Goal: Task Accomplishment & Management: Complete application form

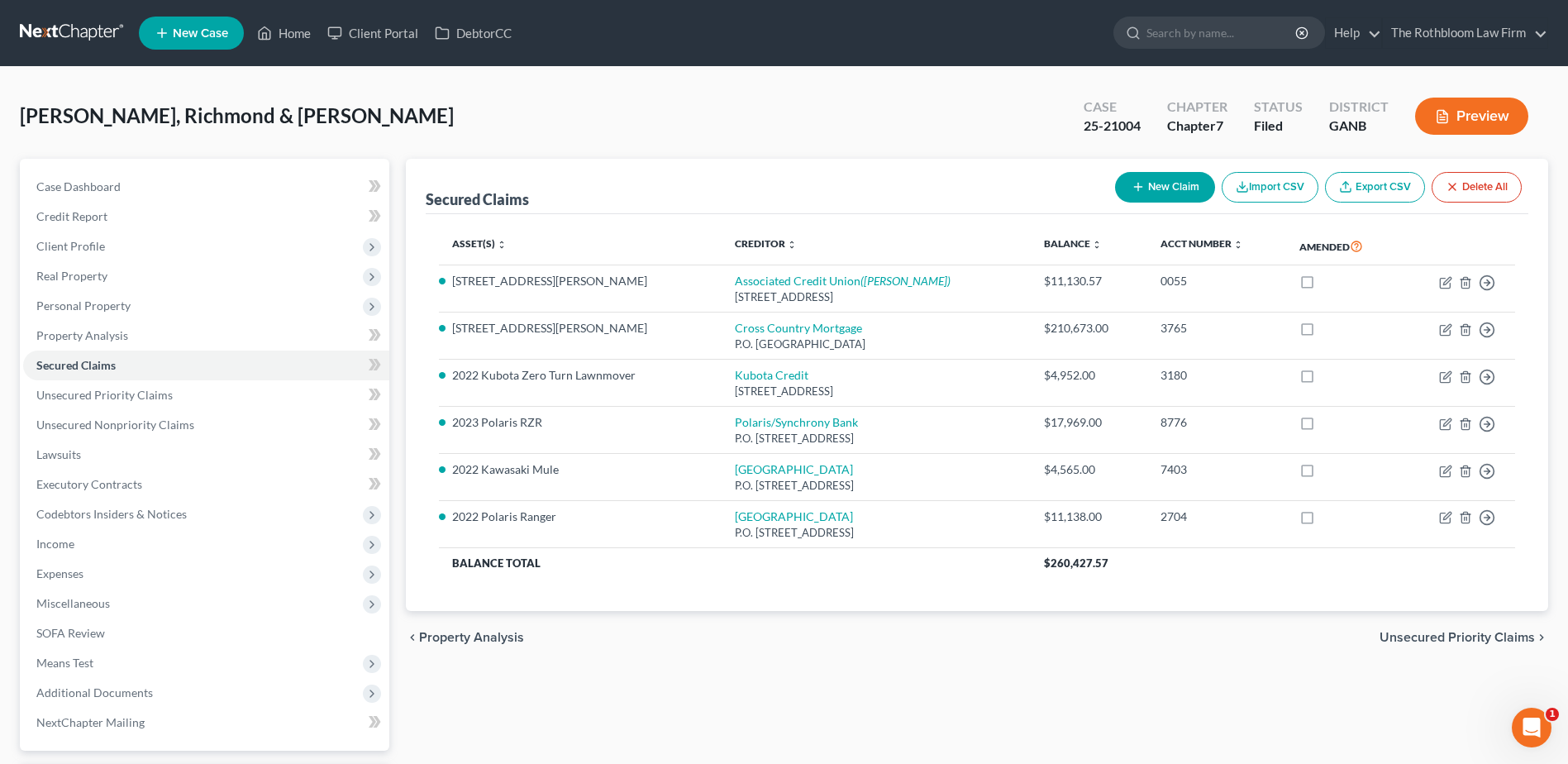
click at [18, 326] on div "Case Dashboard Payments Invoices Payments Payments Credit Report Client Profile" at bounding box center [204, 502] width 386 height 687
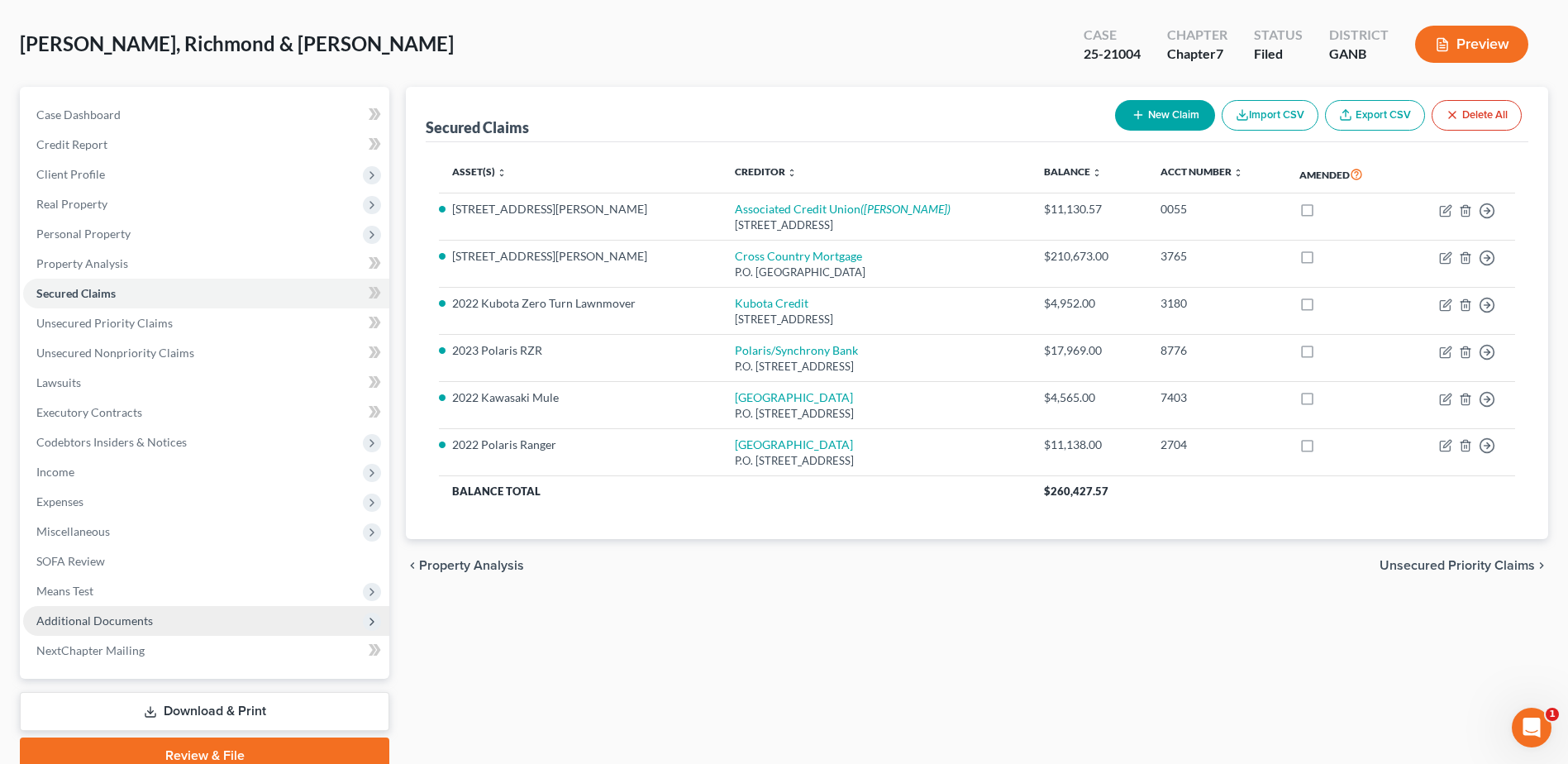
scroll to position [145, 0]
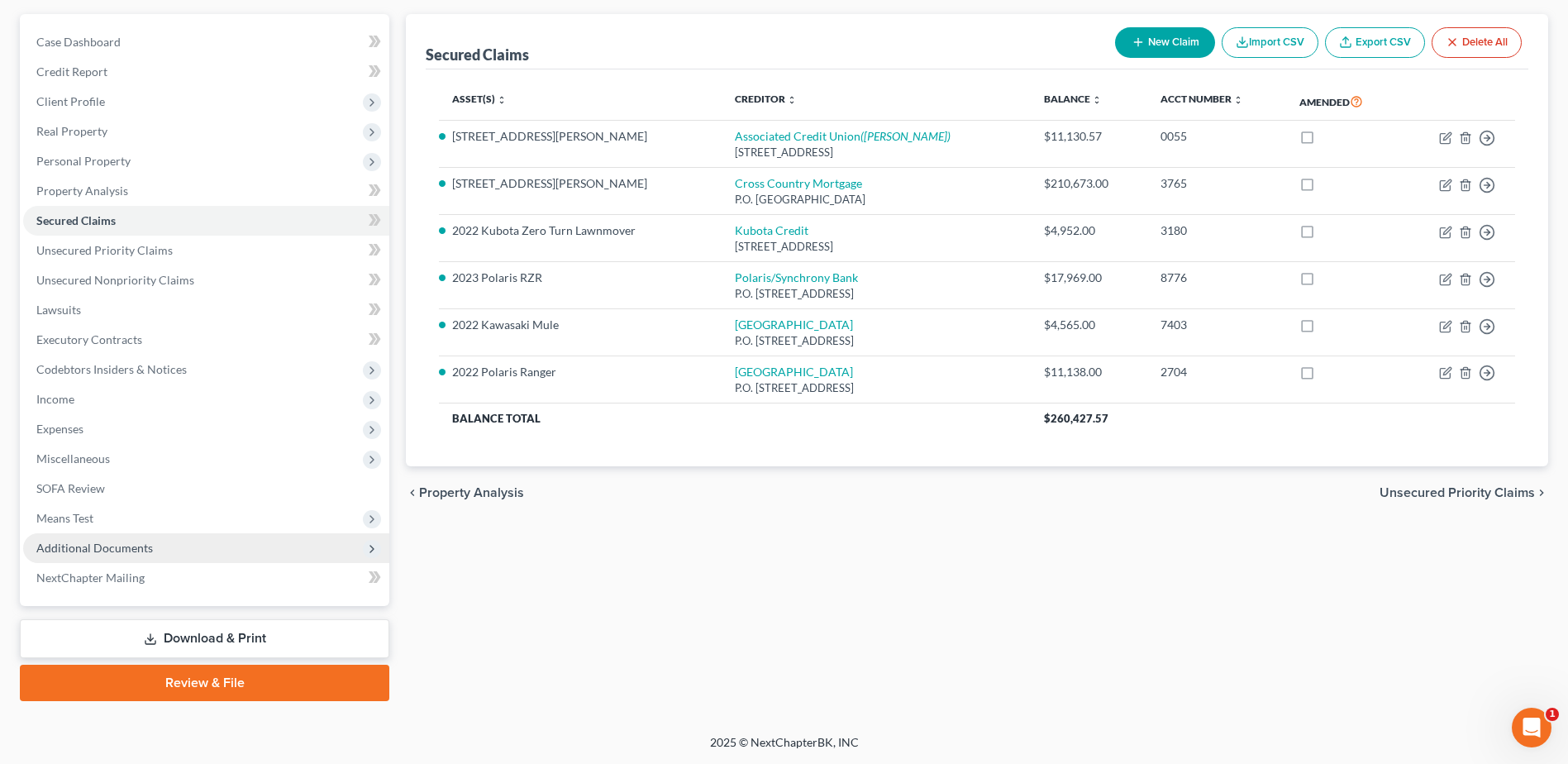
click at [135, 544] on span "Additional Documents" at bounding box center [95, 548] width 117 height 14
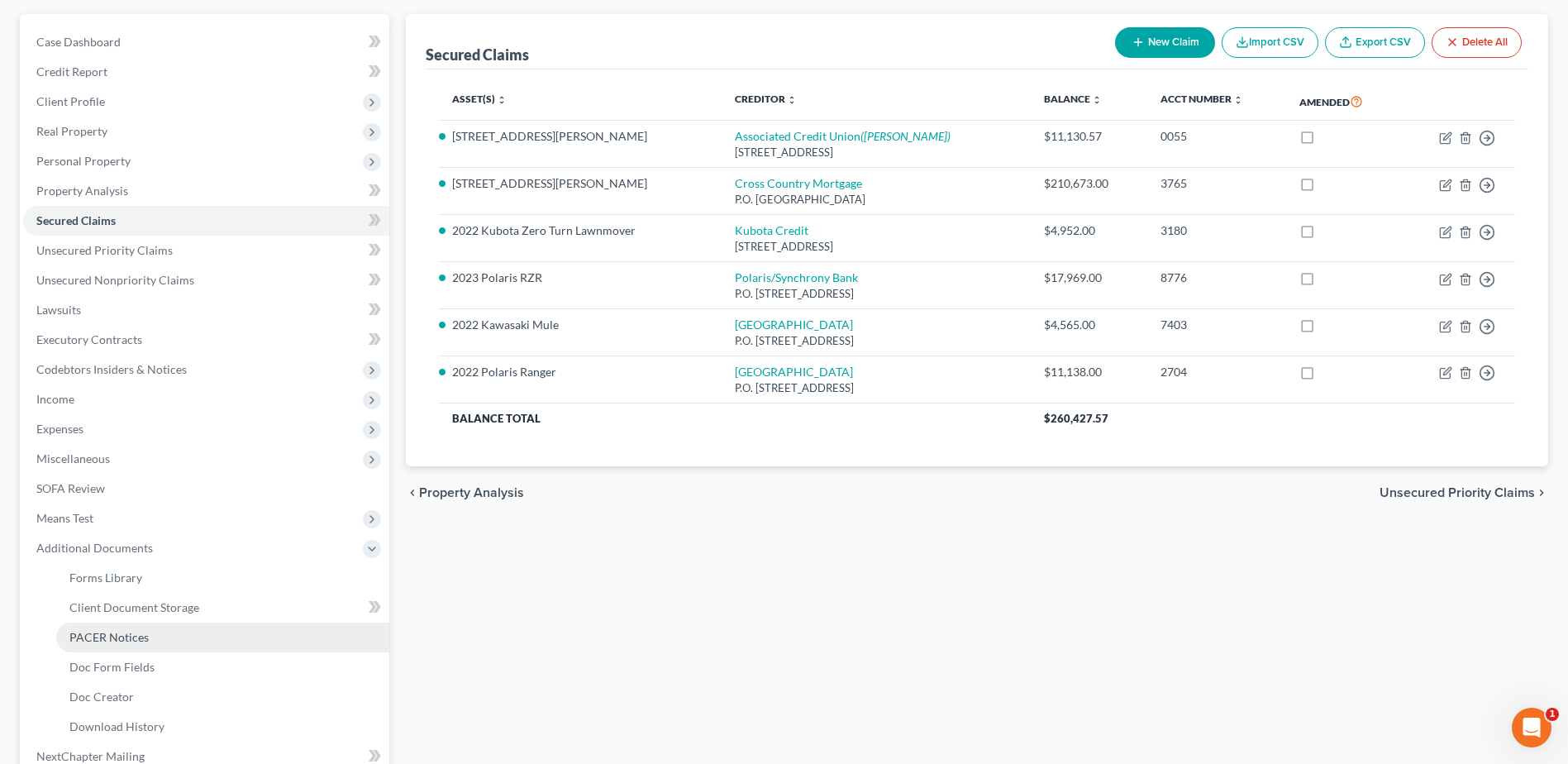
click at [104, 639] on span "PACER Notices" at bounding box center [110, 638] width 80 height 14
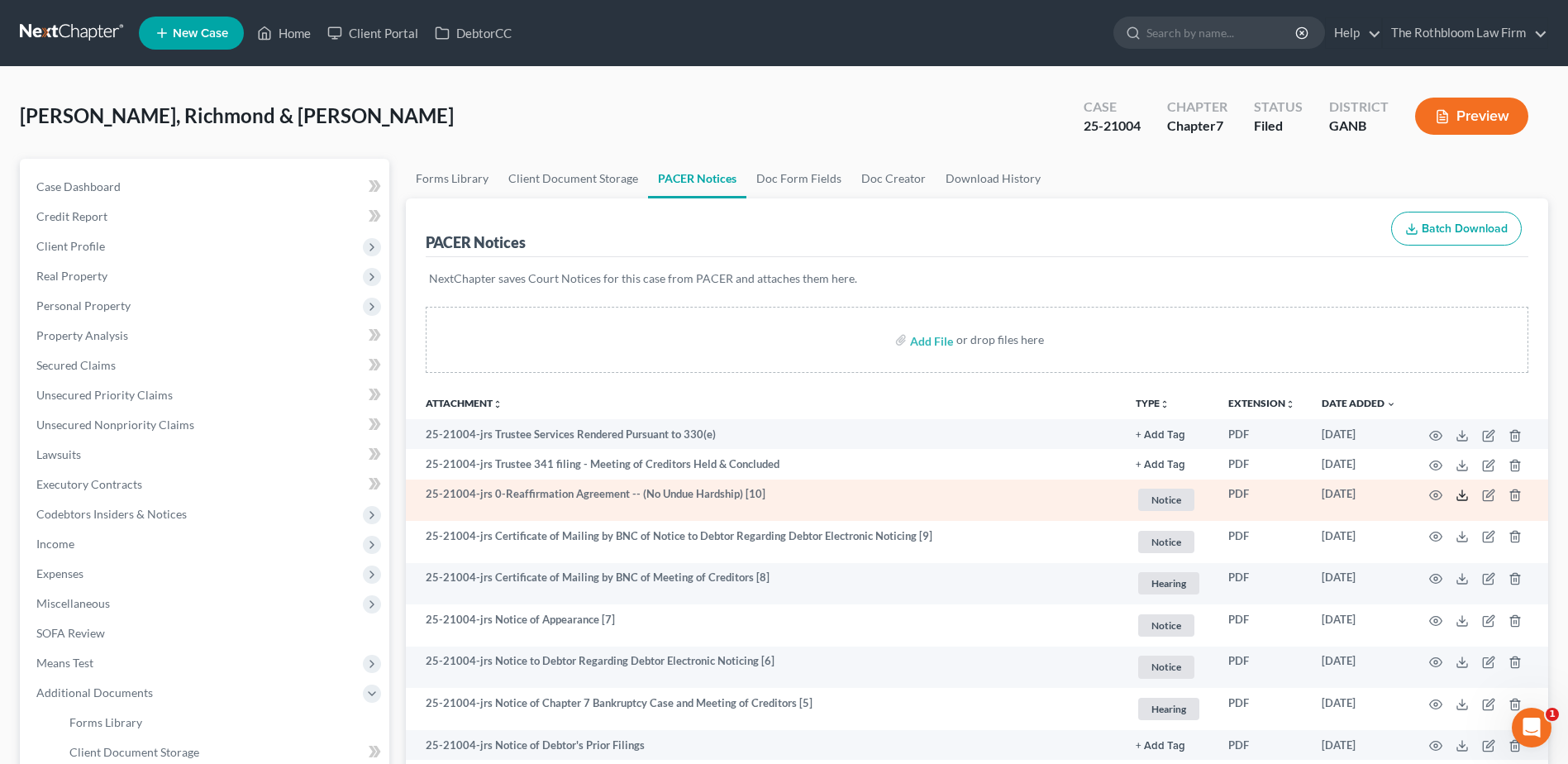
click at [1460, 496] on icon at bounding box center [1462, 495] width 13 height 13
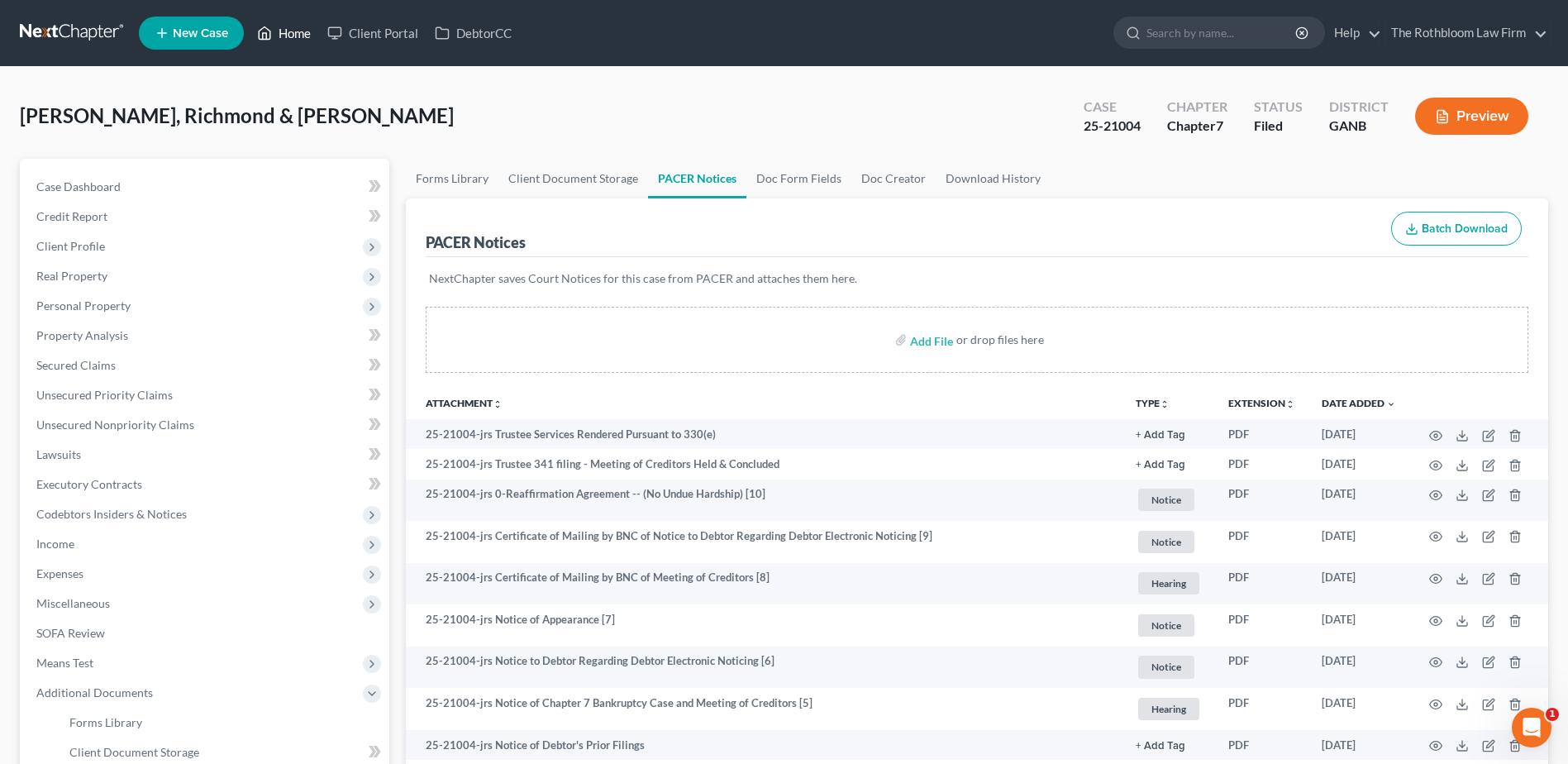
drag, startPoint x: 299, startPoint y: 40, endPoint x: 6, endPoint y: 198, distance: 332.9
click at [299, 40] on link "Home" at bounding box center [283, 34] width 70 height 30
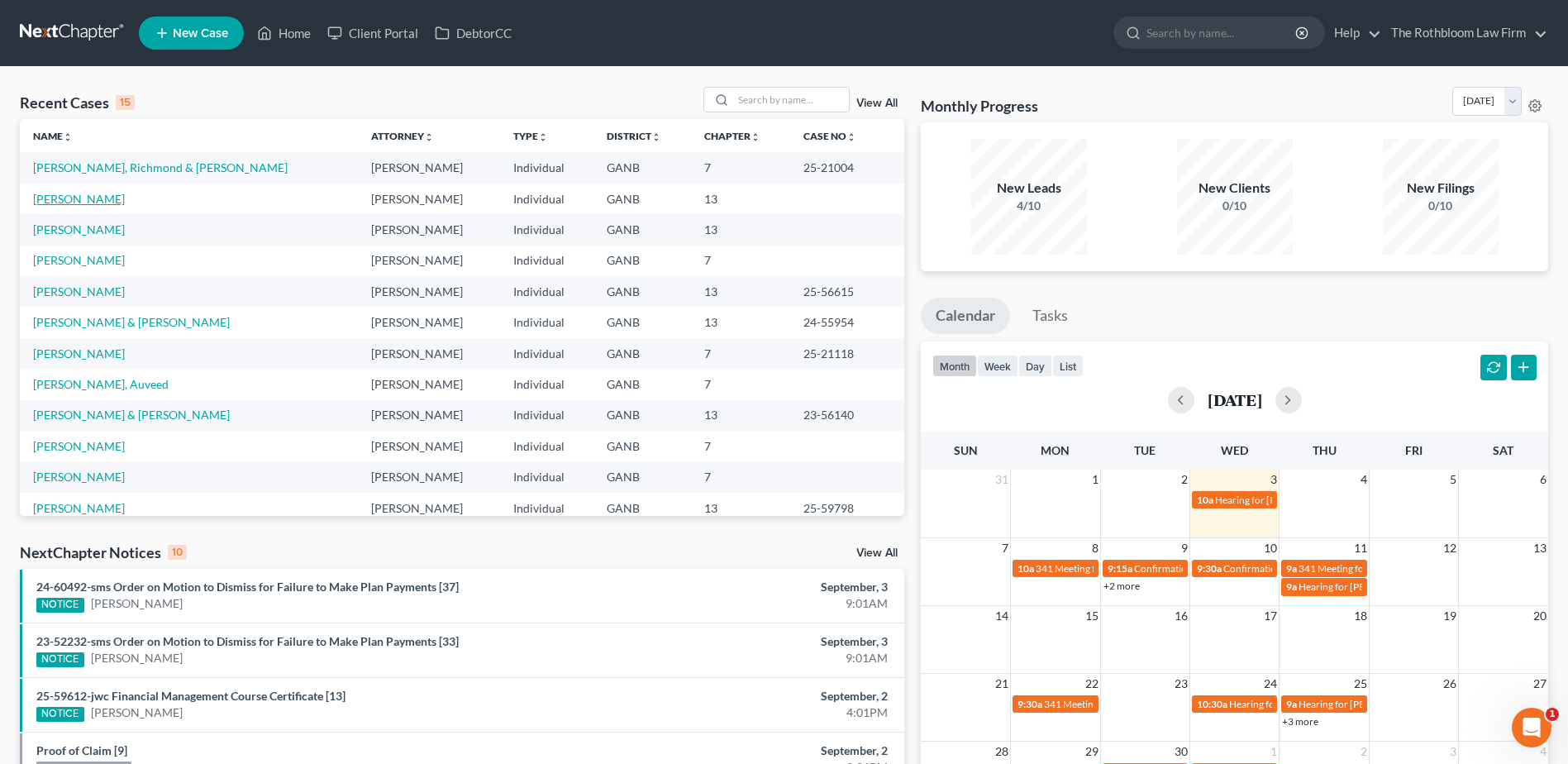
click at [57, 202] on link "[PERSON_NAME]" at bounding box center [79, 199] width 92 height 14
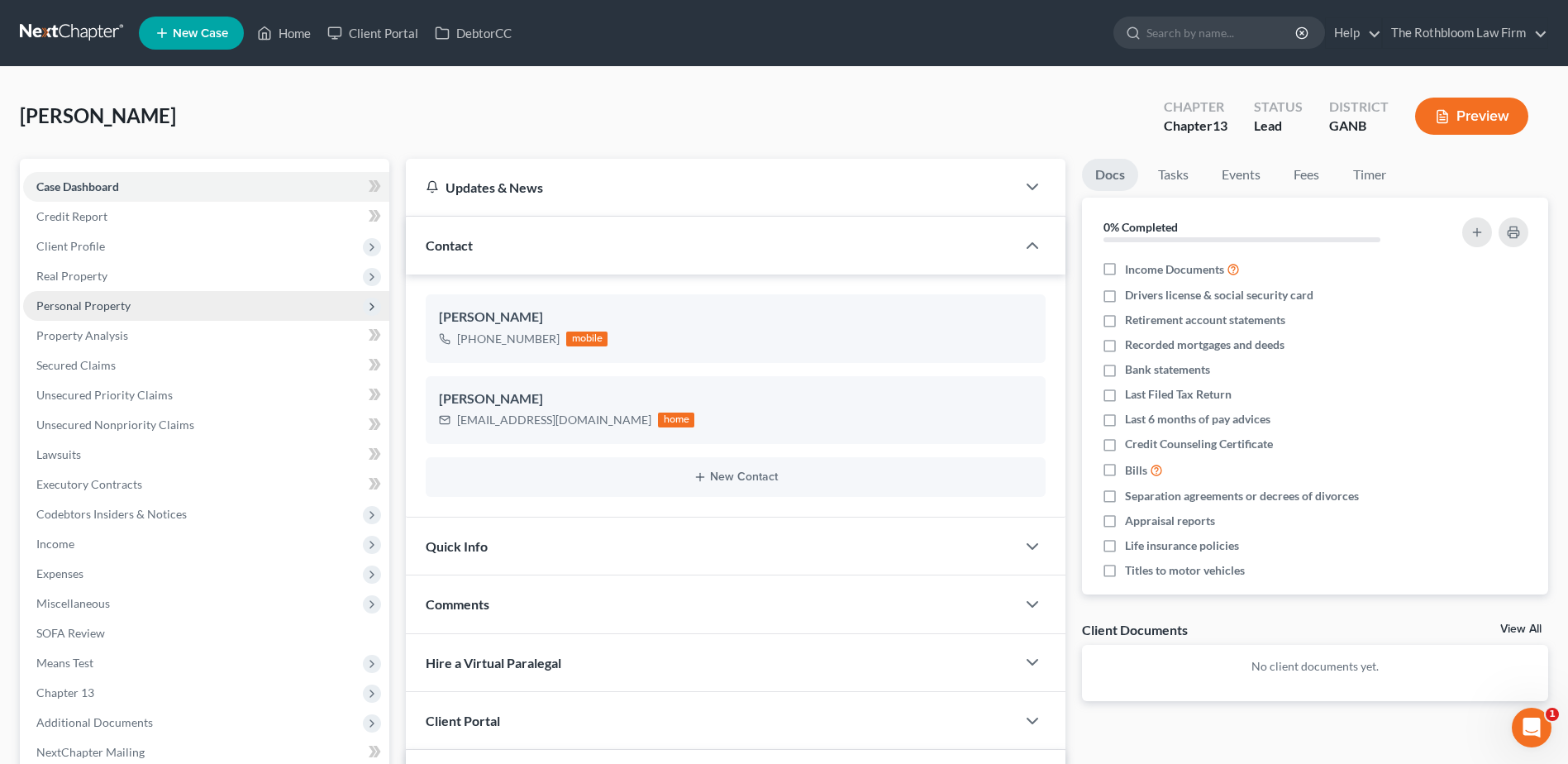
click at [69, 310] on span "Personal Property" at bounding box center [83, 306] width 95 height 14
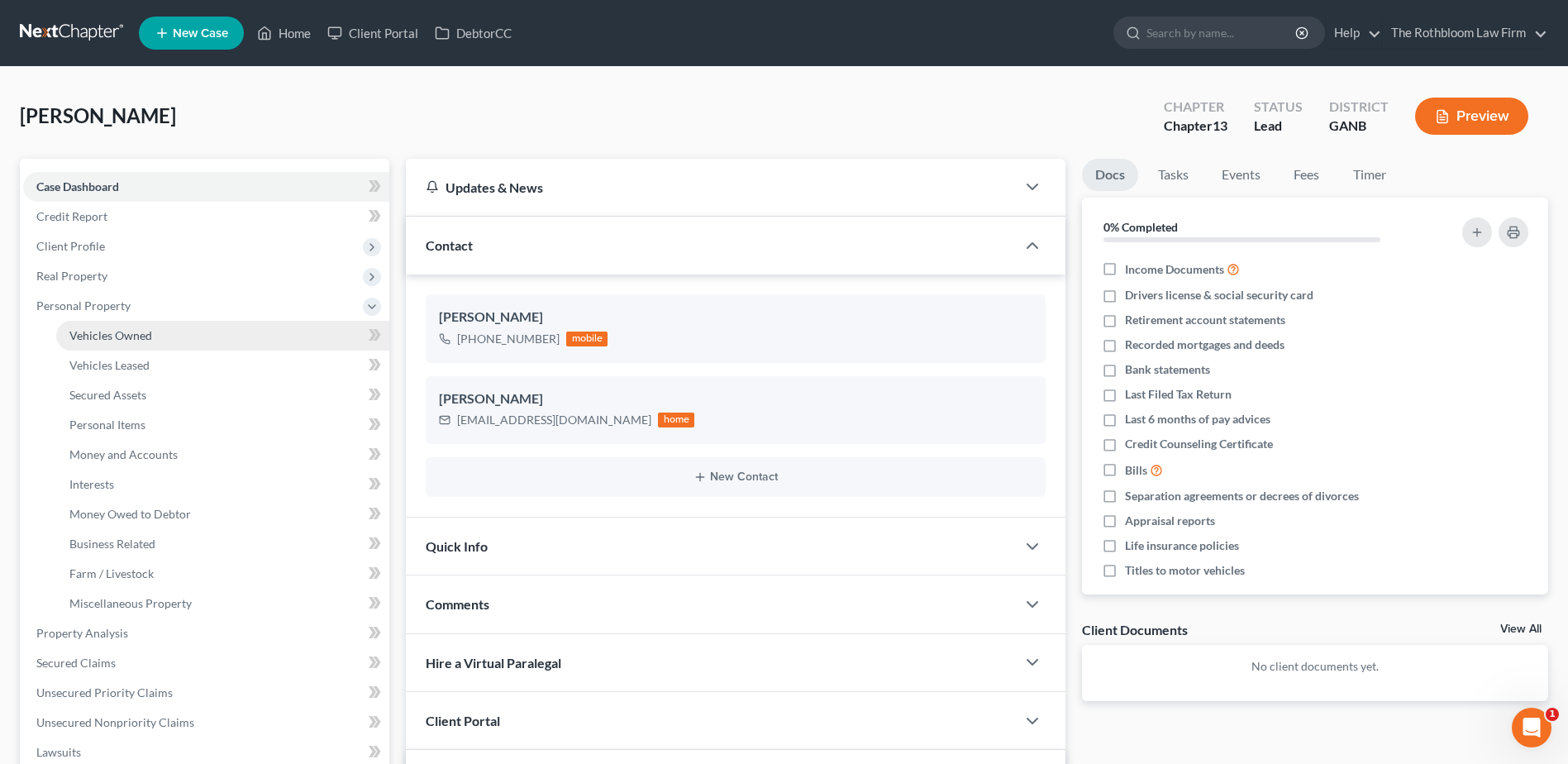
click at [121, 332] on span "Vehicles Owned" at bounding box center [111, 335] width 83 height 14
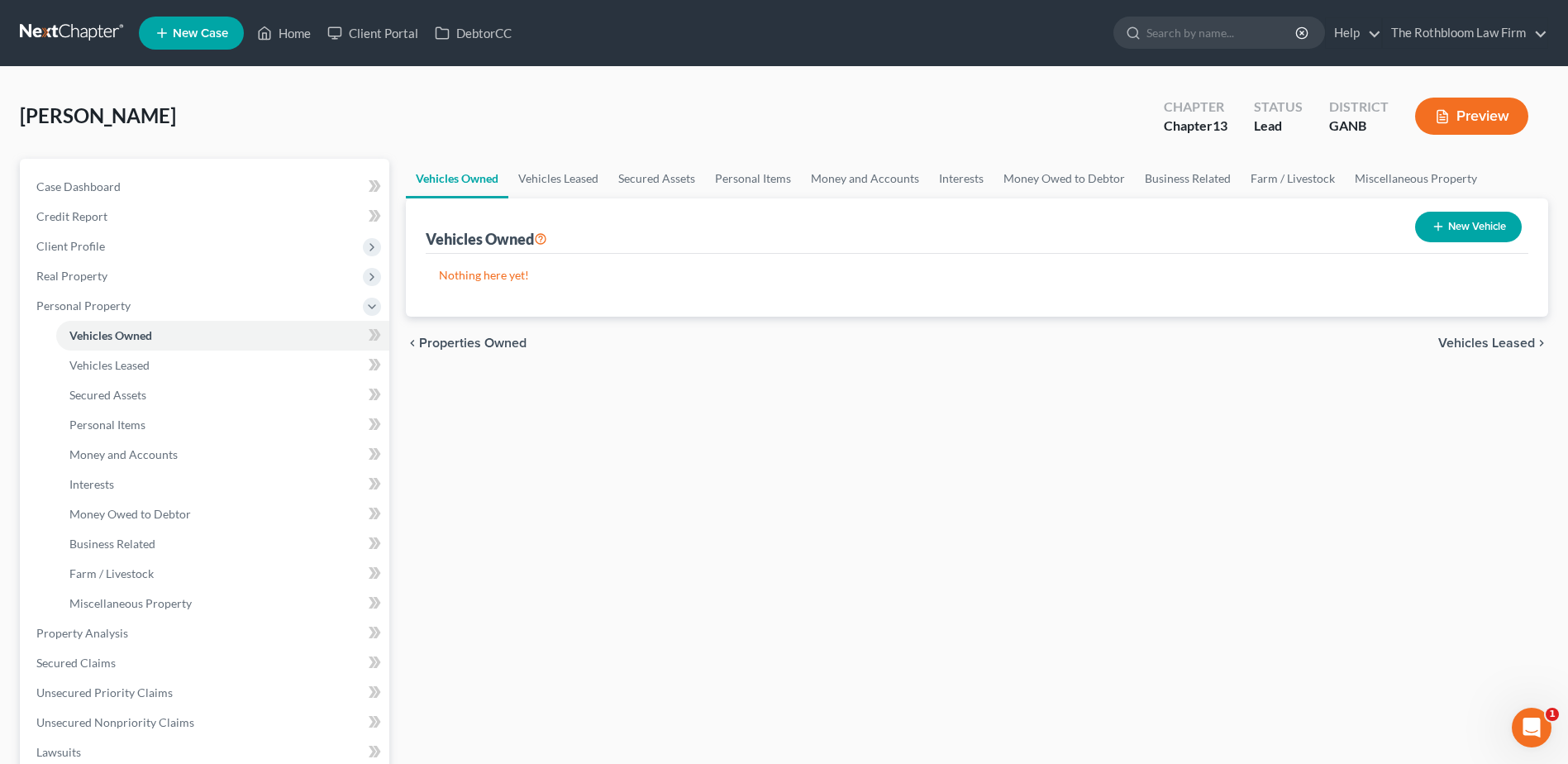
click at [1473, 220] on button "New Vehicle" at bounding box center [1468, 226] width 107 height 31
select select "0"
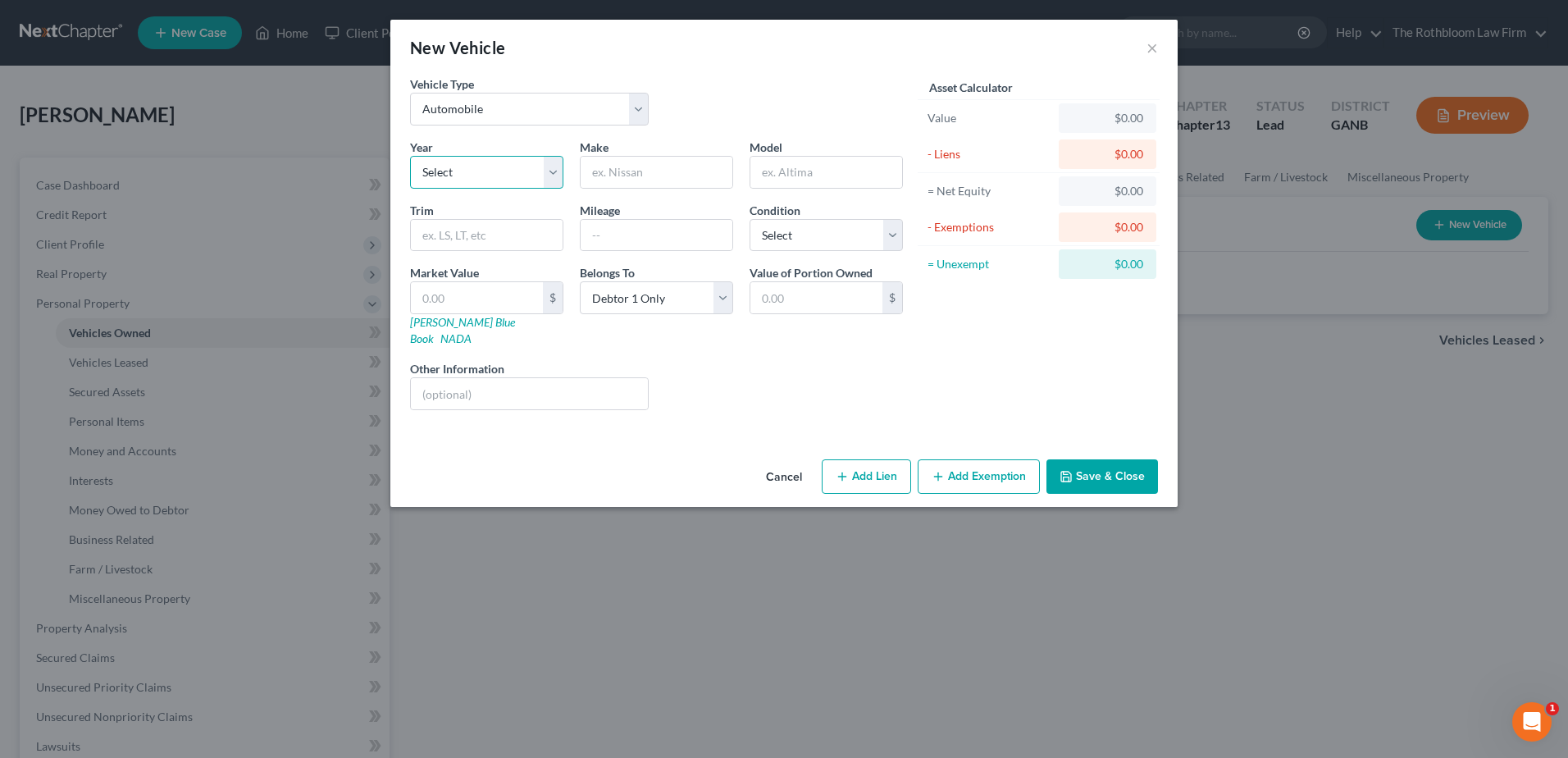
click at [443, 169] on select "Select 2026 2025 2024 2023 2022 2021 2020 2019 2018 2017 2016 2015 2014 2013 20…" at bounding box center [487, 172] width 153 height 32
select select "7"
click at [410, 156] on select "Select 2026 2025 2024 2023 2022 2021 2020 2019 2018 2017 2016 2015 2014 2013 20…" at bounding box center [487, 172] width 153 height 32
click at [644, 179] on input "text" at bounding box center [656, 173] width 152 height 32
type input "Mercedes"
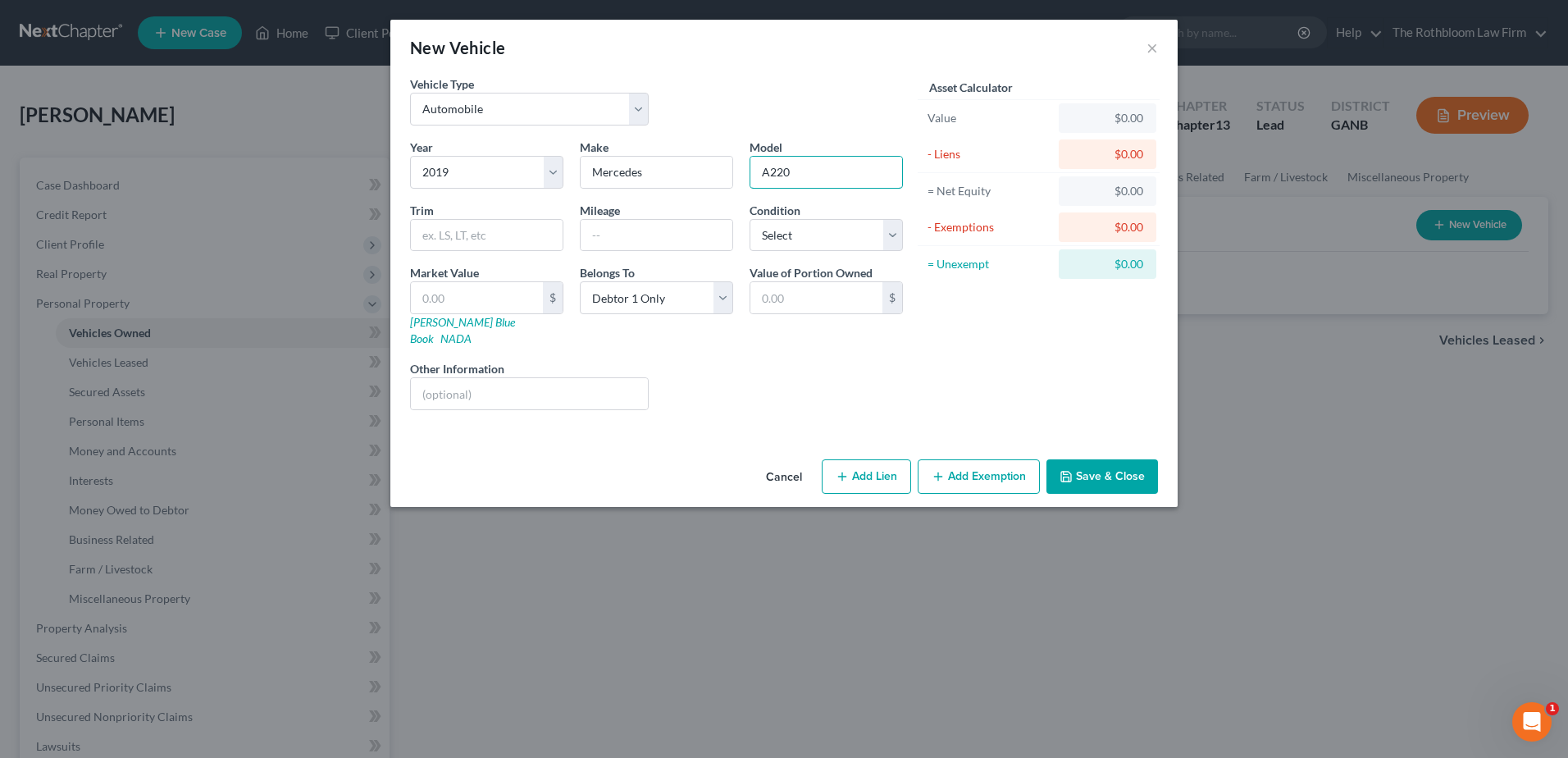
type input "A220"
click at [794, 240] on select "Select Excellent Very Good Good Fair Poor" at bounding box center [826, 235] width 153 height 32
select select "2"
click at [750, 219] on select "Select Excellent Very Good Good Fair Poor" at bounding box center [826, 235] width 153 height 32
click at [617, 232] on input "text" at bounding box center [656, 236] width 152 height 32
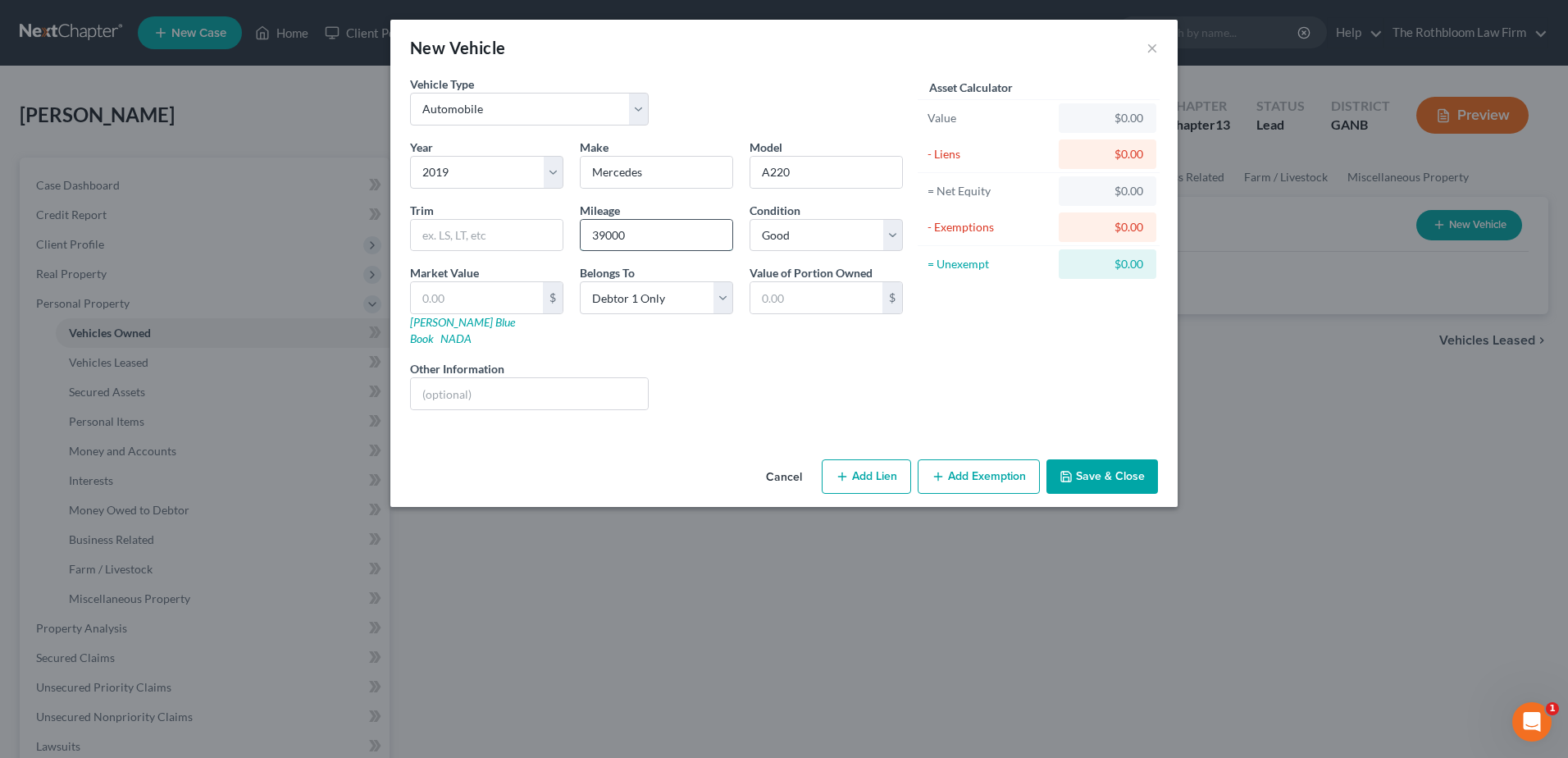
type input "390000"
click at [436, 326] on link "[PERSON_NAME] Blue Book" at bounding box center [463, 330] width 105 height 31
drag, startPoint x: 457, startPoint y: 289, endPoint x: 474, endPoint y: 307, distance: 24.8
click at [457, 289] on input "text" at bounding box center [477, 298] width 132 height 32
type input "1"
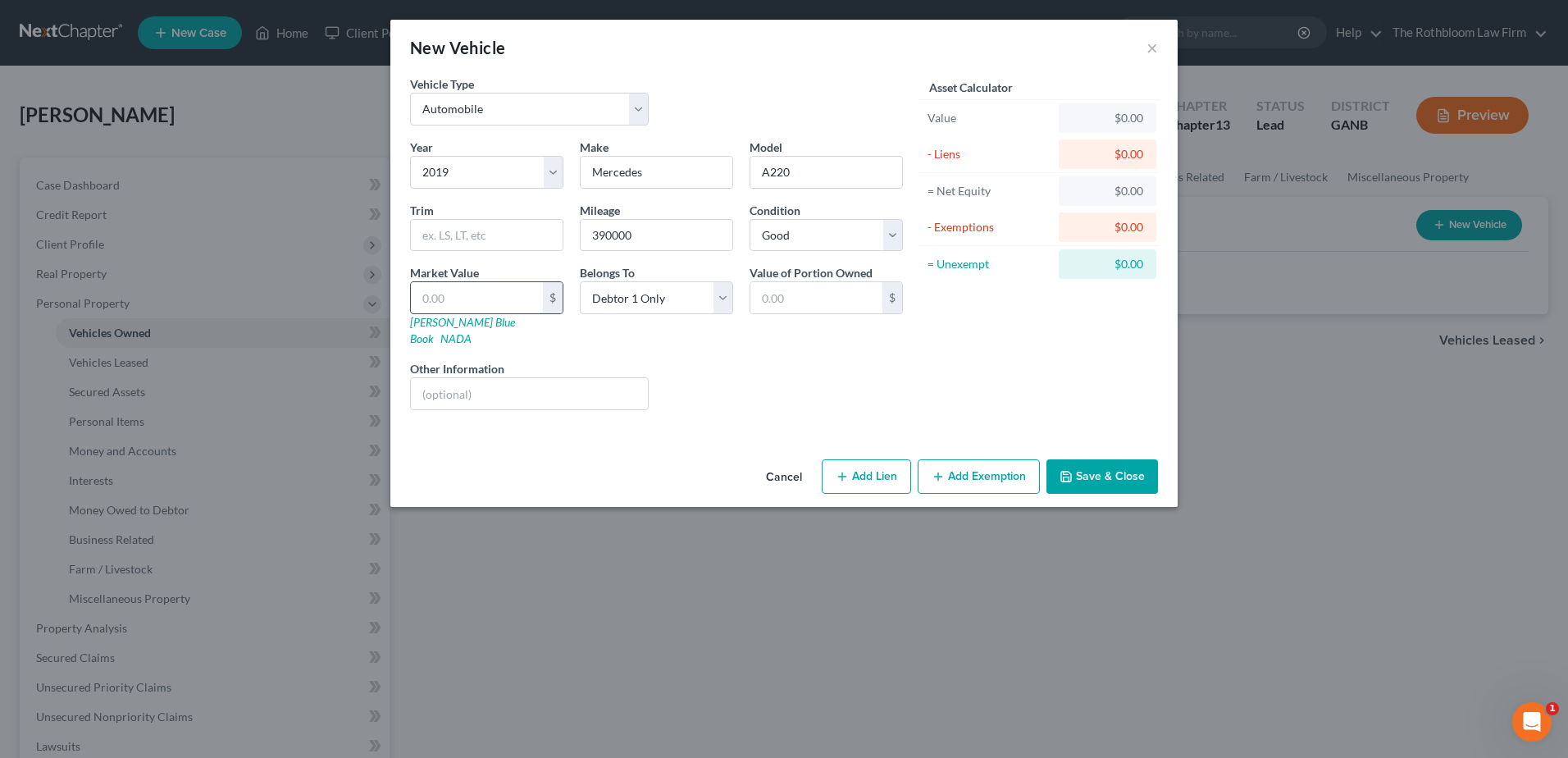
type input "1.00"
type input "19"
type input "19.00"
type input "191"
type input "191.00"
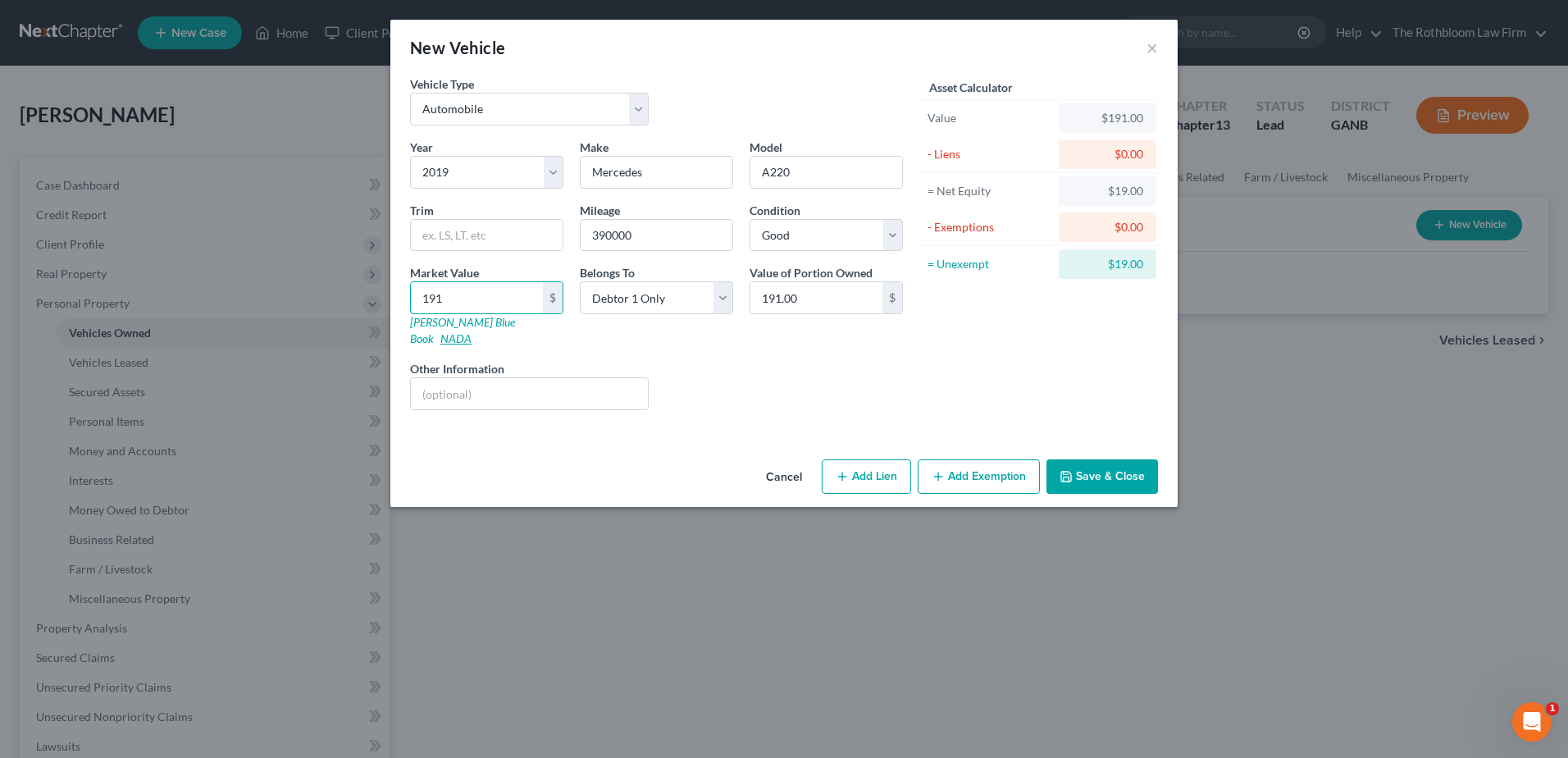
type input "1915"
type input "1,915.00"
type input "1,9150"
type input "19,150.00"
type input "19,150"
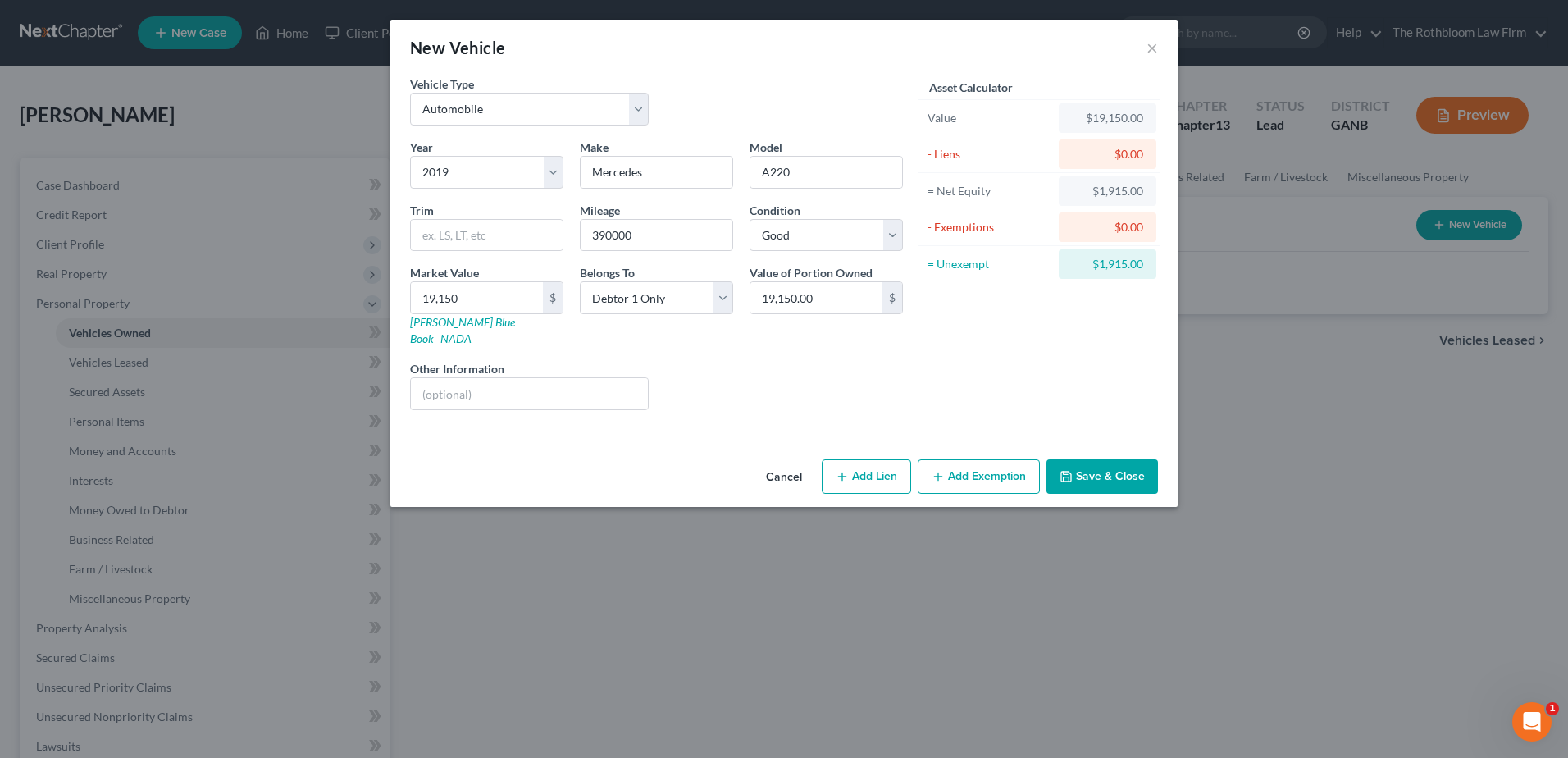
click at [960, 460] on button "Add Exemption" at bounding box center [978, 476] width 122 height 34
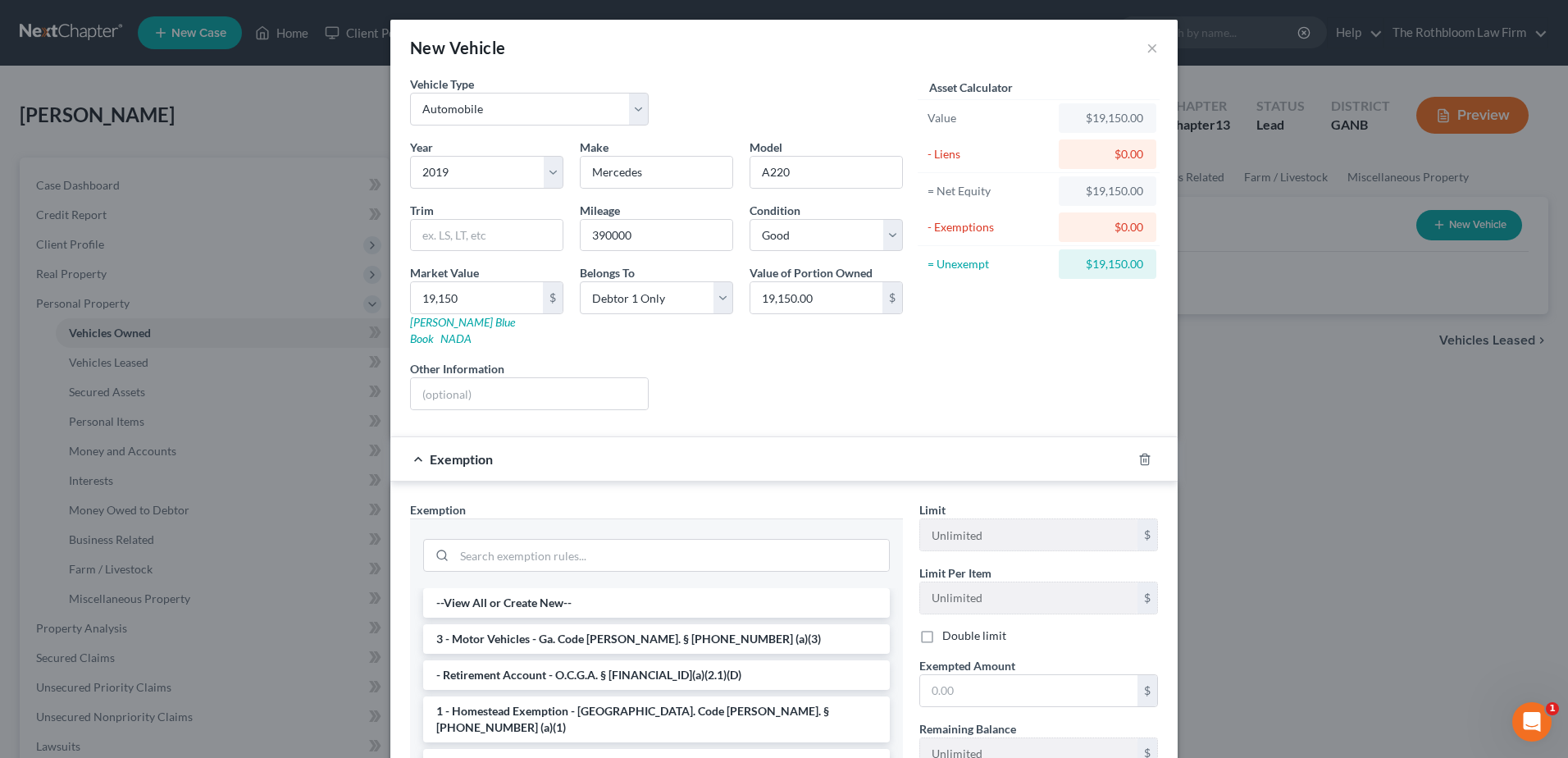
click at [470, 625] on li "3 - Motor Vehicles - Ga. Code [PERSON_NAME]. § [PHONE_NUMBER] (a)(3)" at bounding box center [657, 640] width 467 height 30
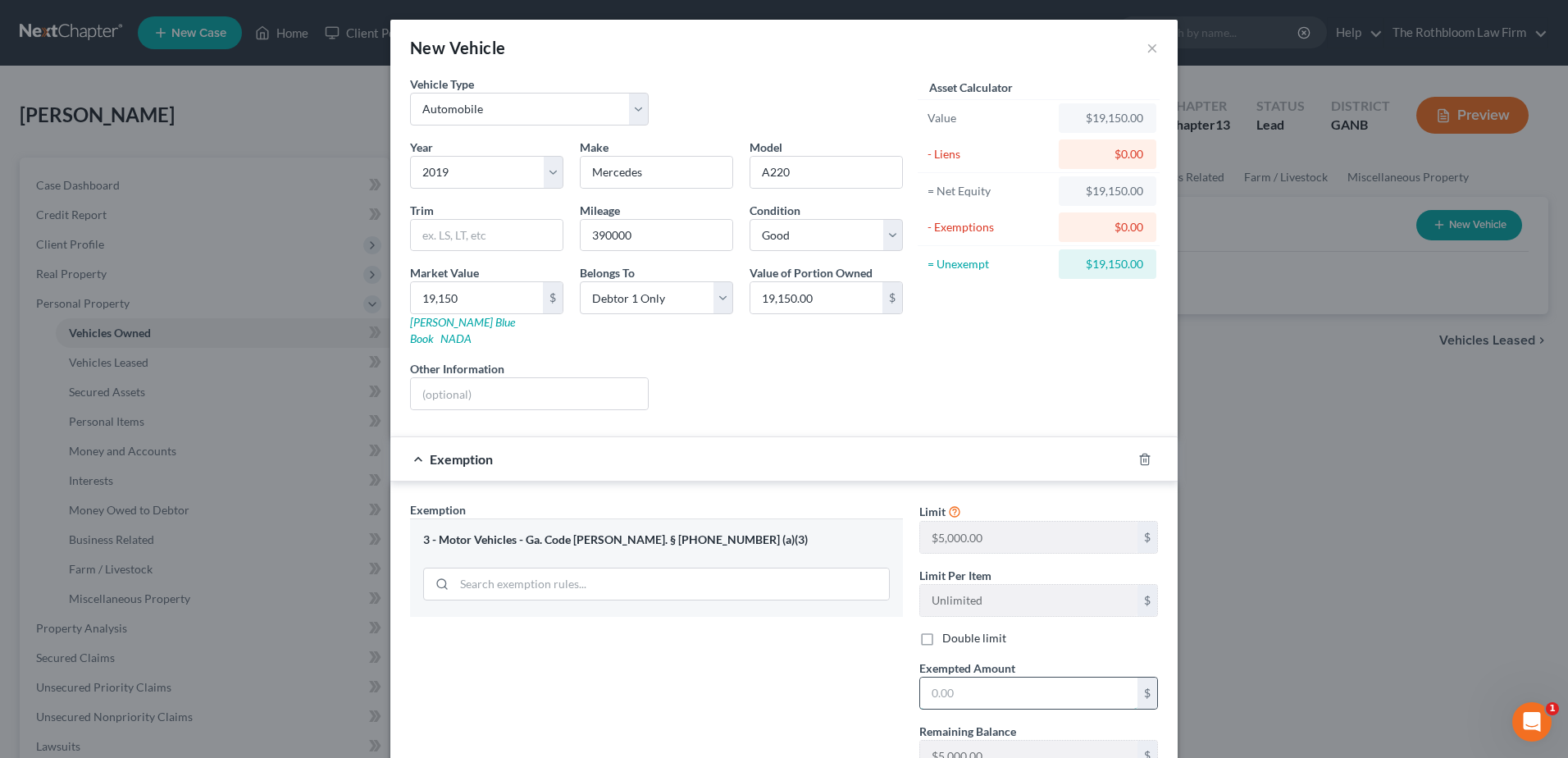
click at [981, 677] on input "text" at bounding box center [1029, 693] width 217 height 32
type input "5,000"
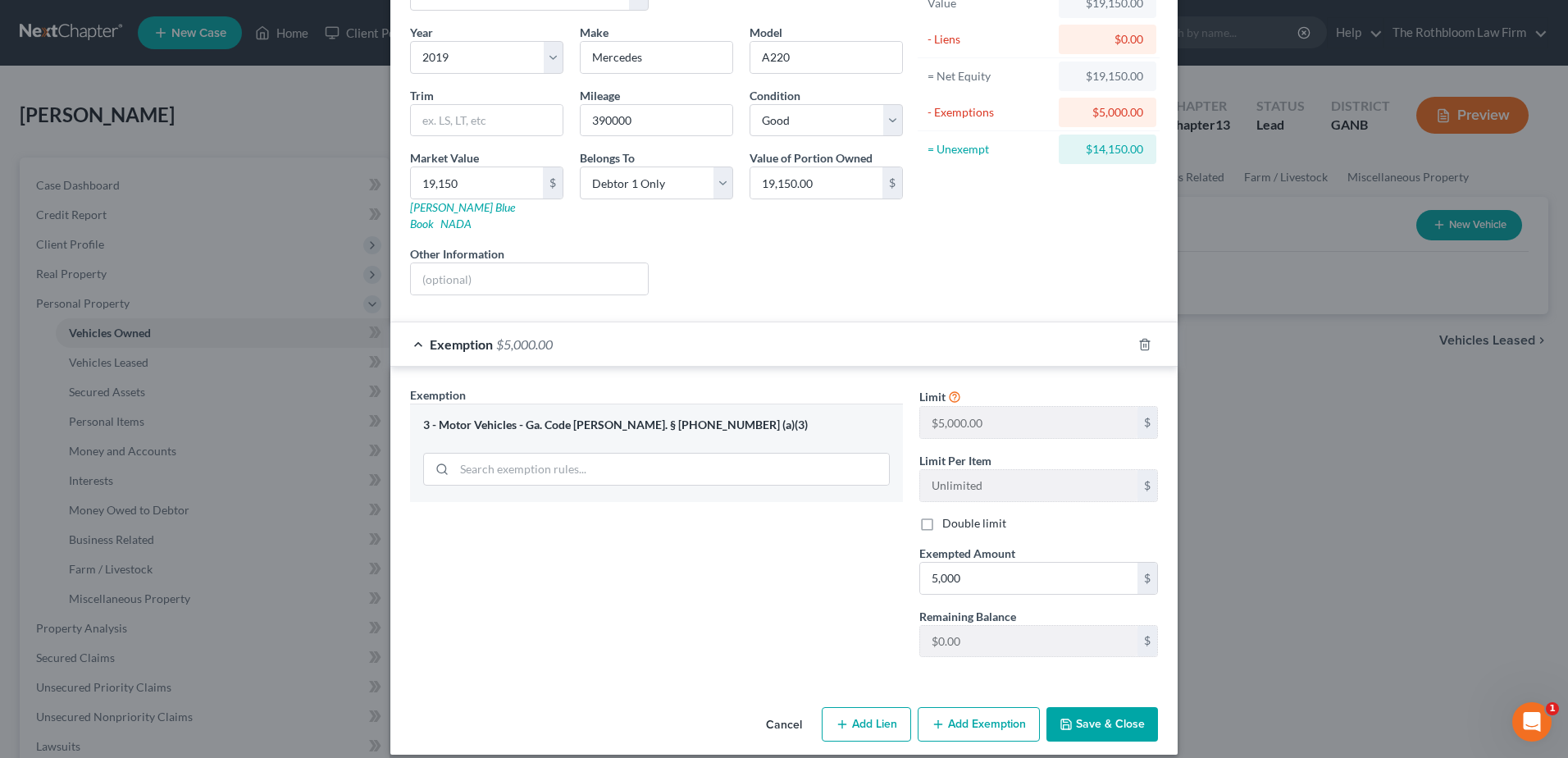
click at [1136, 720] on button "Save & Close" at bounding box center [1101, 724] width 111 height 34
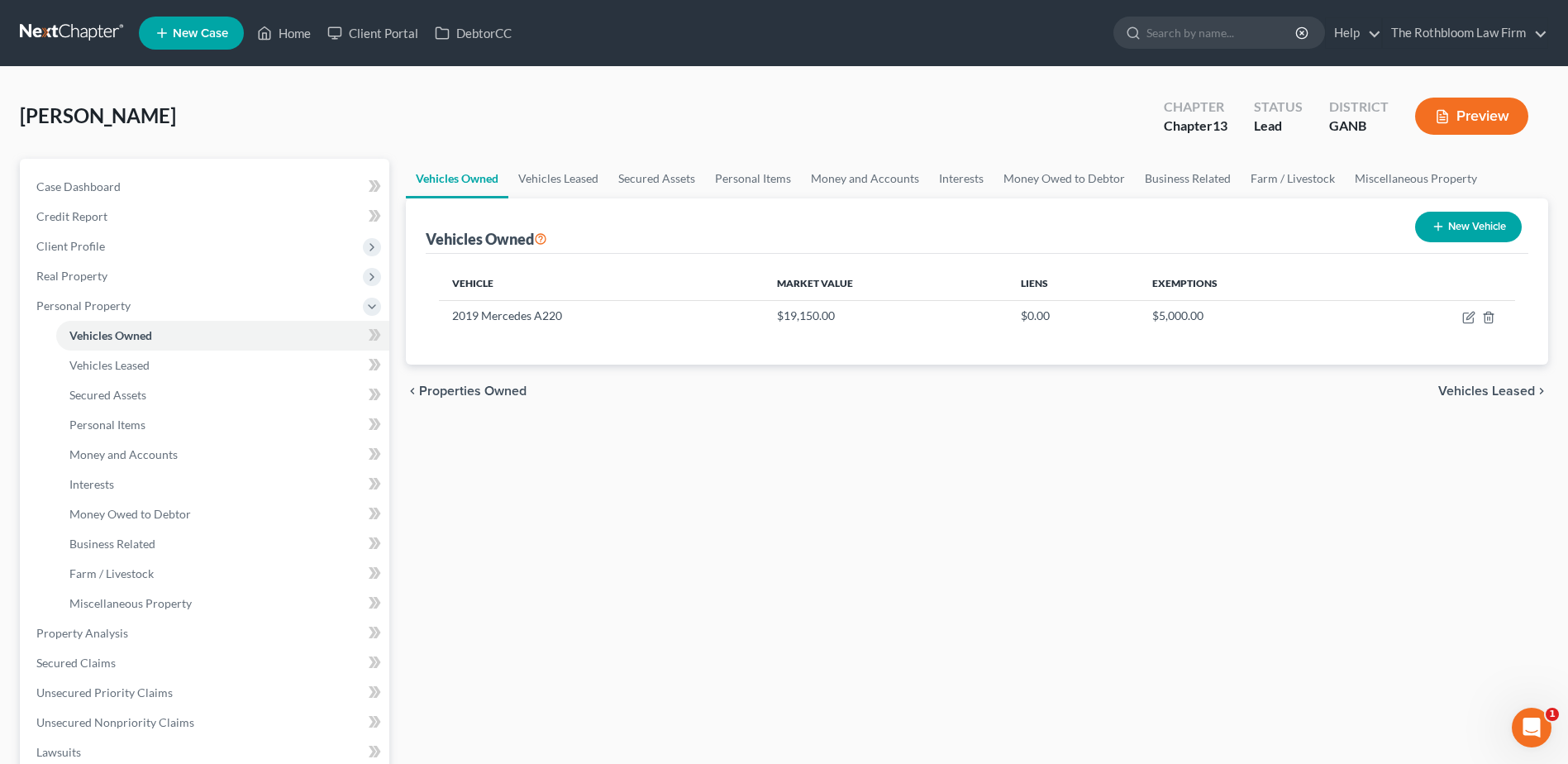
click at [1472, 233] on button "New Vehicle" at bounding box center [1468, 226] width 107 height 31
select select "0"
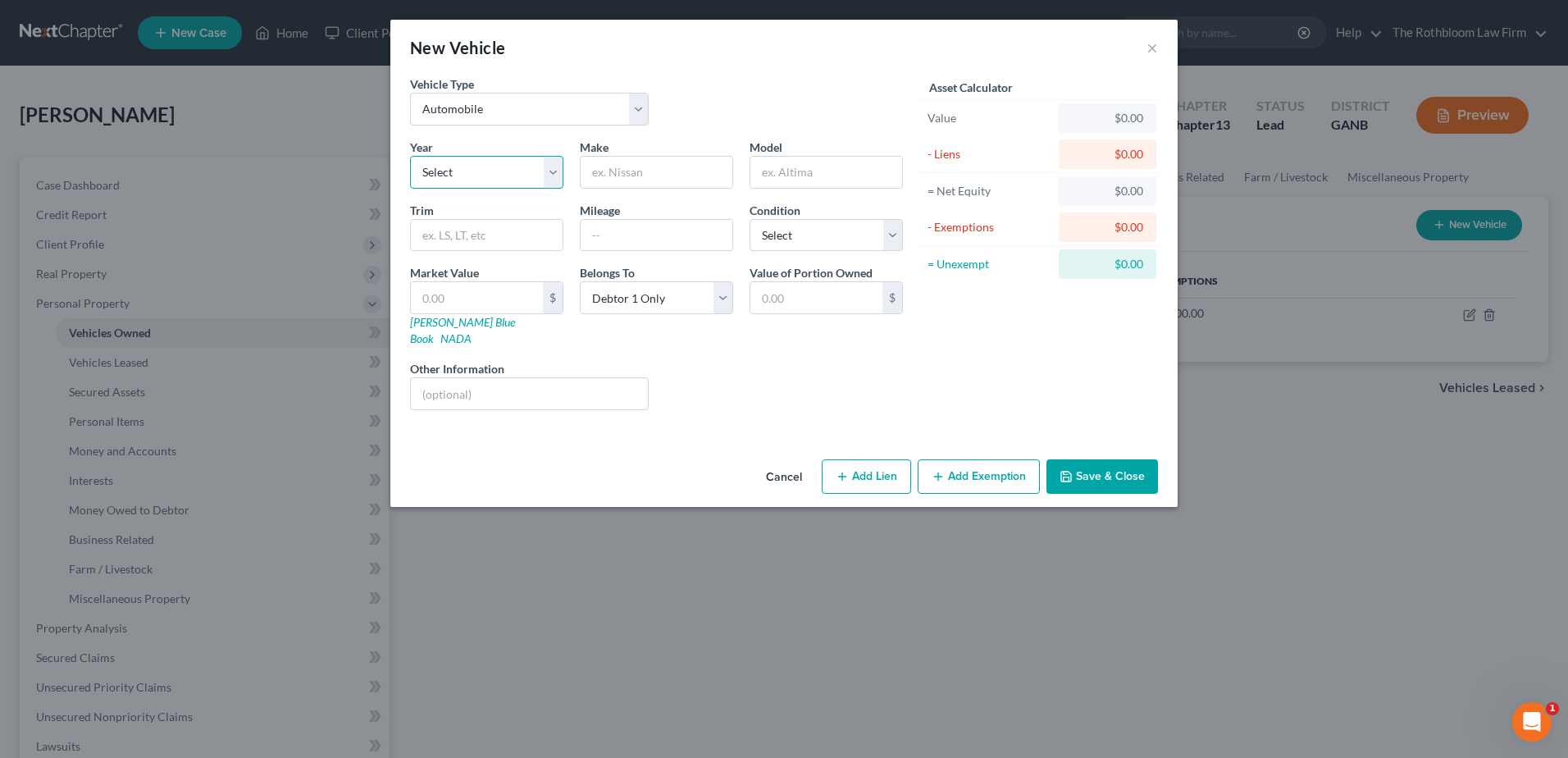
drag, startPoint x: 487, startPoint y: 172, endPoint x: 483, endPoint y: 187, distance: 15.5
click at [487, 172] on select "Select 2026 2025 2024 2023 2022 2021 2020 2019 2018 2017 2016 2015 2014 2013 20…" at bounding box center [487, 172] width 153 height 32
select select "9"
click at [410, 156] on select "Select 2026 2025 2024 2023 2022 2021 2020 2019 2018 2017 2016 2015 2014 2013 20…" at bounding box center [487, 172] width 153 height 32
click at [619, 171] on input "text" at bounding box center [656, 173] width 152 height 32
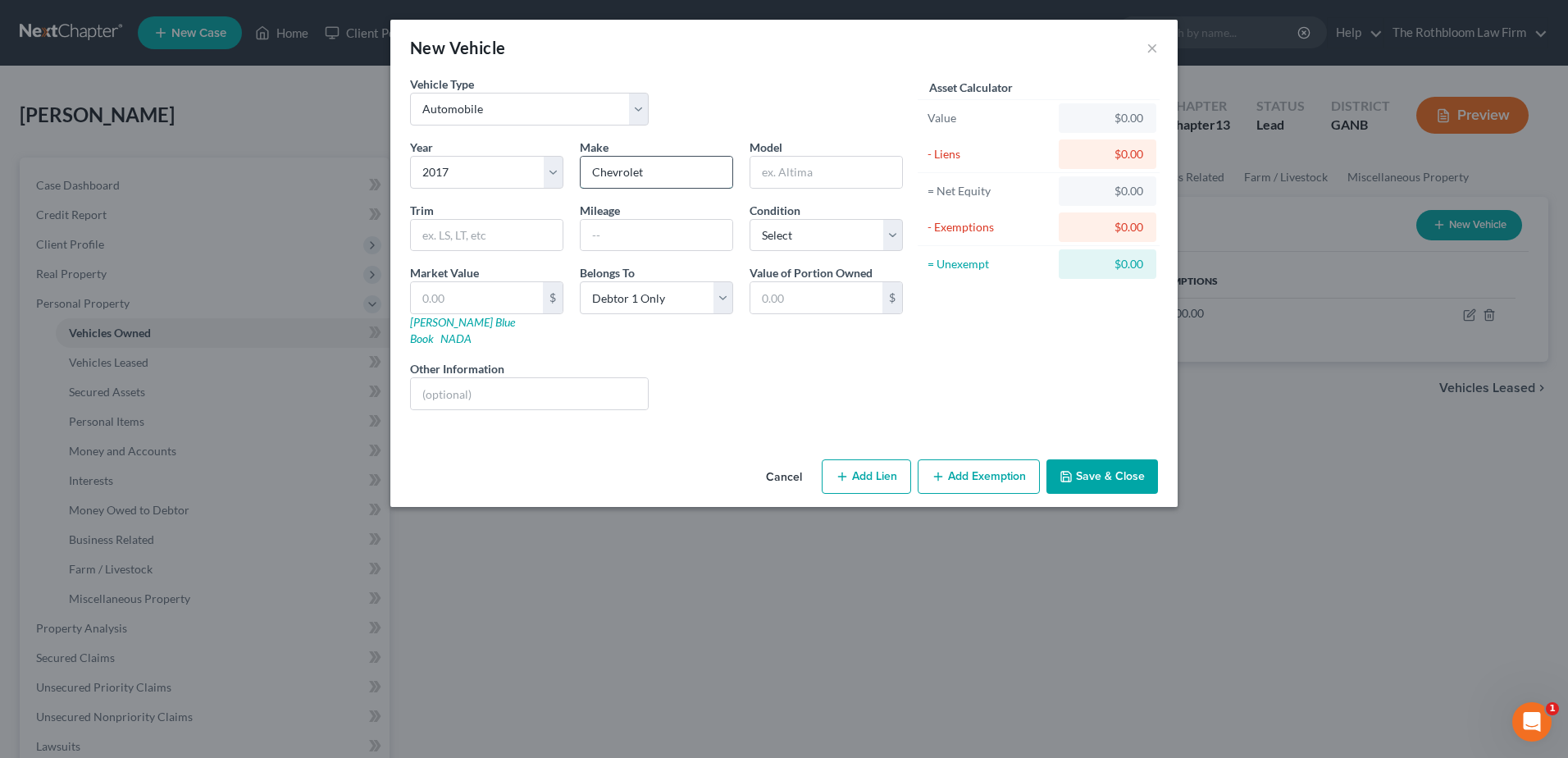
type input "Chevrolet"
type input "Equinox"
click at [455, 318] on link "[PERSON_NAME] Blue Book" at bounding box center [463, 330] width 105 height 31
click at [845, 471] on button "Add Lien" at bounding box center [866, 476] width 89 height 34
select select "0"
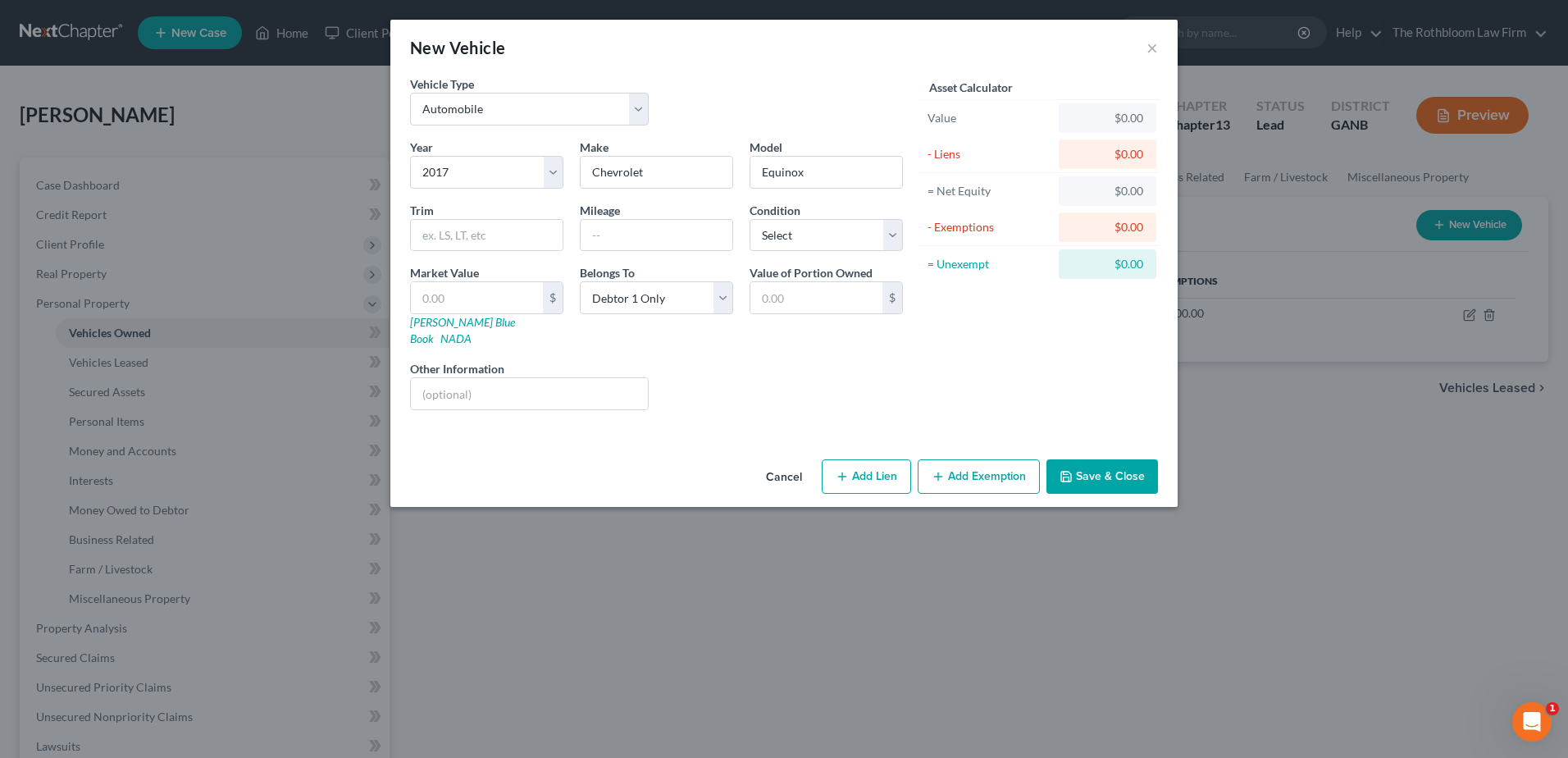
select select "0"
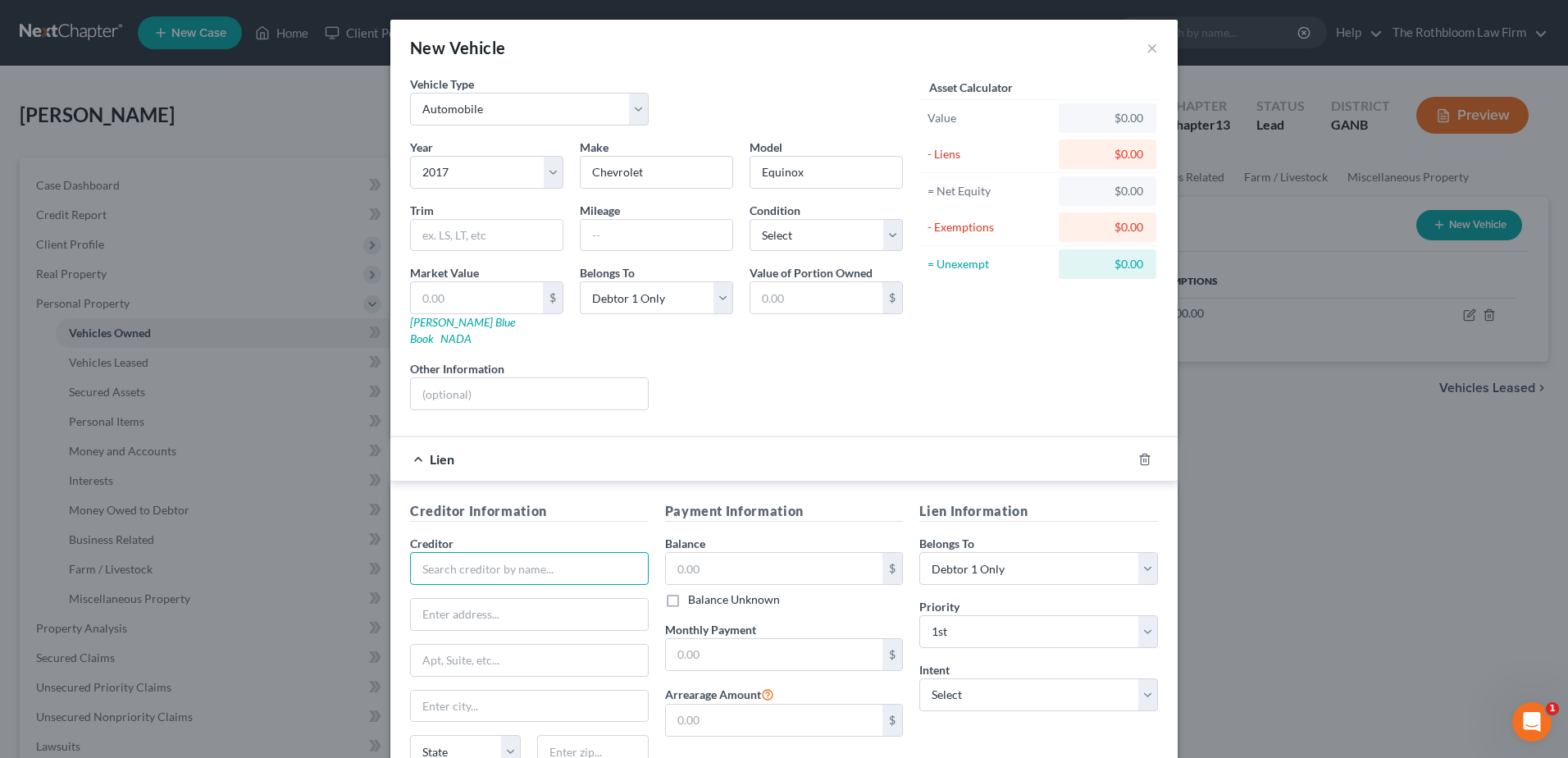
click at [459, 554] on input "text" at bounding box center [530, 568] width 239 height 32
type input "Westlake Financial"
click at [717, 553] on input "text" at bounding box center [774, 568] width 217 height 32
type input "9,900"
click at [708, 642] on input "text" at bounding box center [774, 654] width 217 height 32
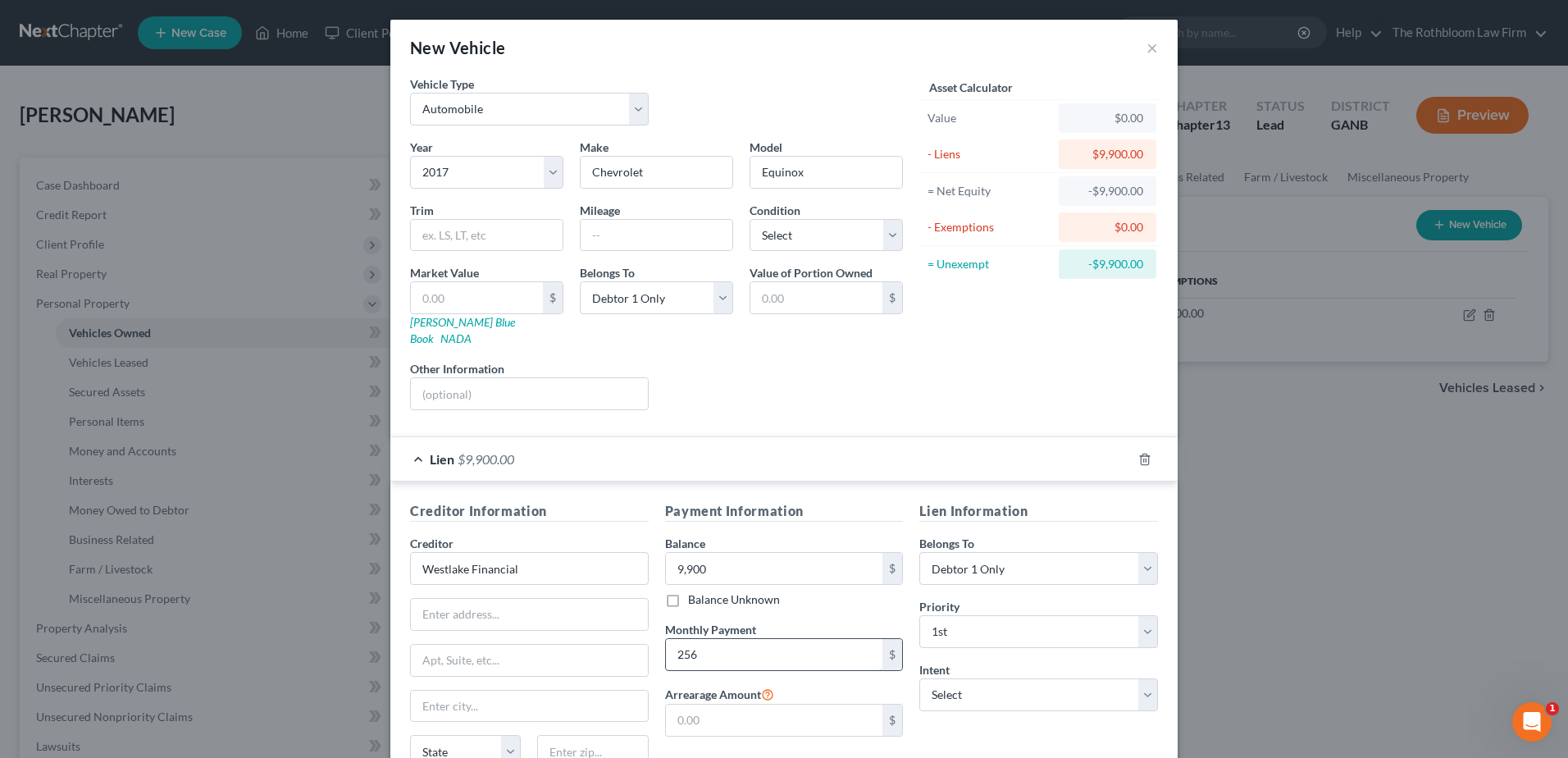
type input "256"
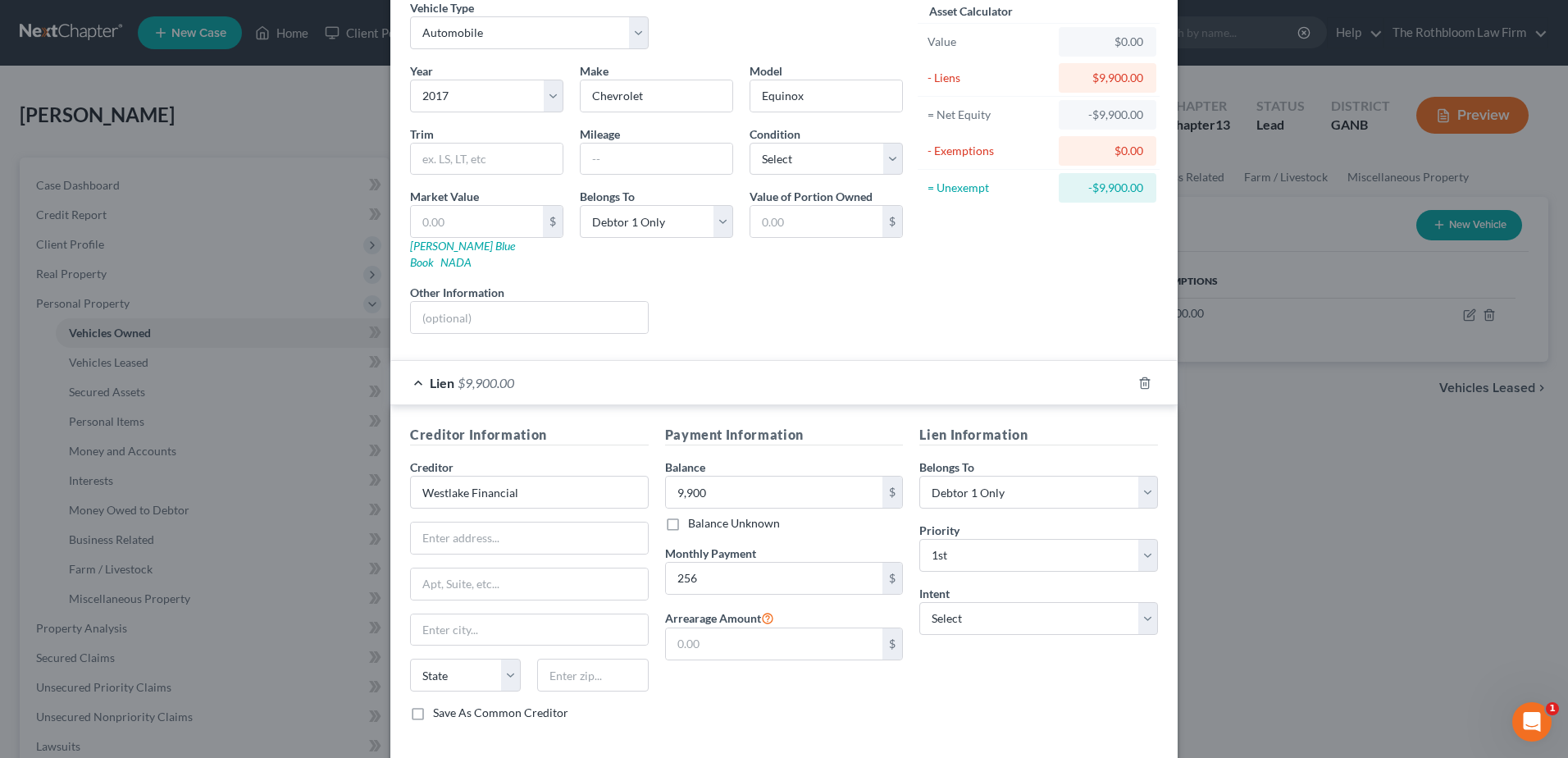
scroll to position [139, 0]
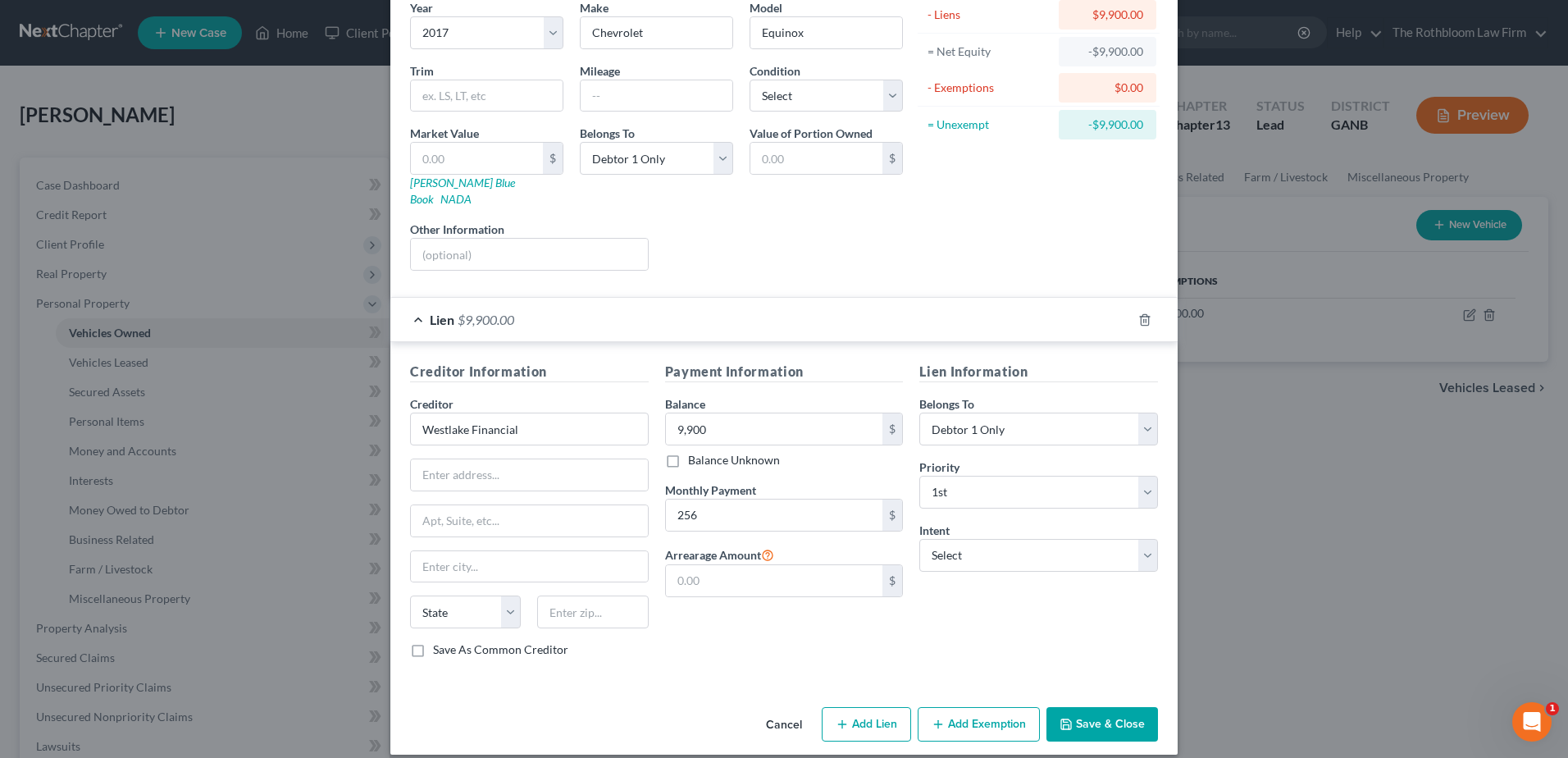
click at [1080, 707] on button "Save & Close" at bounding box center [1101, 724] width 111 height 34
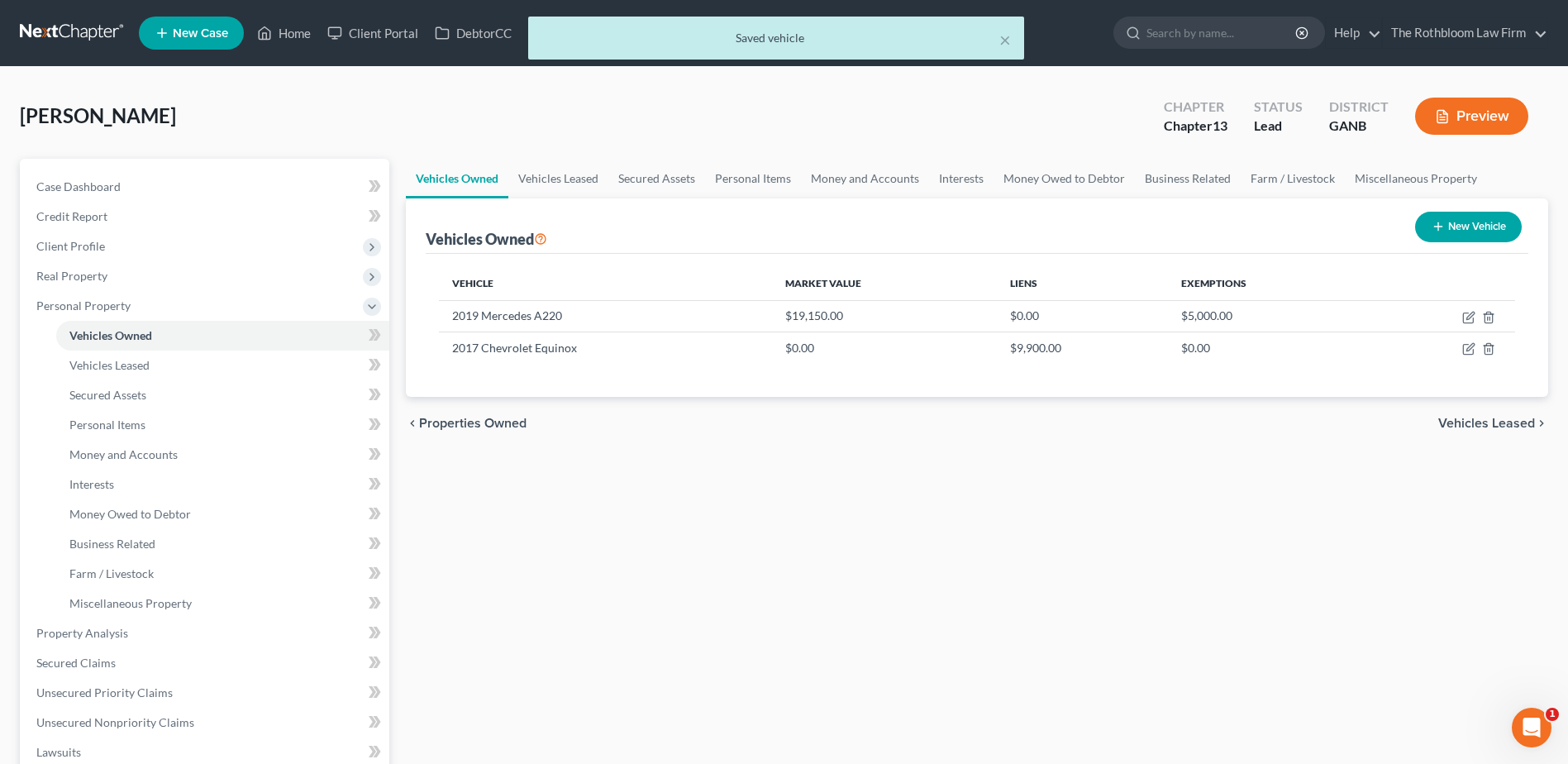
click at [1487, 233] on button "New Vehicle" at bounding box center [1468, 226] width 107 height 31
select select "0"
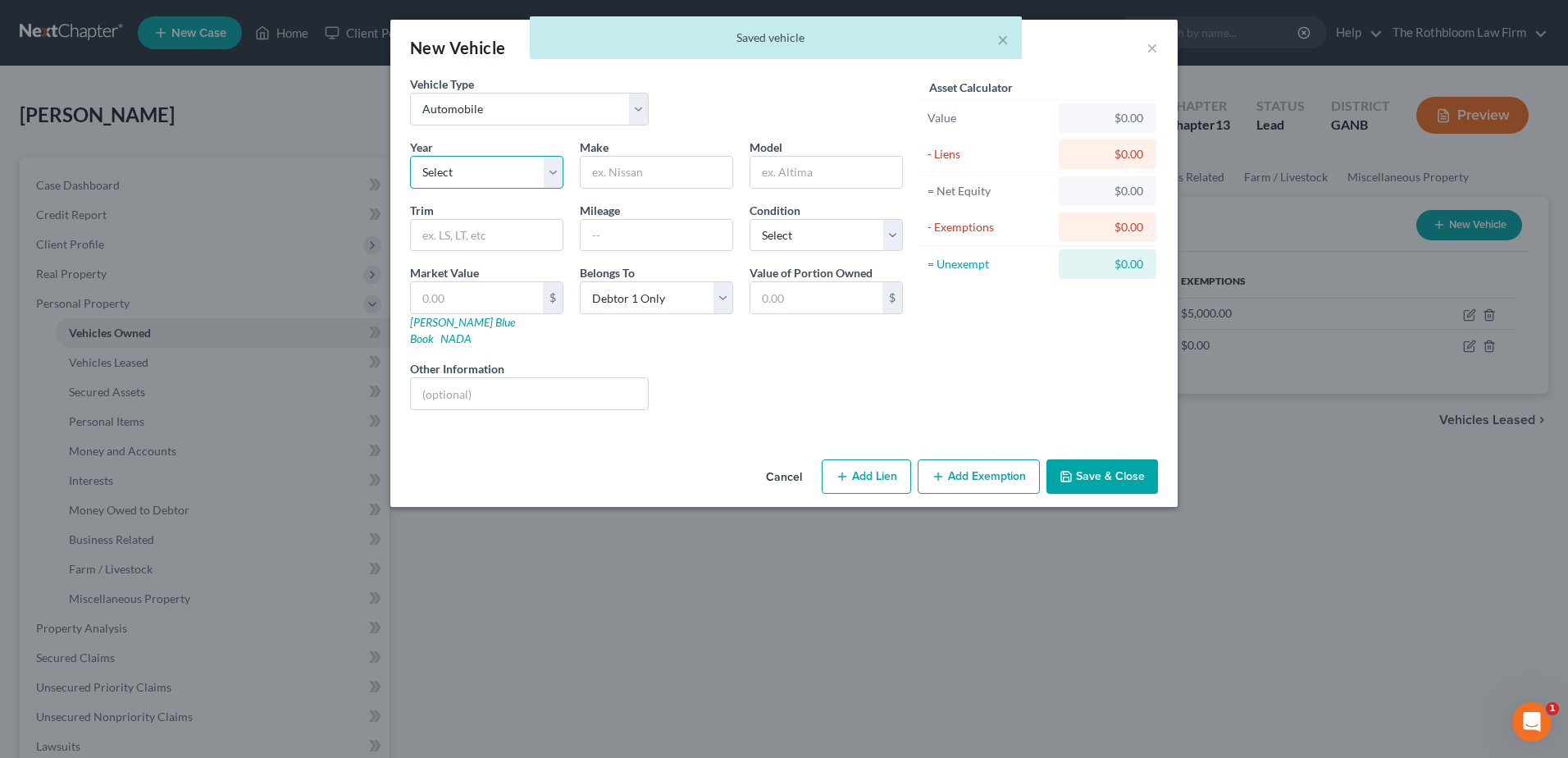
click at [449, 177] on select "Select 2026 2025 2024 2023 2022 2021 2020 2019 2018 2017 2016 2015 2014 2013 20…" at bounding box center [487, 172] width 153 height 32
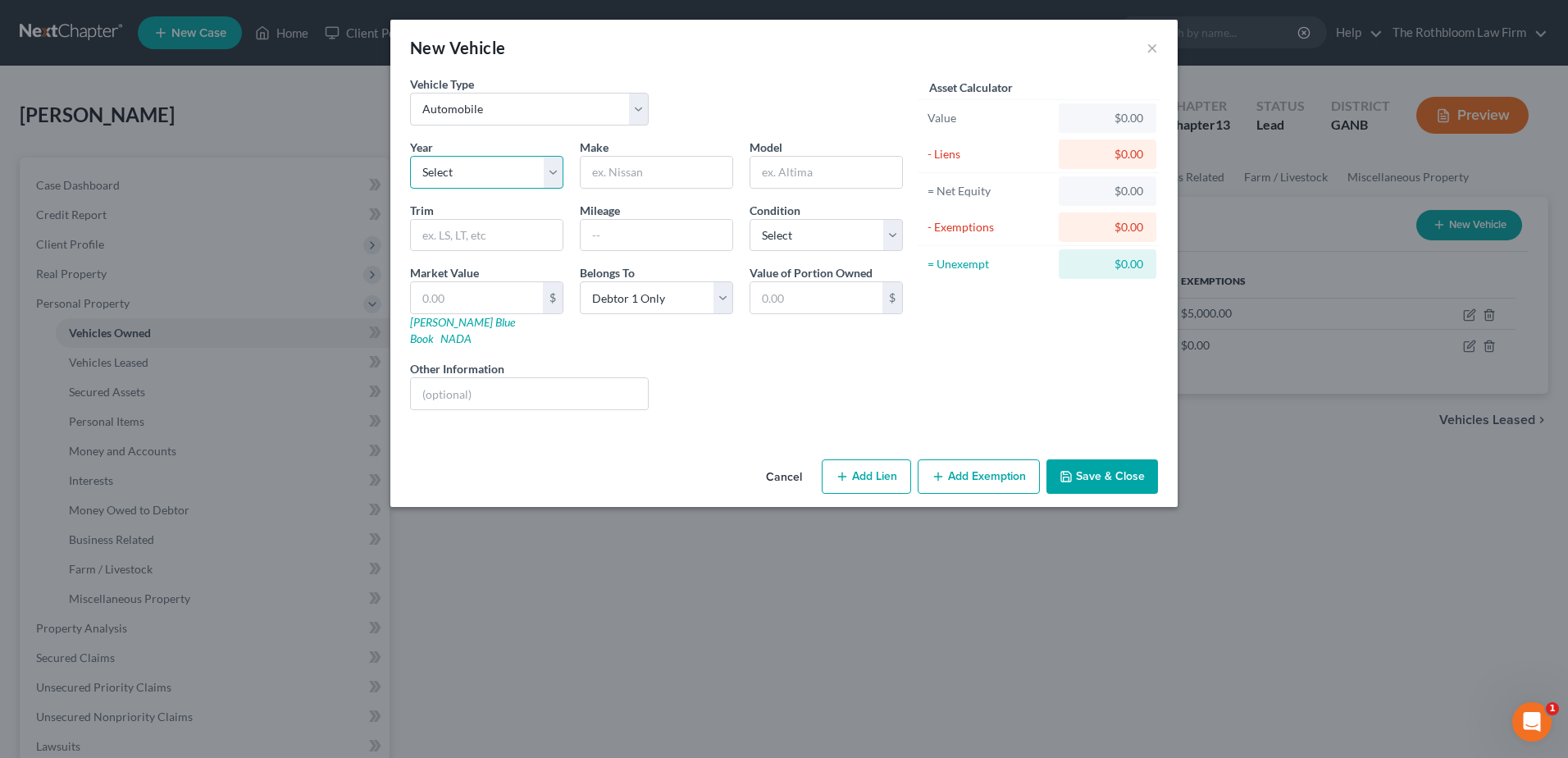
select select "8"
click at [410, 156] on select "Select 2026 2025 2024 2023 2022 2021 2020 2019 2018 2017 2016 2015 2014 2013 20…" at bounding box center [487, 172] width 153 height 32
click at [611, 167] on input "text" at bounding box center [656, 173] width 152 height 32
type input "Chevrolet"
drag, startPoint x: 816, startPoint y: 178, endPoint x: 736, endPoint y: 171, distance: 80.3
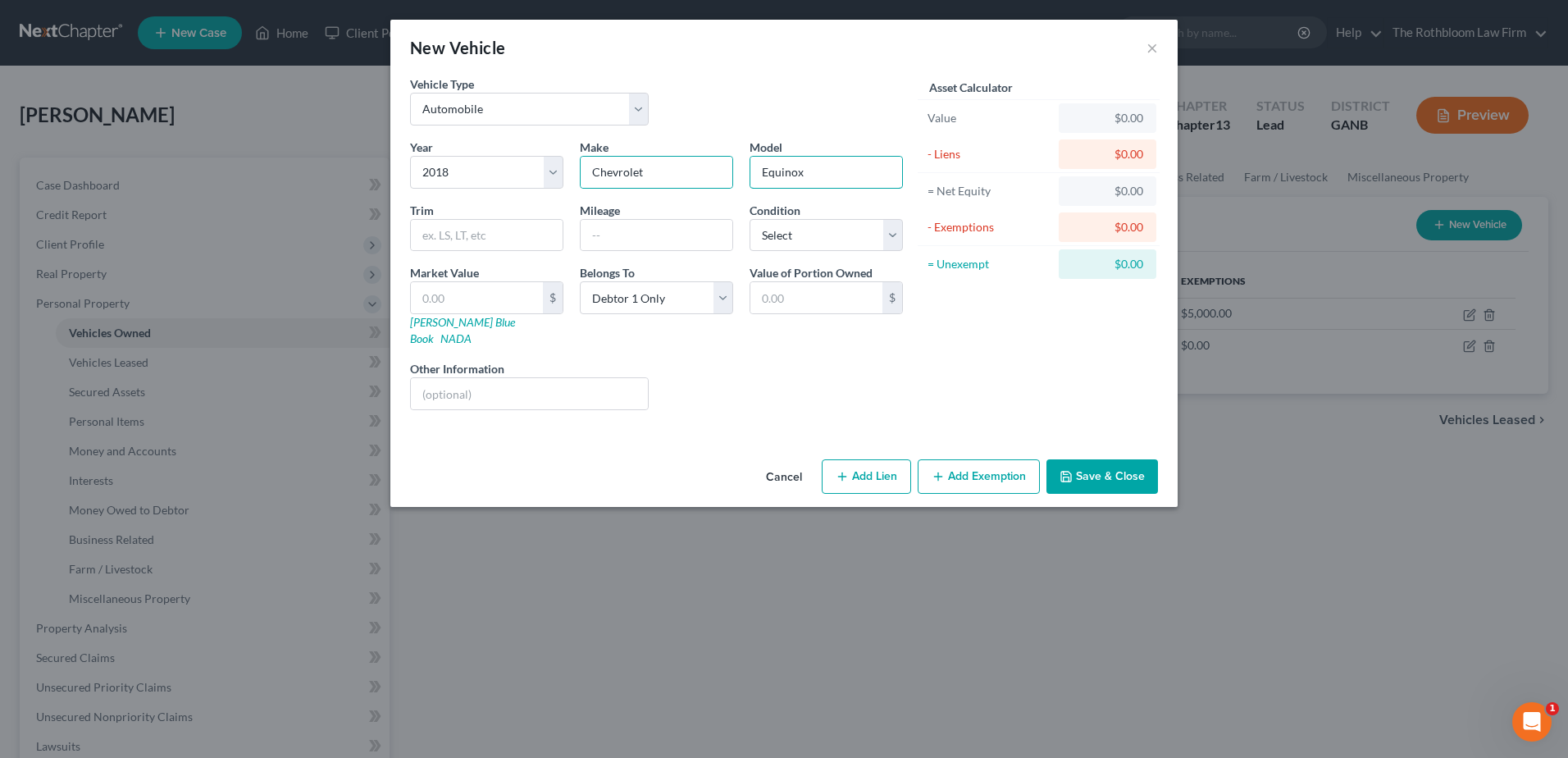
click at [736, 171] on div "Year Select 2026 2025 2024 2023 2022 2021 2020 2019 2018 2017 2016 2015 2014 20…" at bounding box center [656, 281] width 510 height 284
type input "Trax"
click at [664, 232] on input "text" at bounding box center [656, 236] width 152 height 32
click at [453, 325] on link "[PERSON_NAME] Blue Book" at bounding box center [463, 330] width 105 height 31
click at [876, 465] on button "Add Lien" at bounding box center [866, 476] width 89 height 34
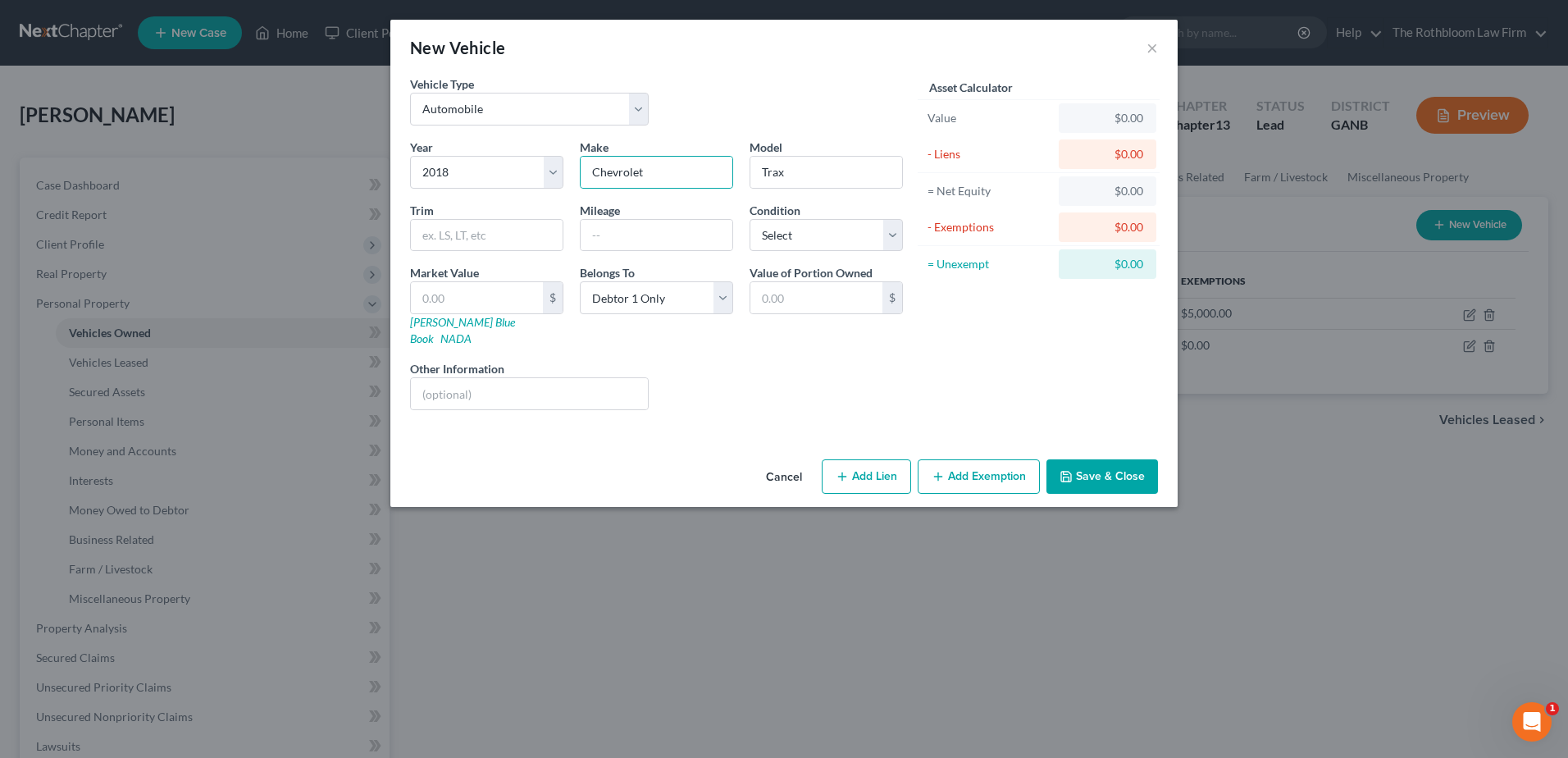
select select "0"
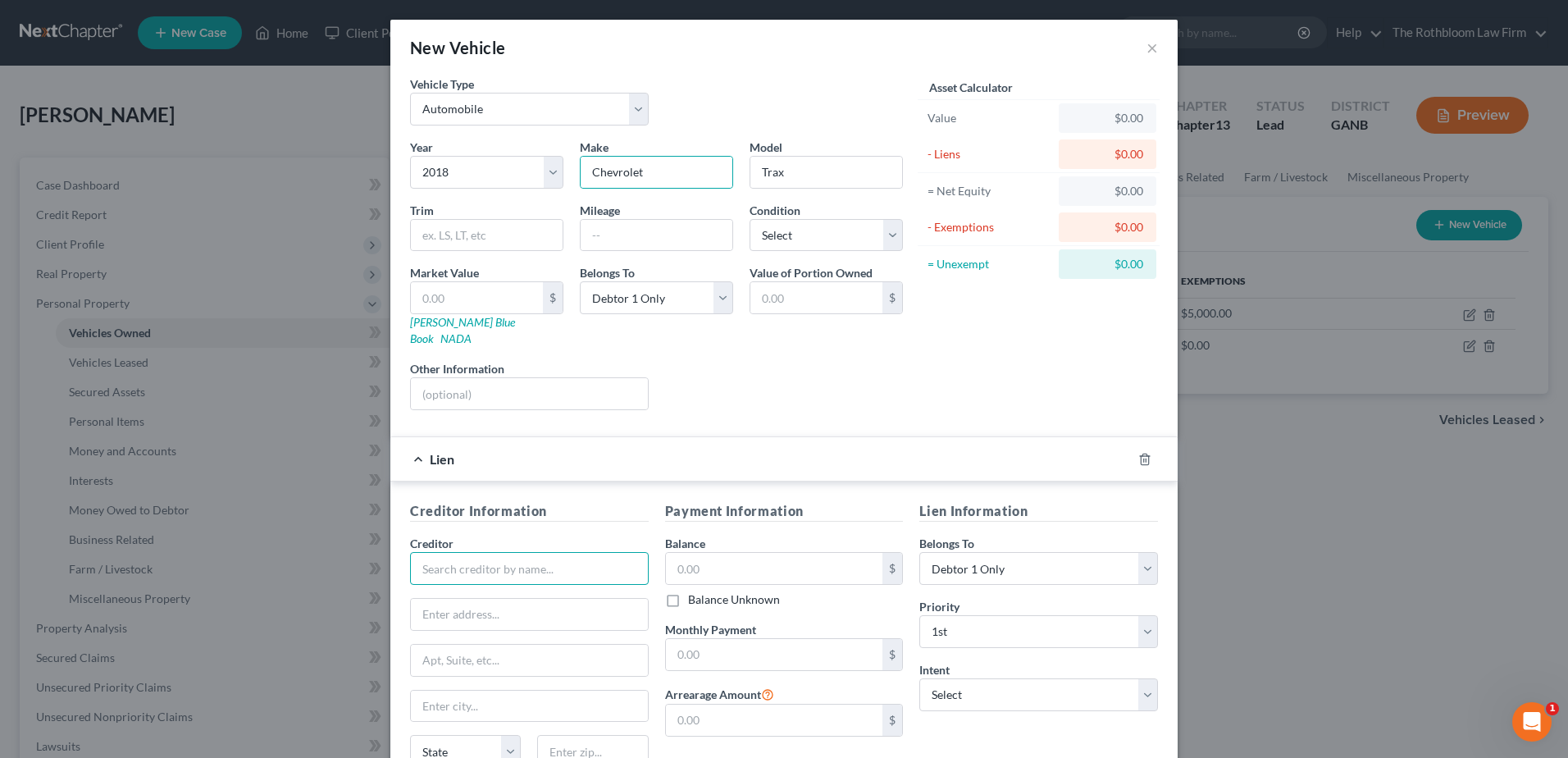
click at [443, 552] on input "text" at bounding box center [530, 568] width 239 height 32
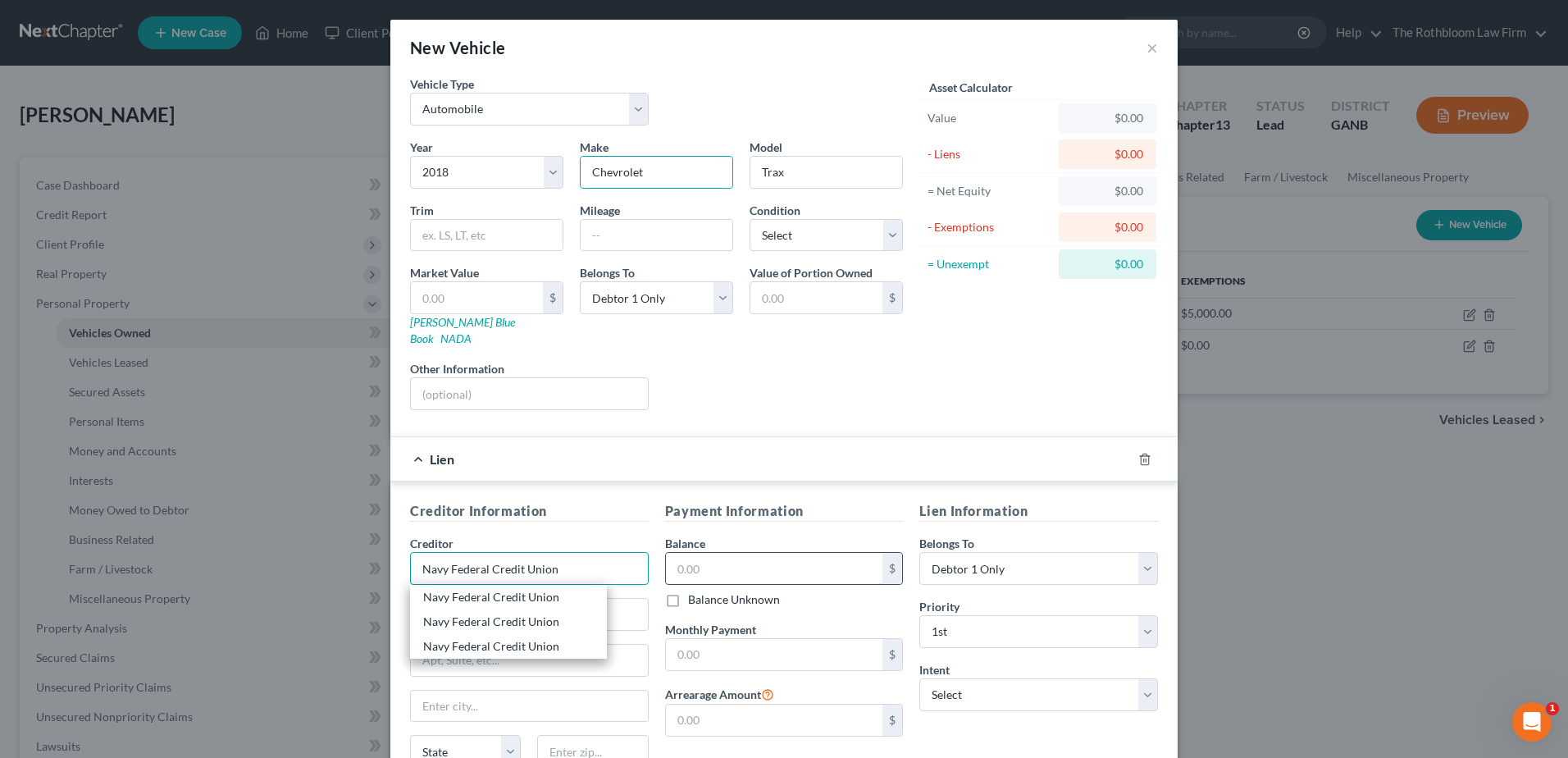
type input "Navy Federal Credit Union"
click at [745, 554] on input "text" at bounding box center [774, 568] width 217 height 32
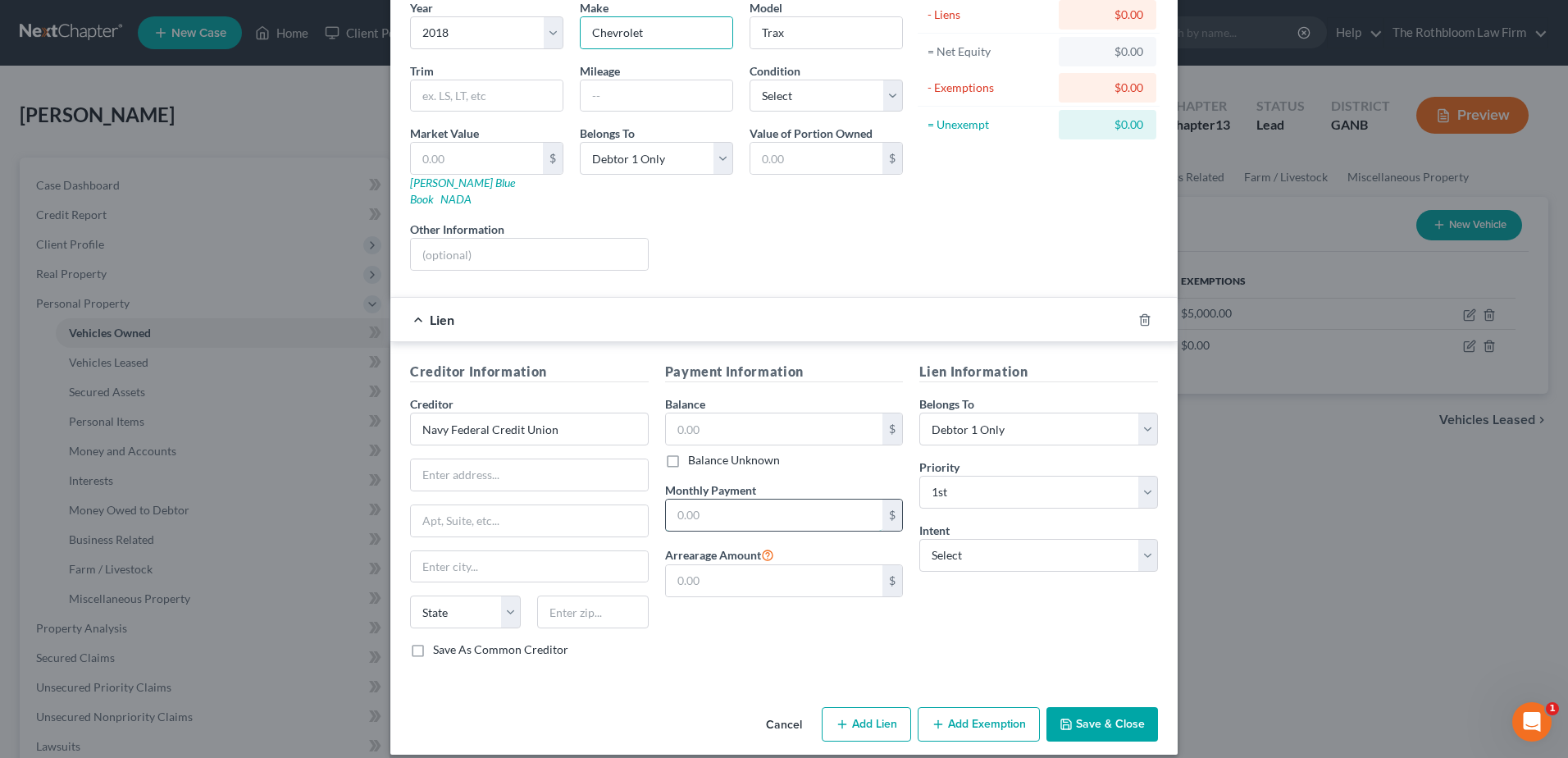
click at [702, 504] on input "text" at bounding box center [774, 515] width 217 height 32
type input "250.00"
click at [1143, 539] on select "Select Surrender Redeem Reaffirm Avoid Other" at bounding box center [1038, 554] width 239 height 32
select select "0"
click at [919, 539] on select "Select Surrender Redeem Reaffirm Avoid Other" at bounding box center [1038, 554] width 239 height 32
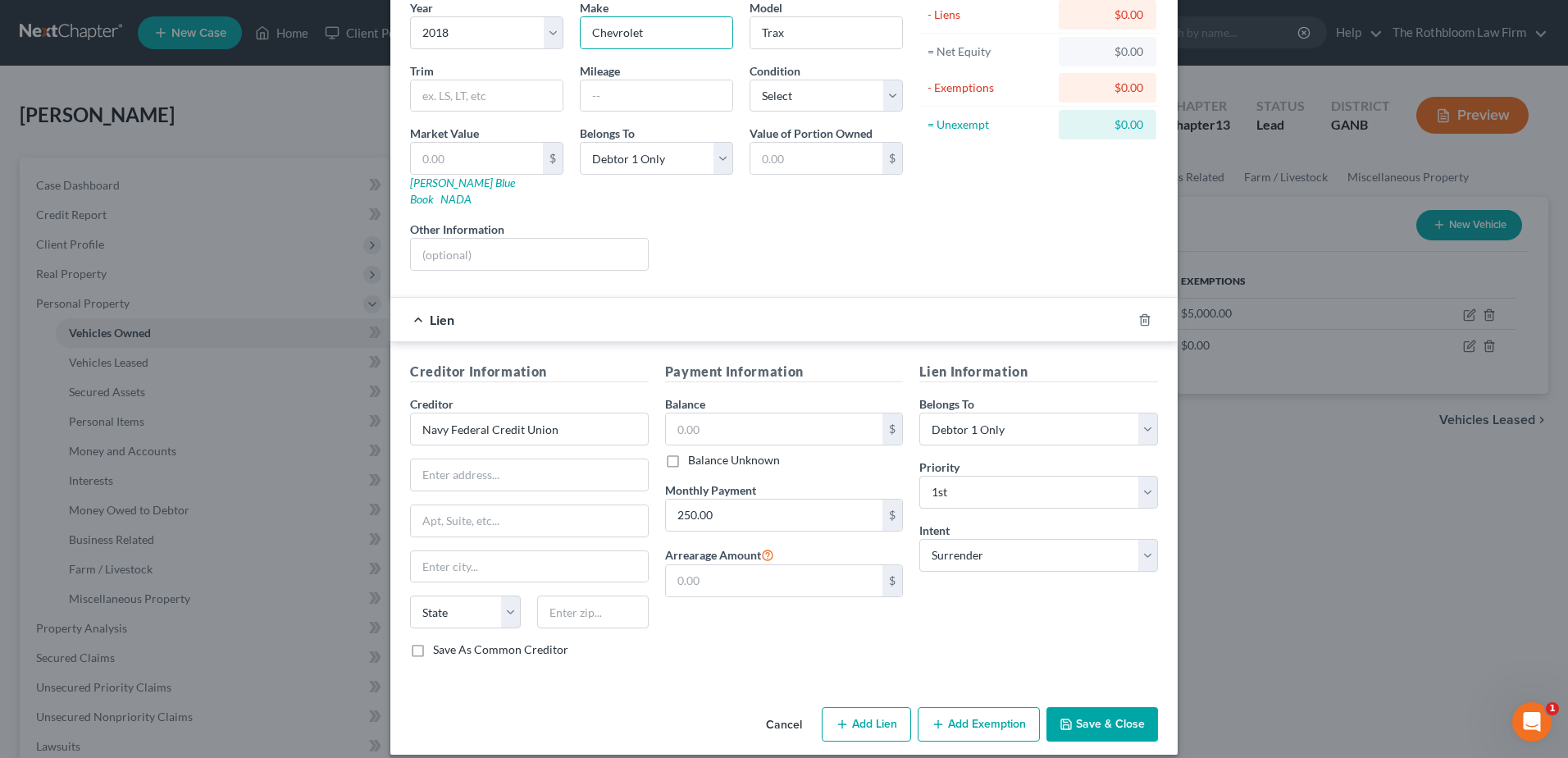
click at [1090, 707] on button "Save & Close" at bounding box center [1101, 724] width 111 height 34
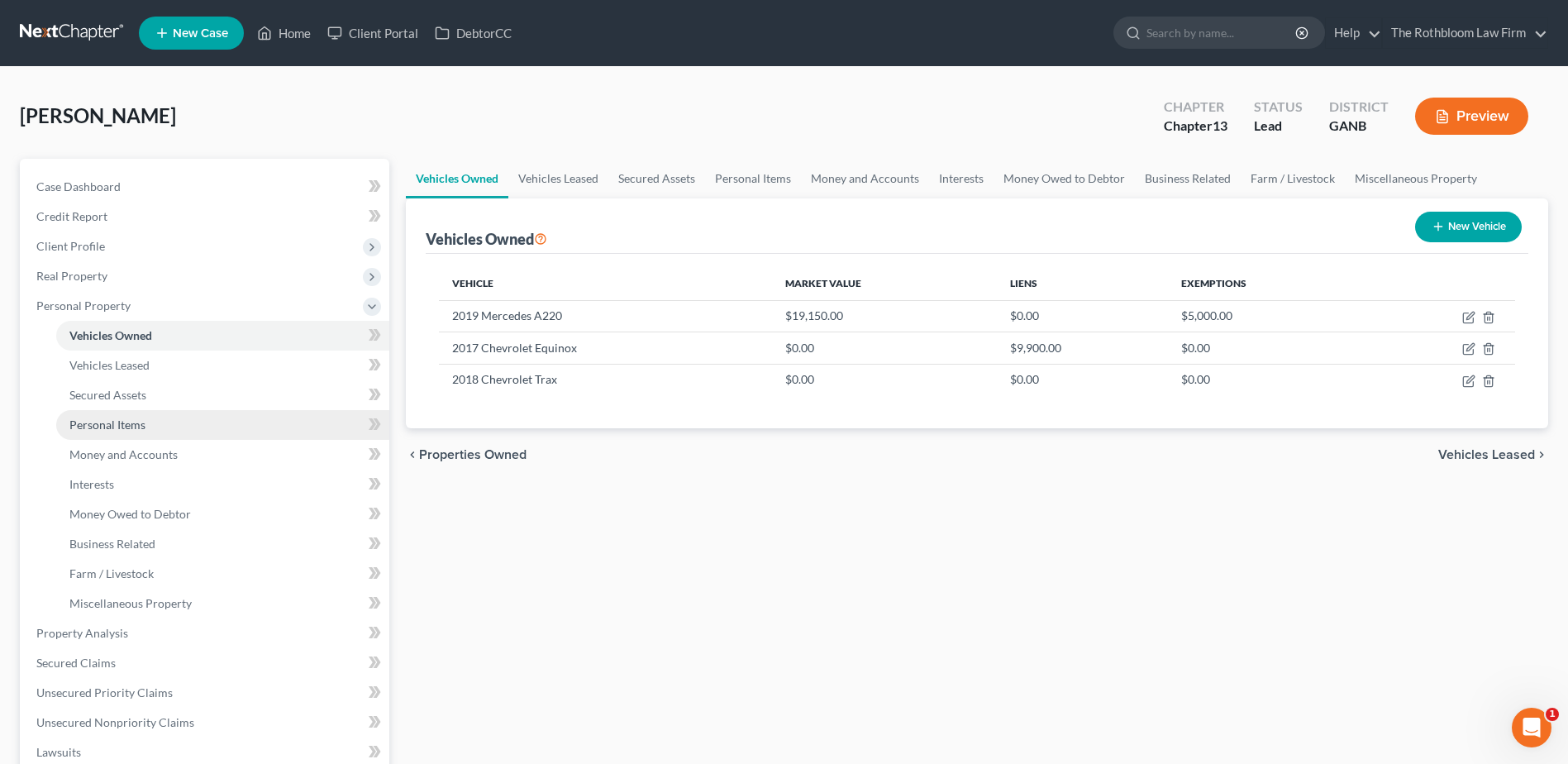
drag, startPoint x: 120, startPoint y: 426, endPoint x: 158, endPoint y: 426, distance: 38.0
click at [120, 426] on span "Personal Items" at bounding box center [108, 424] width 76 height 14
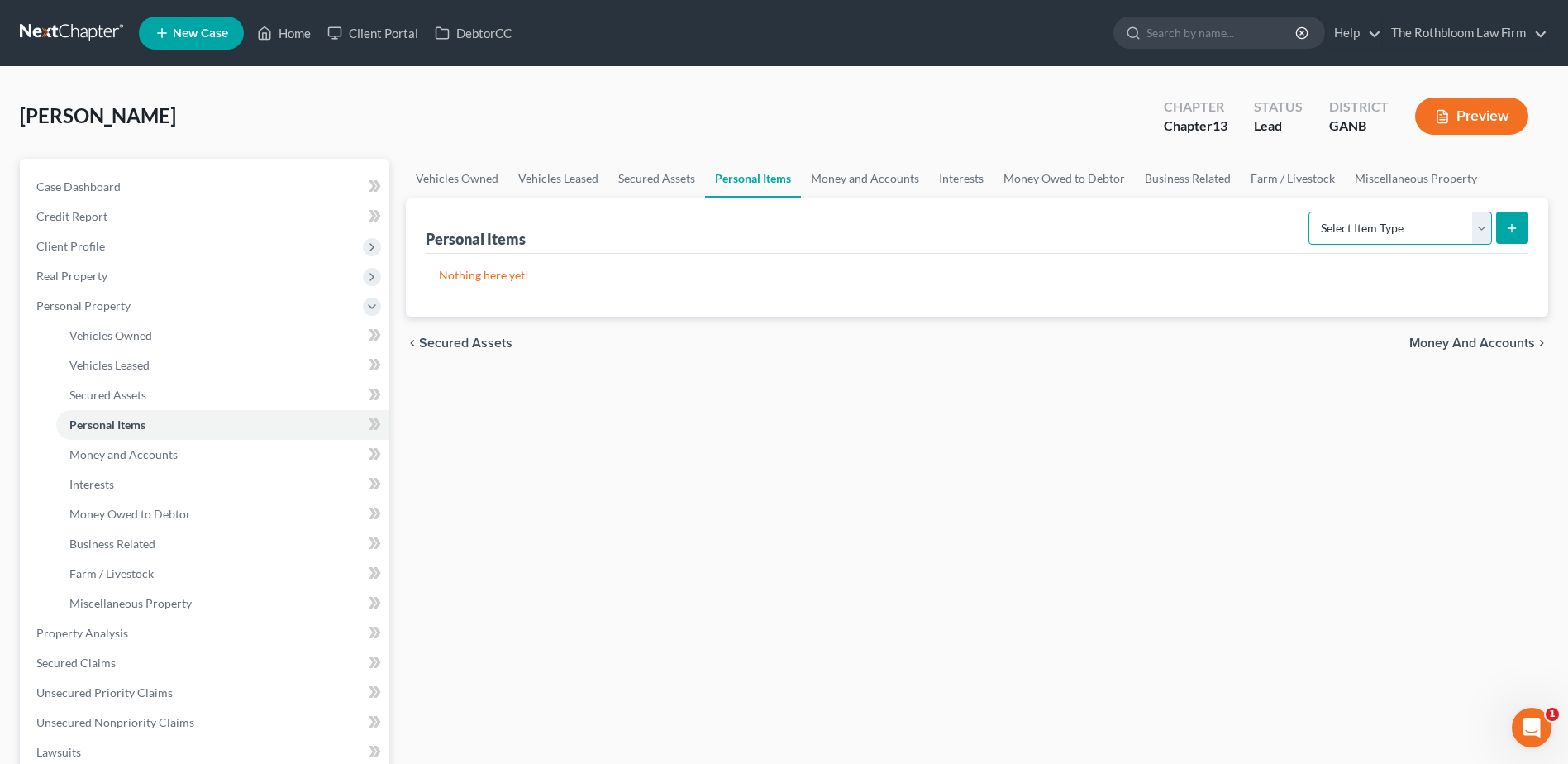
click at [1482, 223] on select "Select Item Type Clothing Collectibles Of Value Electronics Firearms Household …" at bounding box center [1400, 227] width 184 height 33
select select "household_goods"
click at [1310, 211] on select "Select Item Type Clothing Collectibles Of Value Electronics Firearms Household …" at bounding box center [1400, 227] width 184 height 33
click at [1503, 224] on button "submit" at bounding box center [1512, 227] width 32 height 32
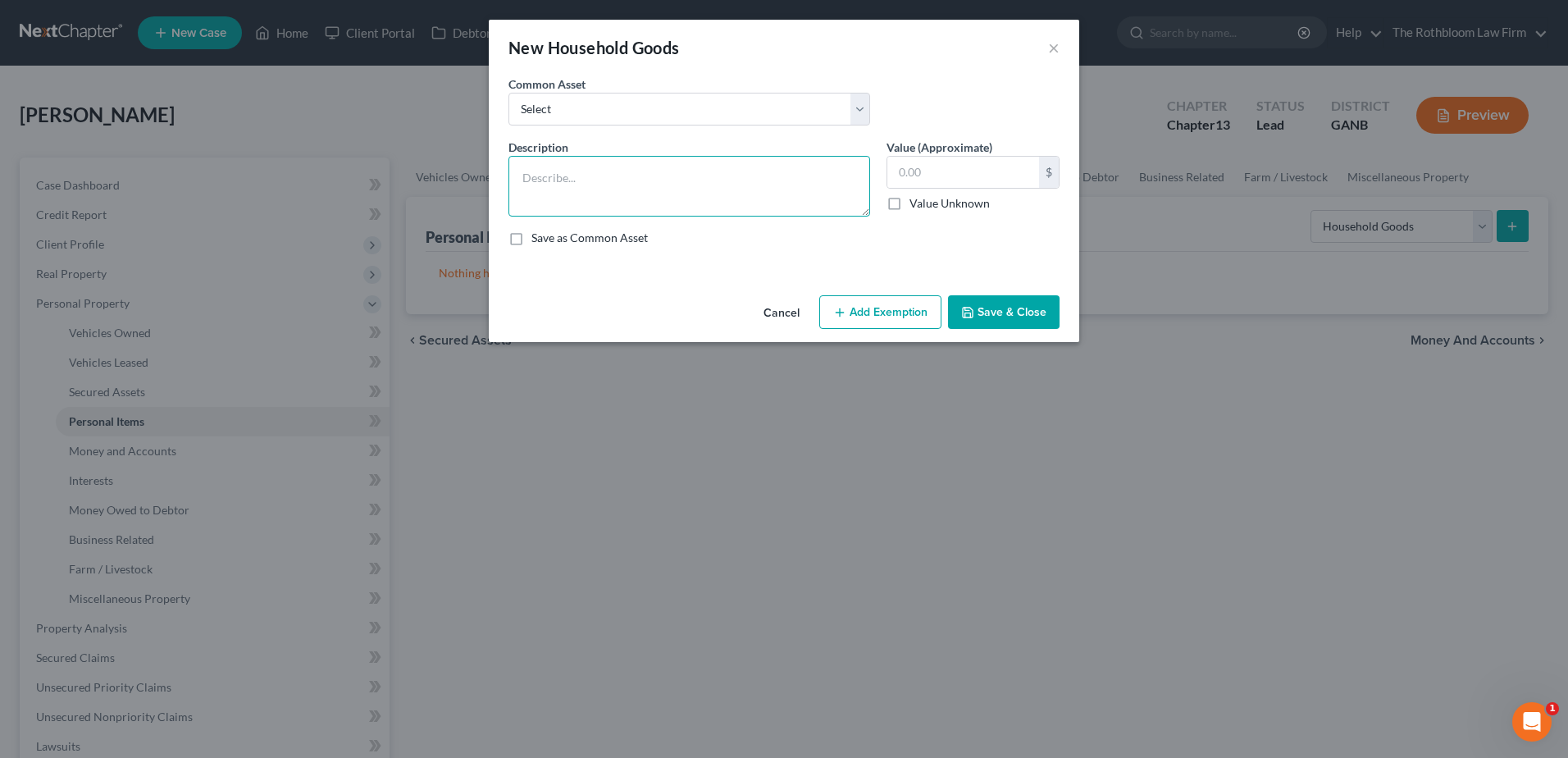
click at [540, 182] on textarea at bounding box center [689, 186] width 361 height 61
type textarea "Household furniture"
type input "6,000"
click at [1018, 318] on button "Save & Close" at bounding box center [1003, 312] width 111 height 34
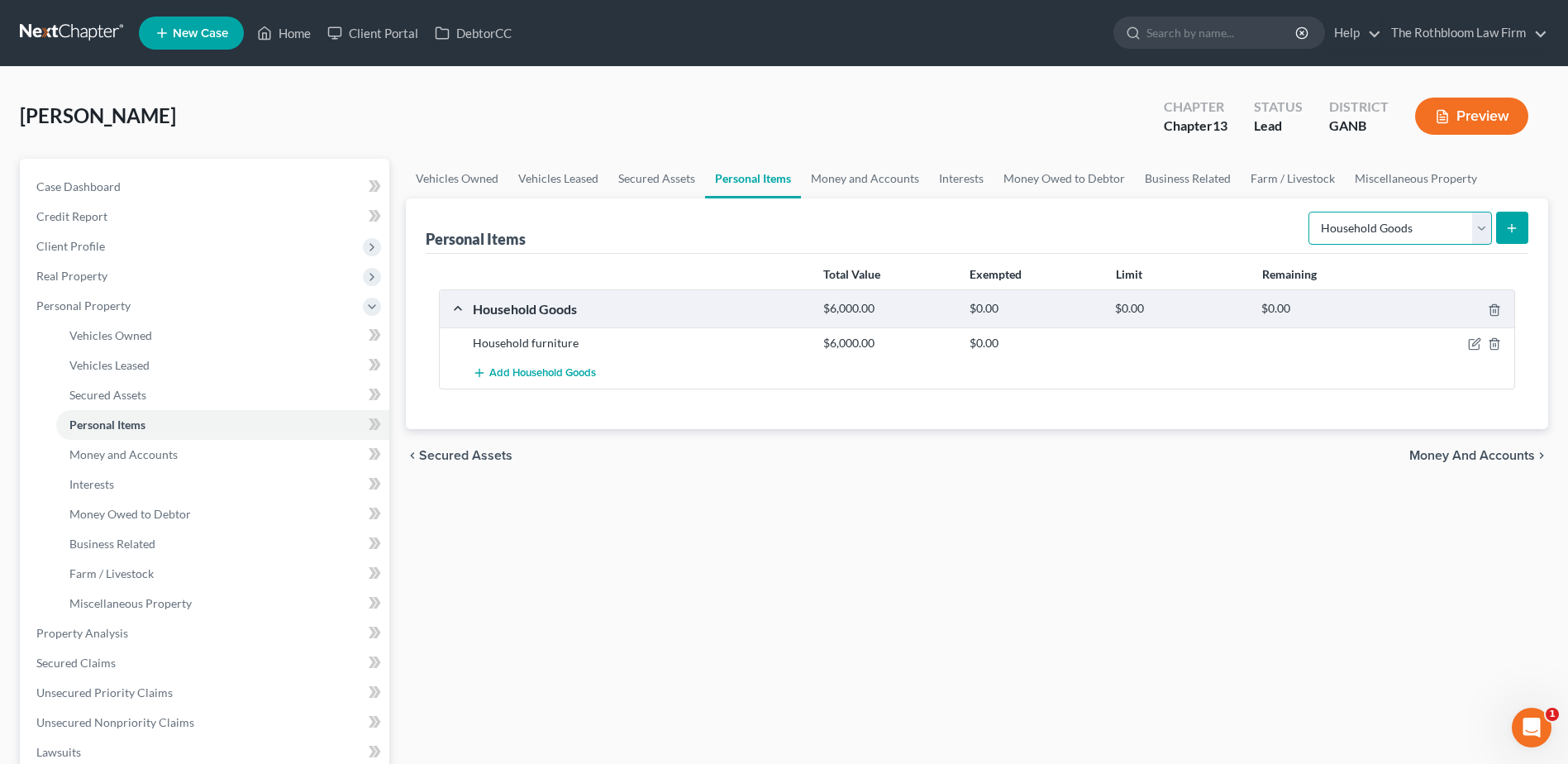
click at [1474, 227] on select "Select Item Type Clothing Collectibles Of Value Electronics Firearms Household …" at bounding box center [1400, 227] width 184 height 33
select select "clothing"
click at [1310, 211] on select "Select Item Type Clothing Collectibles Of Value Electronics Firearms Household …" at bounding box center [1400, 227] width 184 height 33
click at [1511, 226] on line "submit" at bounding box center [1511, 227] width 0 height 7
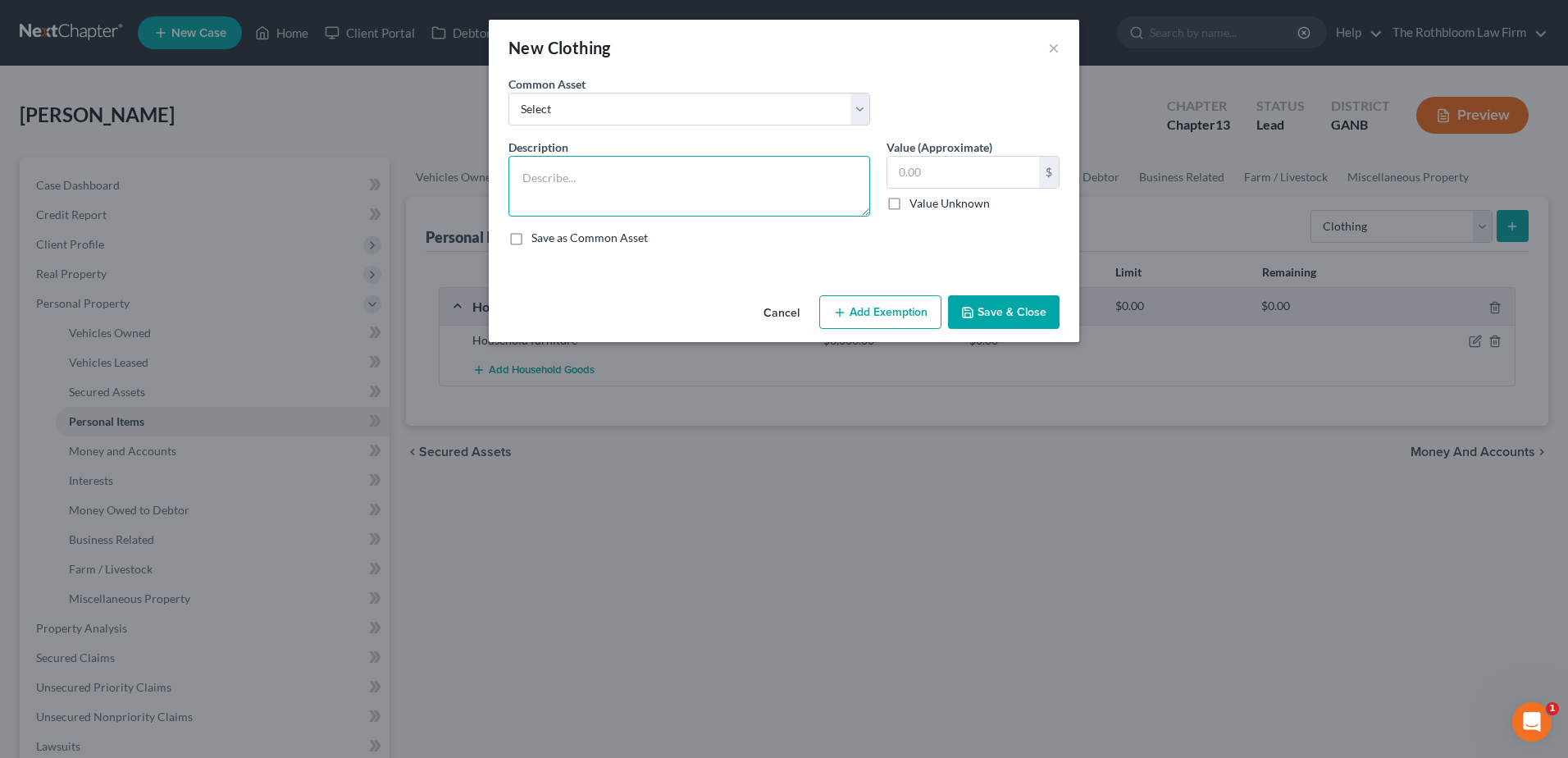
click at [546, 182] on textarea at bounding box center [689, 186] width 361 height 61
type textarea "Clothing"
type input "200"
click at [930, 318] on button "Add Exemption" at bounding box center [880, 312] width 122 height 34
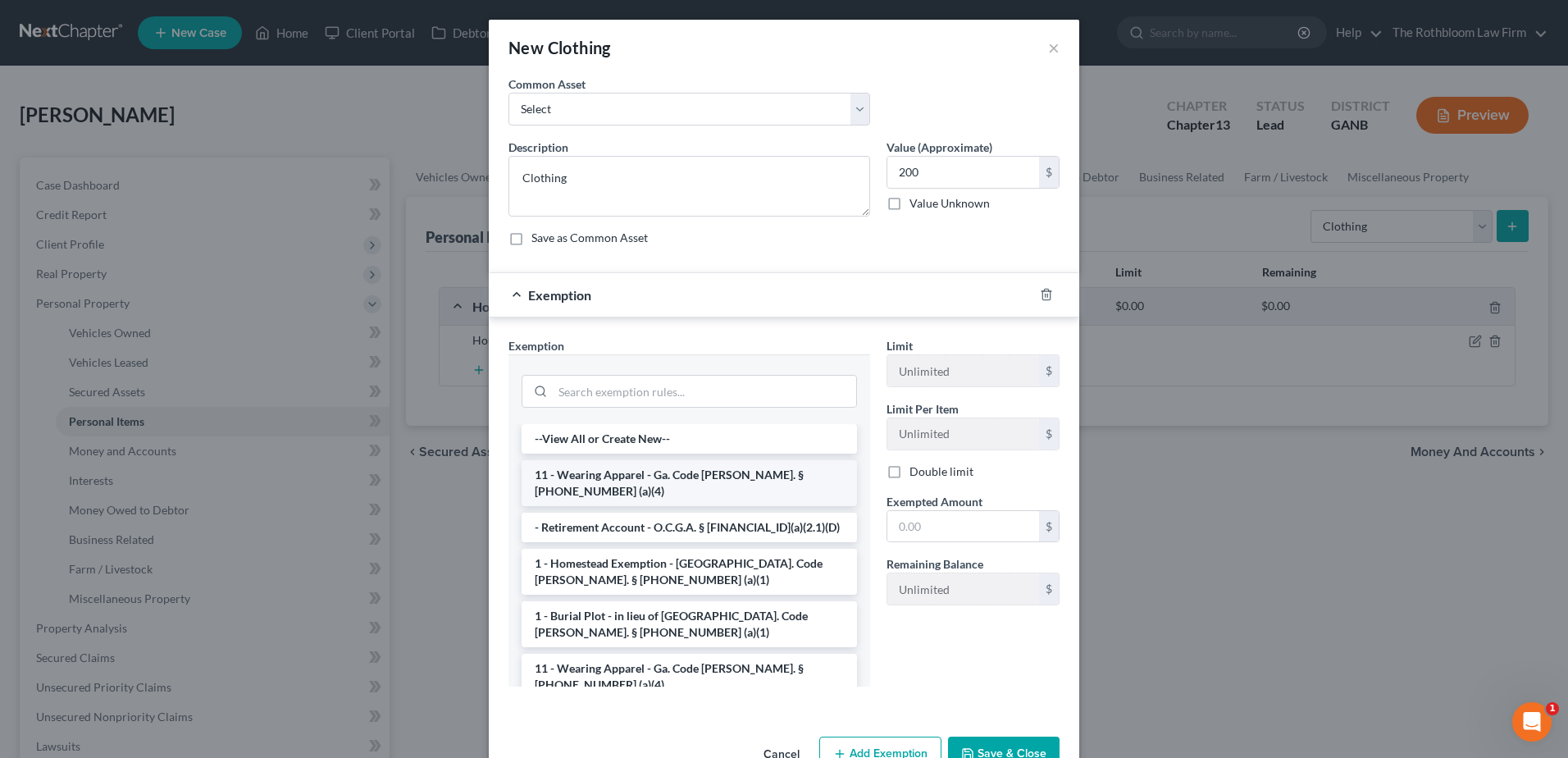
click at [602, 474] on li "11 - Wearing Apparel - Ga. Code [PERSON_NAME]. § [PHONE_NUMBER] (a)(4)" at bounding box center [689, 483] width 335 height 46
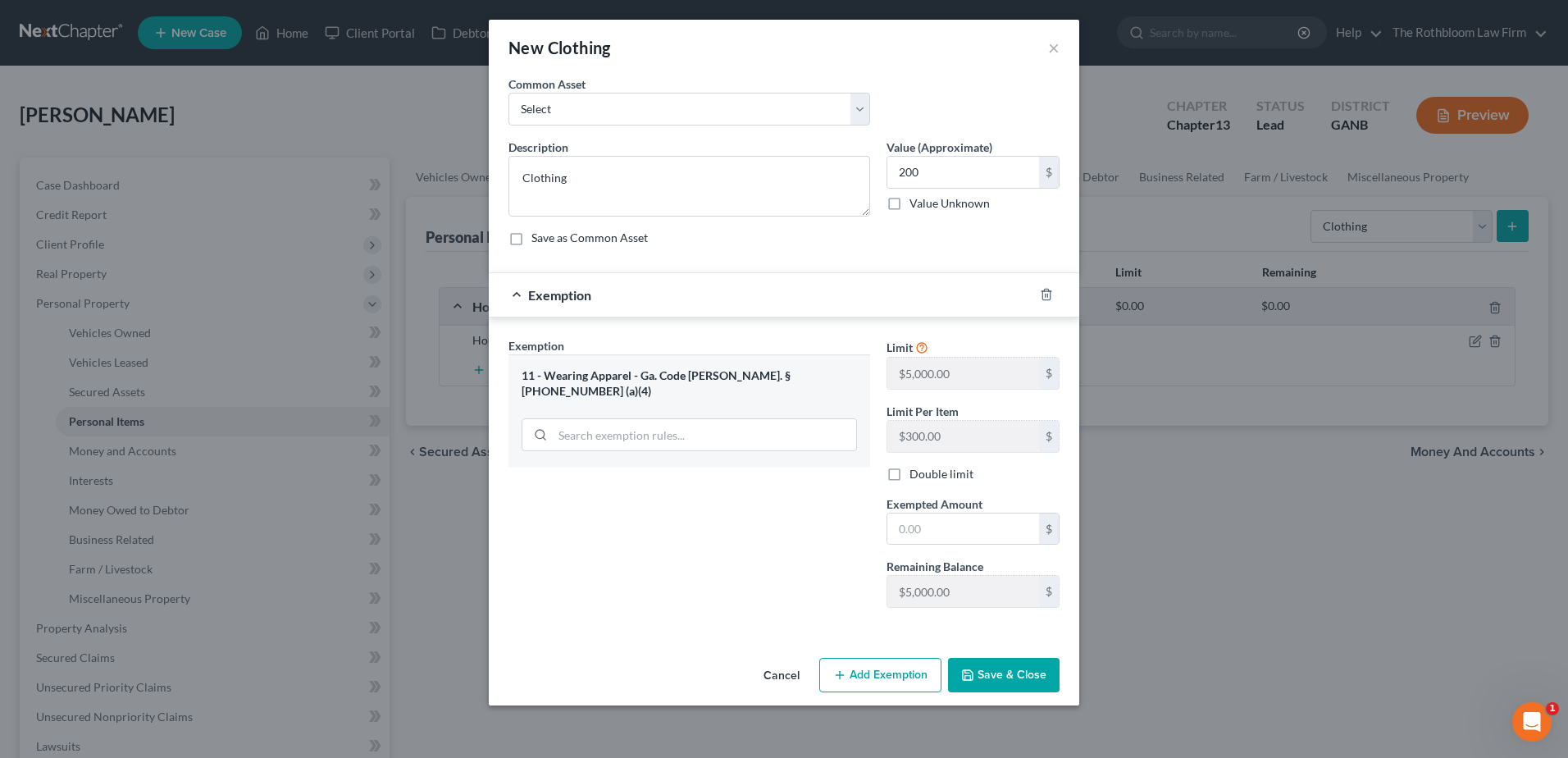
click at [926, 546] on div "Limit $5,000.00 $ Limit Per Item $300.00 $ Double limit Exempted Amount * $ Rem…" at bounding box center [973, 479] width 189 height 284
click at [940, 525] on input "text" at bounding box center [963, 529] width 152 height 32
type input "200"
click at [994, 683] on button "Save & Close" at bounding box center [1003, 675] width 111 height 34
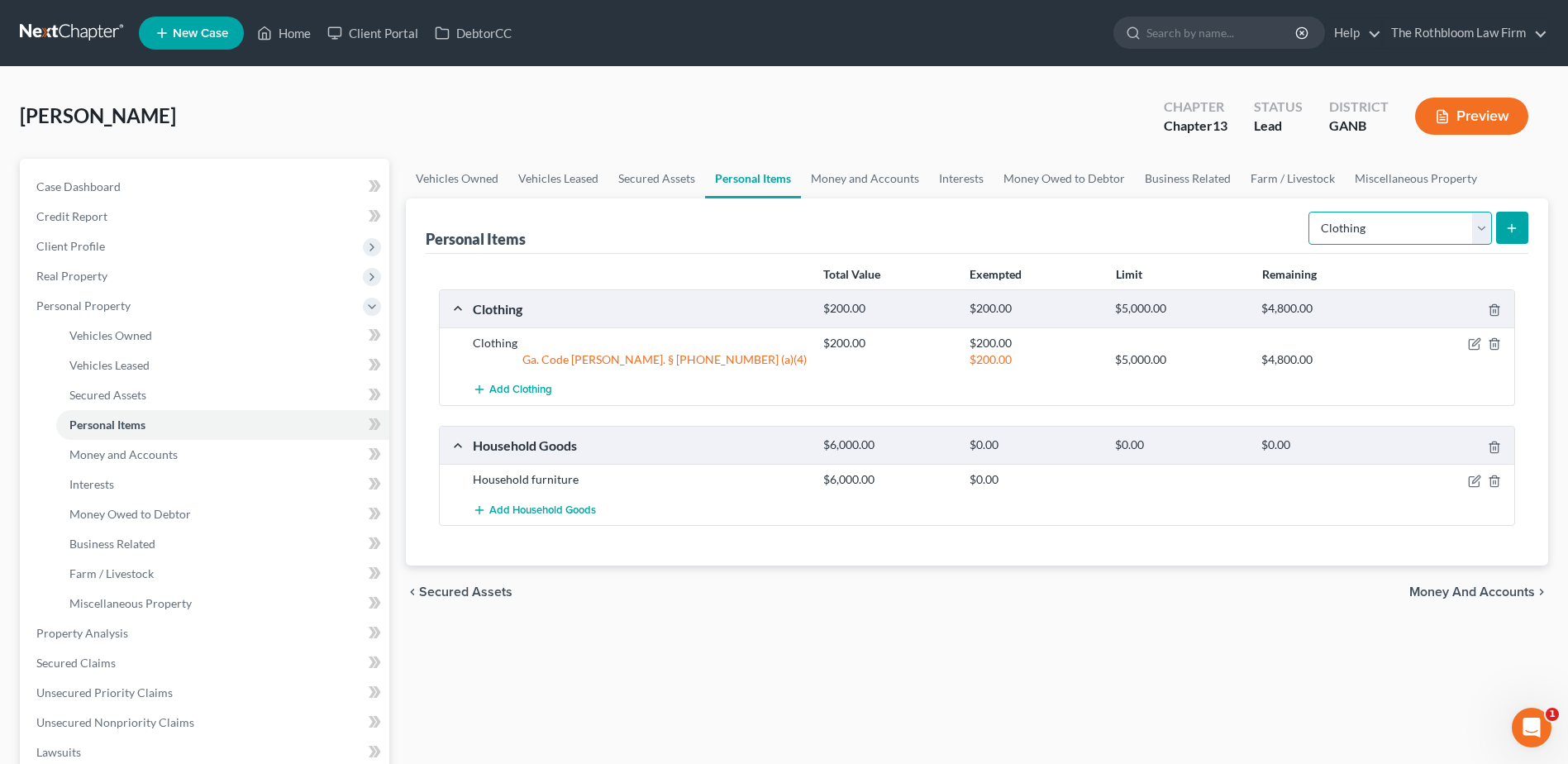
click at [1489, 230] on select "Select Item Type Clothing Collectibles Of Value Electronics Firearms Household …" at bounding box center [1400, 227] width 184 height 33
select select "jewelry"
click at [1310, 211] on select "Select Item Type Clothing Collectibles Of Value Electronics Firearms Household …" at bounding box center [1400, 227] width 184 height 33
click at [1508, 226] on icon "submit" at bounding box center [1511, 228] width 13 height 13
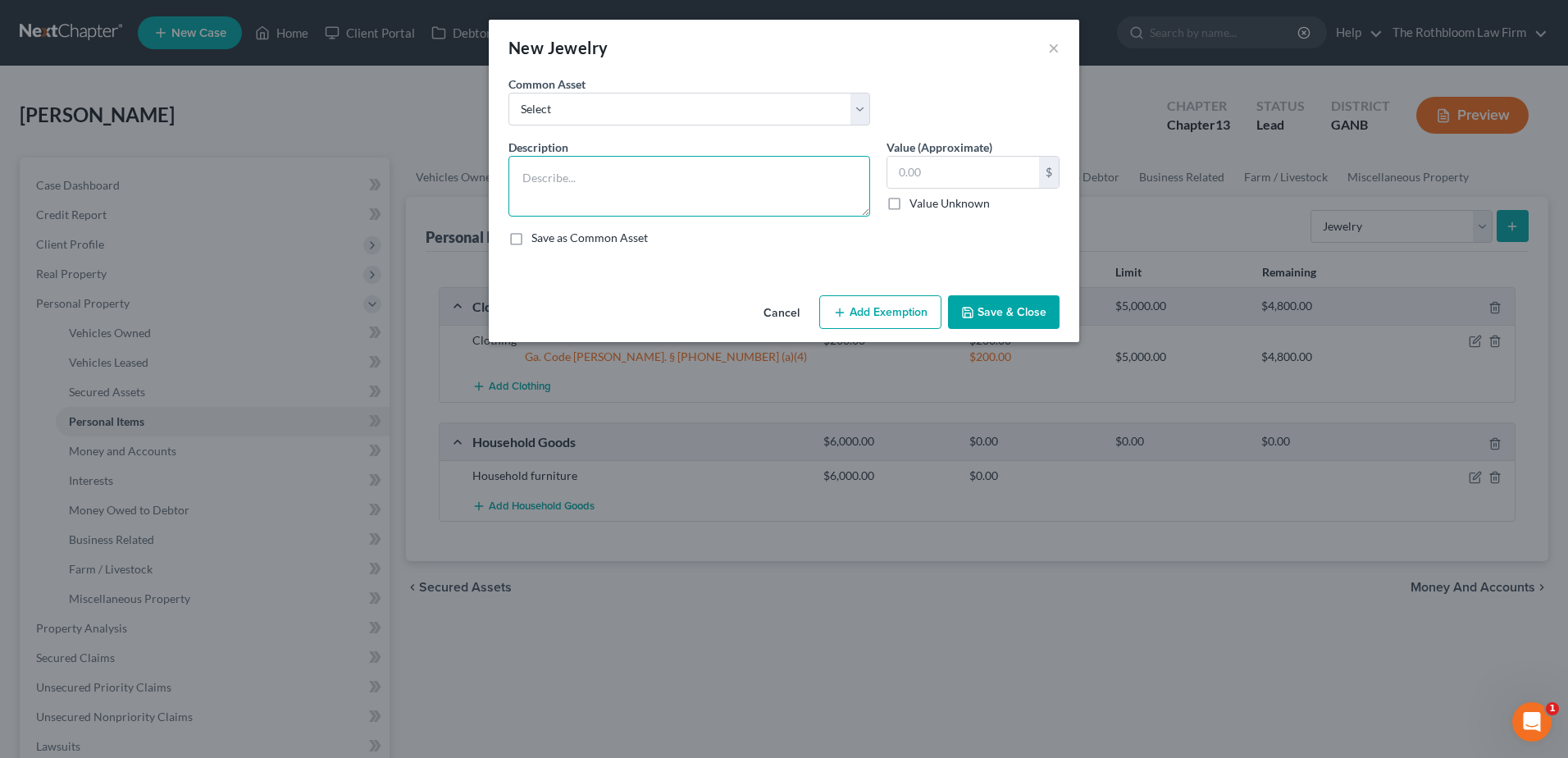
click at [579, 182] on textarea at bounding box center [689, 186] width 361 height 61
type textarea "Jewelry"
type input "1,000"
click at [897, 316] on button "Add Exemption" at bounding box center [880, 312] width 122 height 34
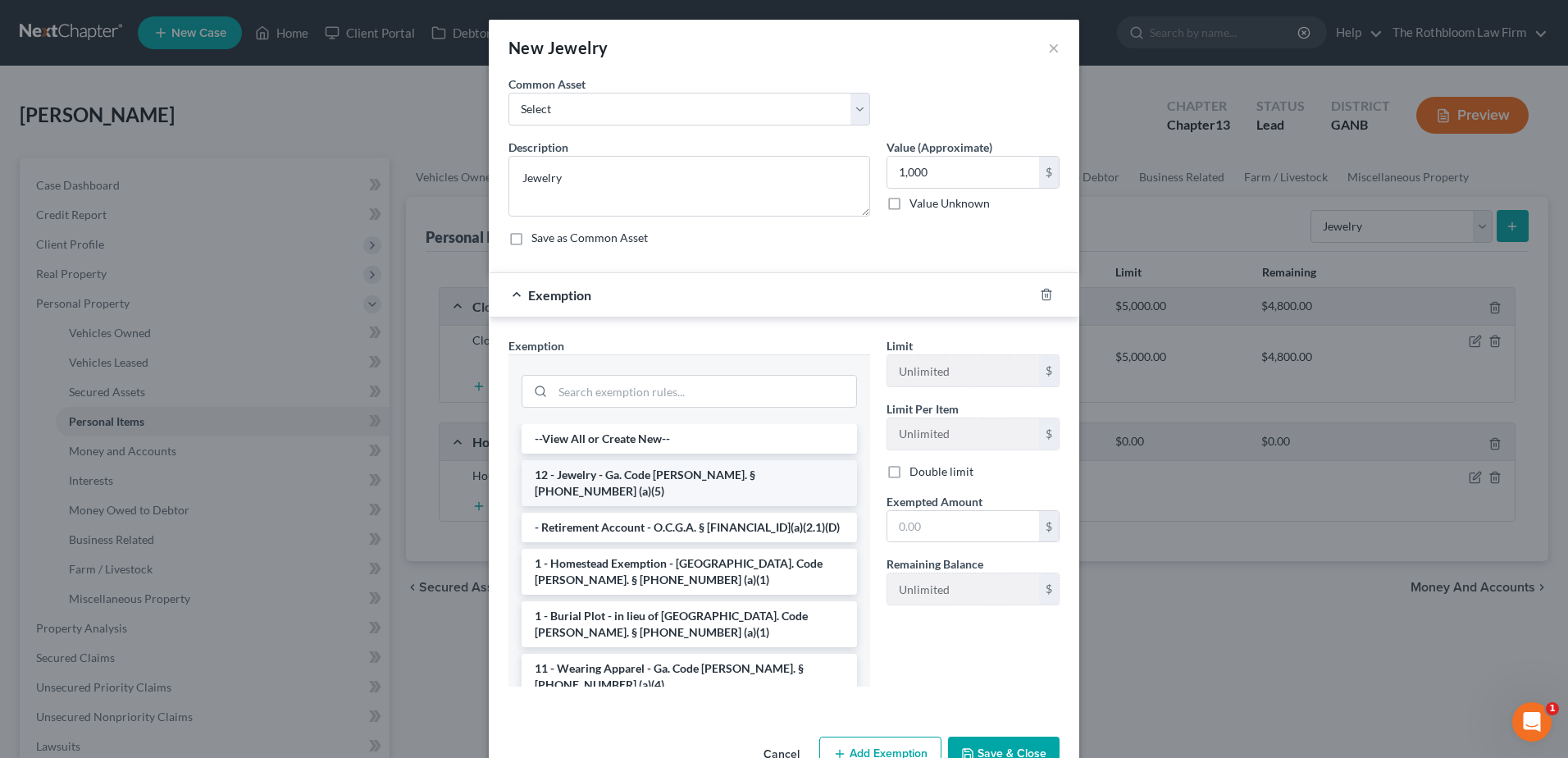
click at [615, 475] on li "12 - Jewelry - Ga. Code [PERSON_NAME]. § [PHONE_NUMBER] (a)(5)" at bounding box center [689, 483] width 335 height 46
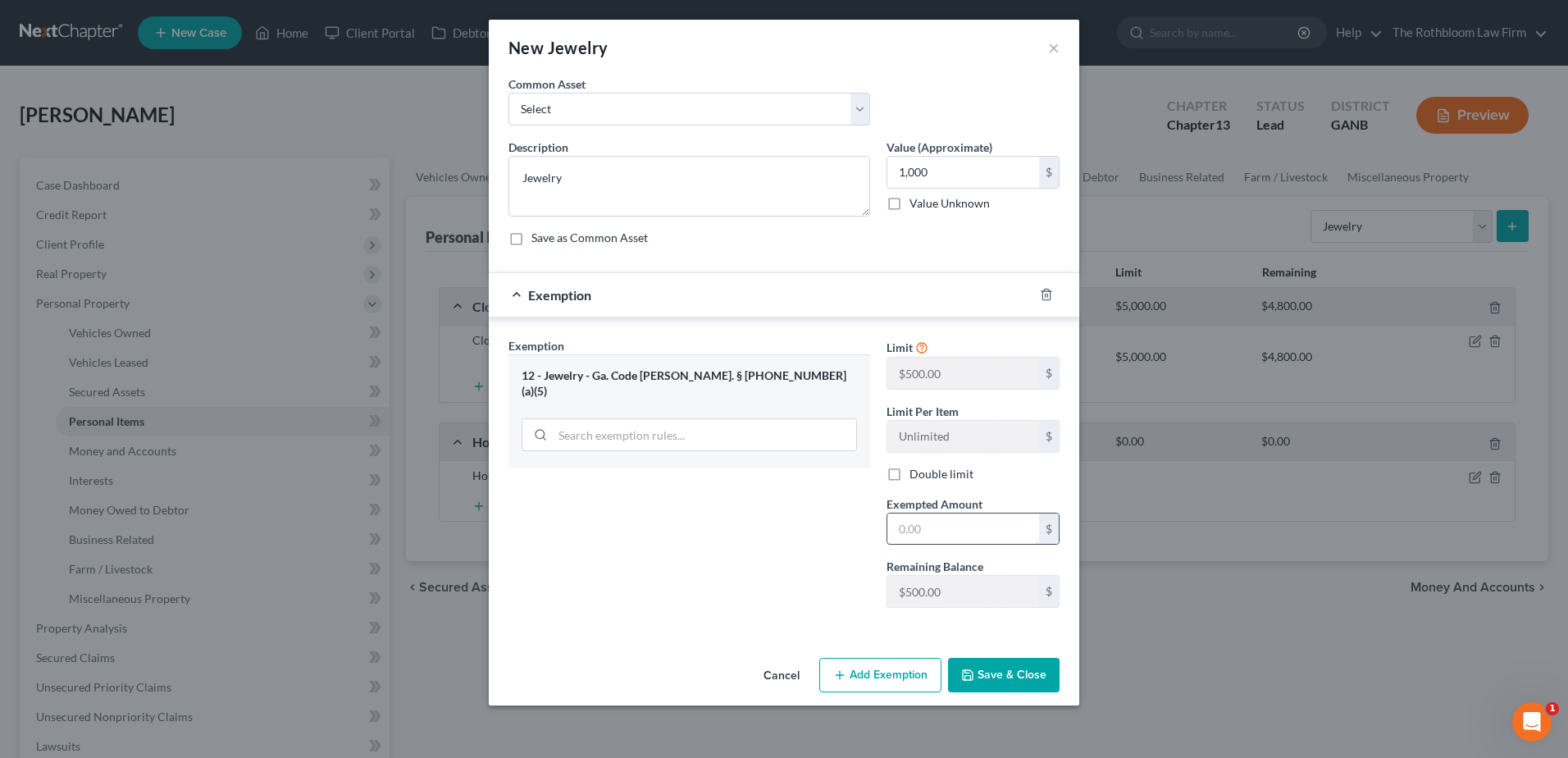
click at [942, 533] on input "text" at bounding box center [963, 529] width 152 height 32
type input "500"
click at [1001, 676] on button "Save & Close" at bounding box center [1003, 675] width 111 height 34
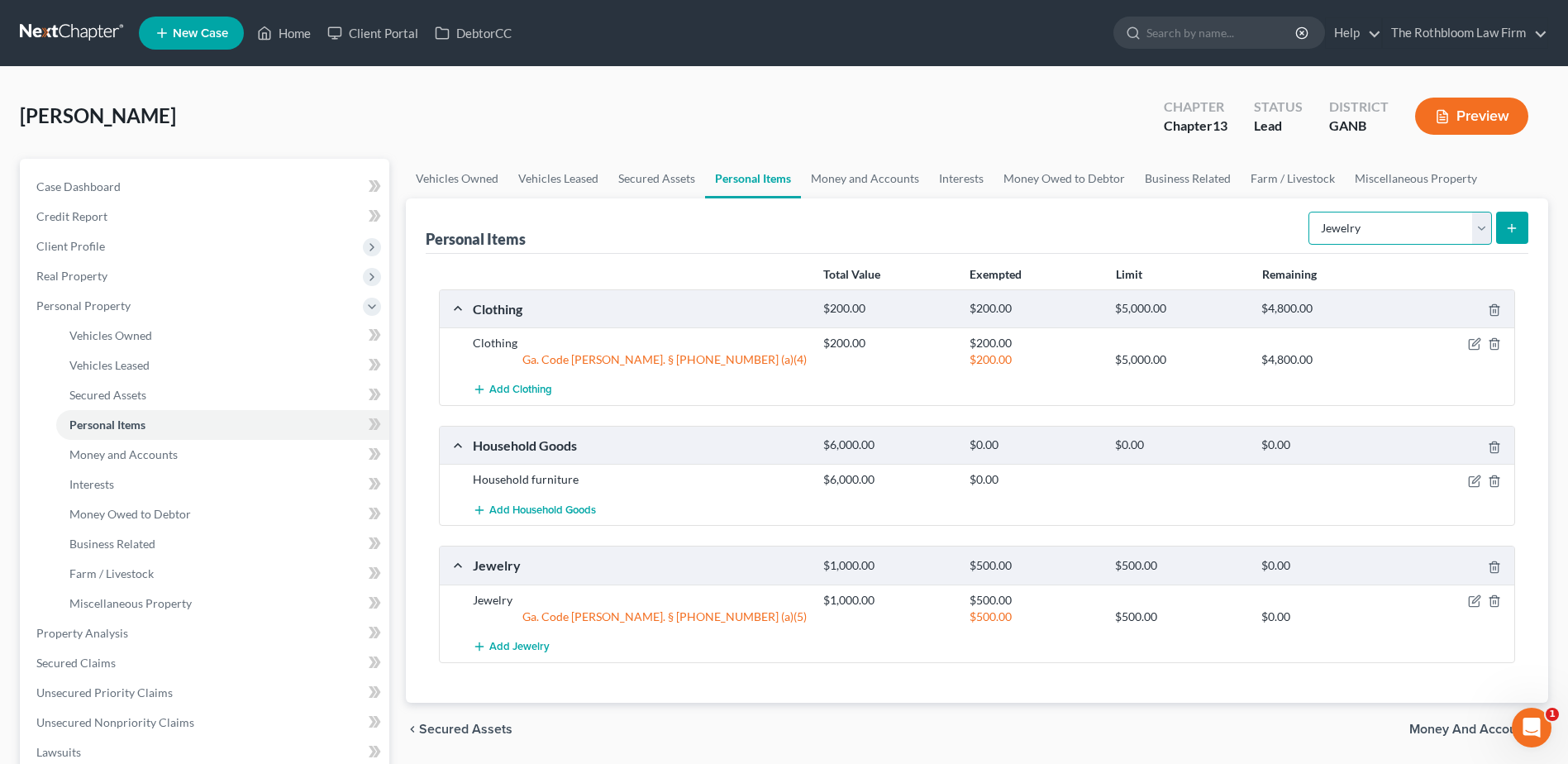
click at [1482, 241] on select "Select Item Type Clothing Collectibles Of Value Electronics Firearms Household …" at bounding box center [1400, 227] width 184 height 33
select select "electronics"
click at [1310, 211] on select "Select Item Type Clothing Collectibles Of Value Electronics Firearms Household …" at bounding box center [1400, 227] width 184 height 33
click at [1523, 236] on button "submit" at bounding box center [1512, 227] width 32 height 32
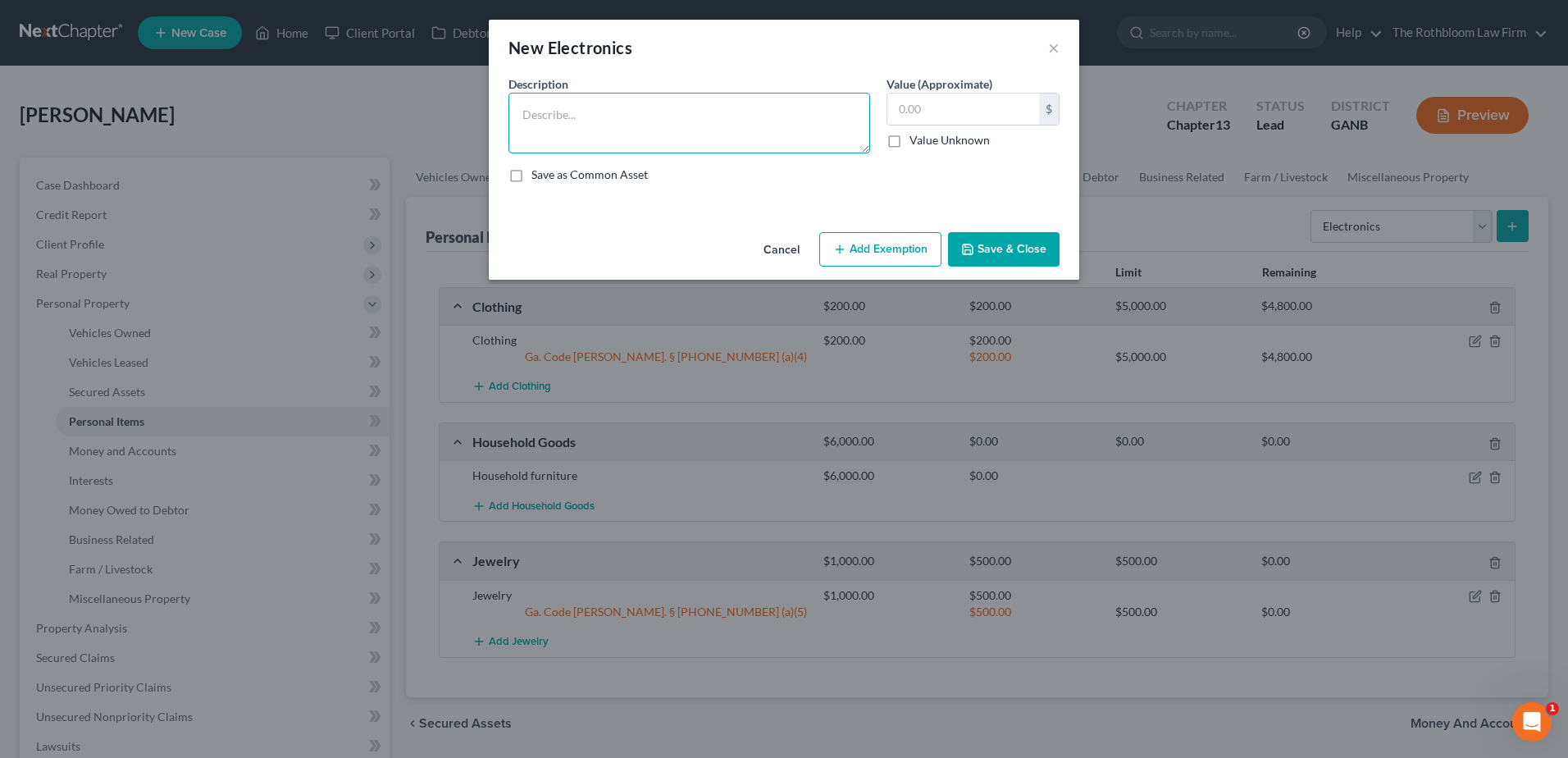
click at [526, 117] on textarea at bounding box center [689, 123] width 361 height 61
type textarea "Electronics"
click at [998, 247] on button "Save & Close" at bounding box center [1003, 249] width 111 height 34
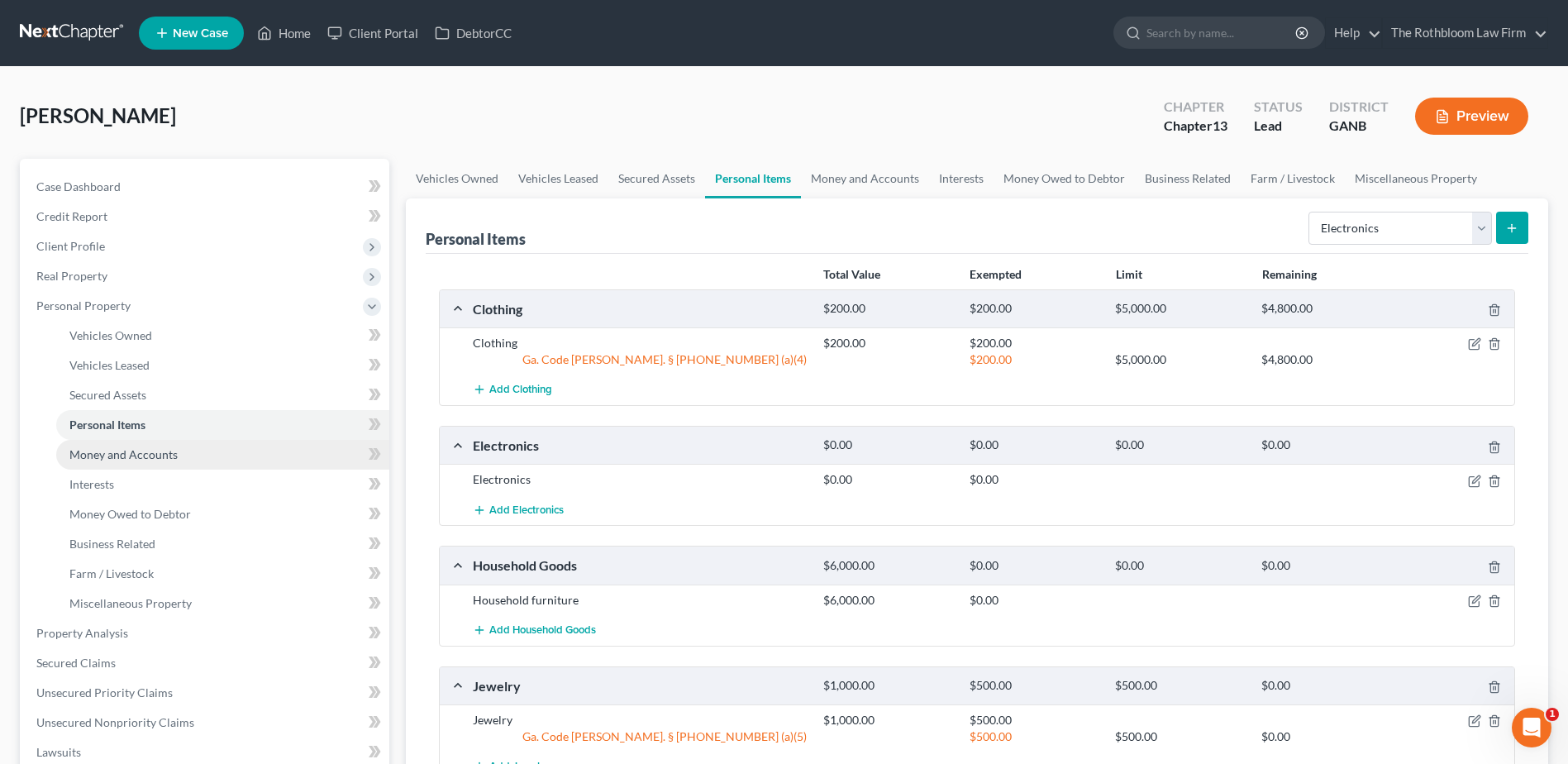
click at [155, 459] on span "Money and Accounts" at bounding box center [124, 455] width 109 height 14
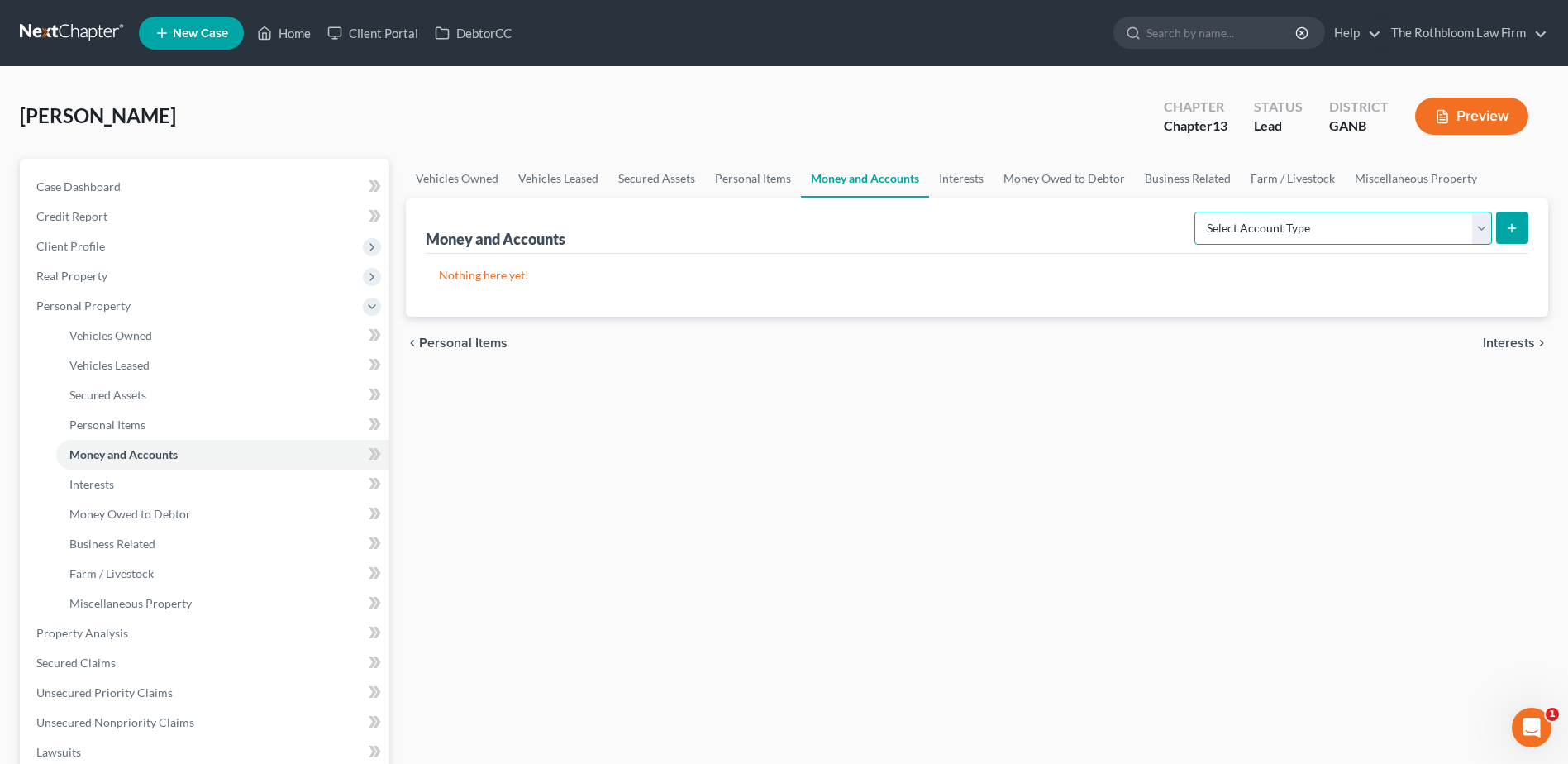
click at [1485, 223] on select "Select Account Type Brokerage Cash on Hand Certificates of Deposit Checking Acc…" at bounding box center [1343, 227] width 298 height 33
select select "cash_on_hand"
click at [1198, 211] on select "Select Account Type Brokerage Cash on Hand Certificates of Deposit Checking Acc…" at bounding box center [1343, 227] width 298 height 33
click at [1514, 228] on line "submit" at bounding box center [1512, 228] width 7 height 0
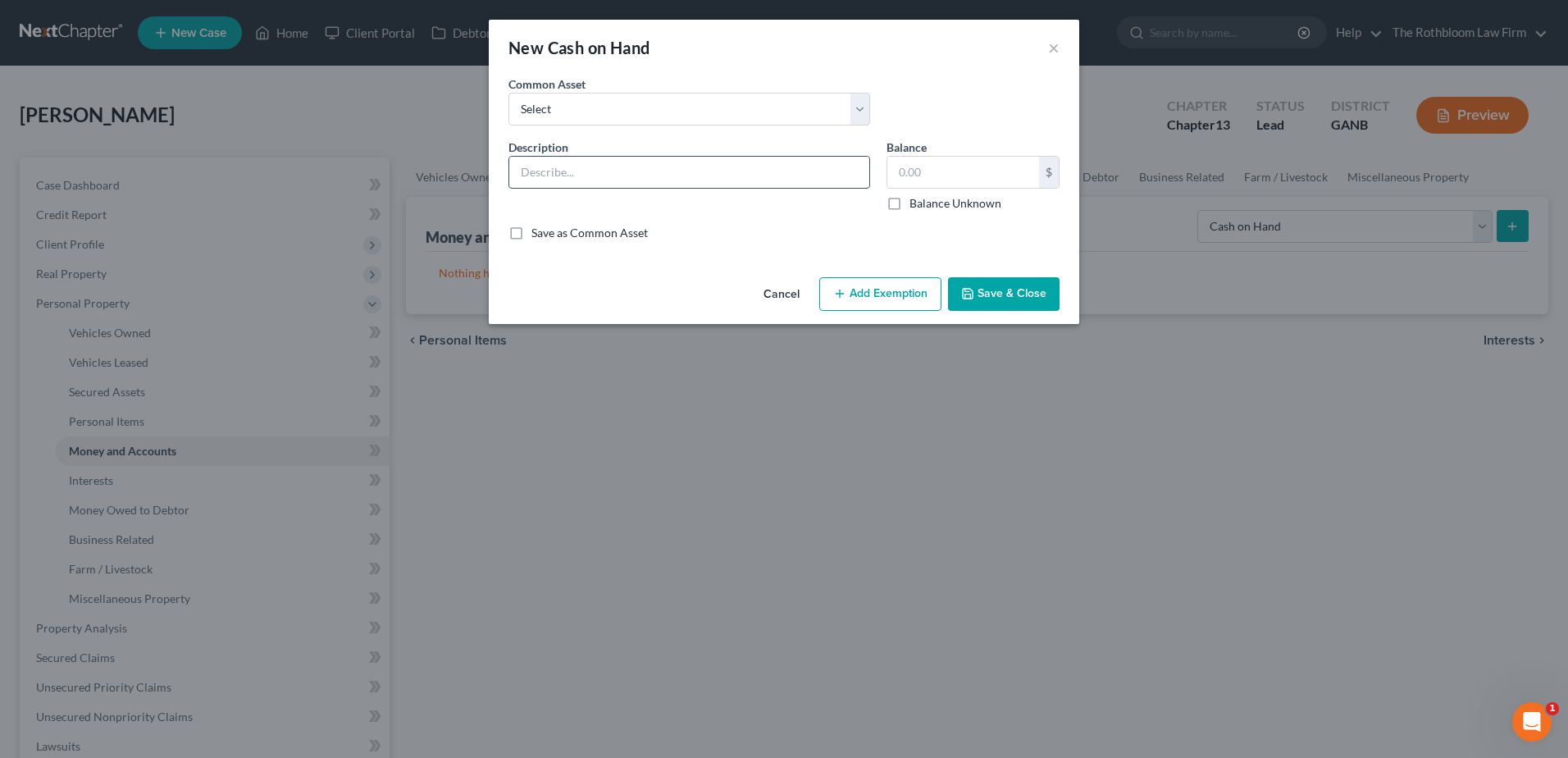
click at [566, 166] on input "text" at bounding box center [689, 173] width 360 height 32
type input "Cash"
type input "100"
click at [875, 290] on button "Add Exemption" at bounding box center [880, 294] width 122 height 34
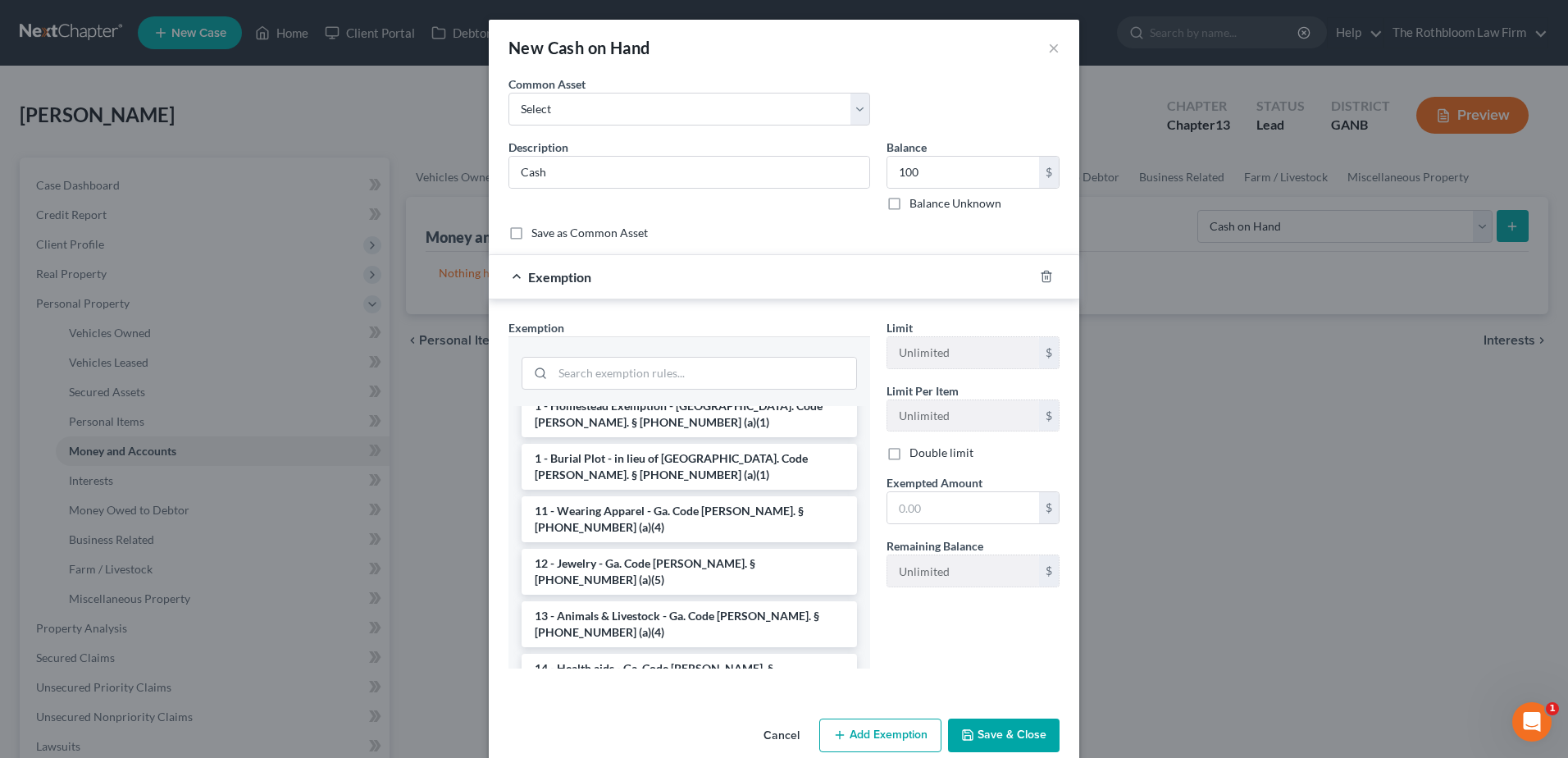
scroll to position [164, 0]
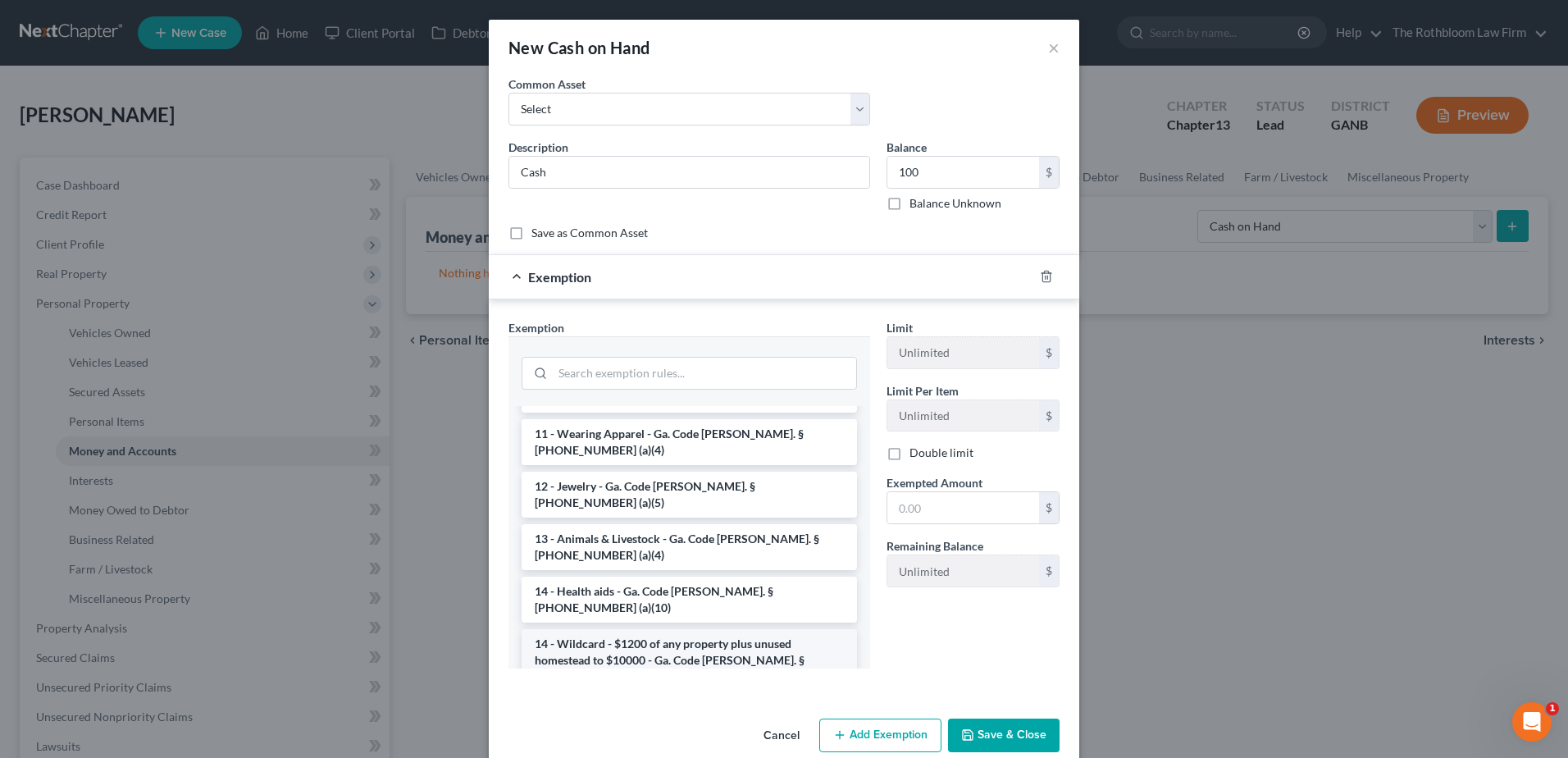
click at [587, 629] on li "14 - Wildcard - $1200 of any property plus unused homestead to $10000 - Ga. Cod…" at bounding box center [689, 660] width 335 height 62
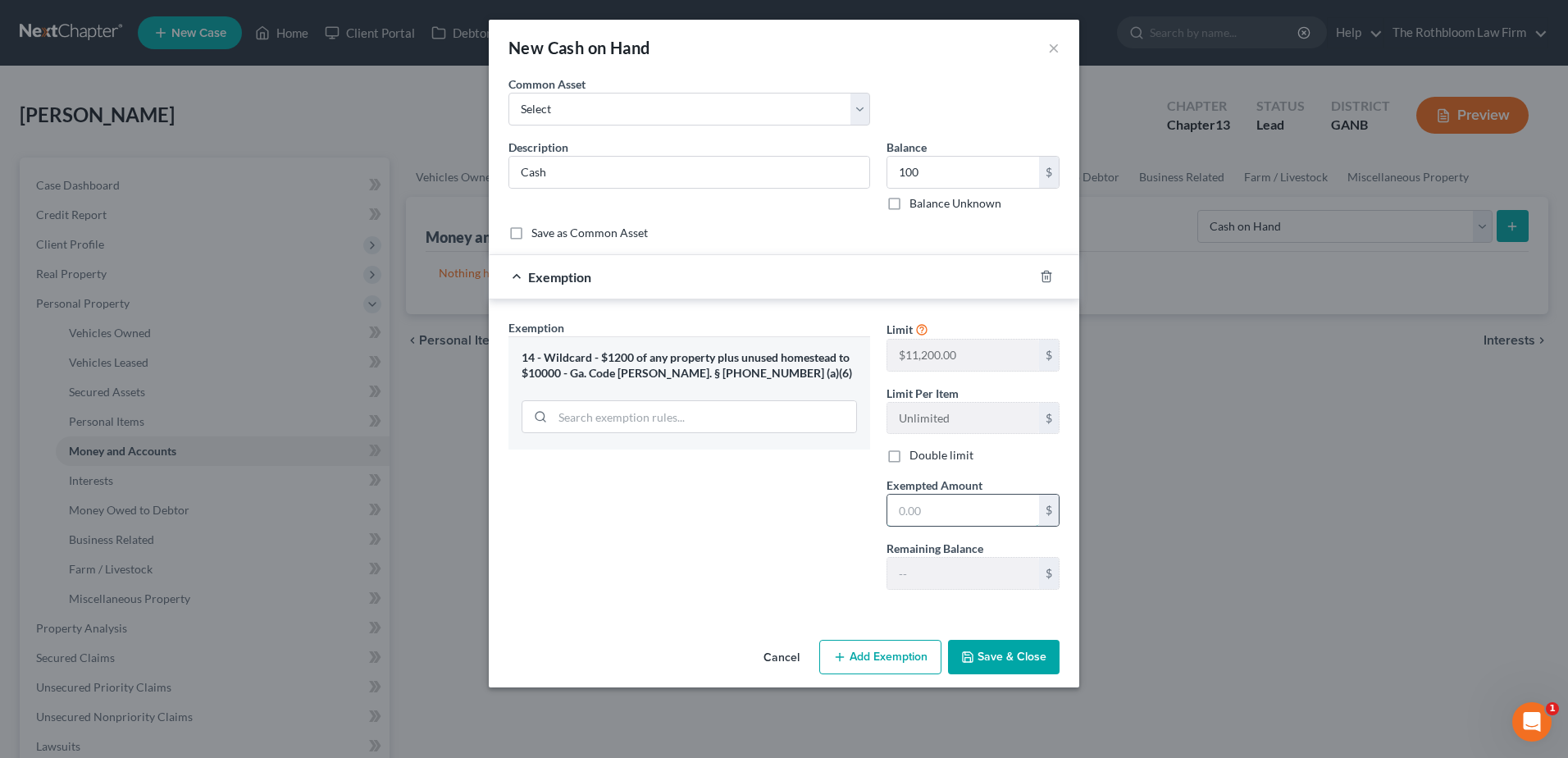
click at [955, 510] on input "text" at bounding box center [963, 511] width 152 height 32
type input "100"
click at [991, 651] on button "Save & Close" at bounding box center [1003, 656] width 111 height 34
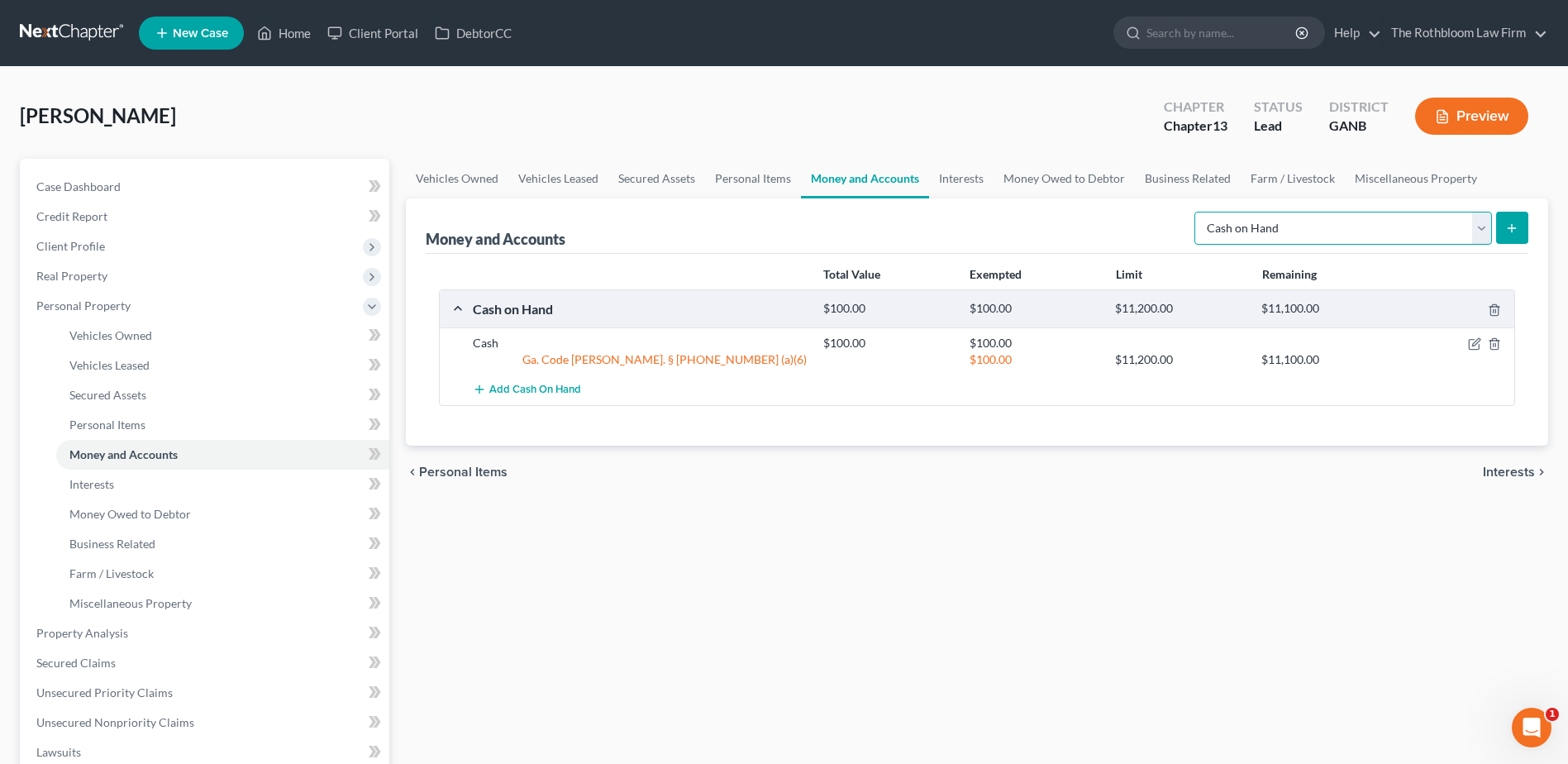
click at [1478, 231] on select "Select Account Type Brokerage Cash on Hand Certificates of Deposit Checking Acc…" at bounding box center [1343, 227] width 298 height 33
select select "checking"
click at [1198, 211] on select "Select Account Type Brokerage Cash on Hand Certificates of Deposit Checking Acc…" at bounding box center [1343, 227] width 298 height 33
click at [1509, 223] on icon "submit" at bounding box center [1511, 228] width 13 height 13
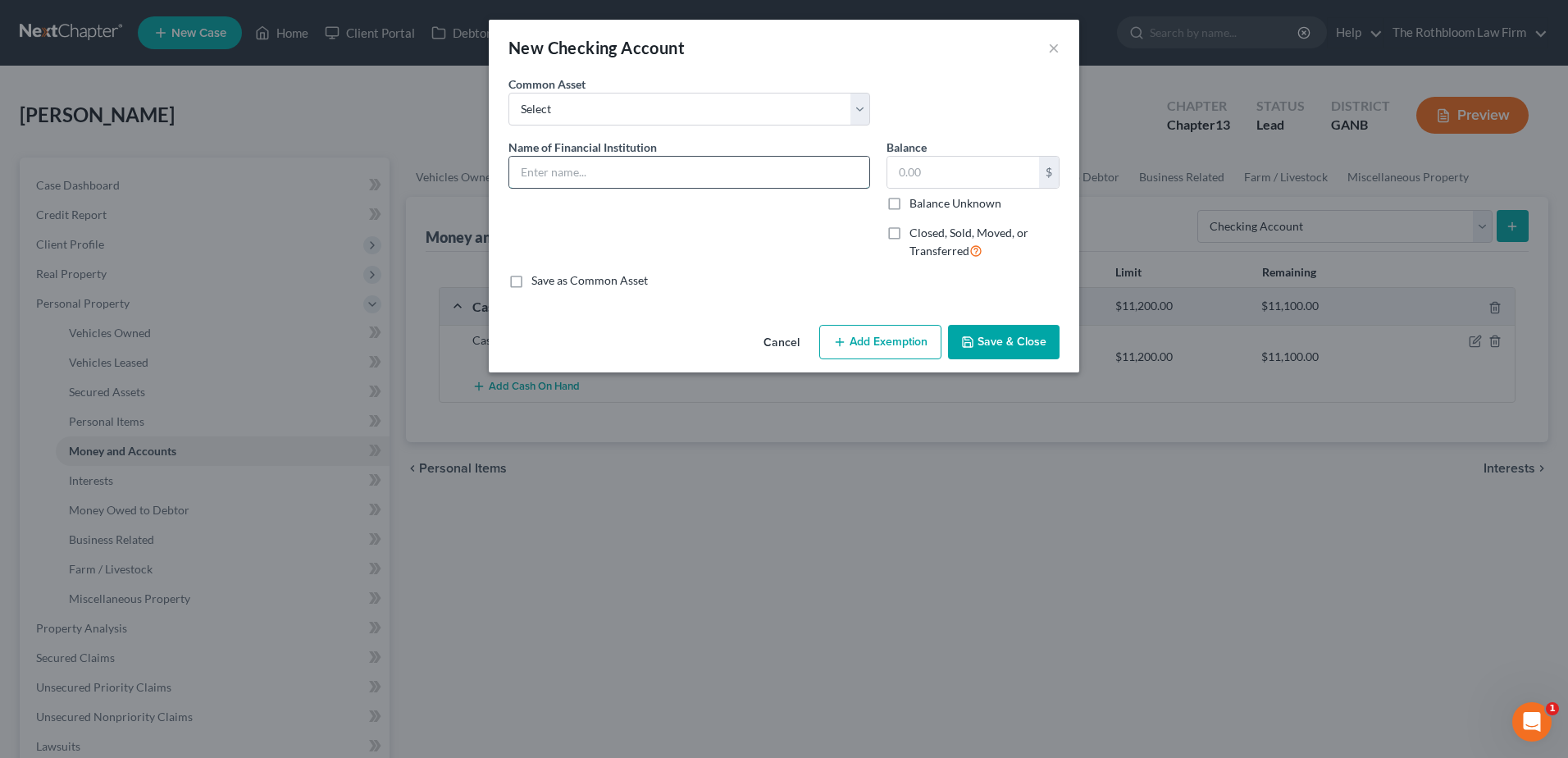
click at [552, 171] on input "text" at bounding box center [689, 173] width 360 height 32
type input "[PERSON_NAME] Fargo"
type input "0"
click at [894, 335] on button "Add Exemption" at bounding box center [880, 341] width 122 height 34
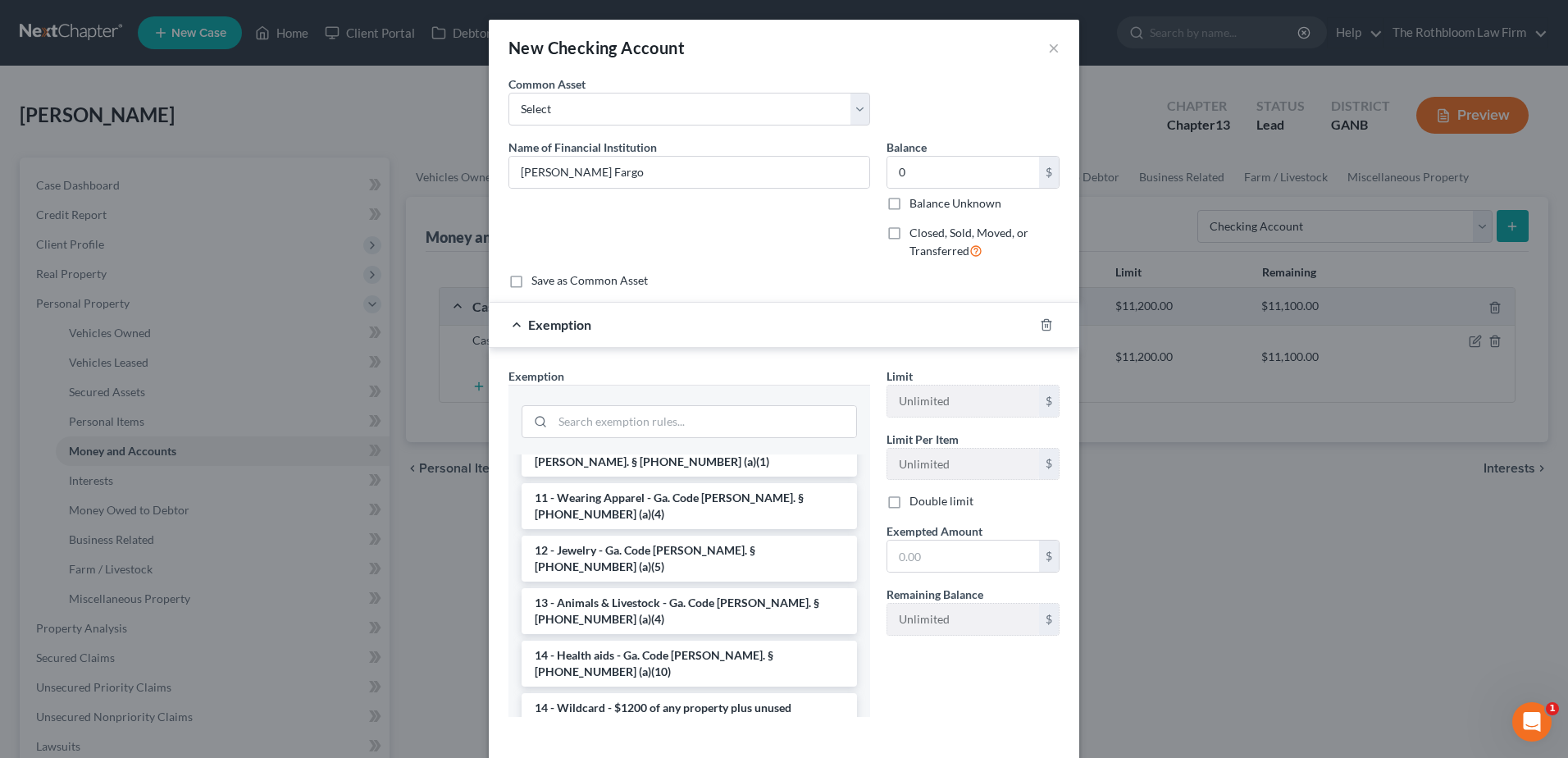
scroll to position [247, 0]
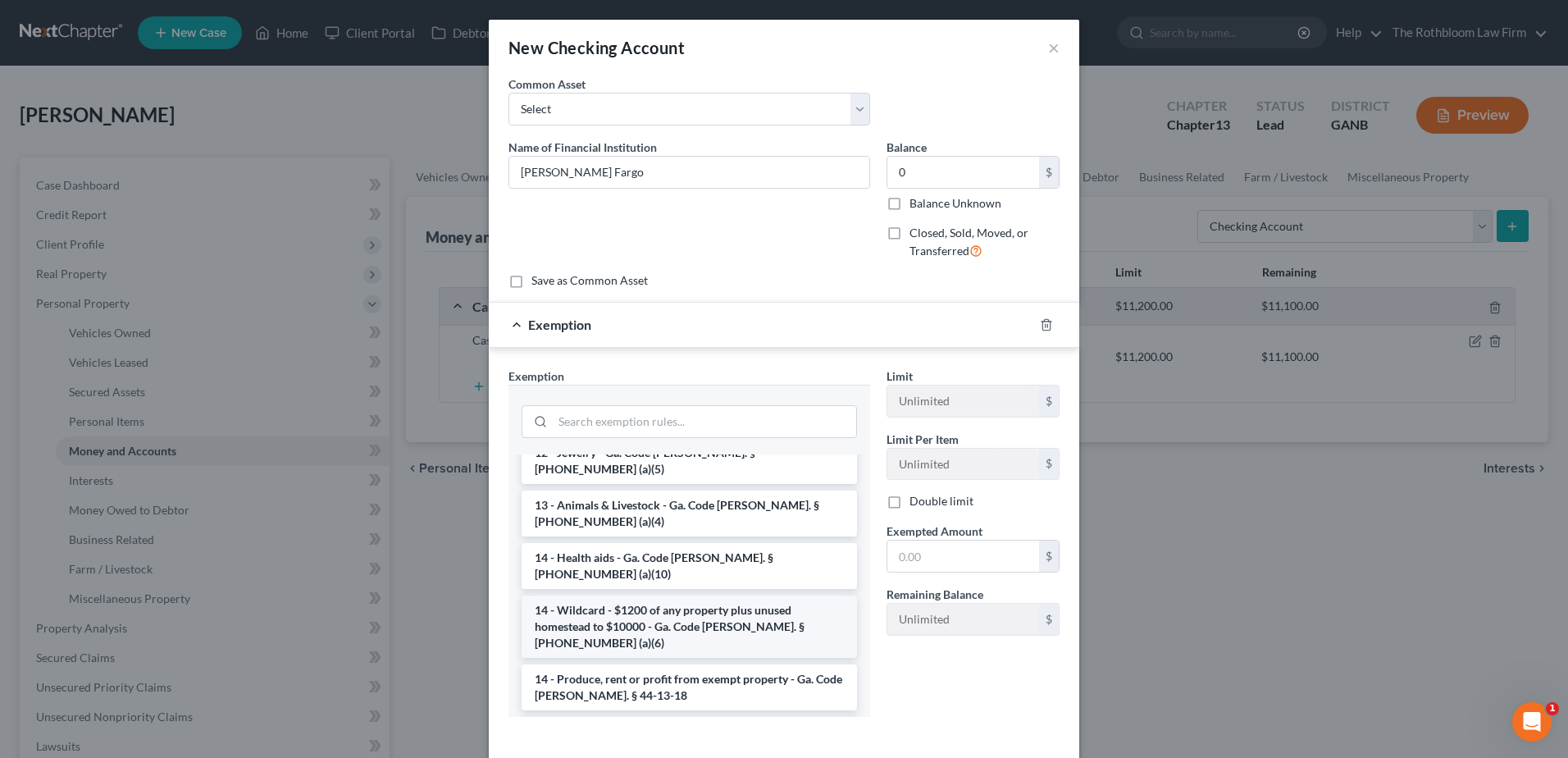
click at [651, 596] on li "14 - Wildcard - $1200 of any property plus unused homestead to $10000 - Ga. Cod…" at bounding box center [689, 626] width 335 height 62
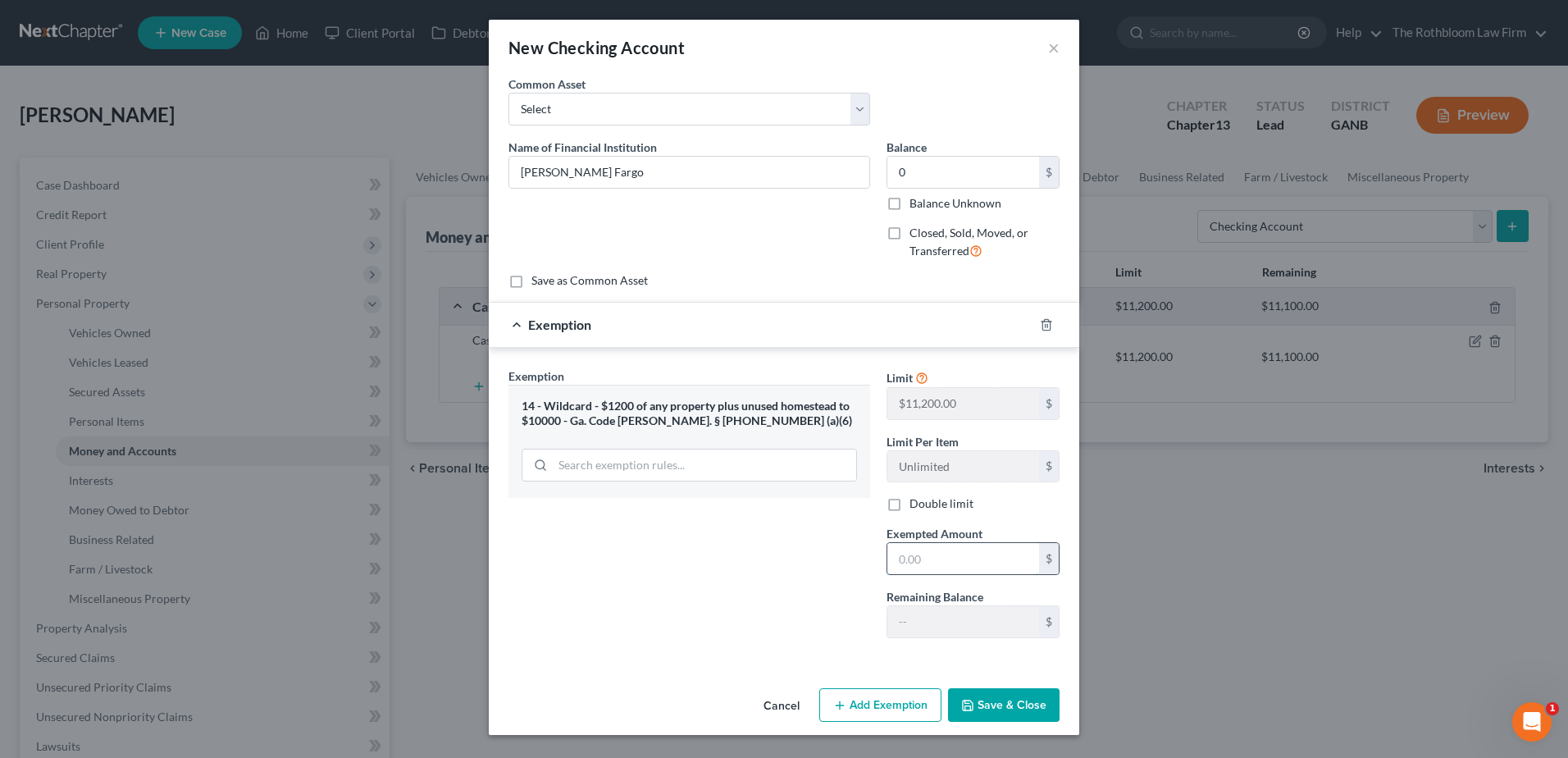
click at [932, 561] on input "text" at bounding box center [963, 559] width 152 height 32
type input "0"
click at [1024, 694] on button "Save & Close" at bounding box center [1003, 705] width 111 height 34
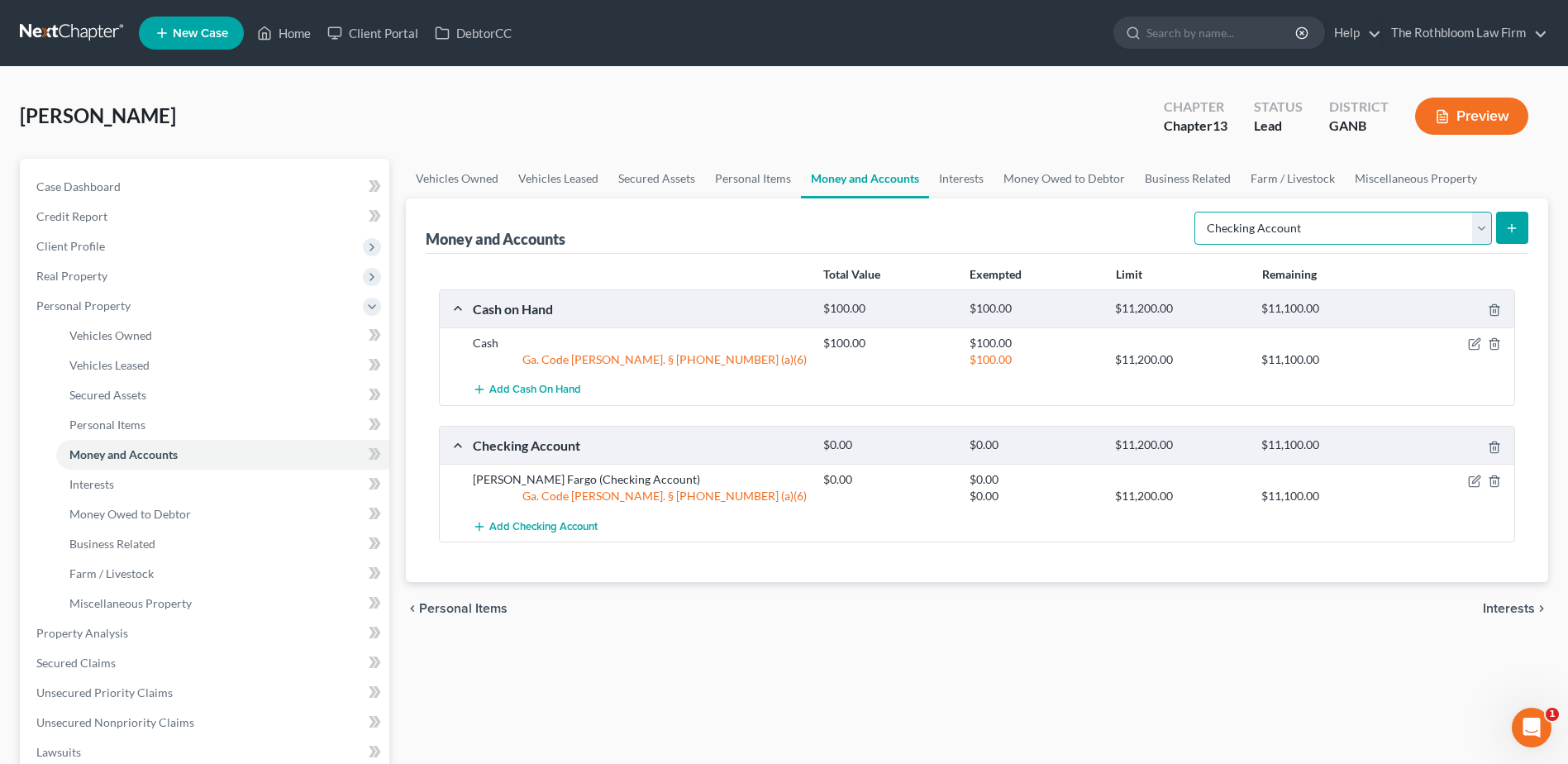
click at [1485, 221] on select "Select Account Type Brokerage Cash on Hand Certificates of Deposit Checking Acc…" at bounding box center [1343, 227] width 298 height 33
select select "savings"
click at [1198, 211] on select "Select Account Type Brokerage Cash on Hand Certificates of Deposit Checking Acc…" at bounding box center [1343, 227] width 298 height 33
click at [1515, 233] on icon "submit" at bounding box center [1511, 228] width 13 height 13
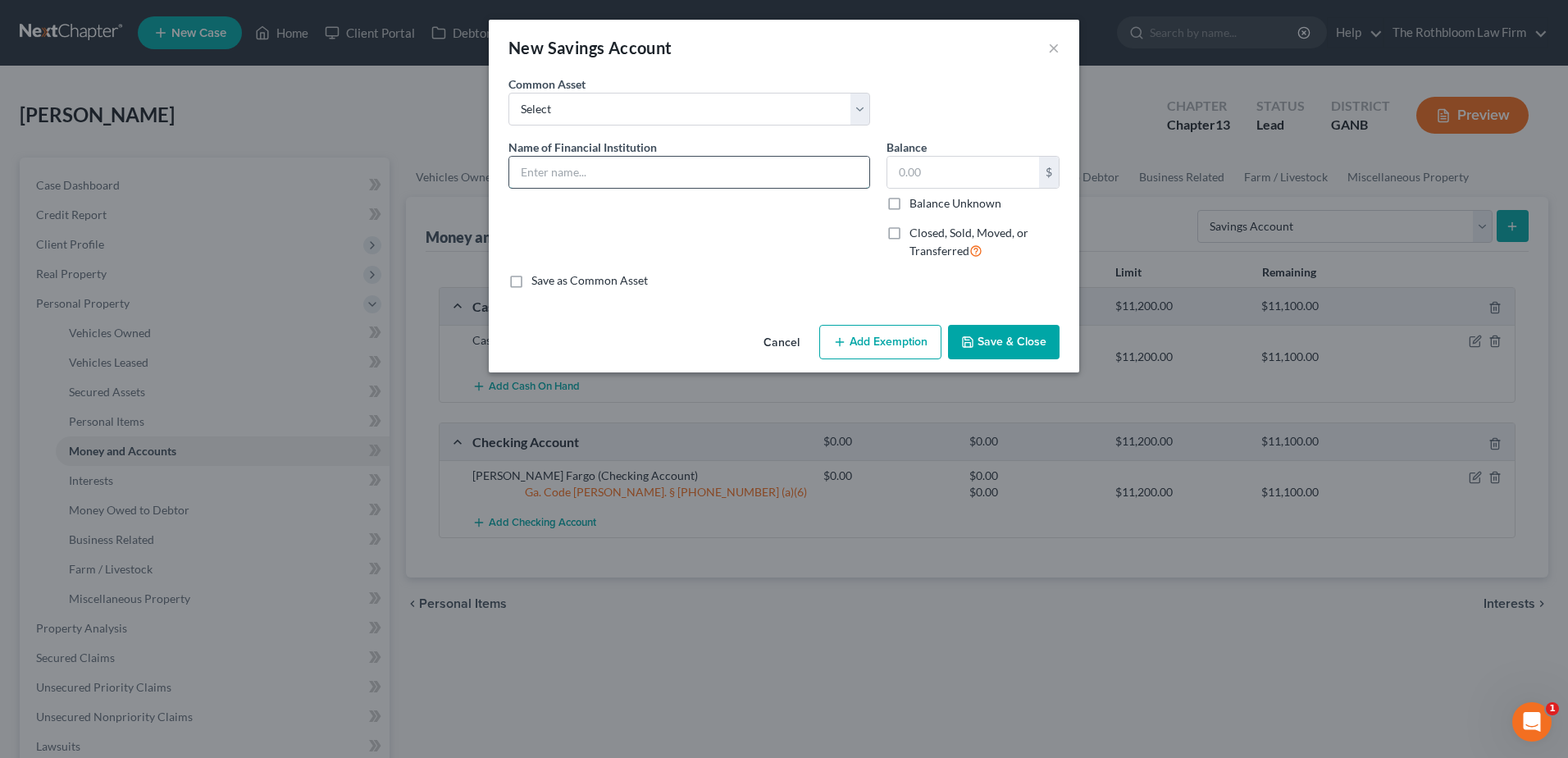
click at [570, 172] on input "text" at bounding box center [689, 173] width 360 height 32
type input "[PERSON_NAME] Fargo"
type input "0"
click at [871, 350] on button "Add Exemption" at bounding box center [880, 341] width 122 height 34
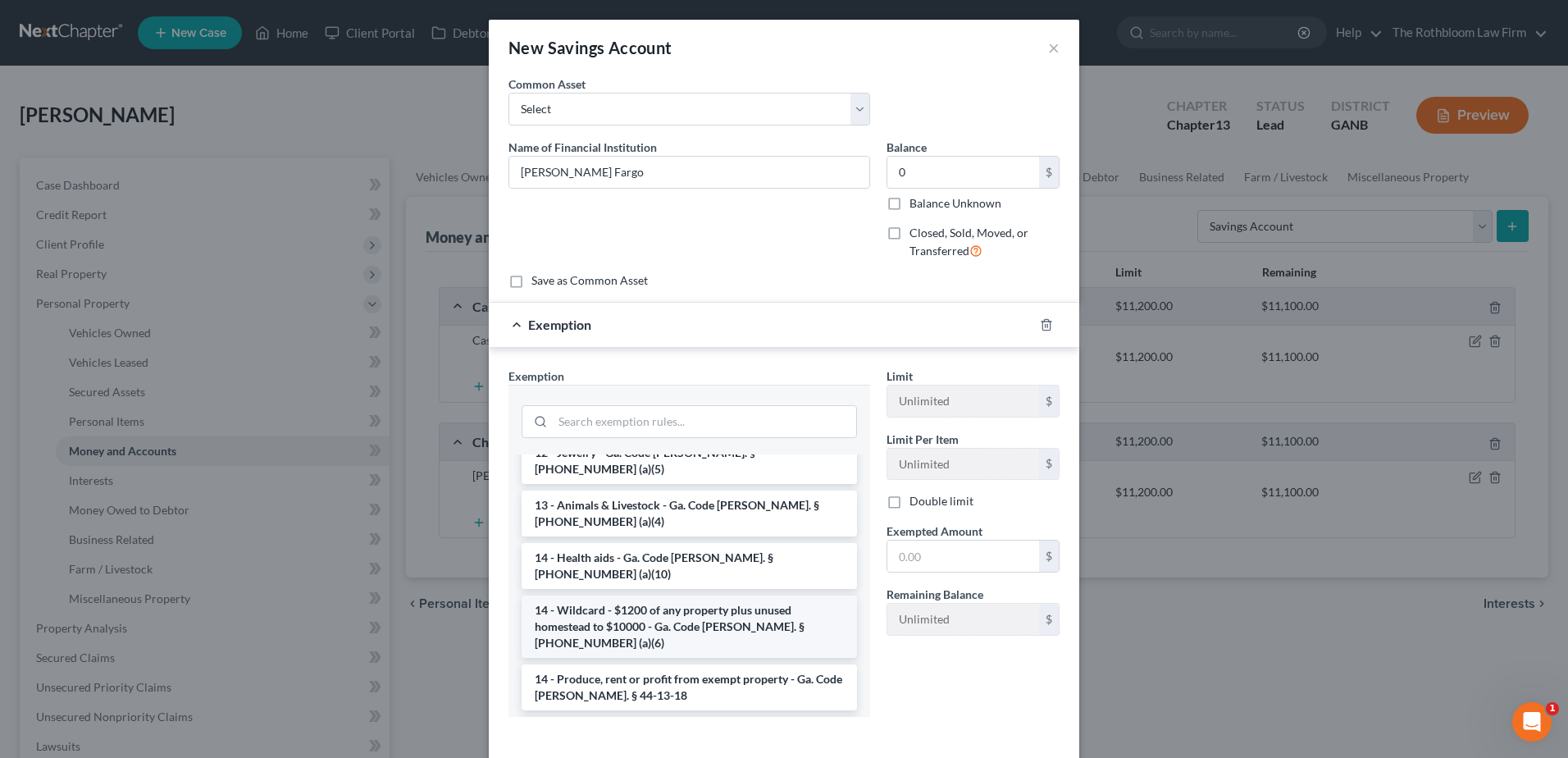
click at [645, 596] on li "14 - Wildcard - $1200 of any property plus unused homestead to $10000 - Ga. Cod…" at bounding box center [689, 626] width 335 height 62
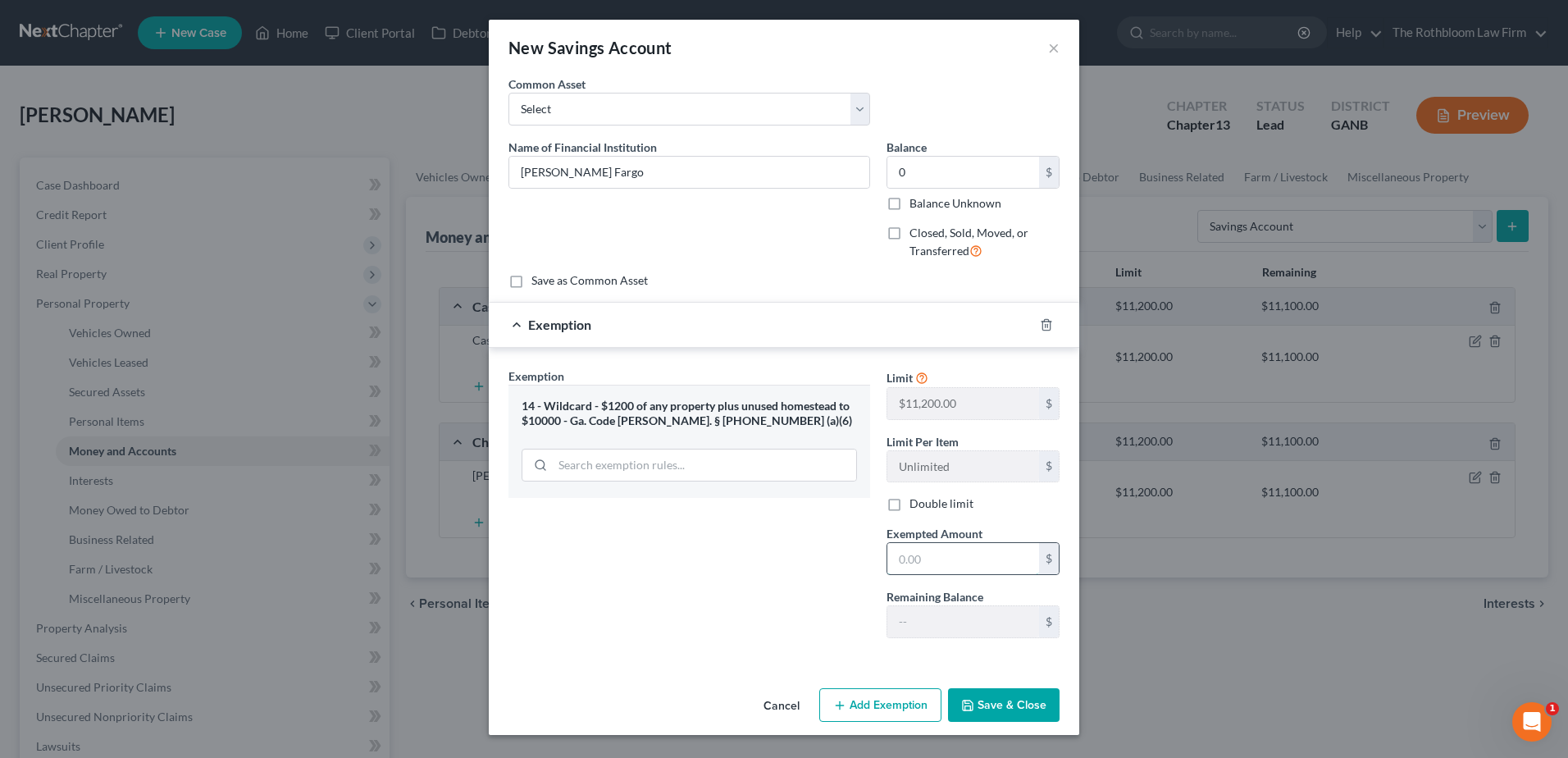
click at [950, 557] on input "text" at bounding box center [963, 559] width 152 height 32
type input "0"
click at [989, 695] on button "Save & Close" at bounding box center [1003, 705] width 111 height 34
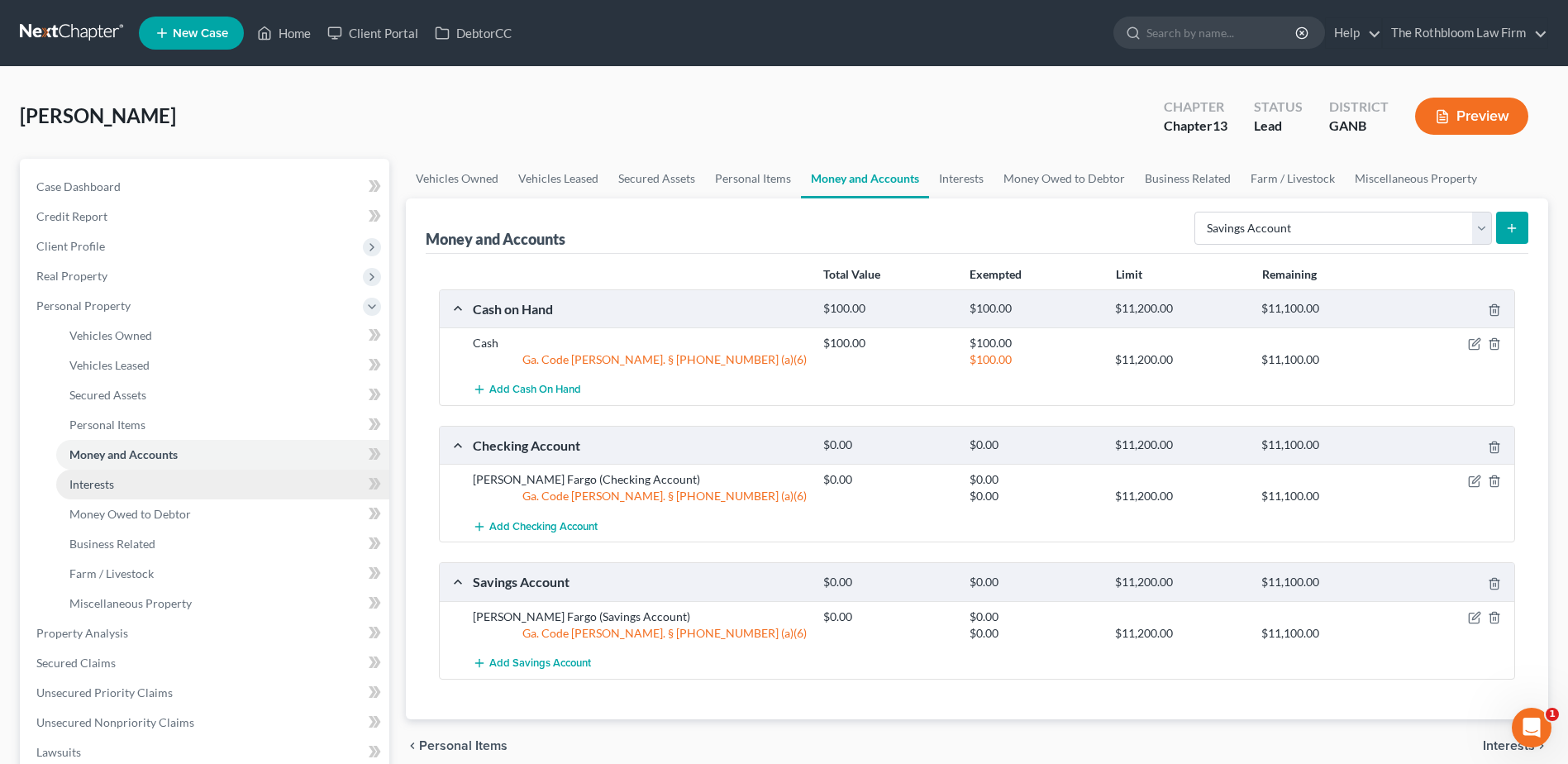
click at [124, 488] on link "Interests" at bounding box center [223, 485] width 333 height 30
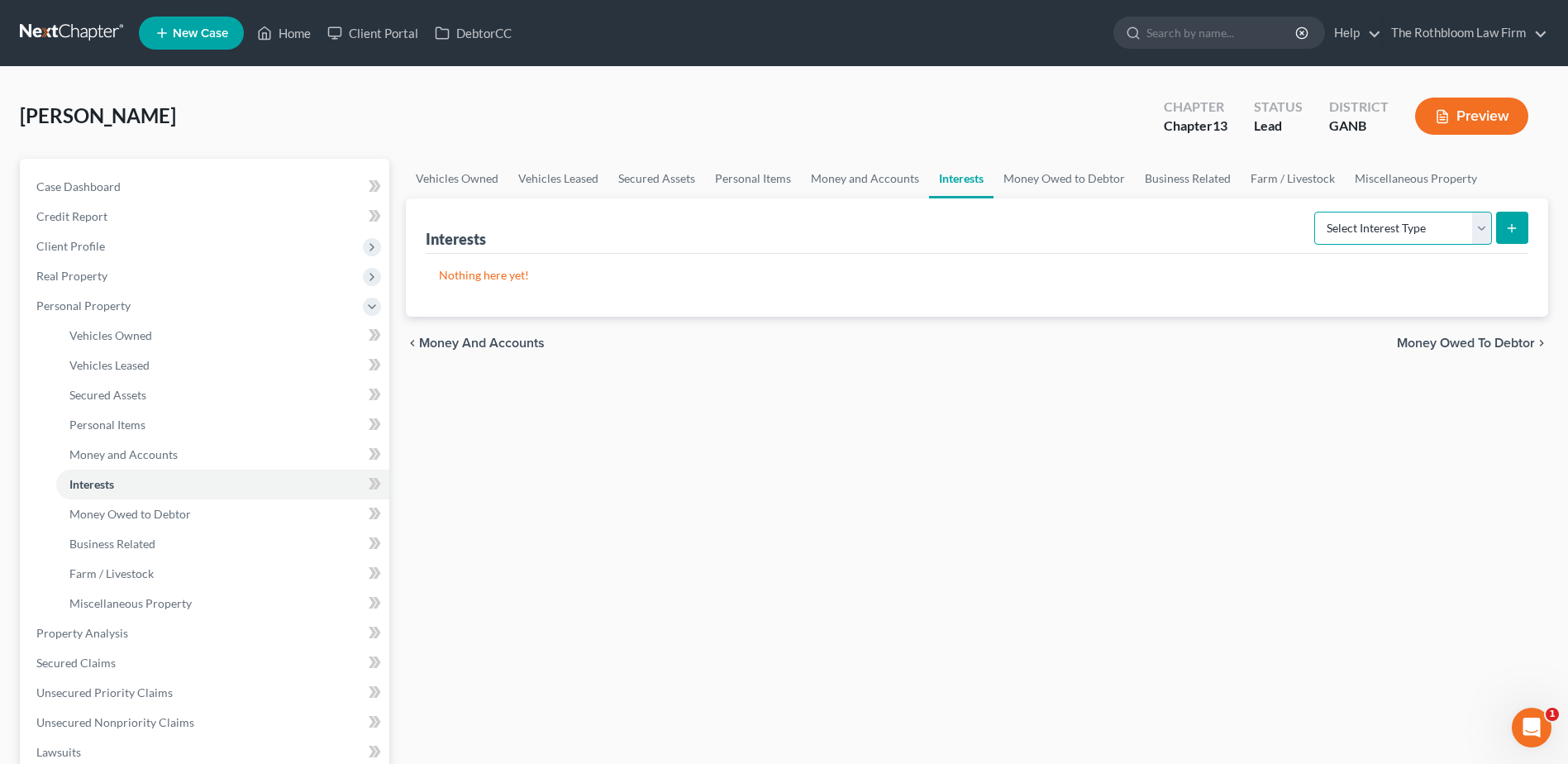
click at [1487, 231] on select "Select Interest Type 401K Annuity Bond Education IRA Government Bond Government…" at bounding box center [1403, 227] width 178 height 33
select select "401k"
click at [1316, 211] on select "Select Interest Type 401K Annuity Bond Education IRA Government Bond Government…" at bounding box center [1403, 227] width 178 height 33
click at [1504, 225] on button "submit" at bounding box center [1512, 227] width 32 height 32
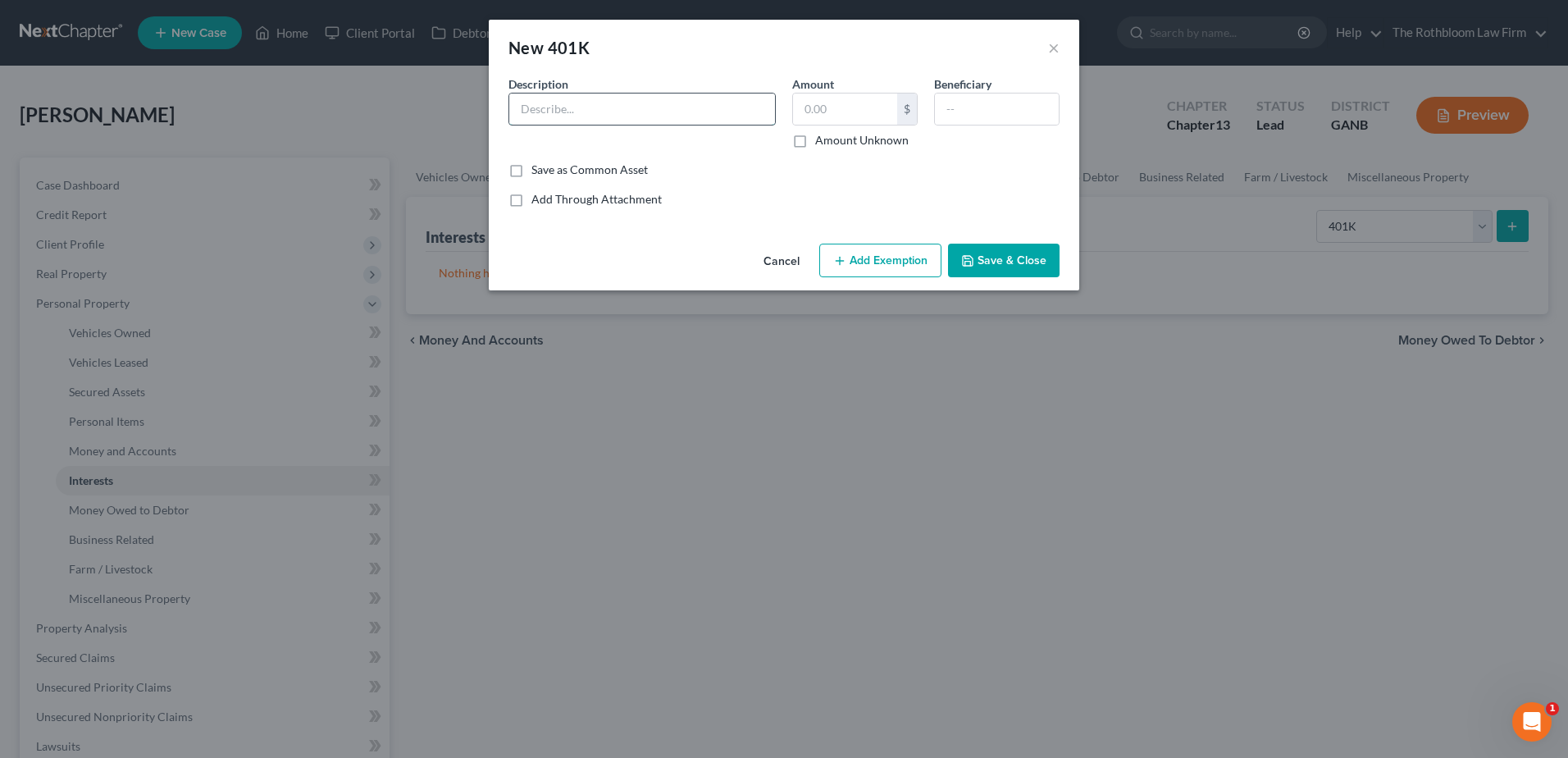
click at [552, 108] on input "text" at bounding box center [642, 110] width 266 height 32
type input "401k"
type input "20,000"
click at [869, 260] on button "Add Exemption" at bounding box center [880, 261] width 122 height 34
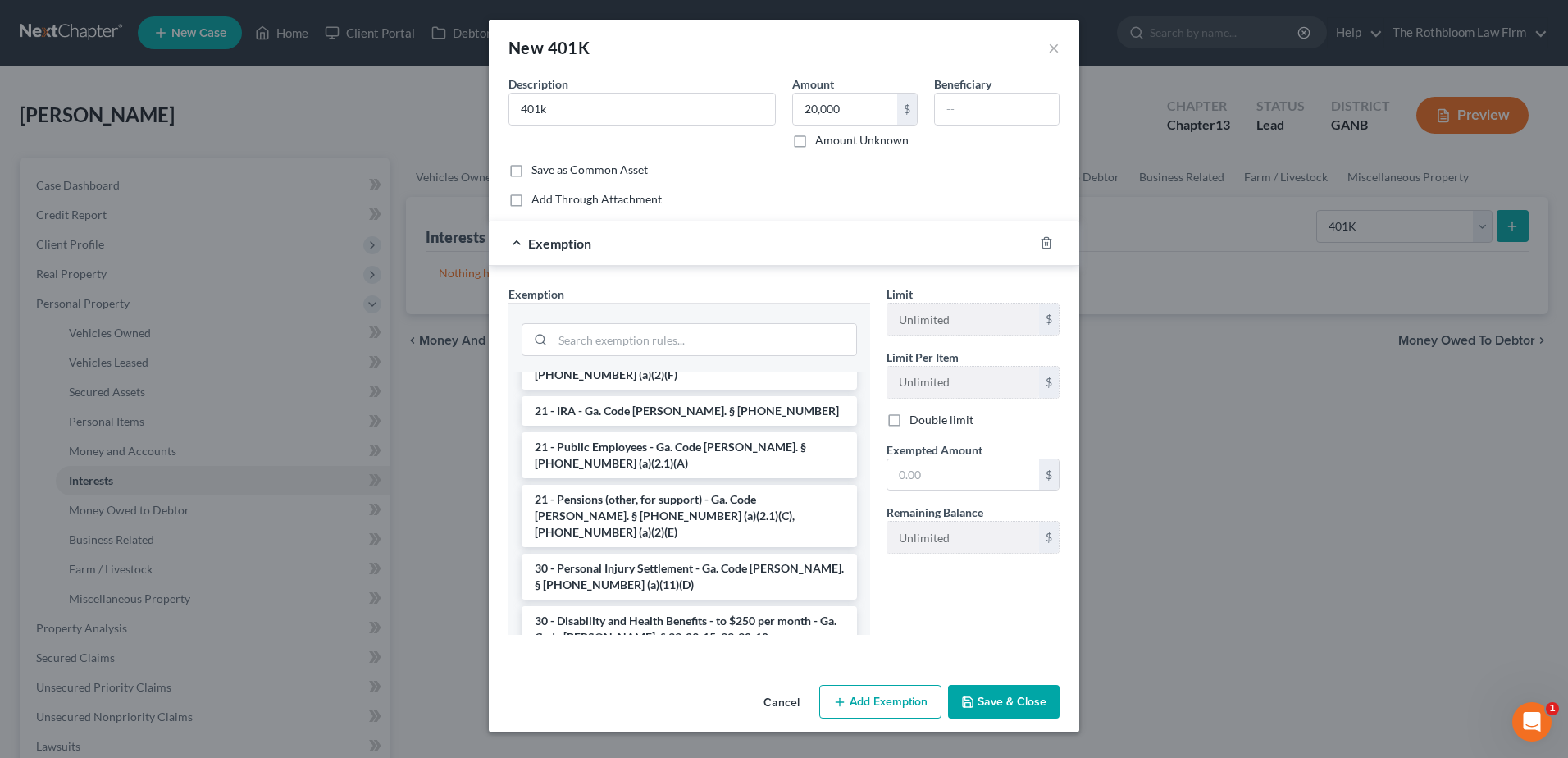
scroll to position [2287, 0]
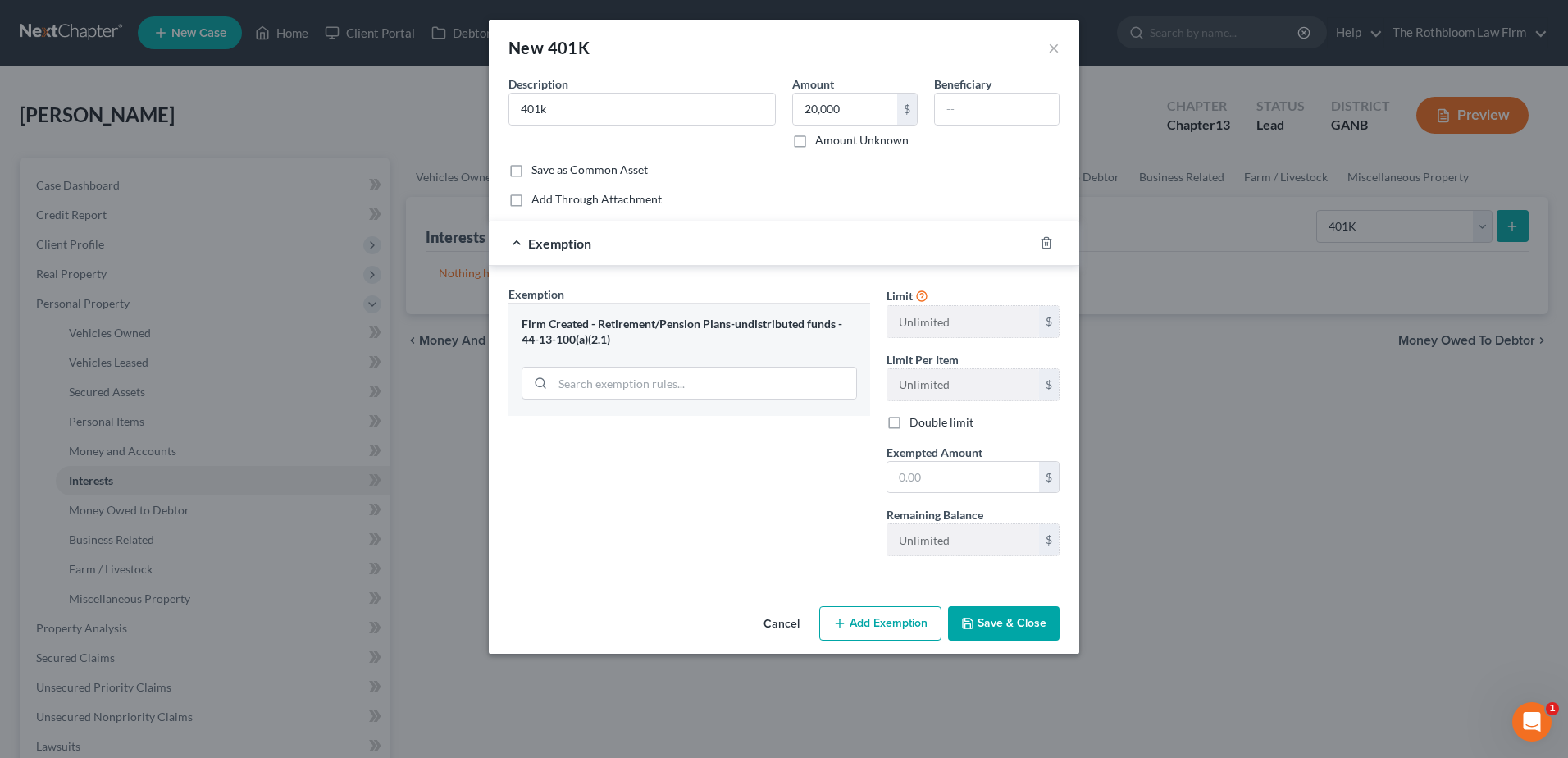
click at [990, 629] on button "Save & Close" at bounding box center [1003, 623] width 111 height 34
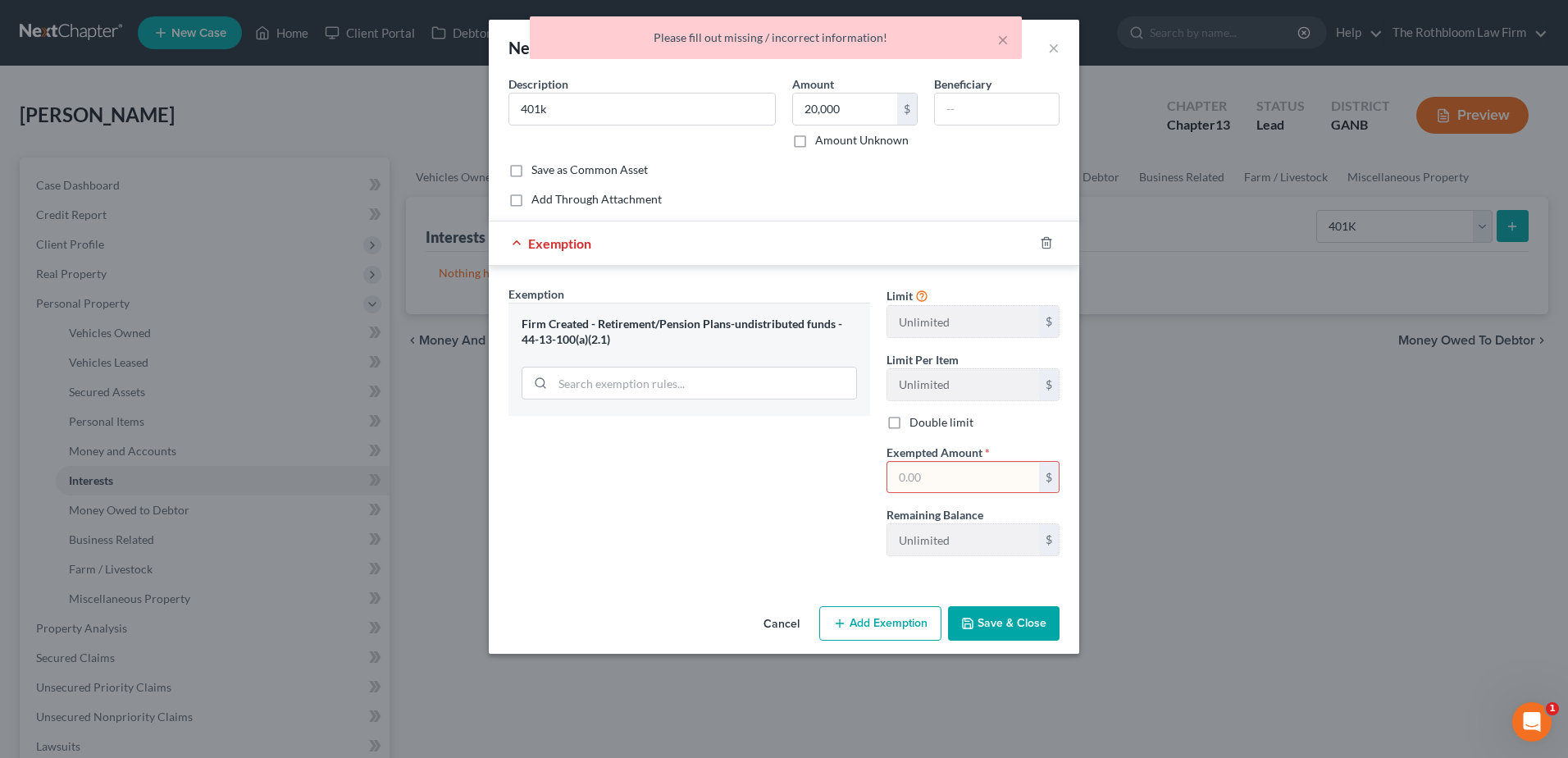
click at [935, 476] on input "text" at bounding box center [963, 477] width 152 height 32
type input "20,000"
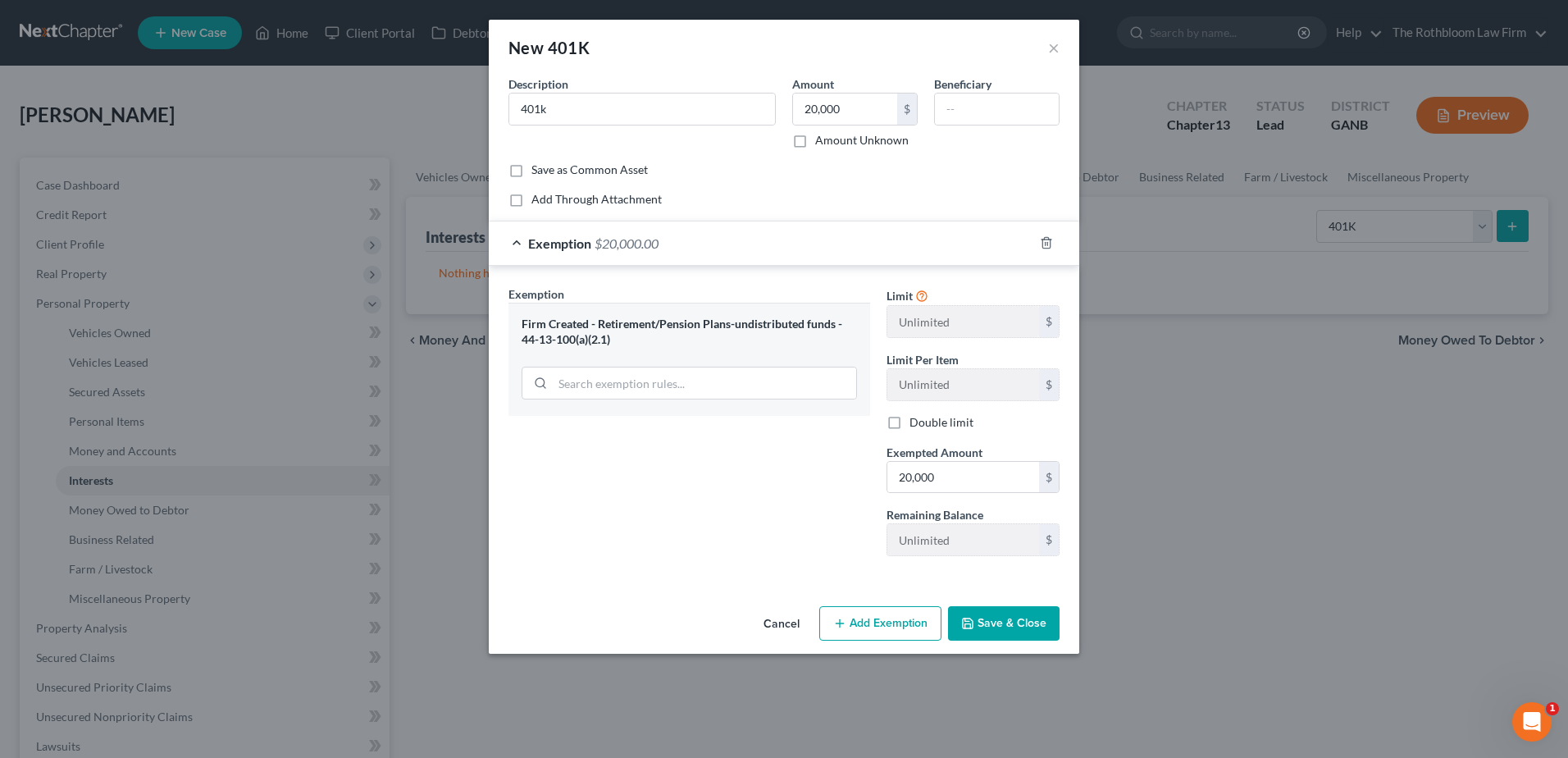
click at [974, 621] on icon "button" at bounding box center [967, 623] width 13 height 13
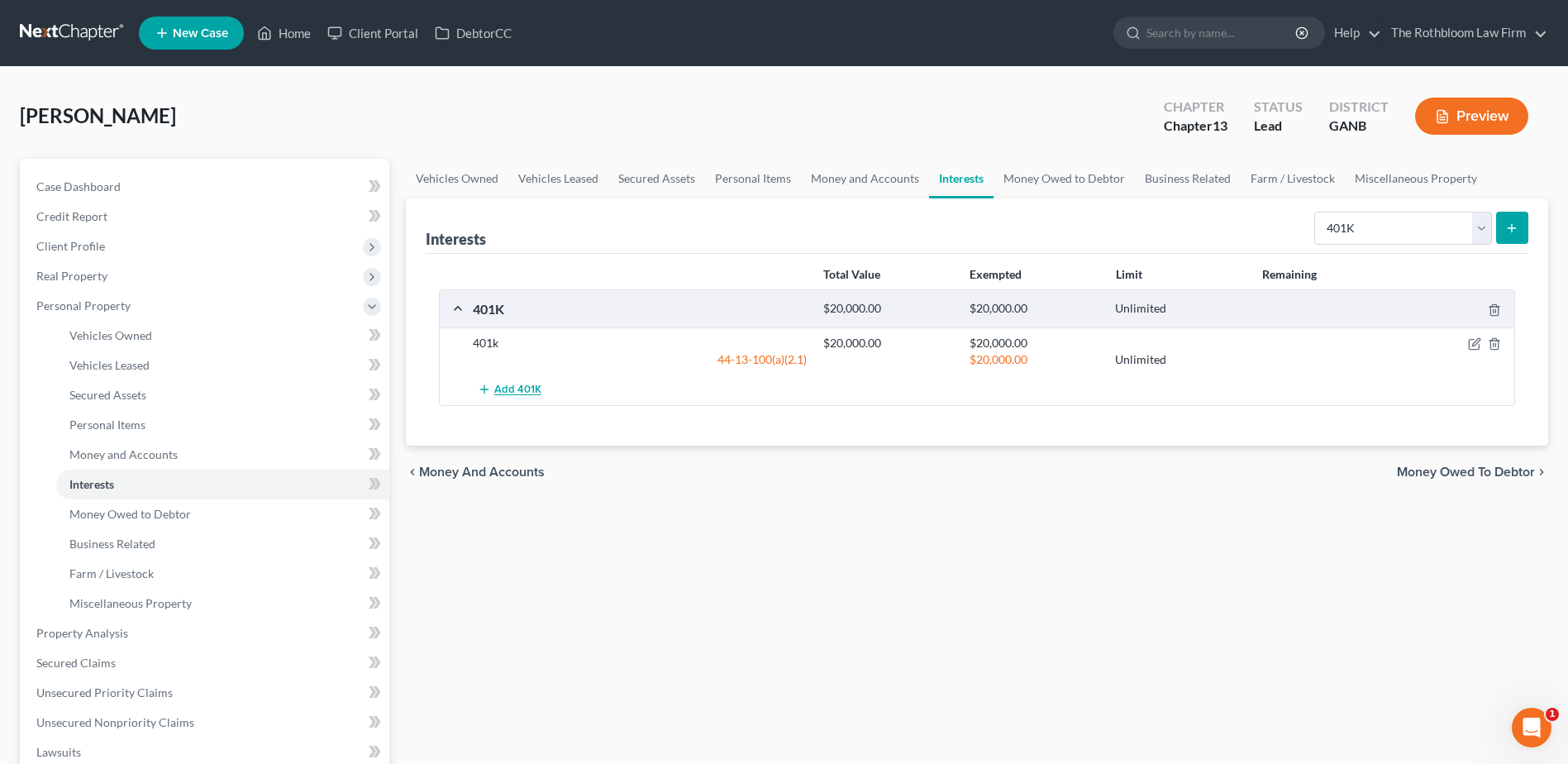
click at [514, 388] on span "Add 401K" at bounding box center [517, 390] width 47 height 13
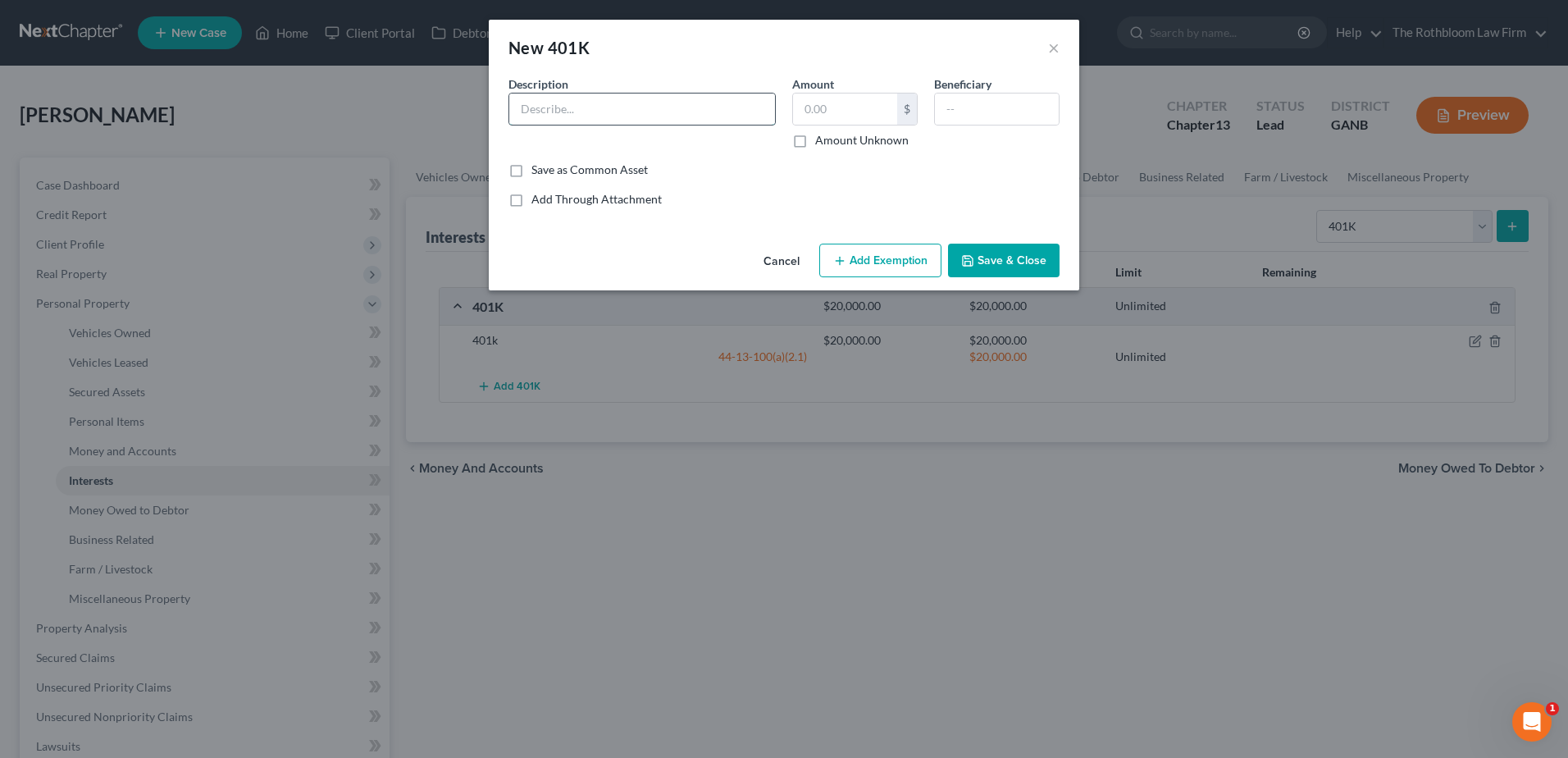
click at [571, 110] on input "text" at bounding box center [642, 110] width 266 height 32
type input "?"
click at [823, 111] on input "text" at bounding box center [845, 110] width 104 height 32
type input "1"
drag, startPoint x: 987, startPoint y: 490, endPoint x: 1174, endPoint y: 358, distance: 228.9
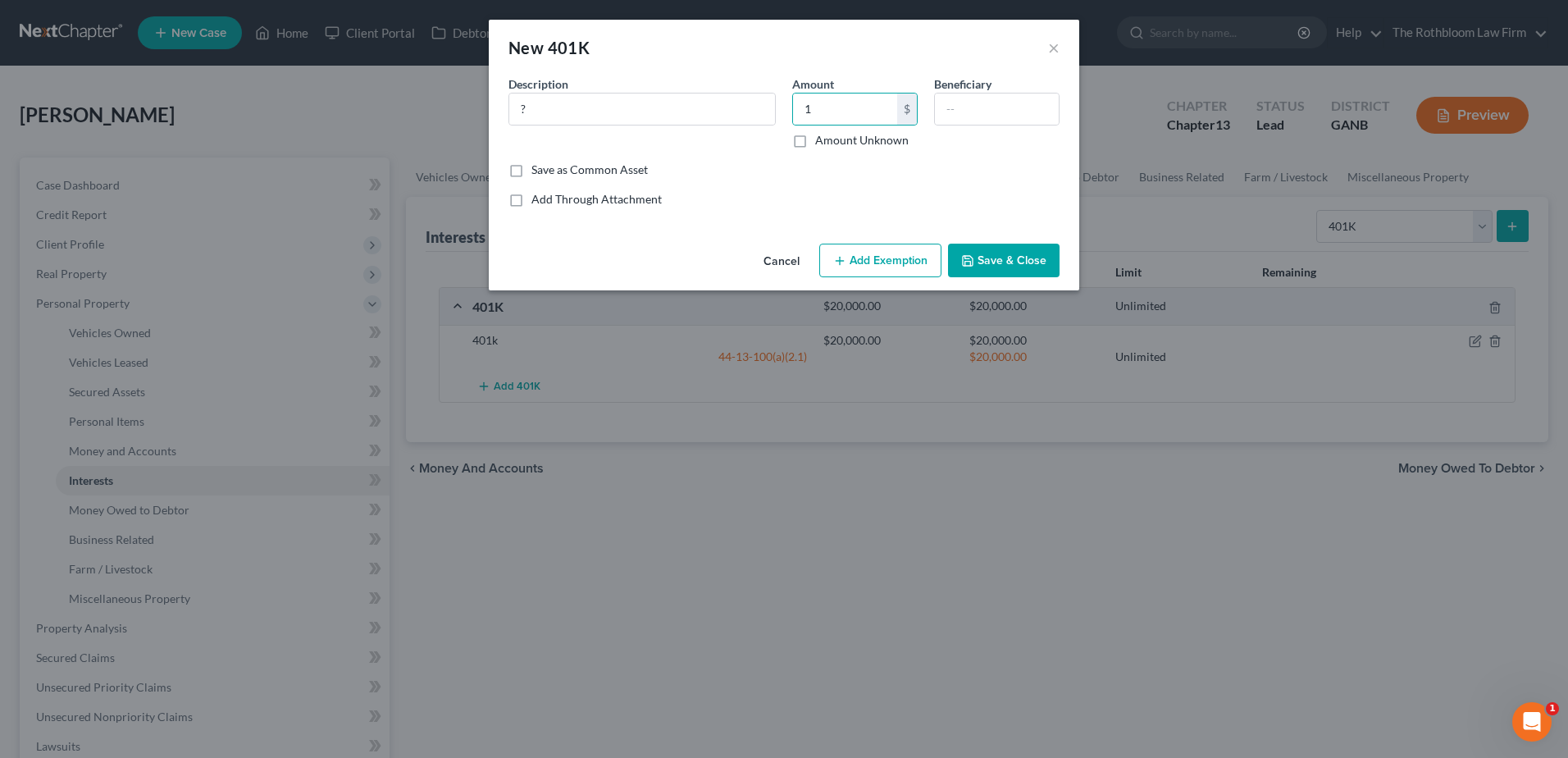
click at [990, 490] on div "New 401K × An exemption set must first be selected from the Filing Information …" at bounding box center [784, 379] width 1568 height 758
click at [859, 252] on button "Add Exemption" at bounding box center [880, 261] width 122 height 34
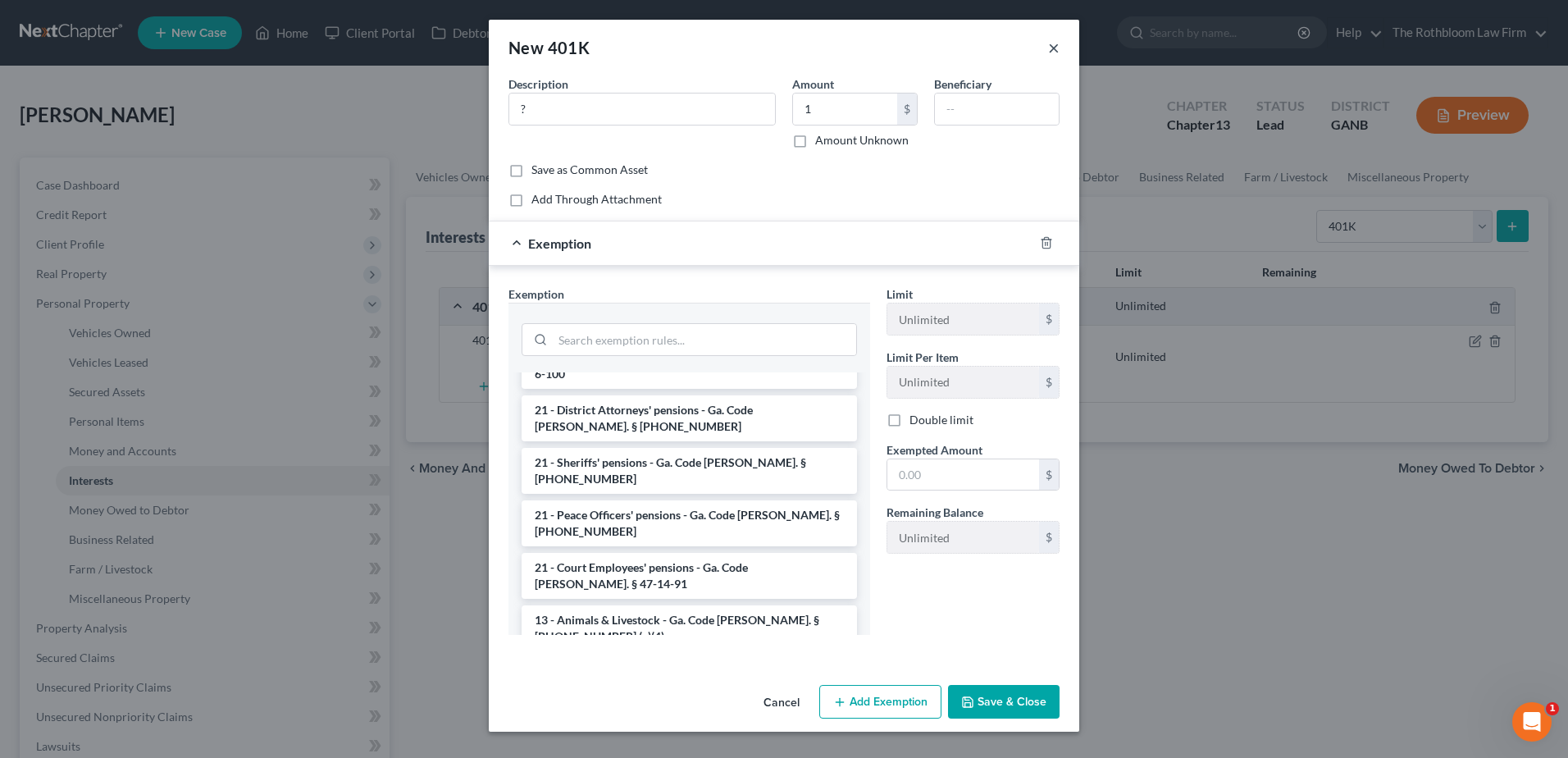
click at [1051, 49] on button "×" at bounding box center [1053, 47] width 11 height 19
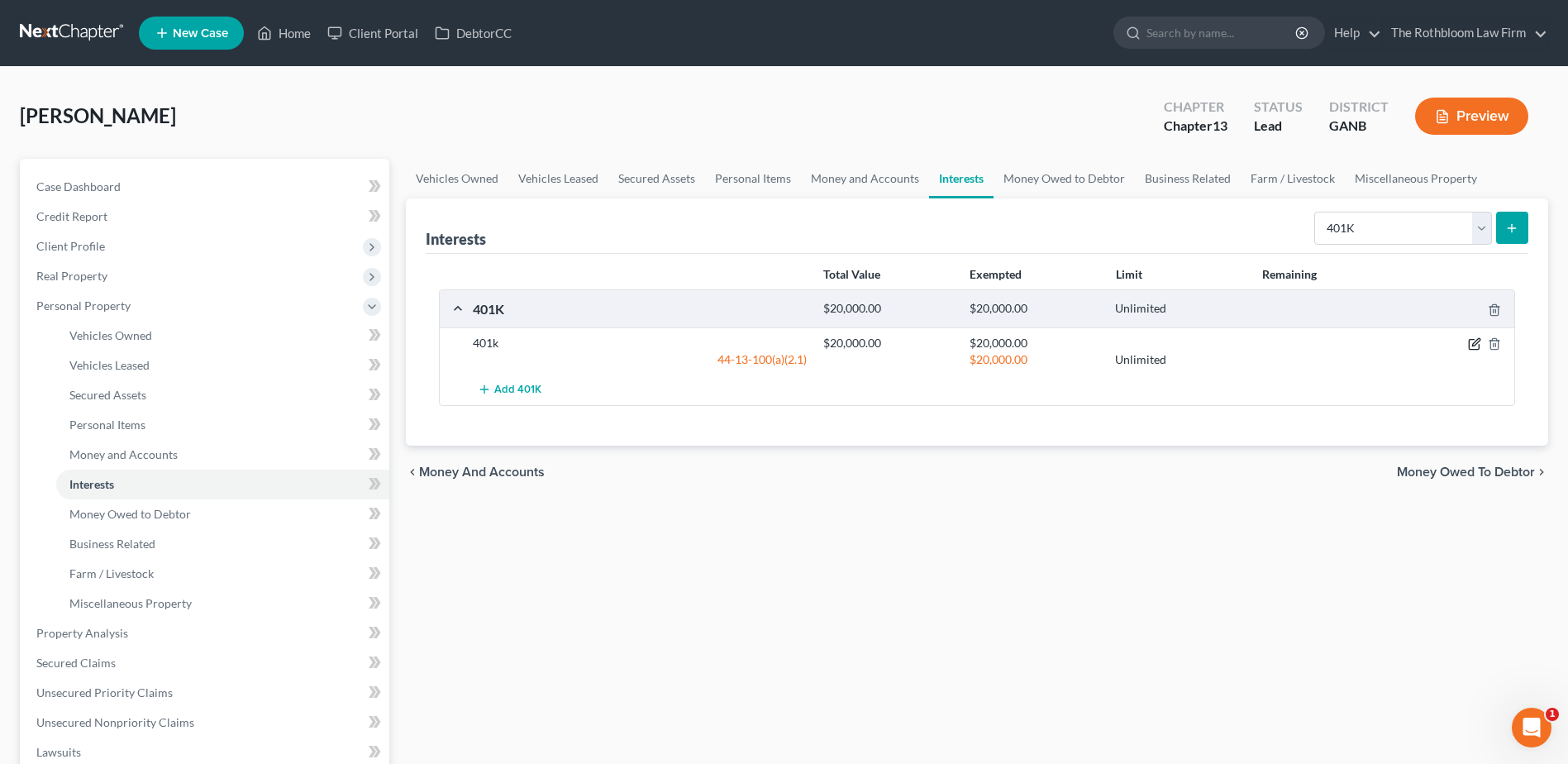
click at [1474, 344] on icon "button" at bounding box center [1474, 344] width 13 height 13
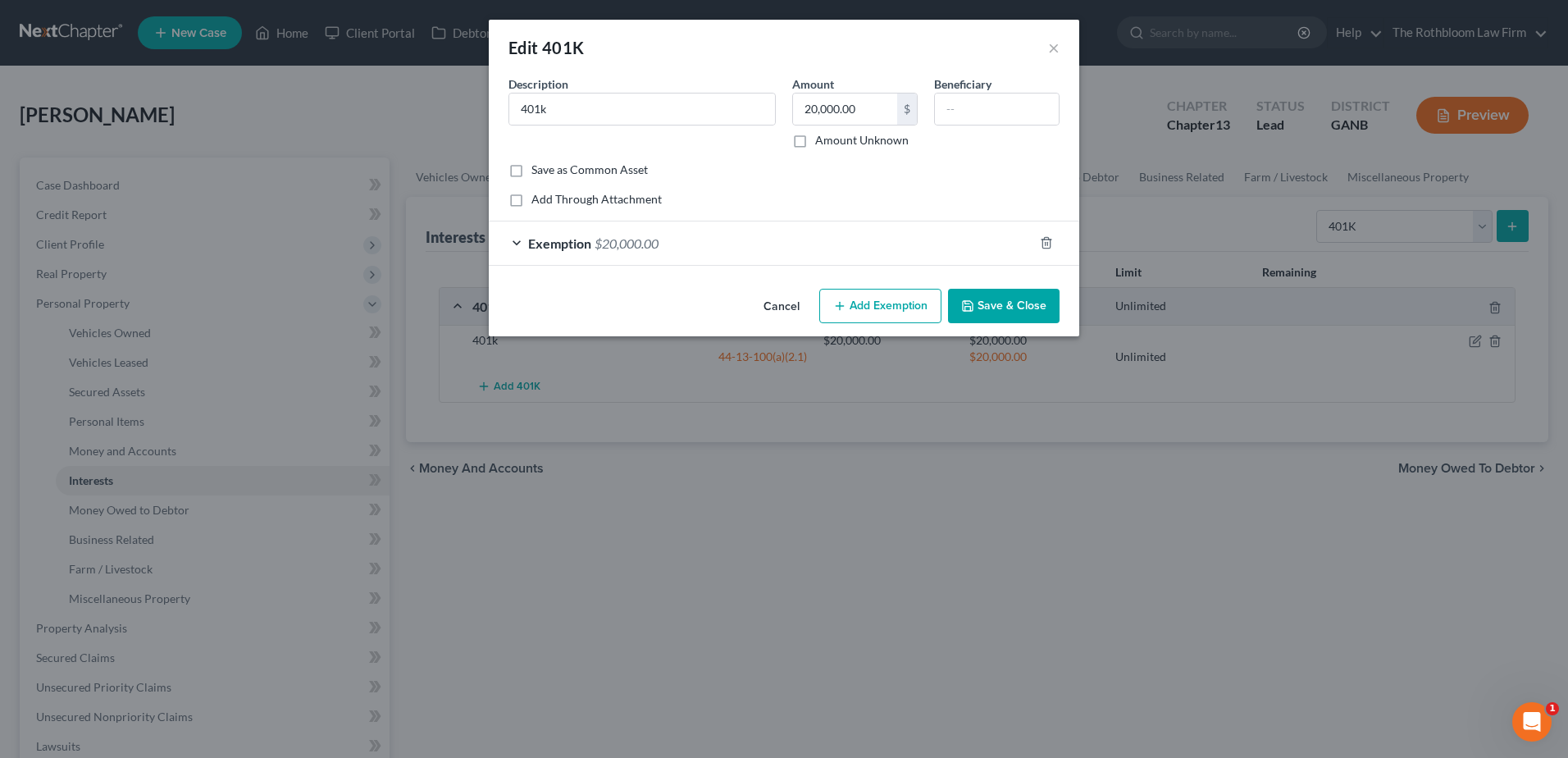
click at [868, 312] on button "Add Exemption" at bounding box center [880, 305] width 122 height 34
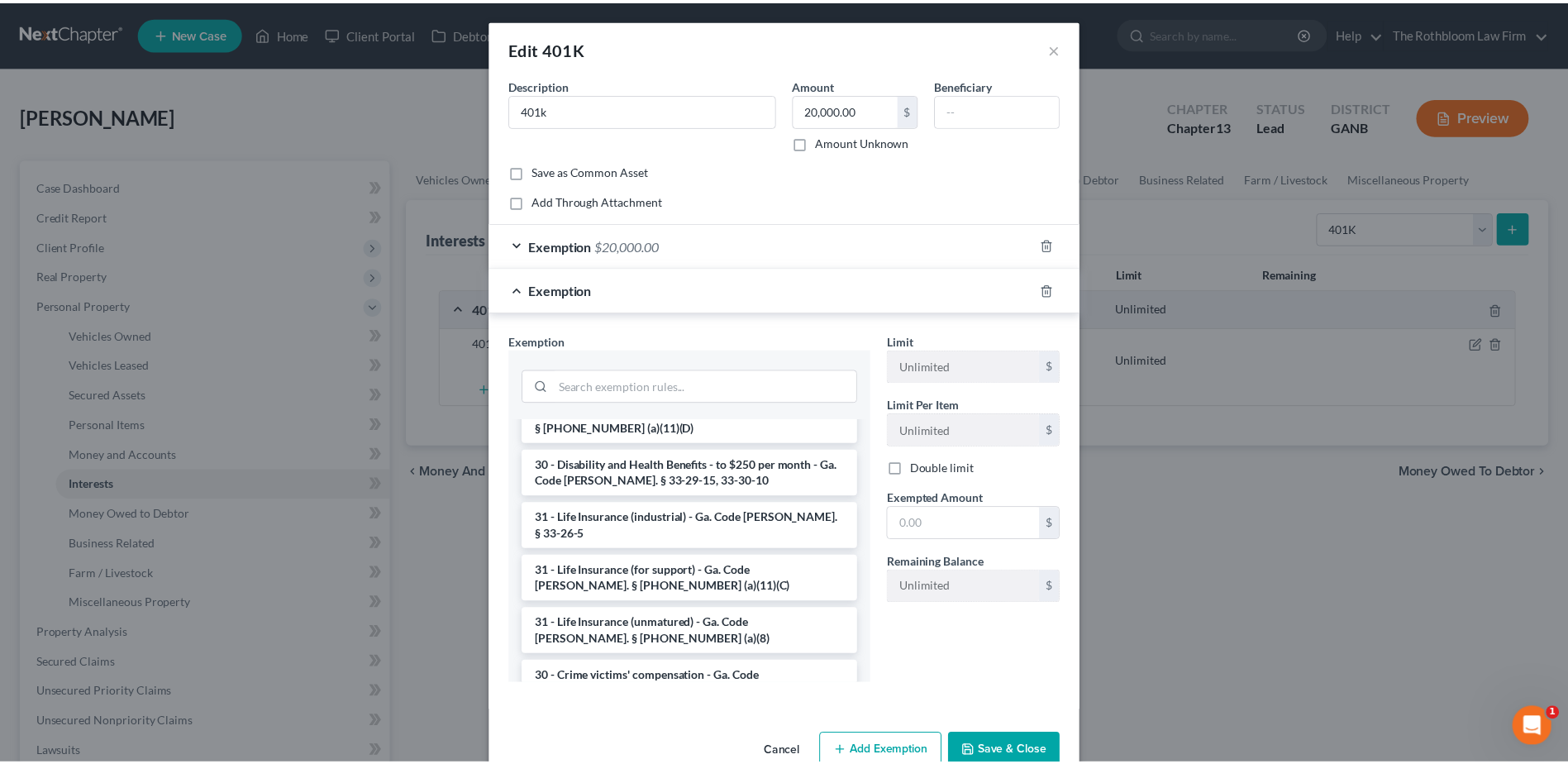
scroll to position [1406, 0]
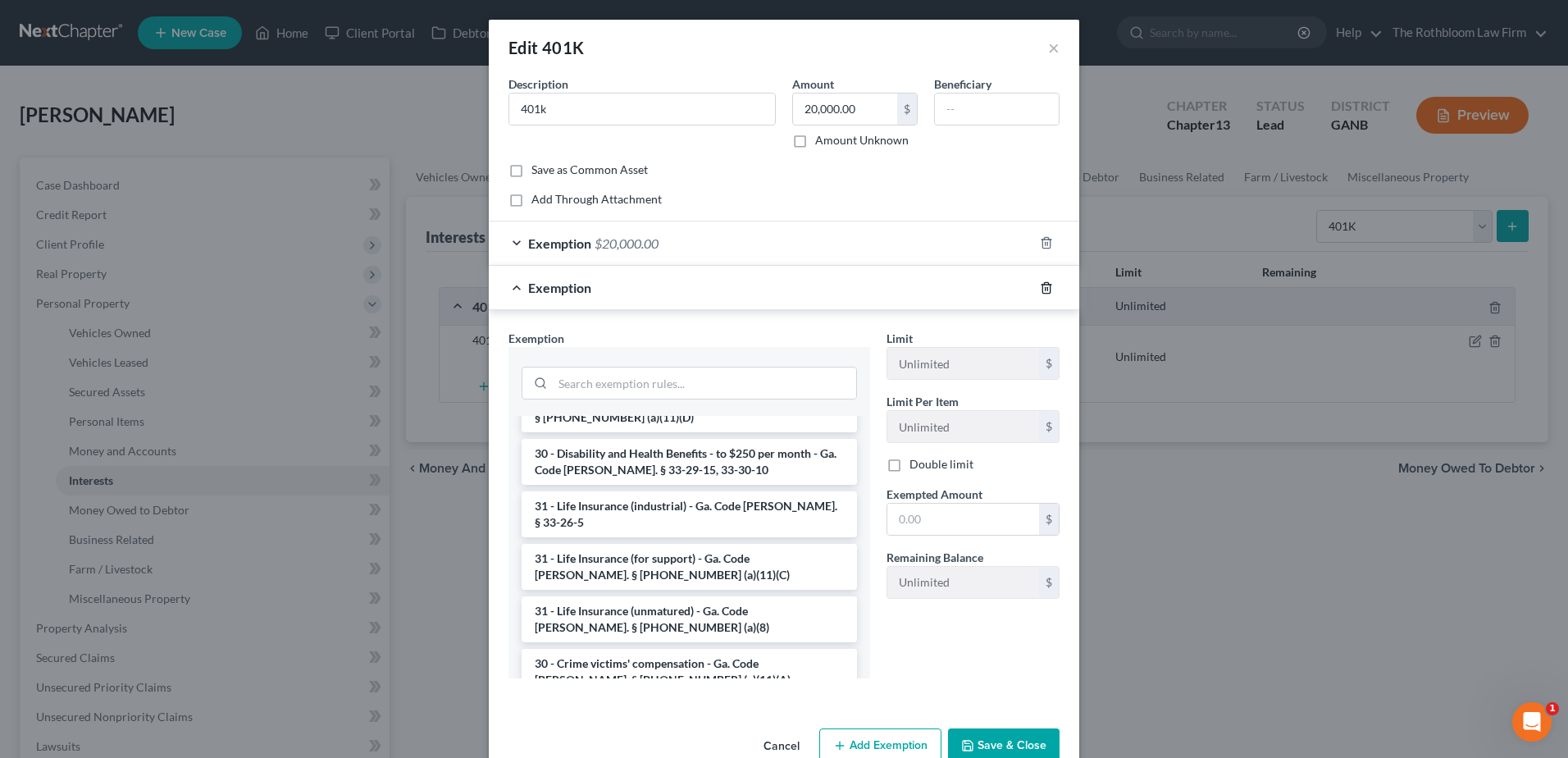
click at [1044, 288] on icon "button" at bounding box center [1046, 288] width 7 height 11
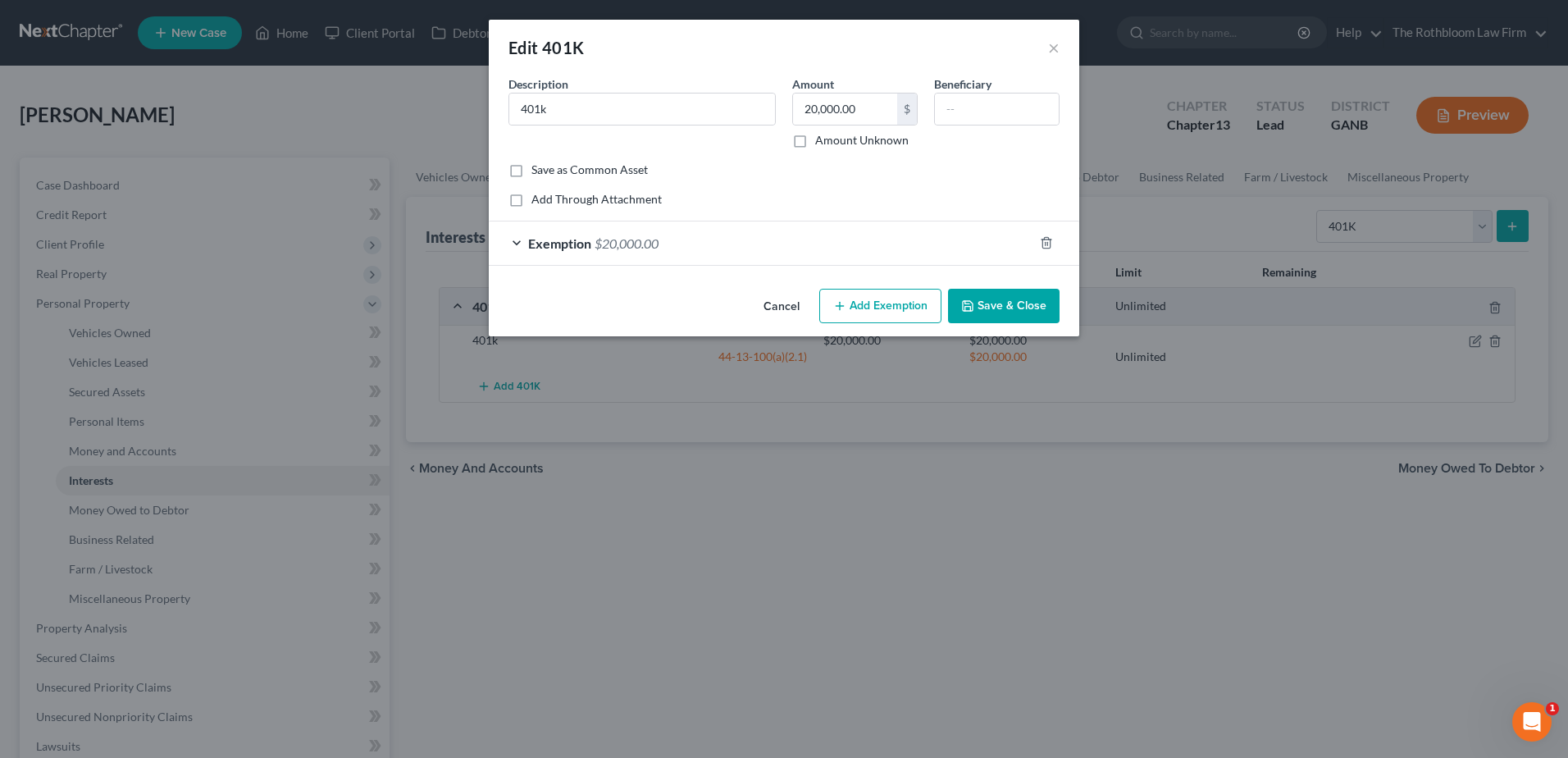
click at [995, 304] on button "Save & Close" at bounding box center [1003, 305] width 111 height 34
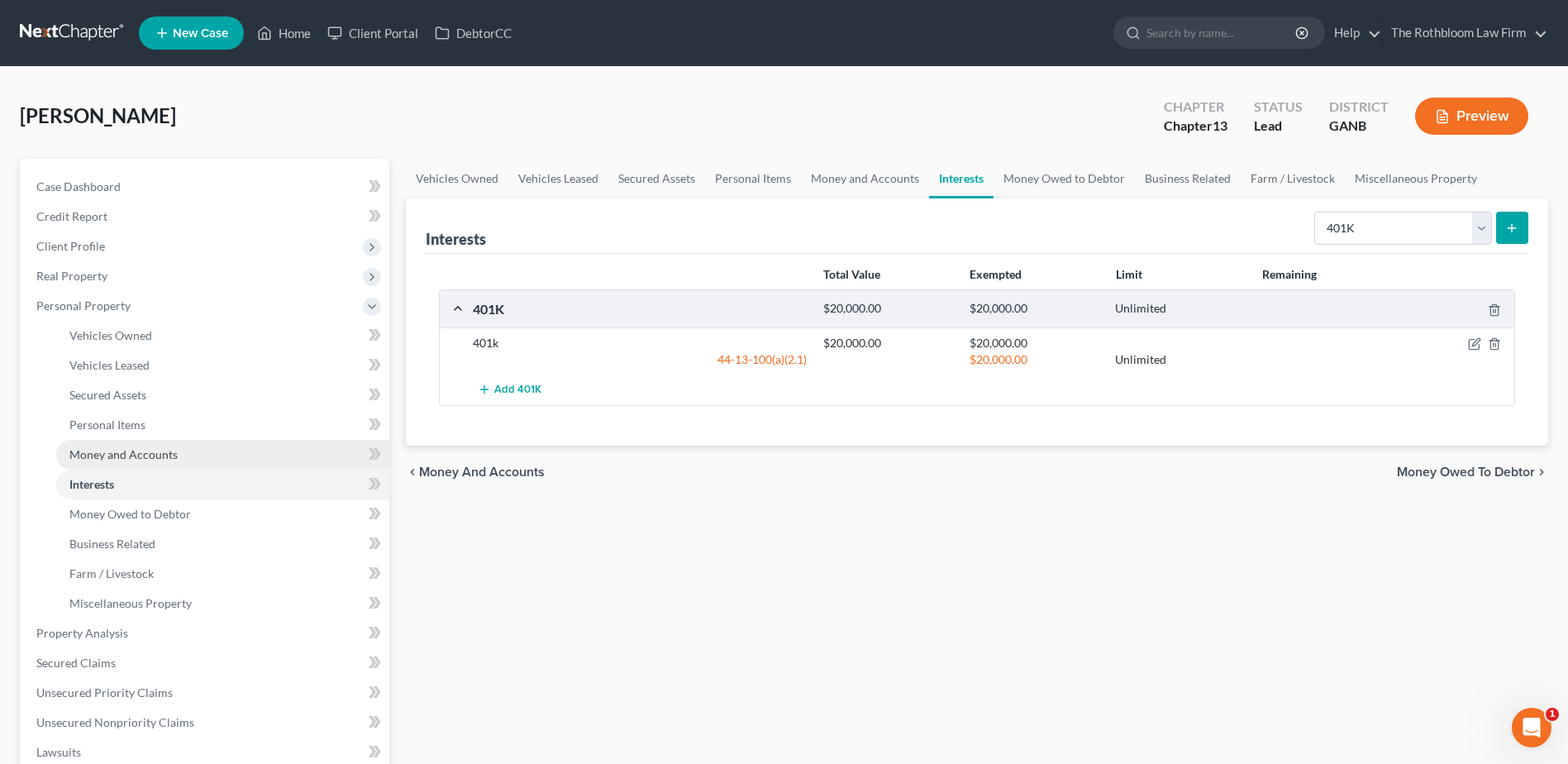
click at [127, 453] on span "Money and Accounts" at bounding box center [124, 455] width 109 height 14
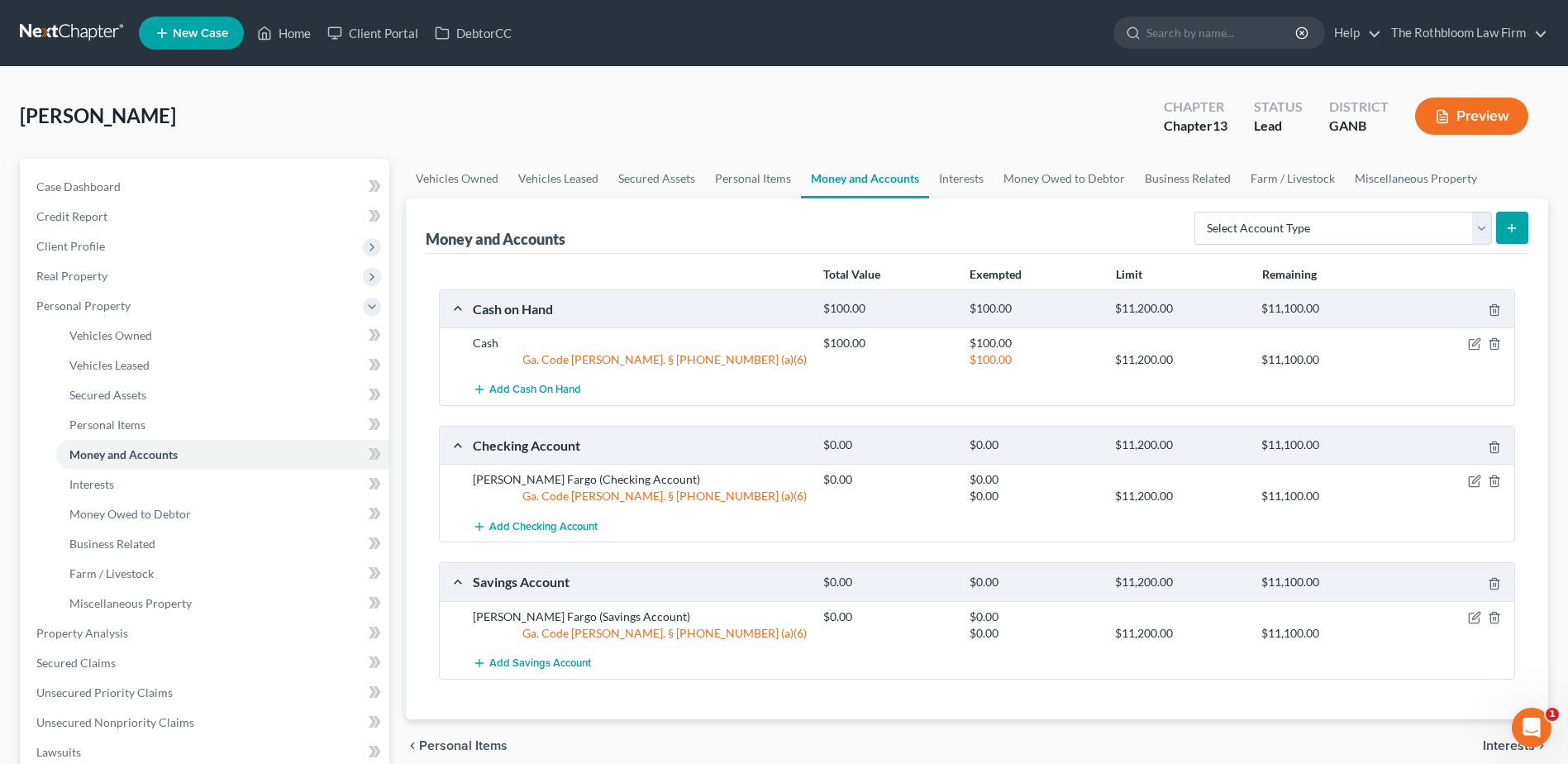
scroll to position [331, 0]
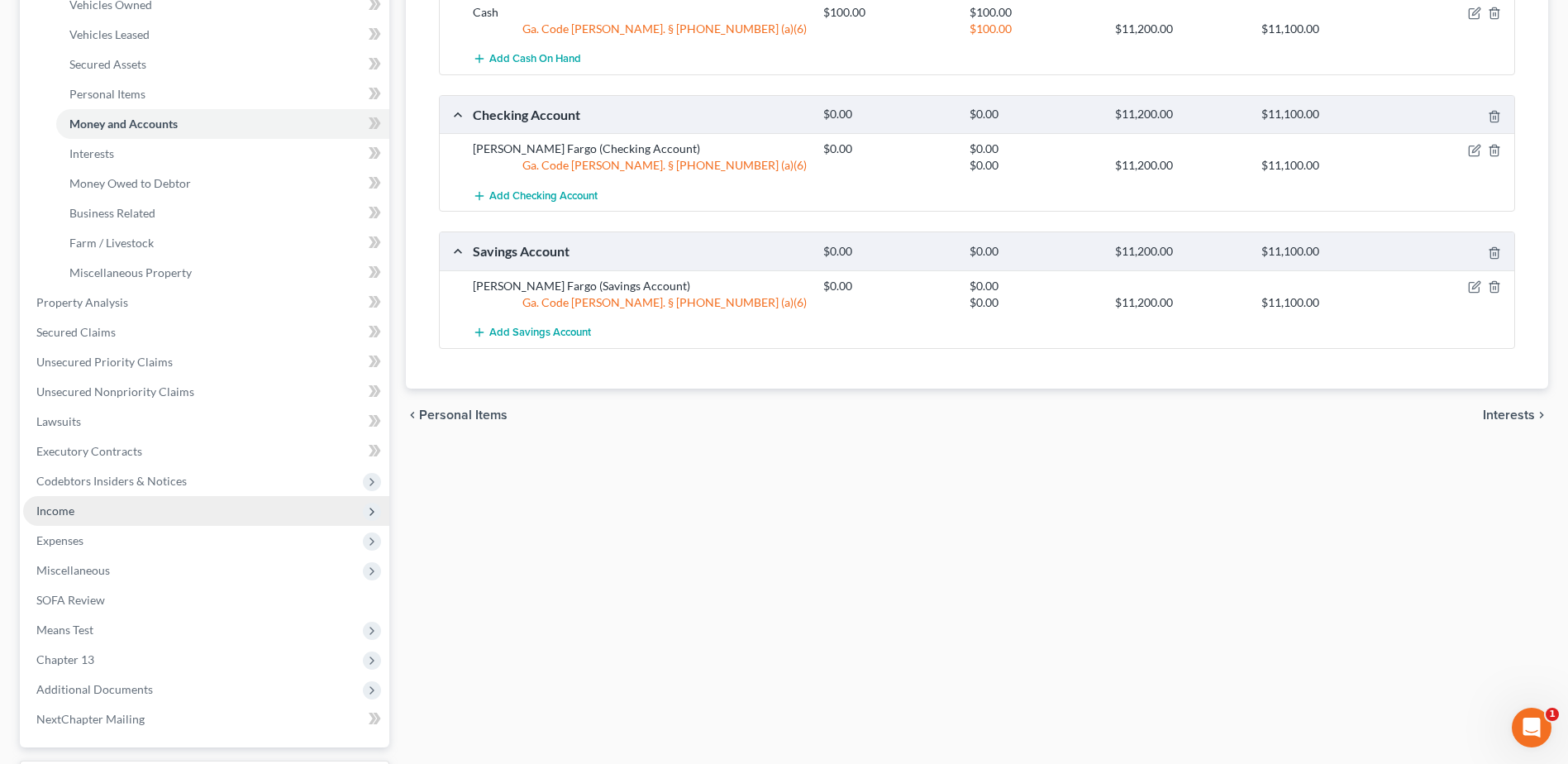
click at [77, 511] on span "Income" at bounding box center [206, 511] width 366 height 30
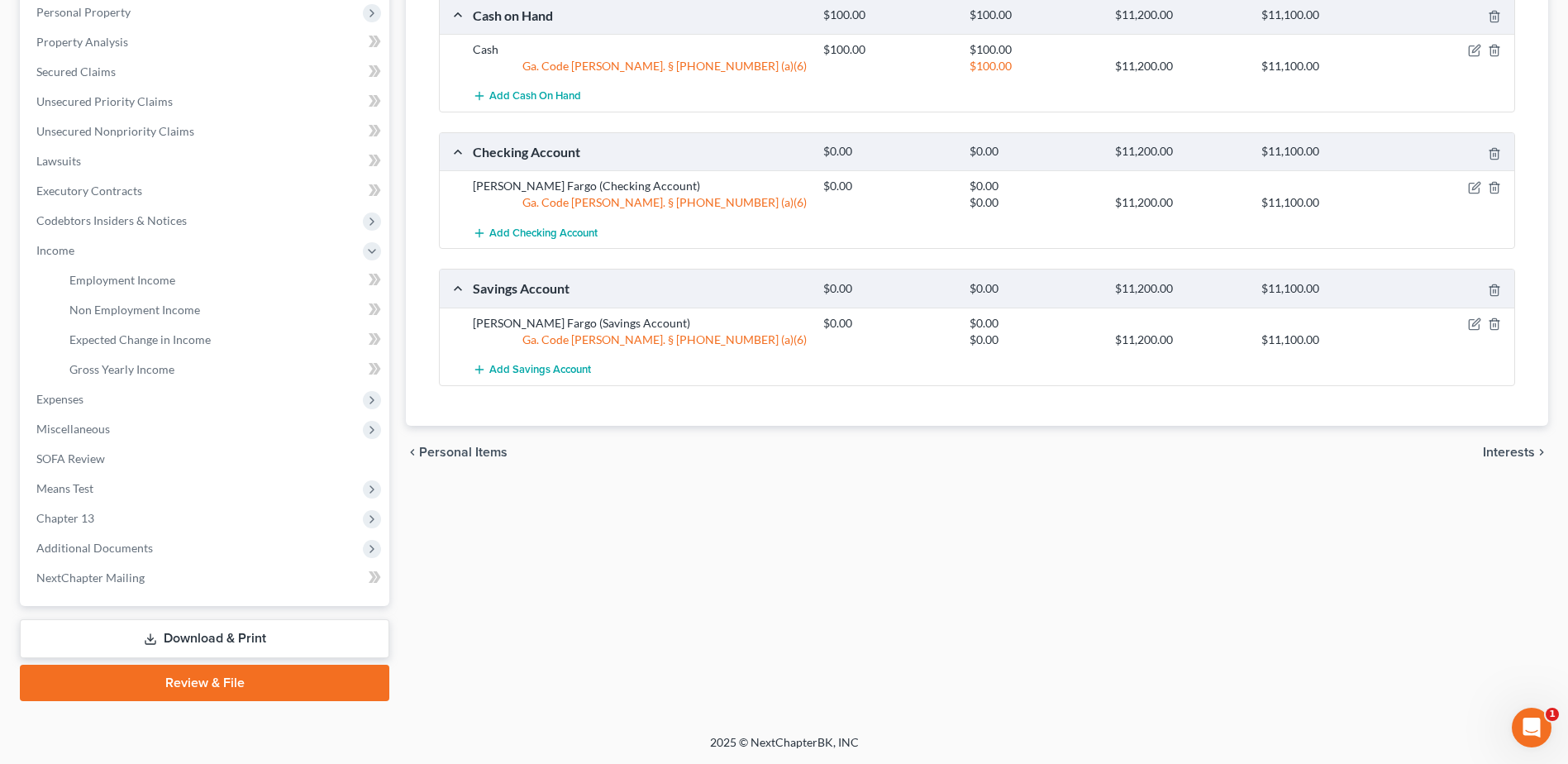
scroll to position [294, 0]
click at [132, 278] on span "Employment Income" at bounding box center [123, 280] width 106 height 14
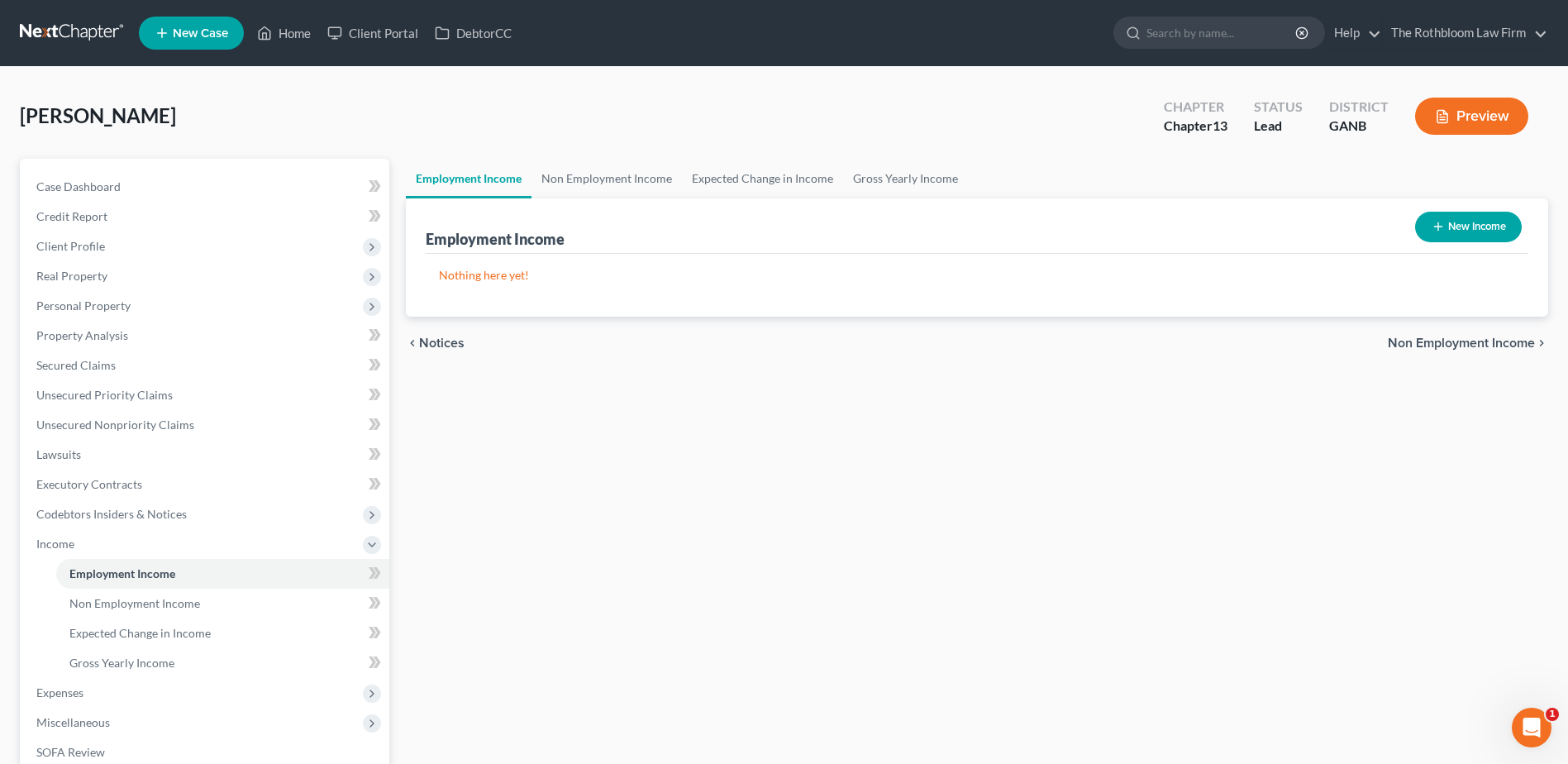
click at [1496, 223] on button "New Income" at bounding box center [1468, 226] width 107 height 31
select select "0"
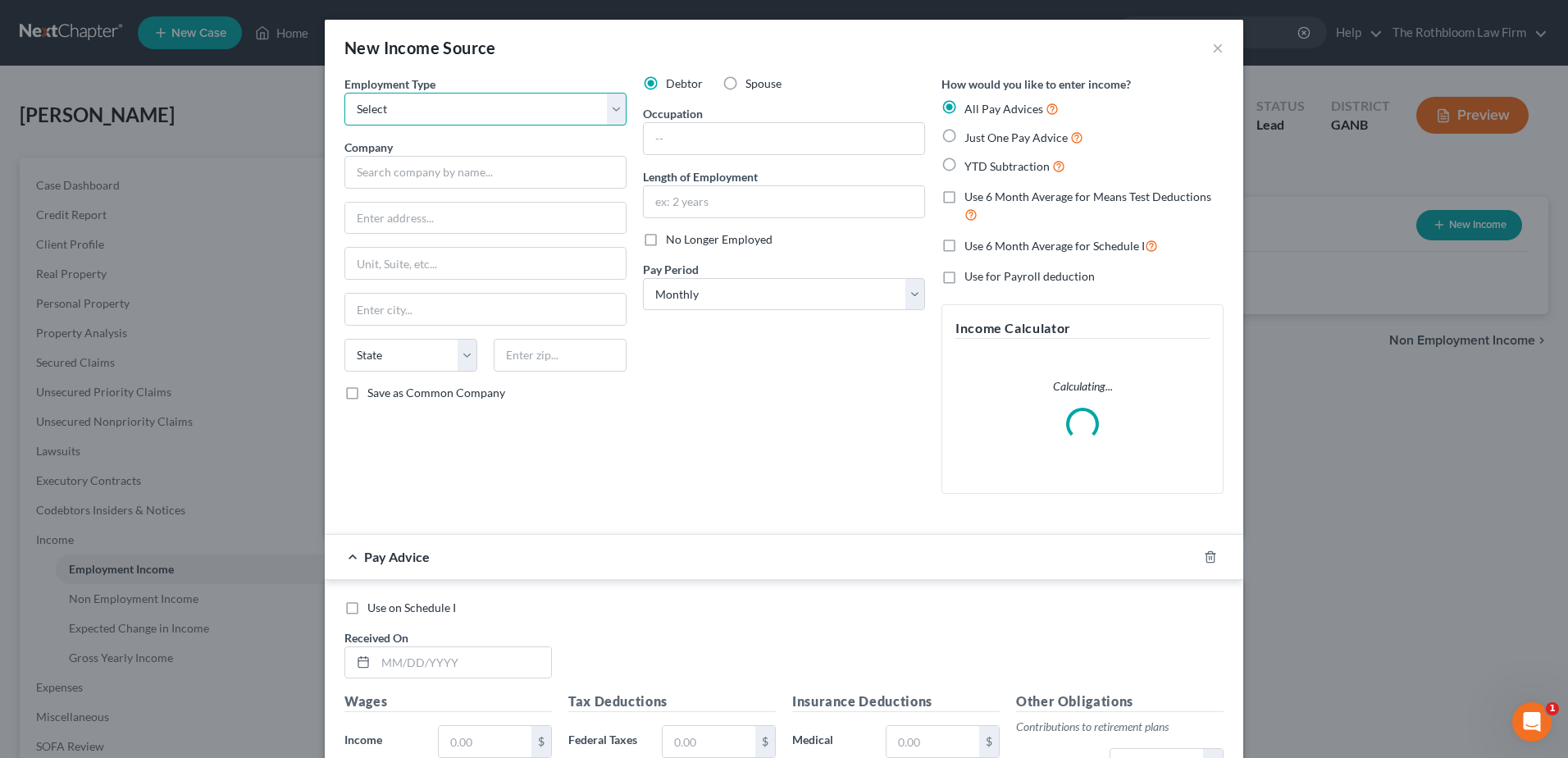
drag, startPoint x: 375, startPoint y: 104, endPoint x: 382, endPoint y: 125, distance: 22.1
click at [375, 104] on select "Select Full or [DEMOGRAPHIC_DATA] Employment Self Employment" at bounding box center [486, 109] width 282 height 32
select select "0"
click at [345, 93] on select "Select Full or [DEMOGRAPHIC_DATA] Employment Self Employment" at bounding box center [486, 109] width 282 height 32
click at [381, 176] on input "text" at bounding box center [486, 172] width 282 height 32
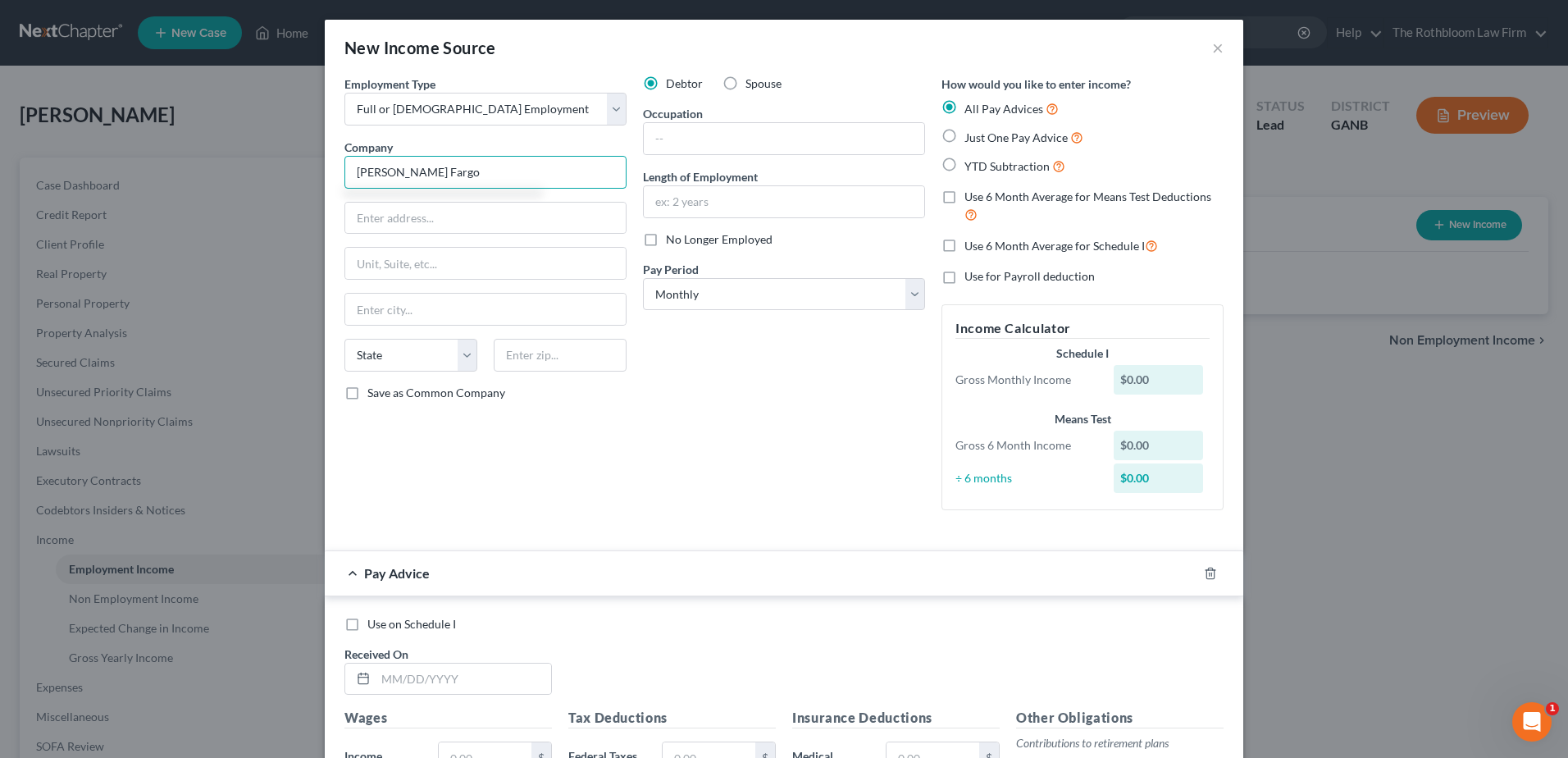
type input "[PERSON_NAME] Fargo"
type input "[STREET_ADDRESS]"
type input "30080"
type input "[GEOGRAPHIC_DATA]"
select select "10"
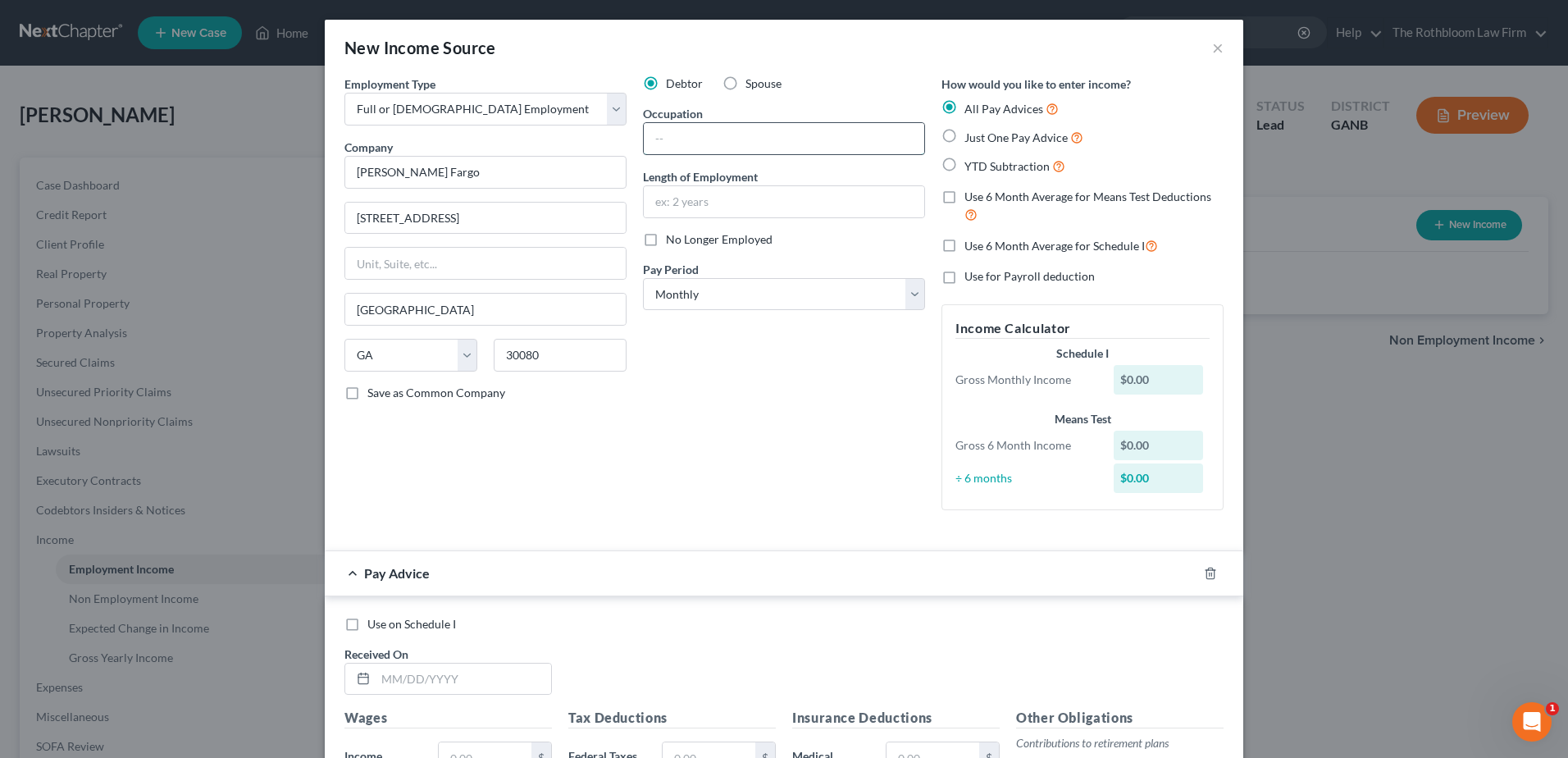
click at [749, 137] on input "text" at bounding box center [784, 139] width 281 height 32
type input "Manager"
drag, startPoint x: 141, startPoint y: 315, endPoint x: 4, endPoint y: 298, distance: 138.1
click at [141, 315] on div "New Income Source × Employment Type * Select Full or [DEMOGRAPHIC_DATA] Employm…" at bounding box center [784, 379] width 1568 height 758
click at [375, 682] on input "text" at bounding box center [463, 680] width 175 height 32
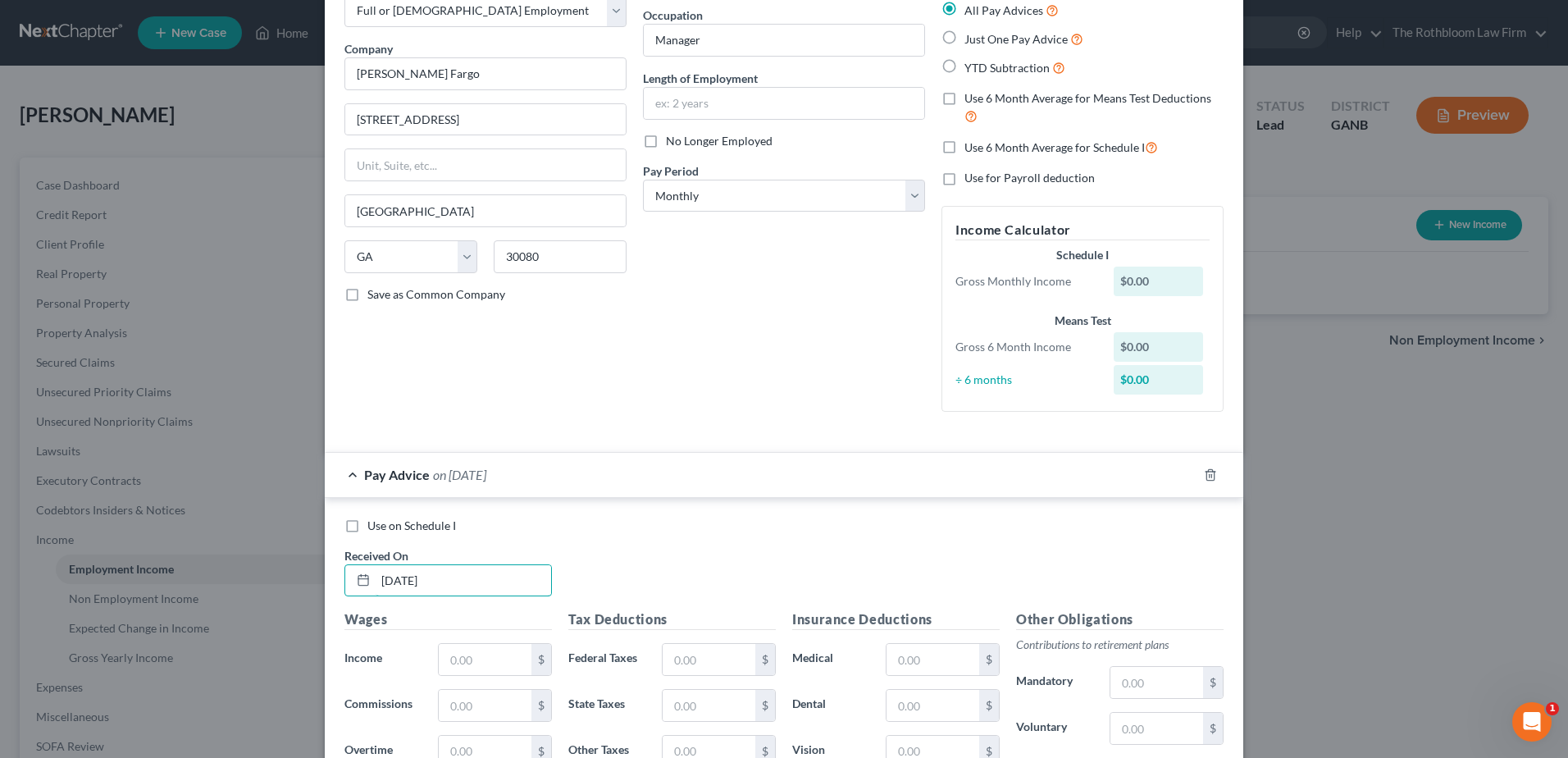
scroll to position [247, 0]
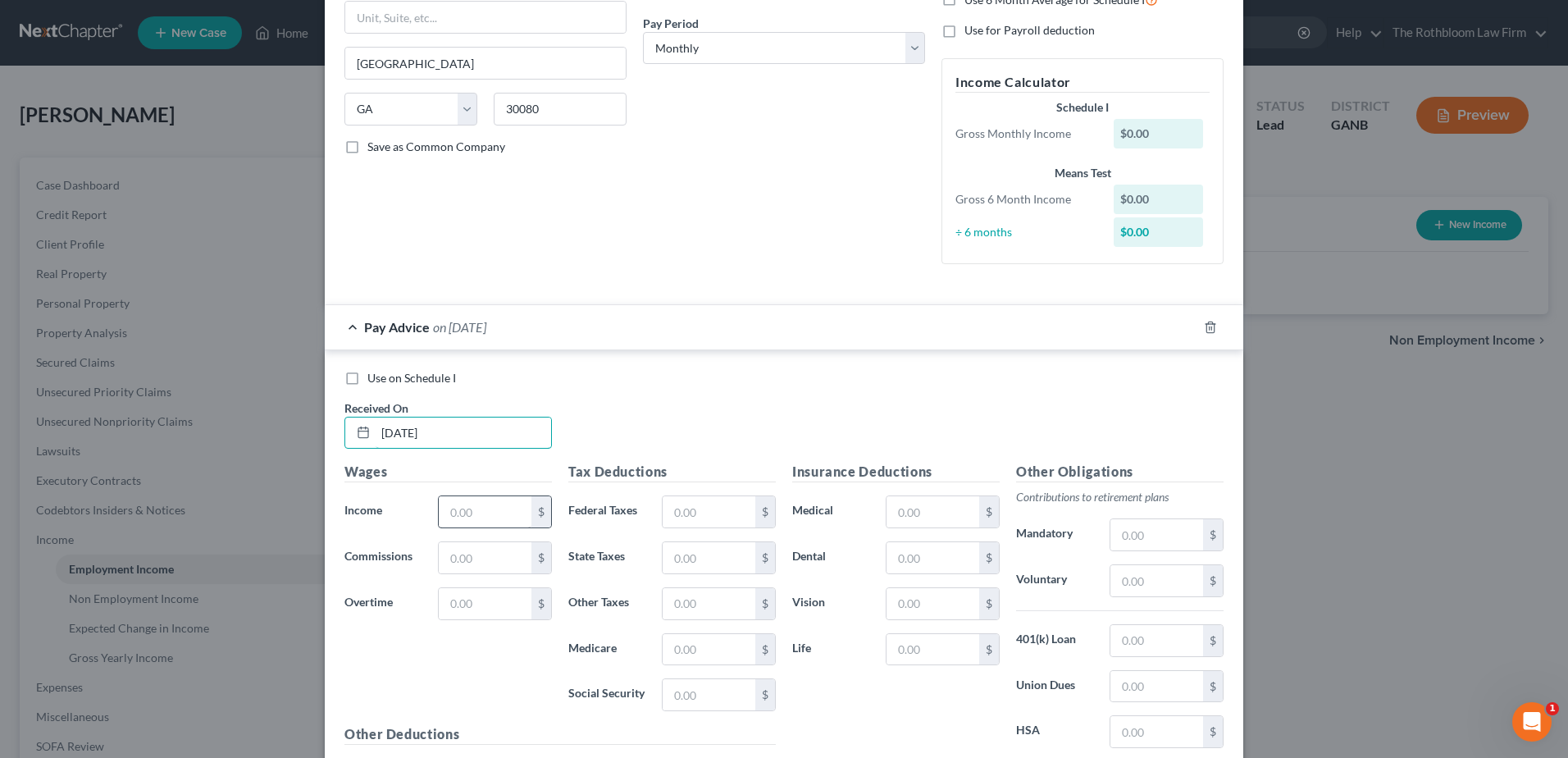
type input "[DATE]"
click at [451, 521] on input "text" at bounding box center [485, 512] width 93 height 32
type input "1"
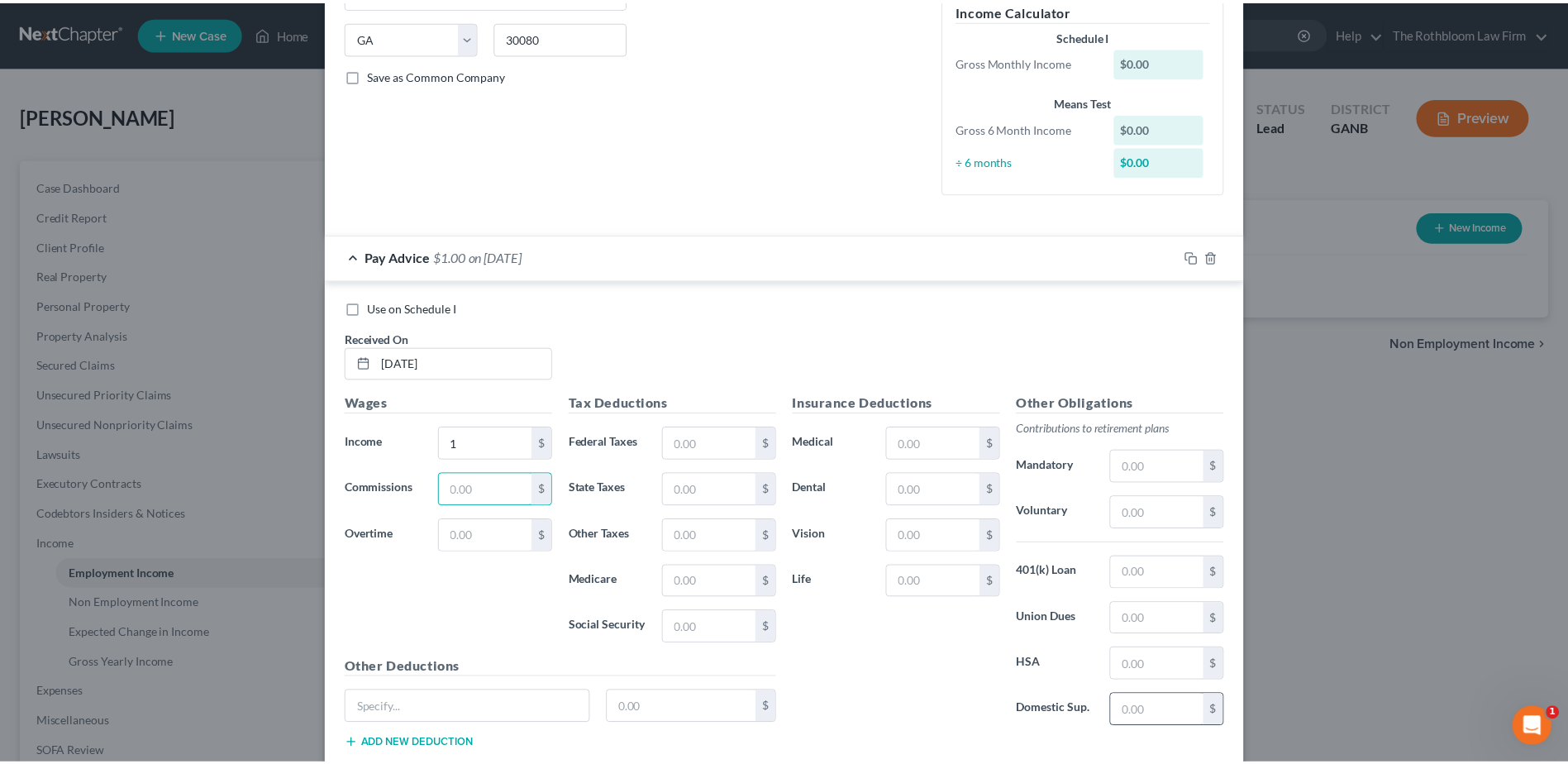
scroll to position [425, 0]
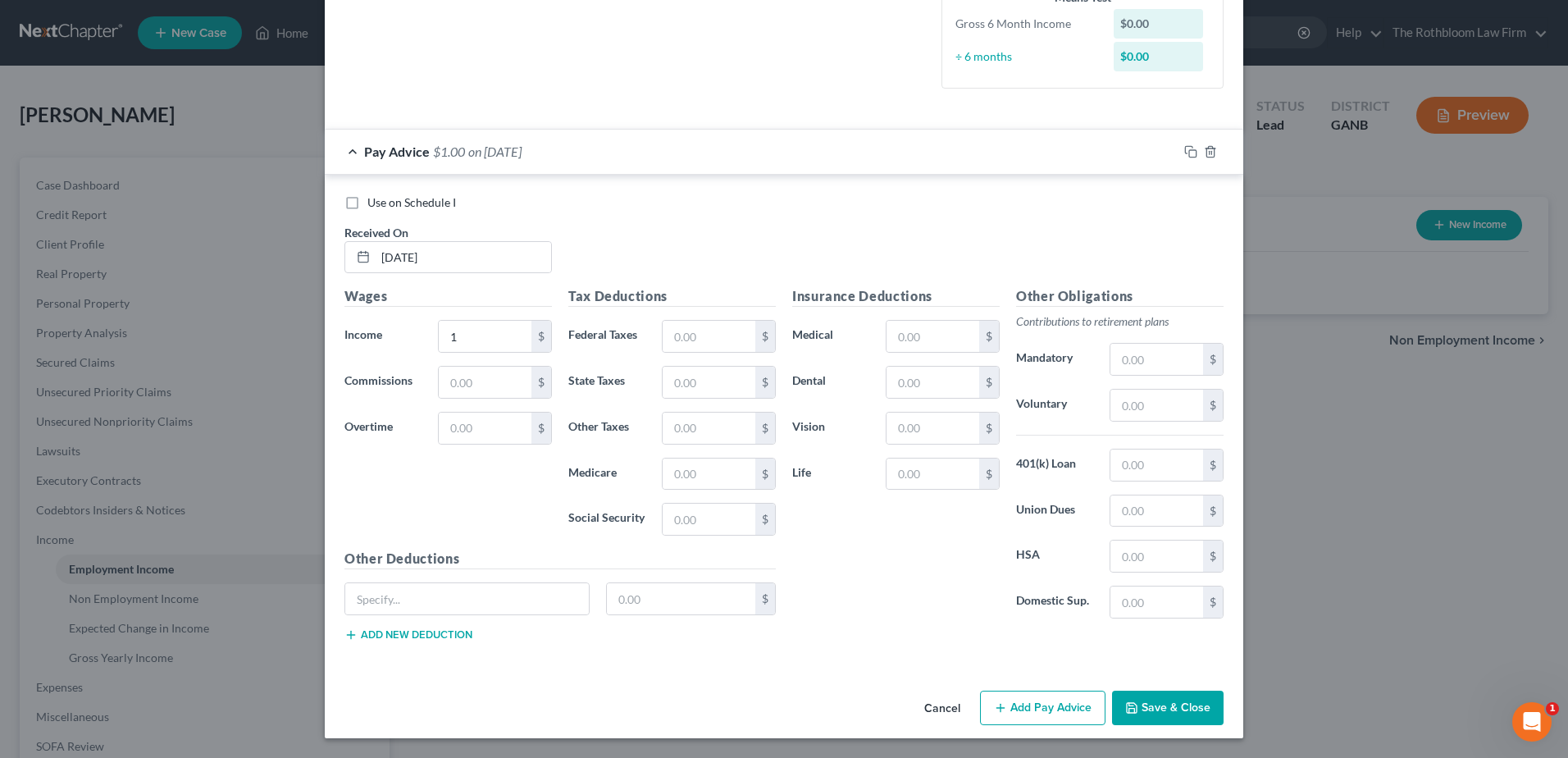
click at [1146, 700] on button "Save & Close" at bounding box center [1167, 707] width 111 height 34
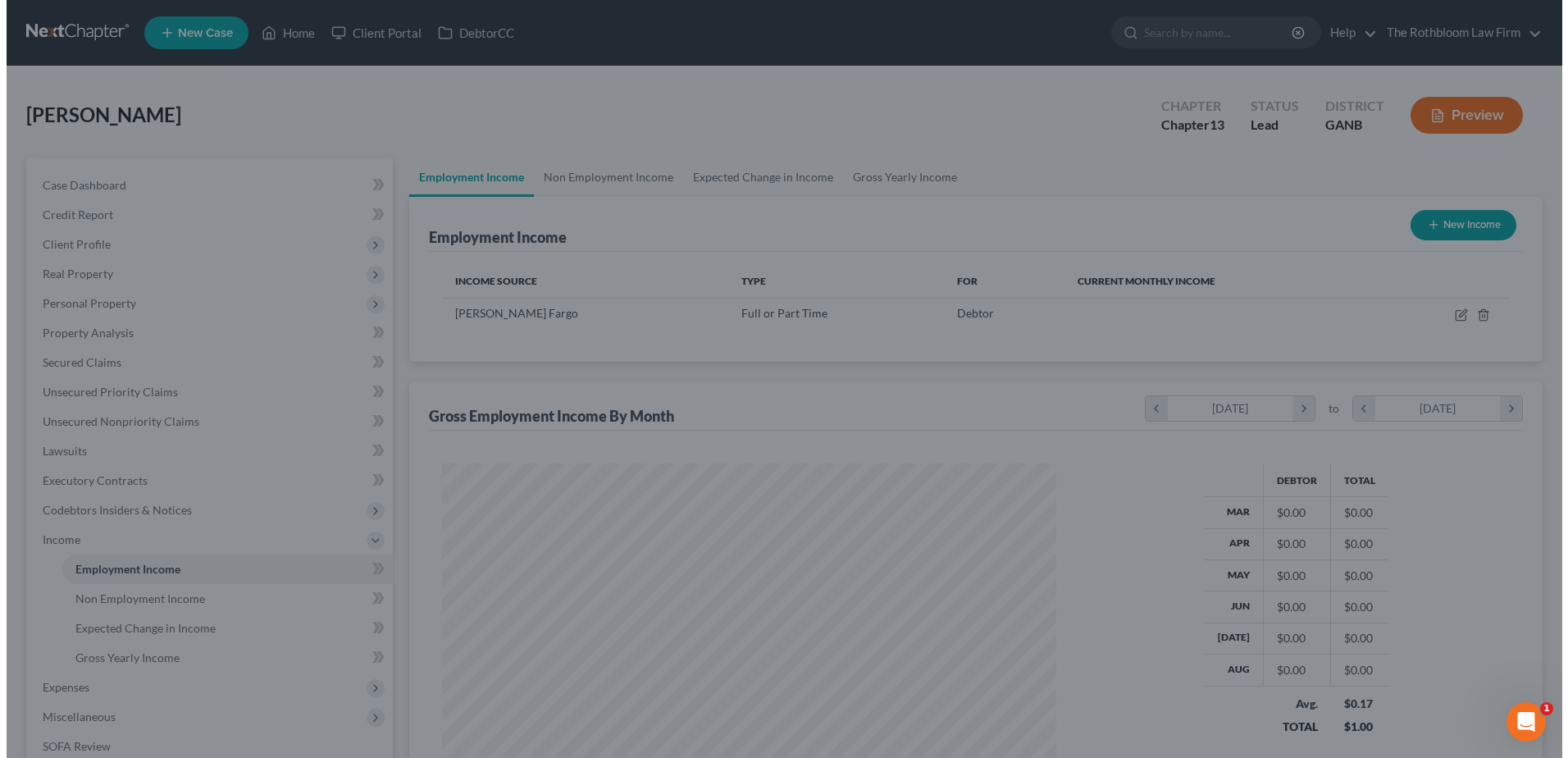
scroll to position [820105, 819433]
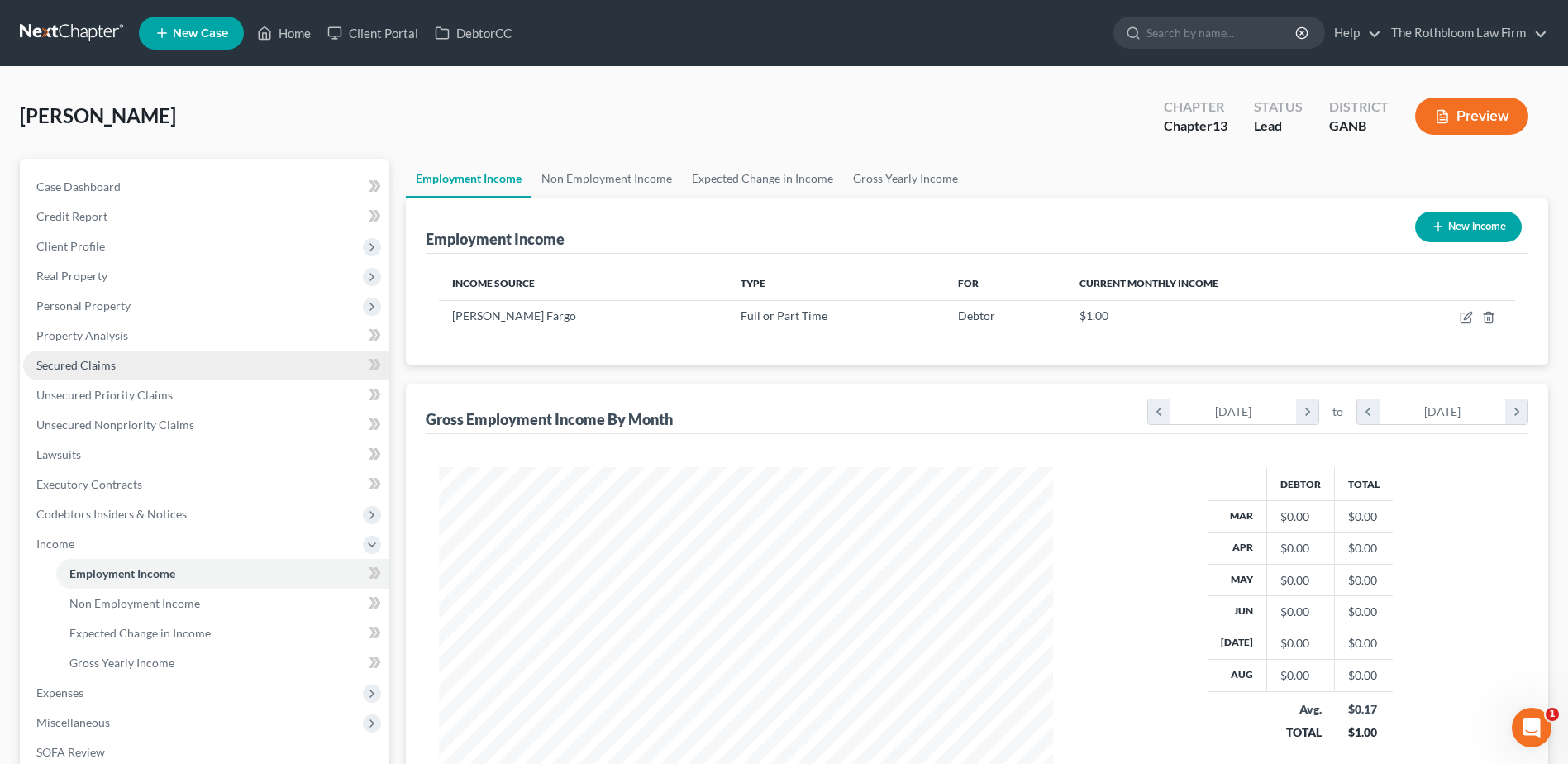
click at [70, 365] on span "Secured Claims" at bounding box center [76, 365] width 80 height 14
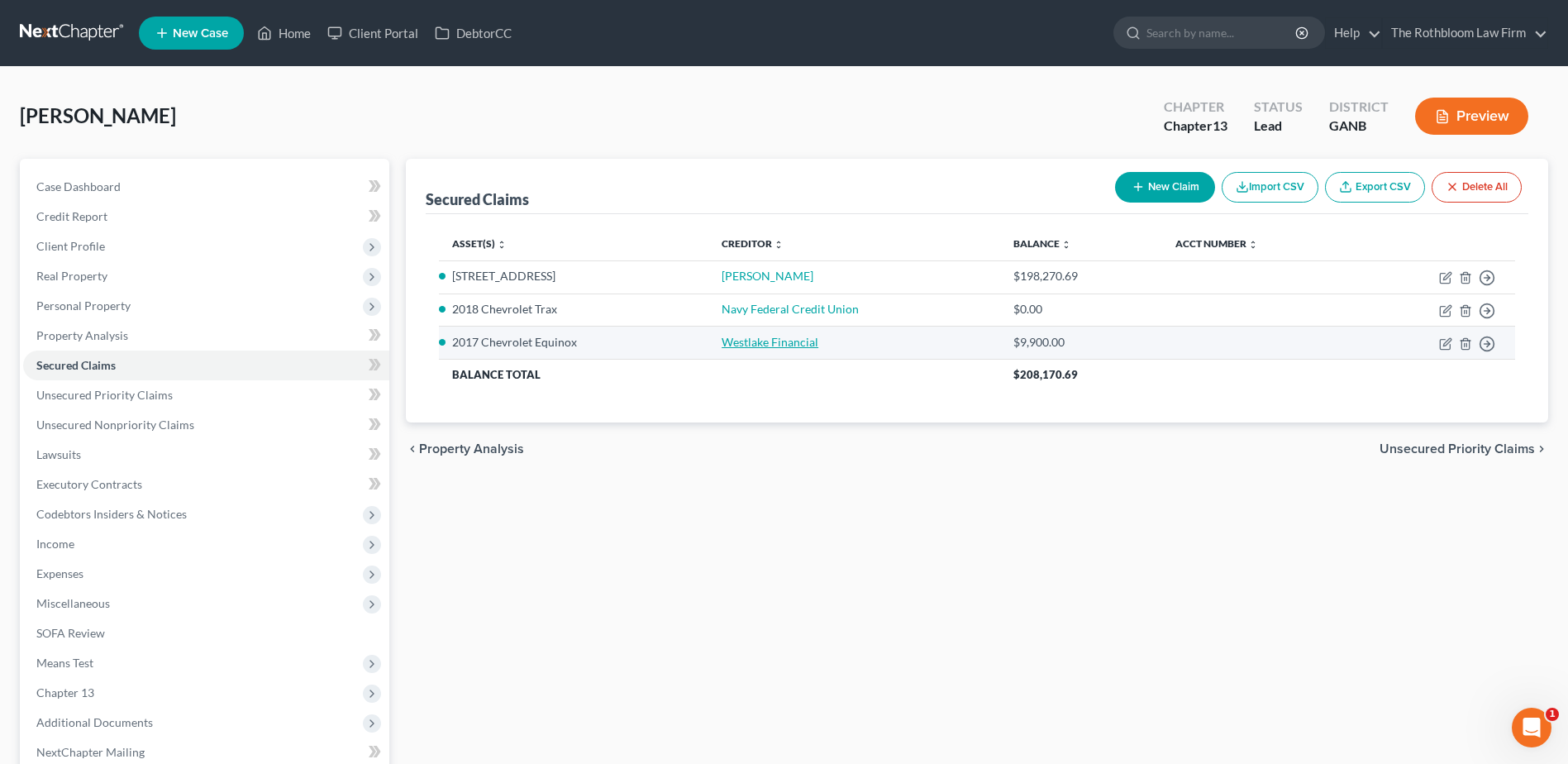
click at [750, 337] on link "Westlake Financial" at bounding box center [769, 342] width 96 height 14
select select "0"
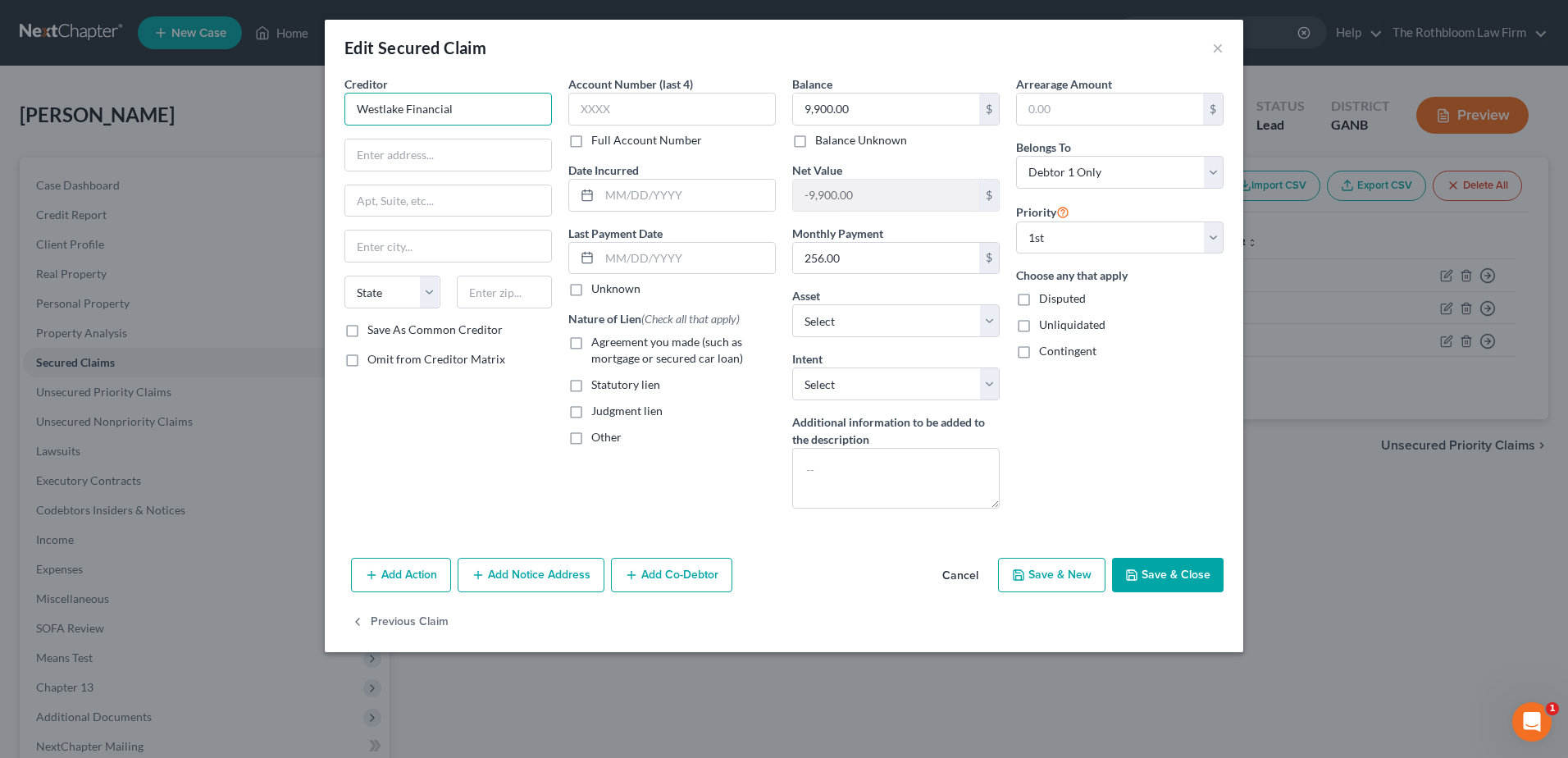
click at [462, 114] on input "Westlake Financial" at bounding box center [448, 109] width 208 height 32
type input "Westlake Financial Services"
type input "P.O. Box 54807"
type input "90054-0807"
click at [863, 260] on input "256.00" at bounding box center [886, 259] width 186 height 32
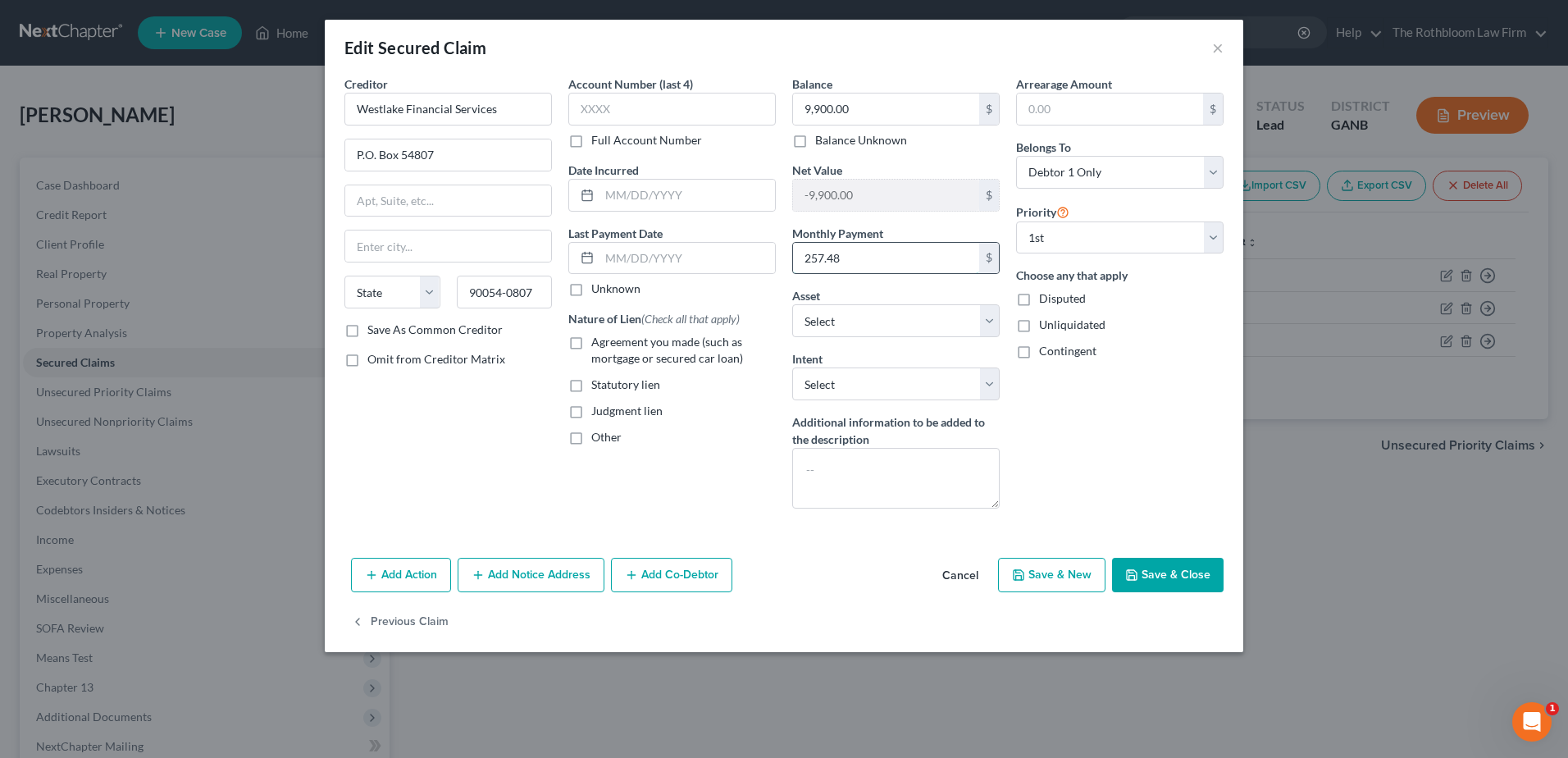
type input "257.48"
select select "4"
click at [631, 84] on label "Account Number (last 4)" at bounding box center [631, 84] width 125 height 18
click at [612, 110] on input "text" at bounding box center [672, 109] width 208 height 32
type input "4115"
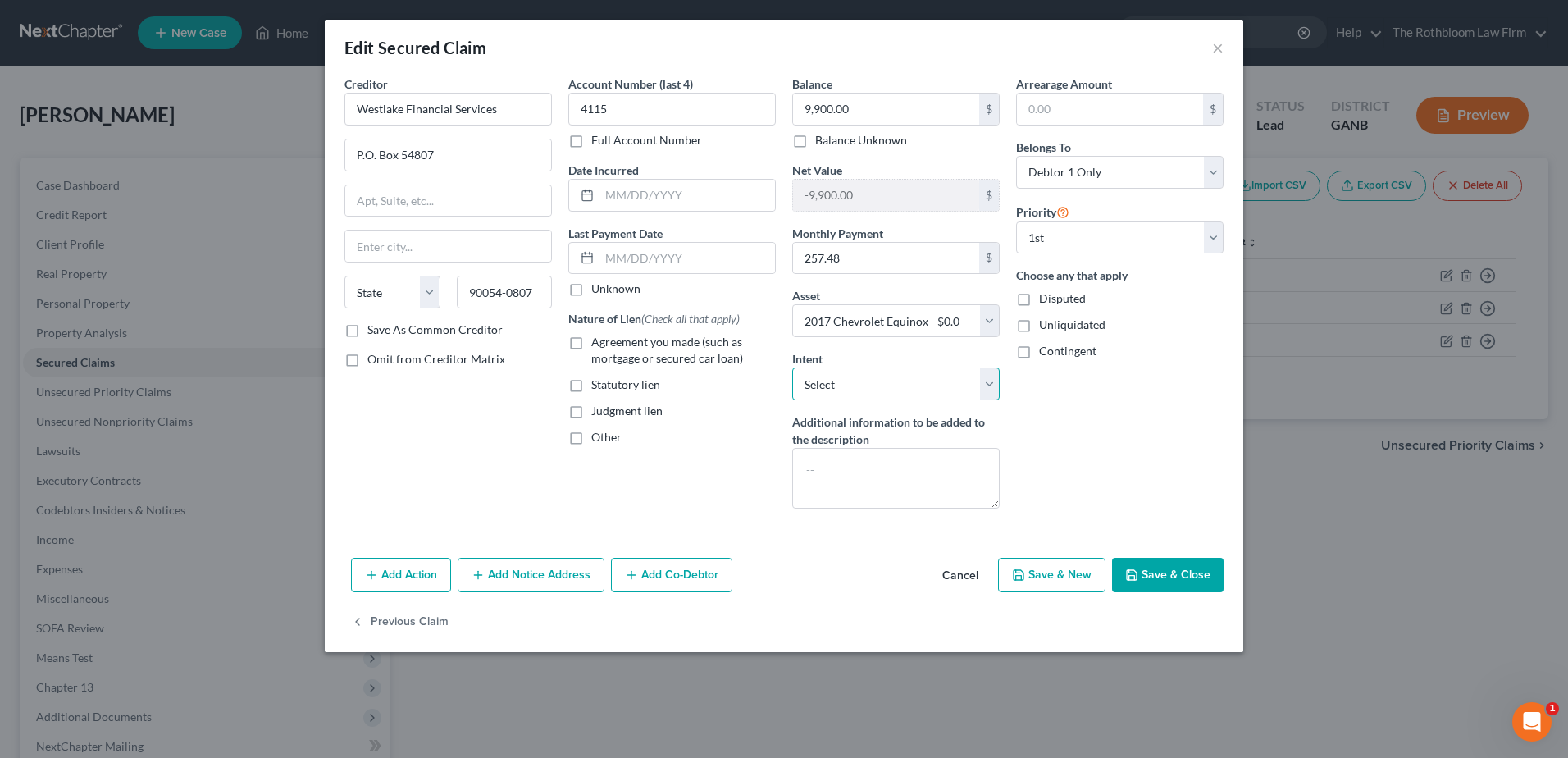
click at [874, 376] on select "Select Surrender Redeem Reaffirm Avoid Other" at bounding box center [895, 383] width 208 height 32
select select "0"
click at [792, 368] on select "Select Surrender Redeem Reaffirm Avoid Other" at bounding box center [895, 383] width 208 height 32
click at [591, 341] on label "Agreement you made (such as mortgage or secured car loan)" at bounding box center [683, 350] width 184 height 32
click at [598, 341] on input "Agreement you made (such as mortgage or secured car loan)" at bounding box center [603, 340] width 11 height 11
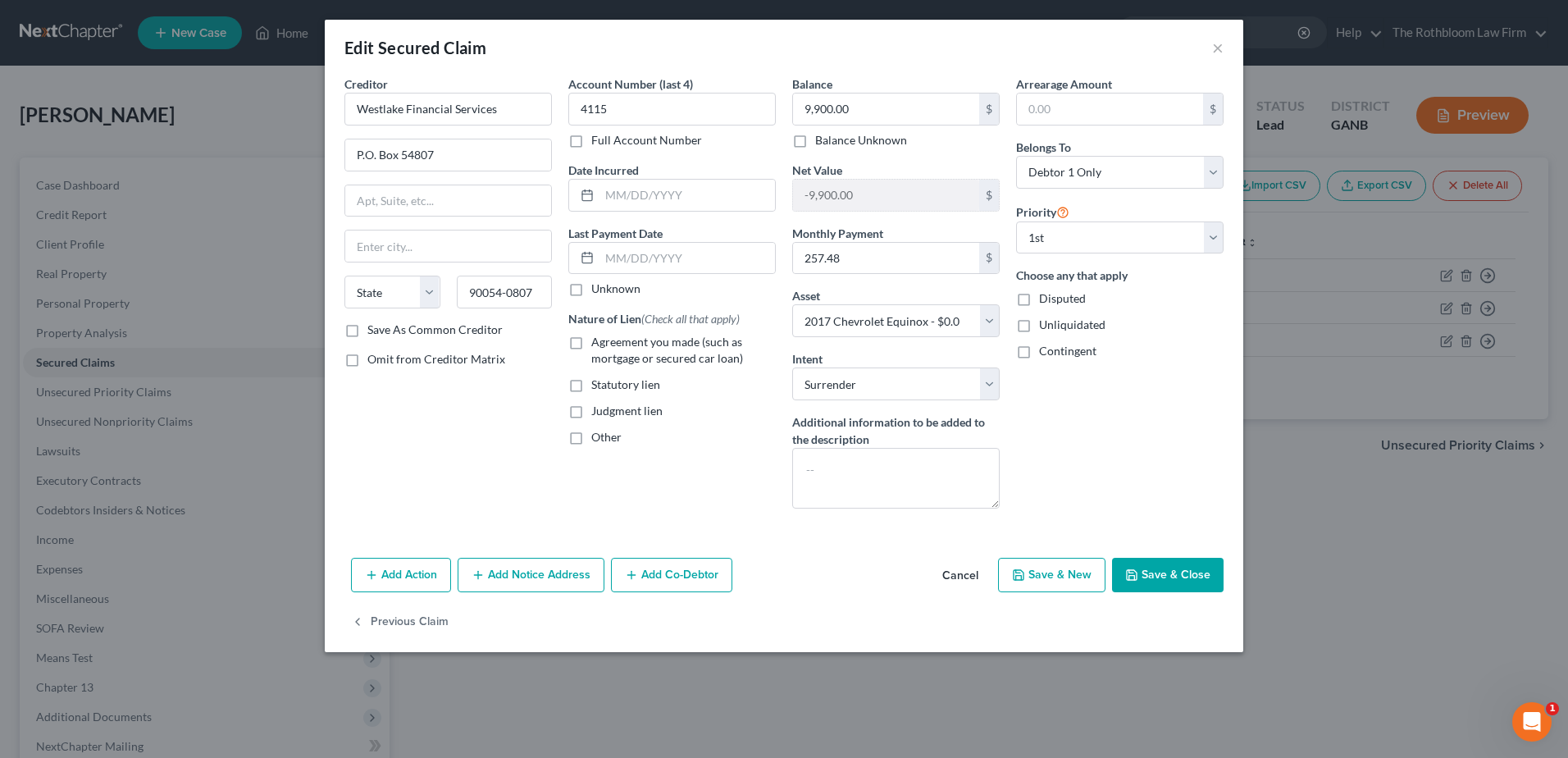
checkbox input "true"
click at [613, 253] on input "text" at bounding box center [688, 259] width 175 height 32
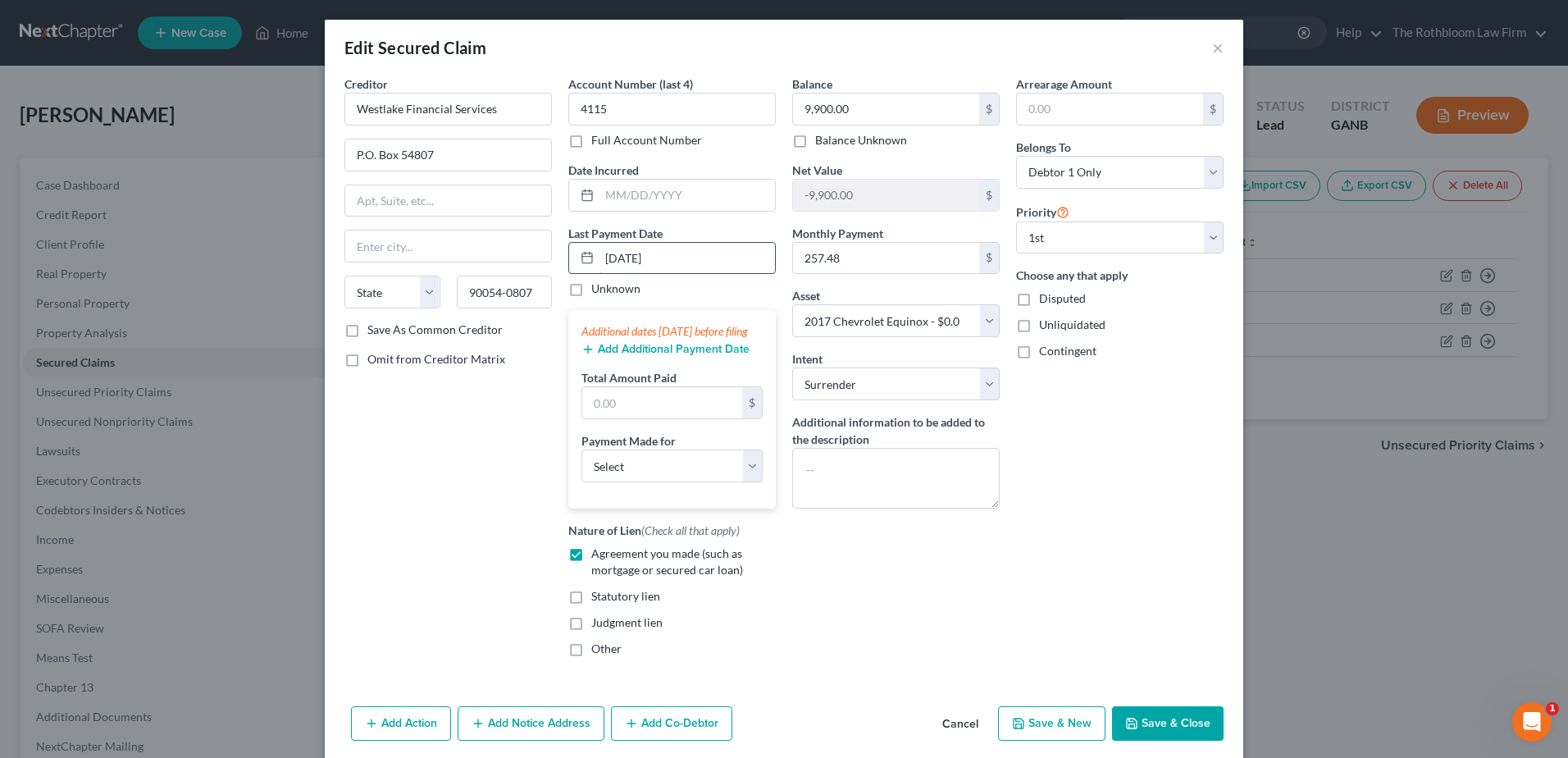
type input "[DATE]"
click at [615, 356] on button "Add Additional Payment Date" at bounding box center [666, 349] width 168 height 13
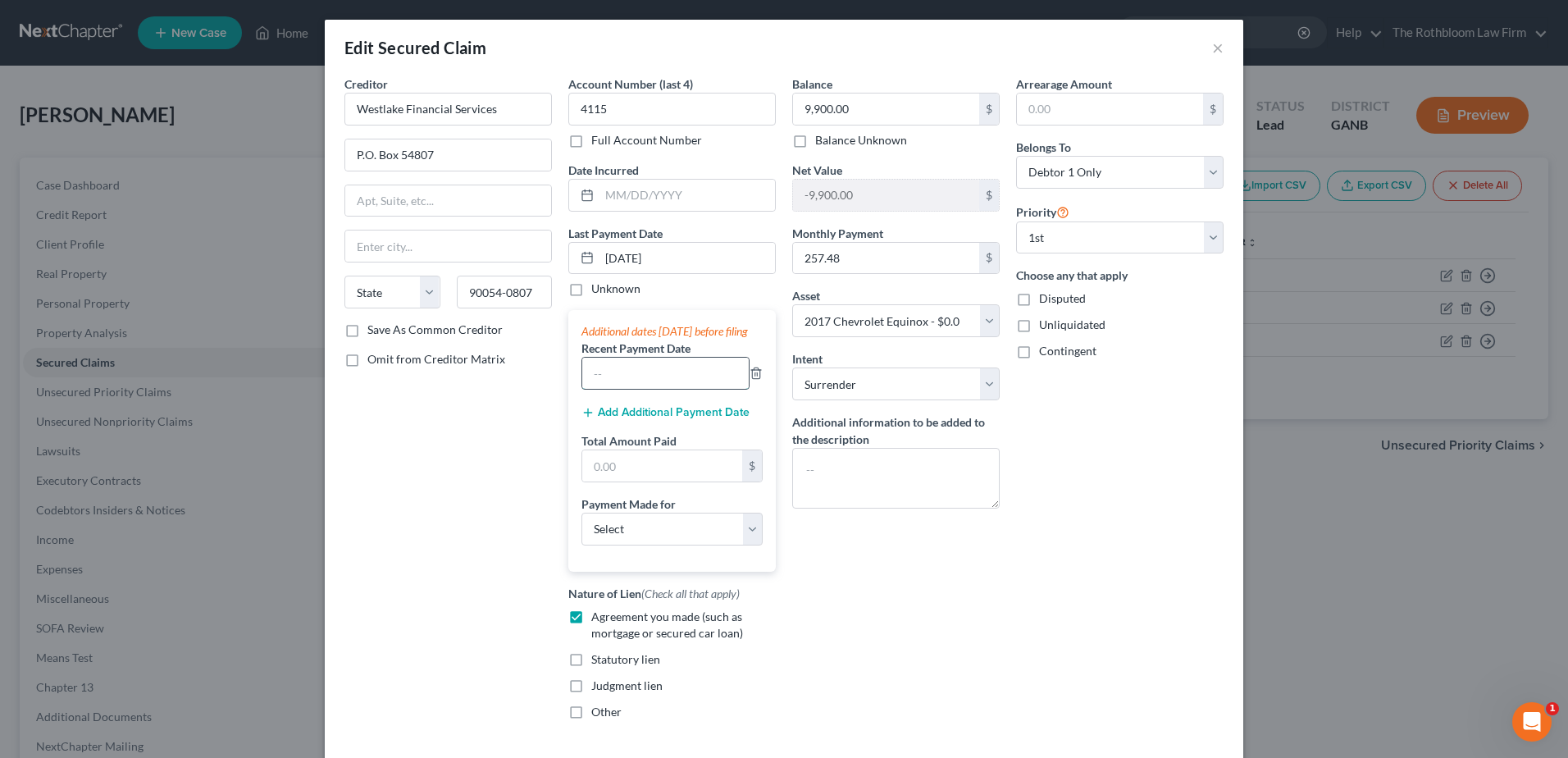
click at [622, 389] on input "text" at bounding box center [666, 374] width 167 height 32
type input "06/2025"
drag, startPoint x: 666, startPoint y: 480, endPoint x: 223, endPoint y: 744, distance: 515.7
click at [666, 480] on input "text" at bounding box center [662, 466] width 160 height 32
click at [603, 482] on input "text" at bounding box center [662, 466] width 160 height 32
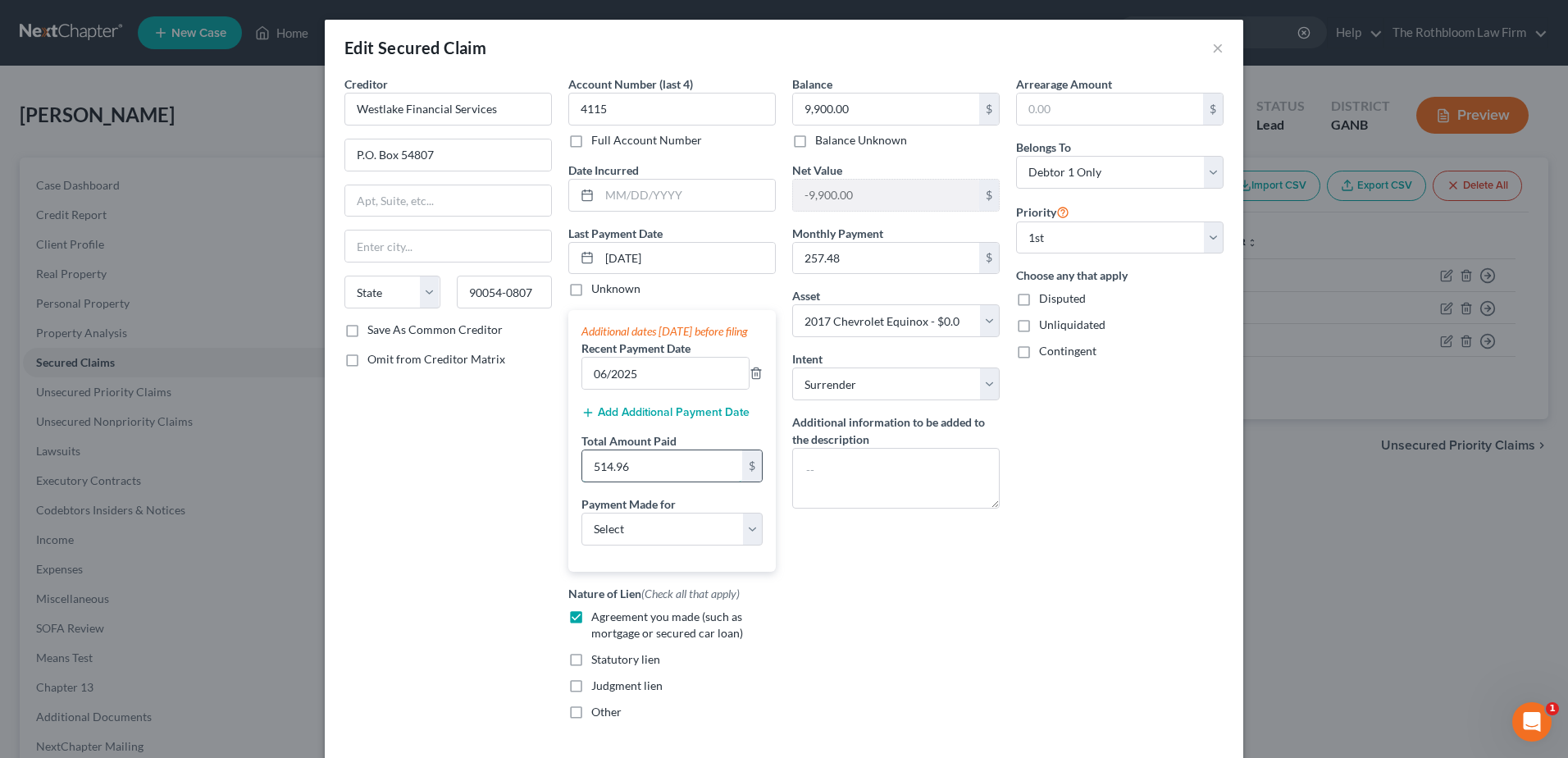
type input "514.96"
click at [861, 119] on input "9,900.00" at bounding box center [886, 110] width 186 height 32
type input "9,922.16"
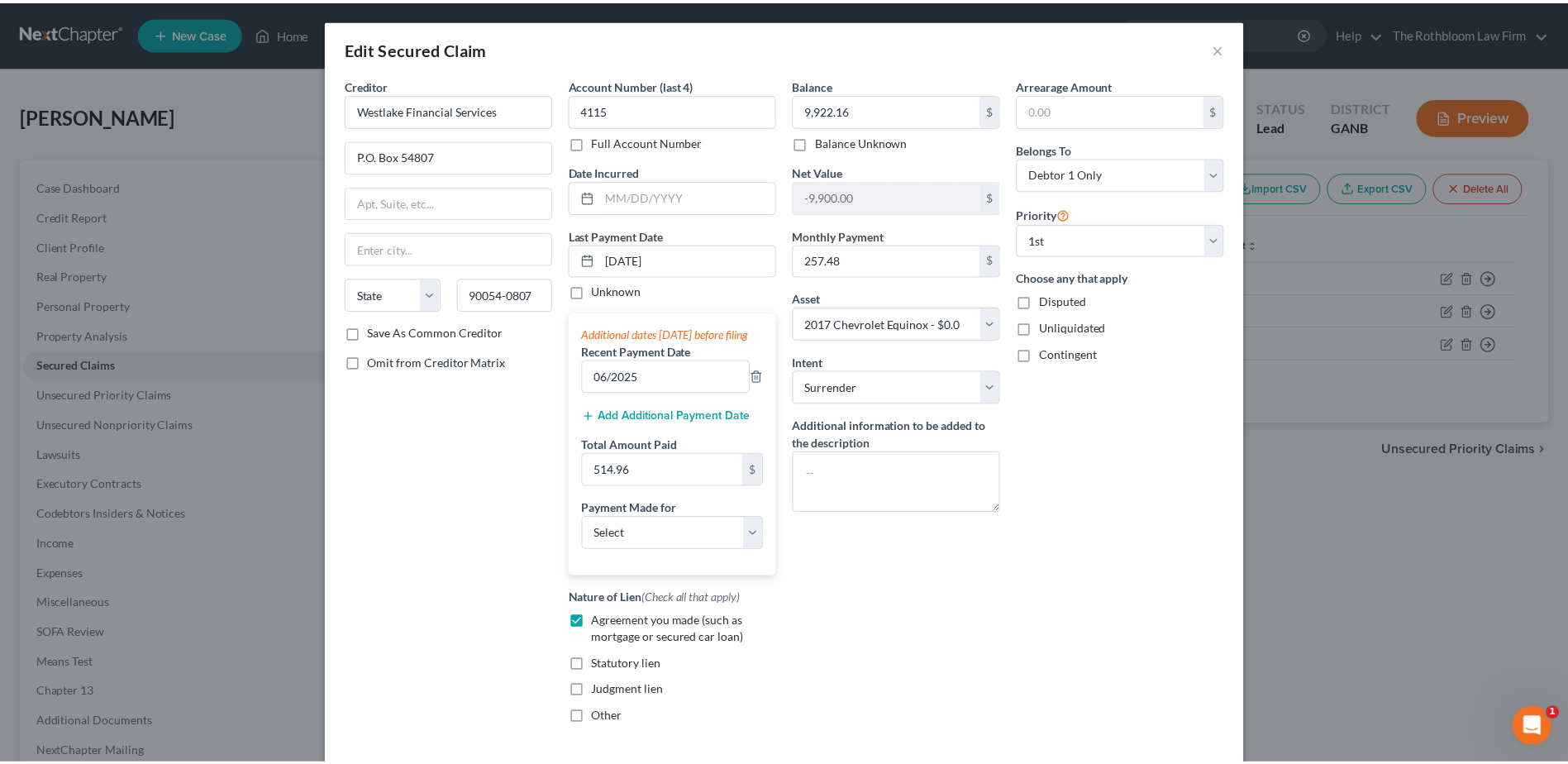
scroll to position [143, 0]
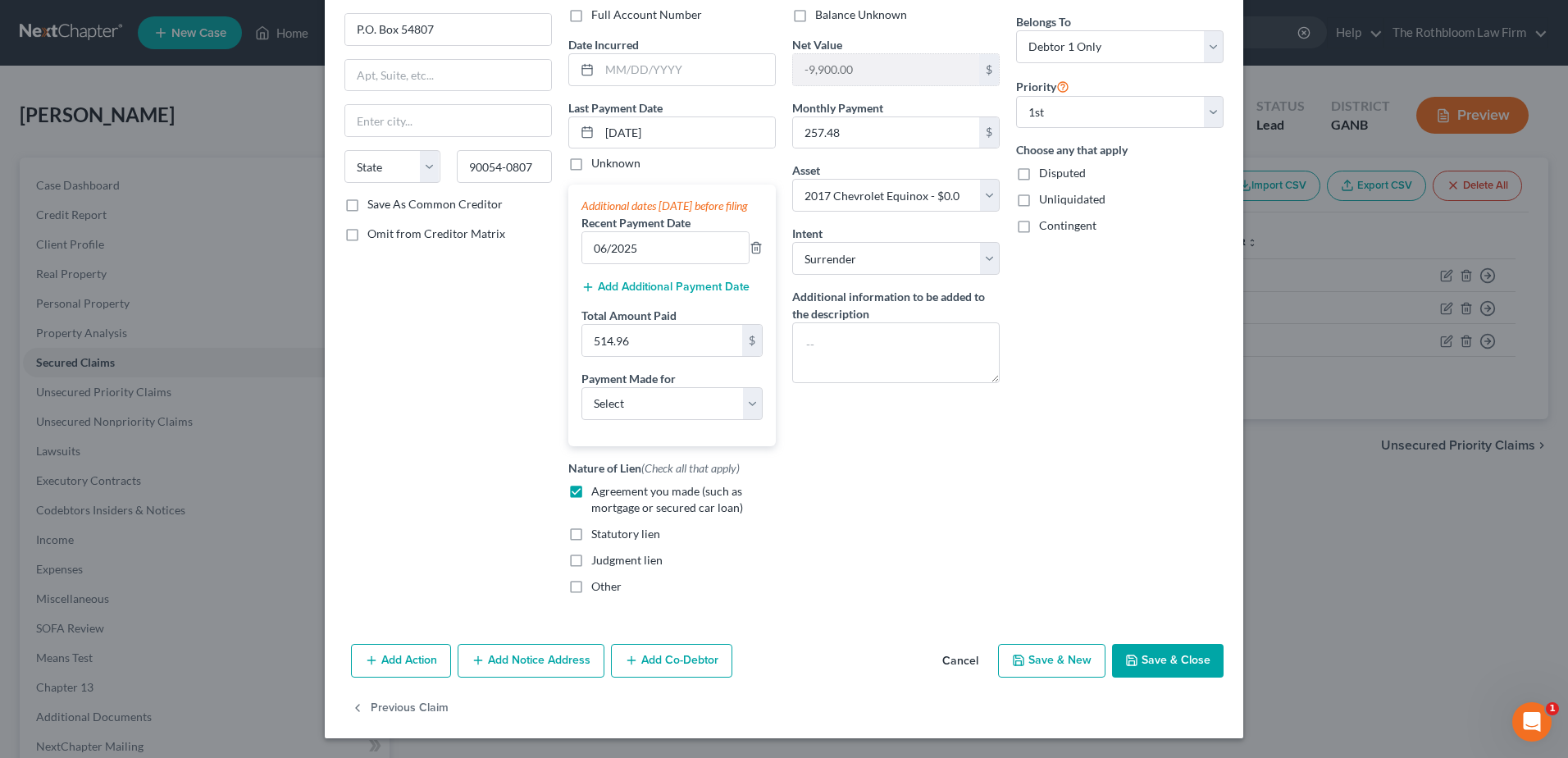
click at [1151, 661] on button "Save & Close" at bounding box center [1167, 661] width 111 height 34
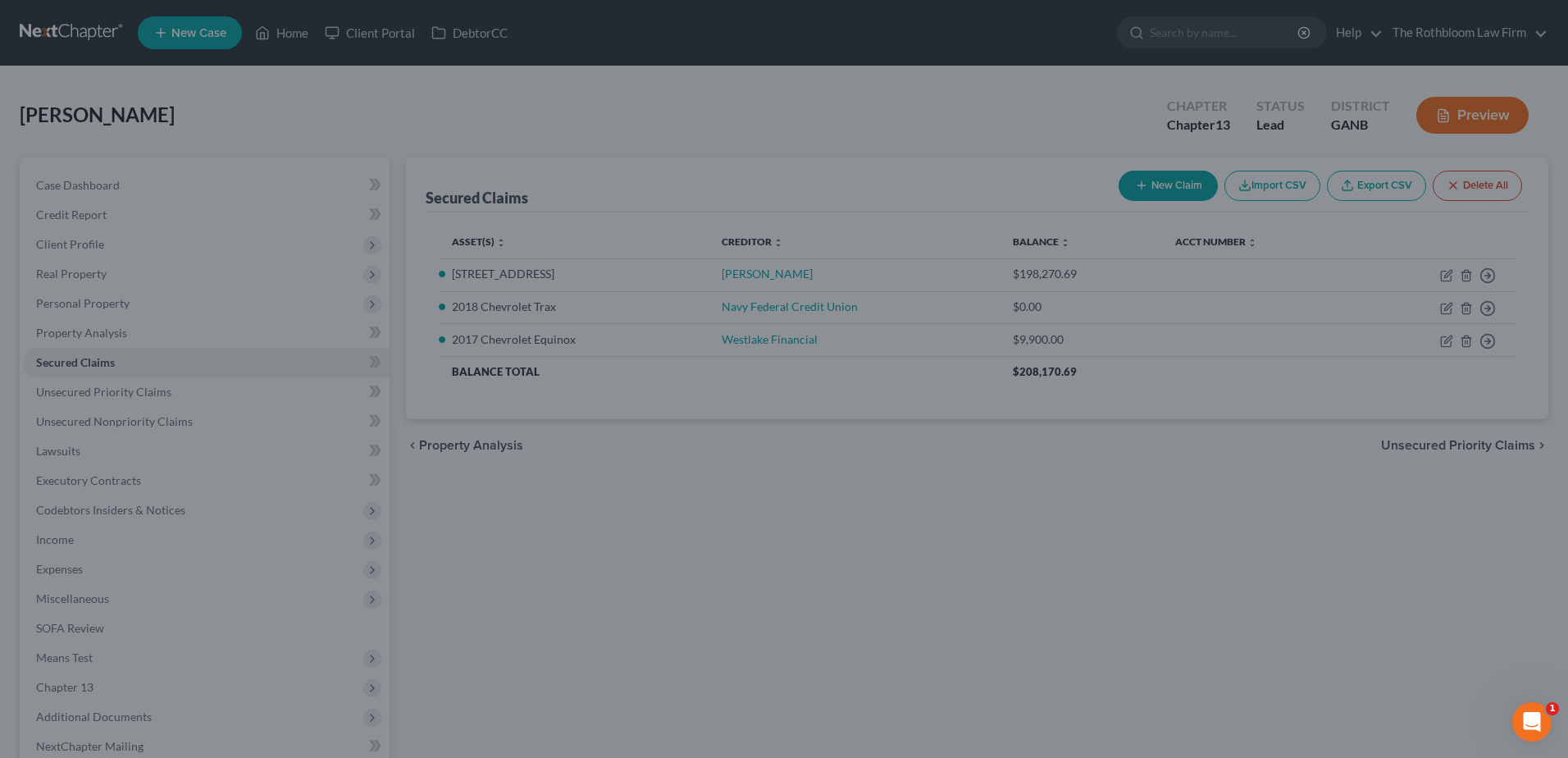
select select
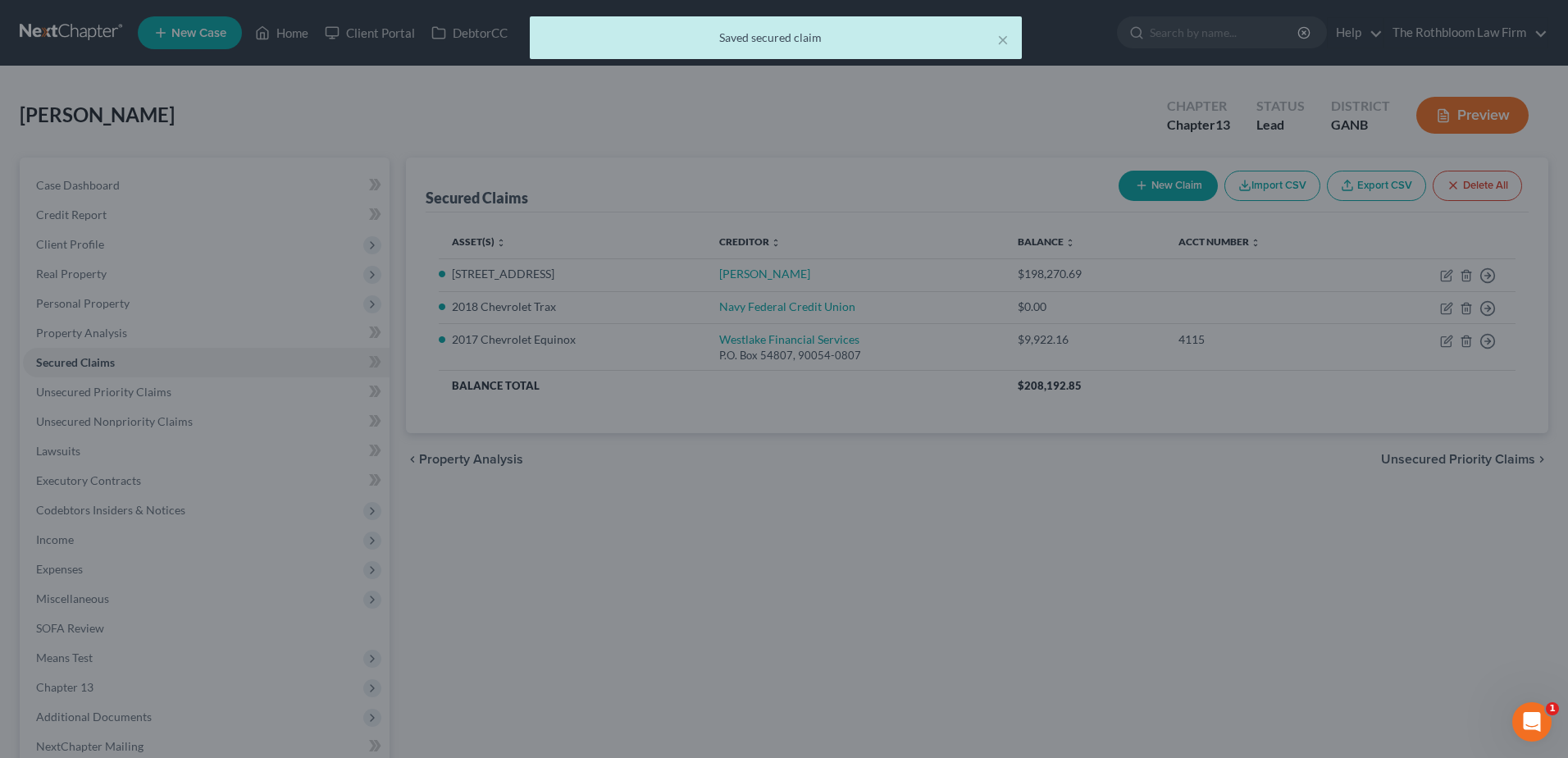
type input "-9,922.16"
select select "4"
type input "0"
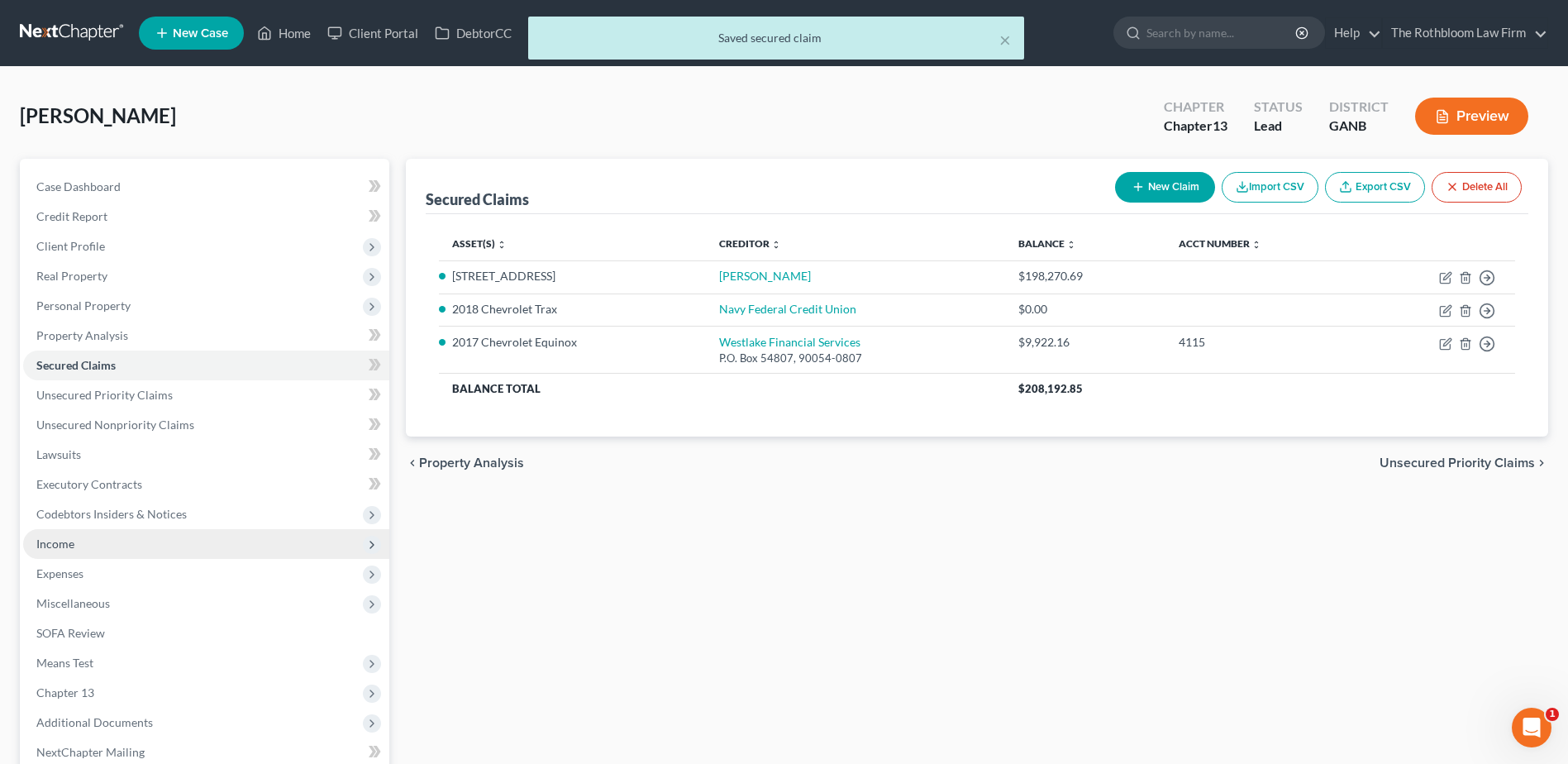
click at [100, 538] on span "Income" at bounding box center [206, 544] width 366 height 30
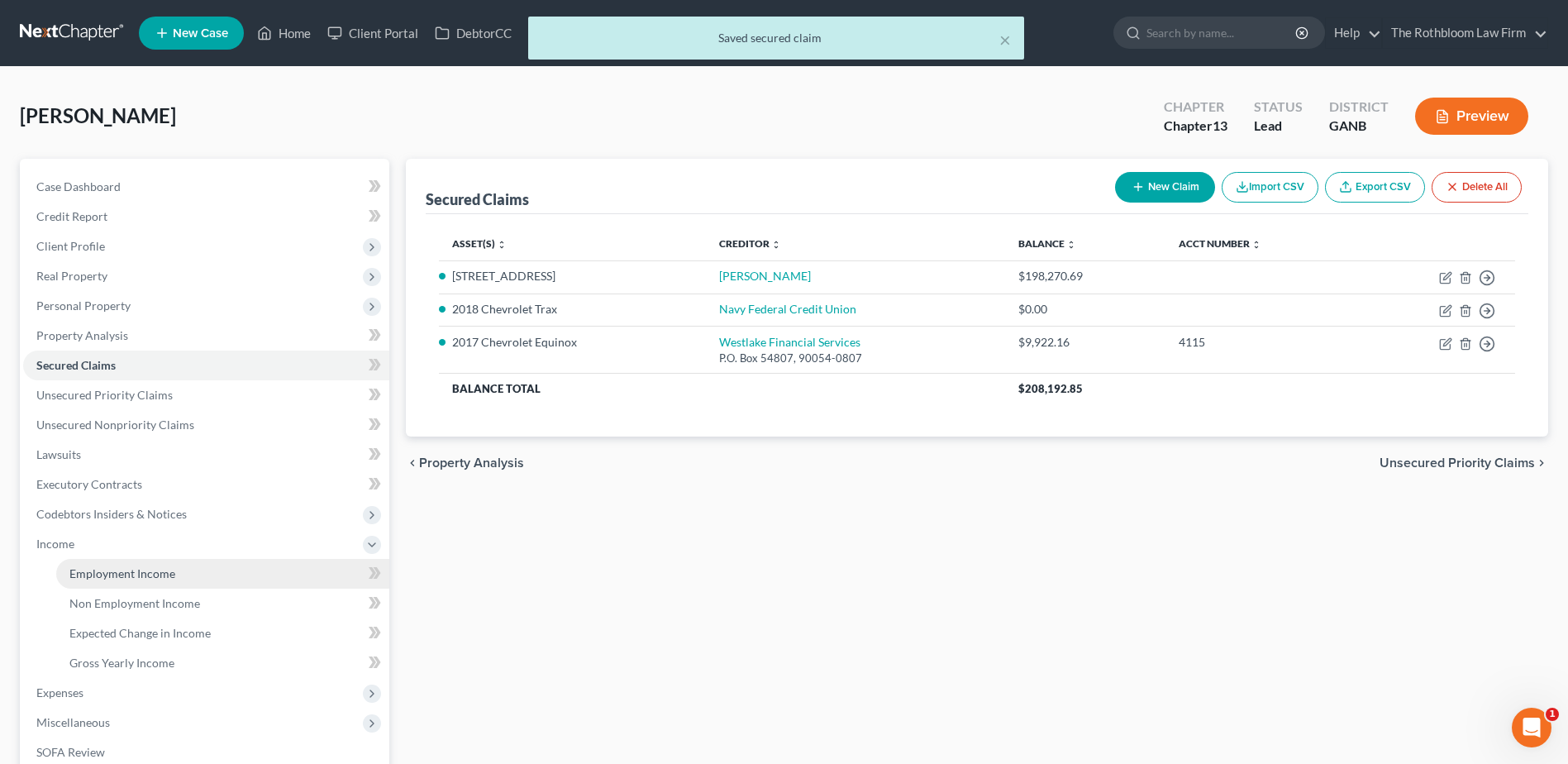
click at [119, 569] on span "Employment Income" at bounding box center [123, 574] width 106 height 14
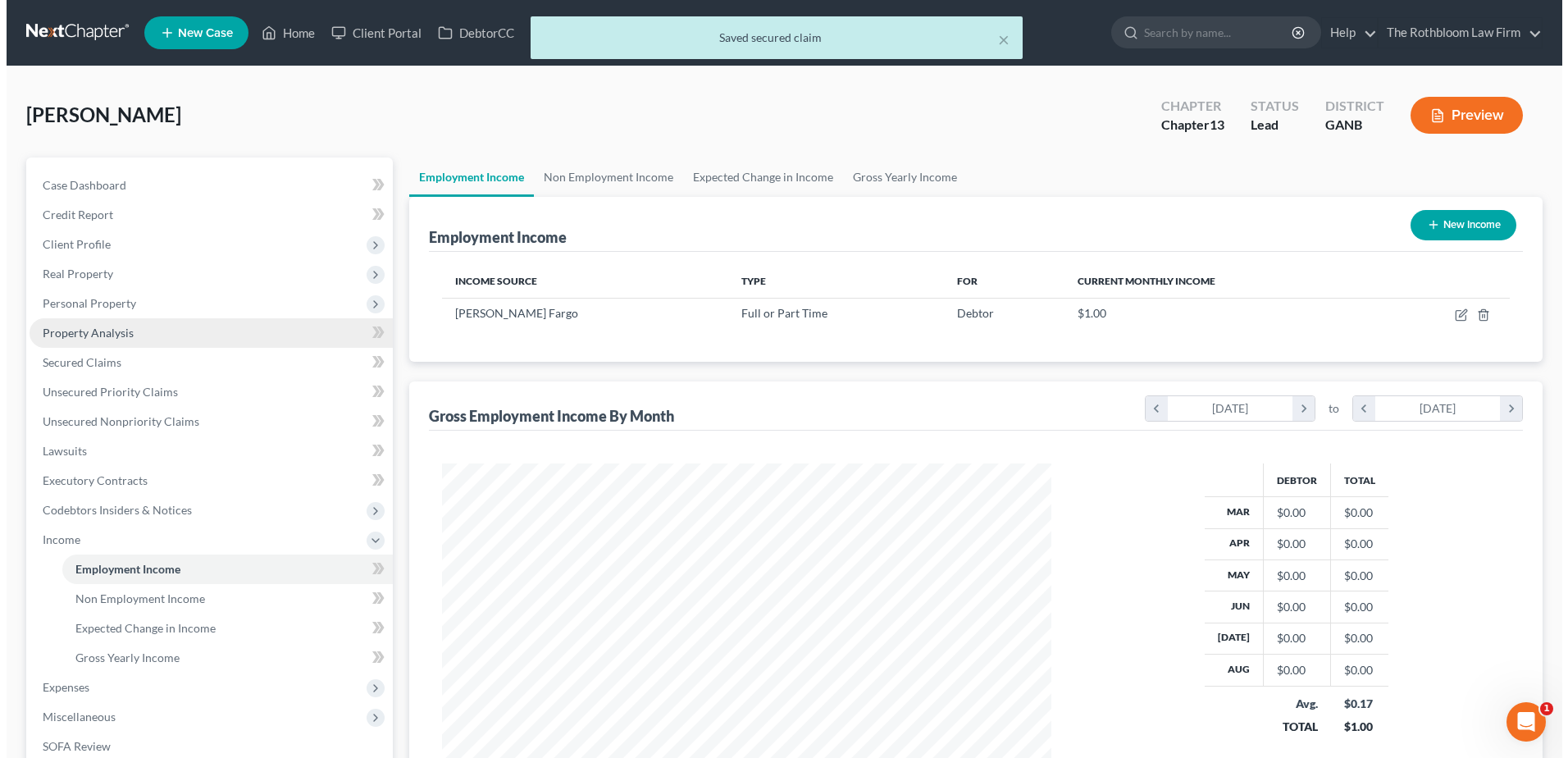
scroll to position [304, 641]
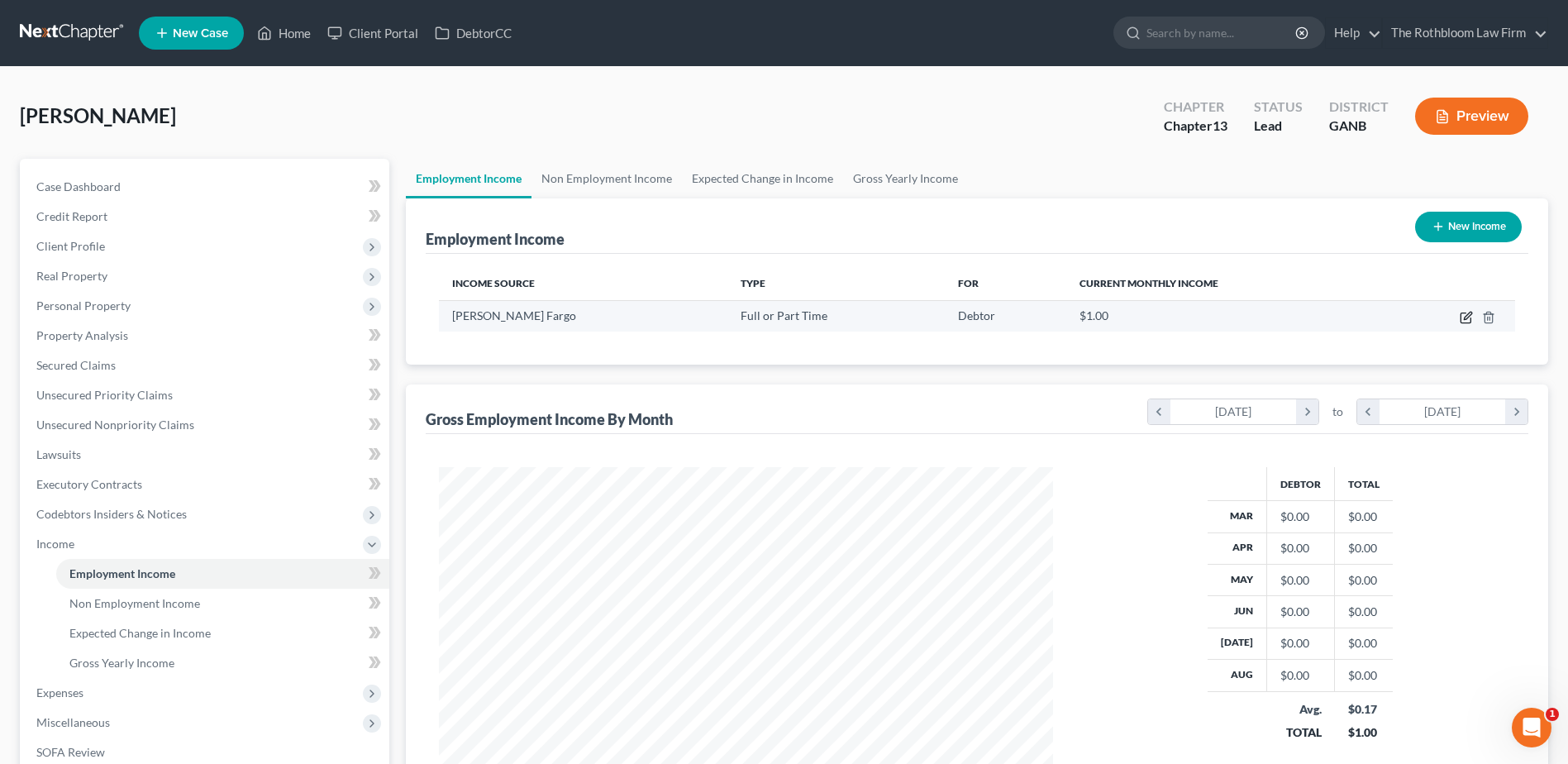
click at [1468, 322] on icon "button" at bounding box center [1465, 317] width 13 height 13
select select "0"
select select "10"
select select "0"
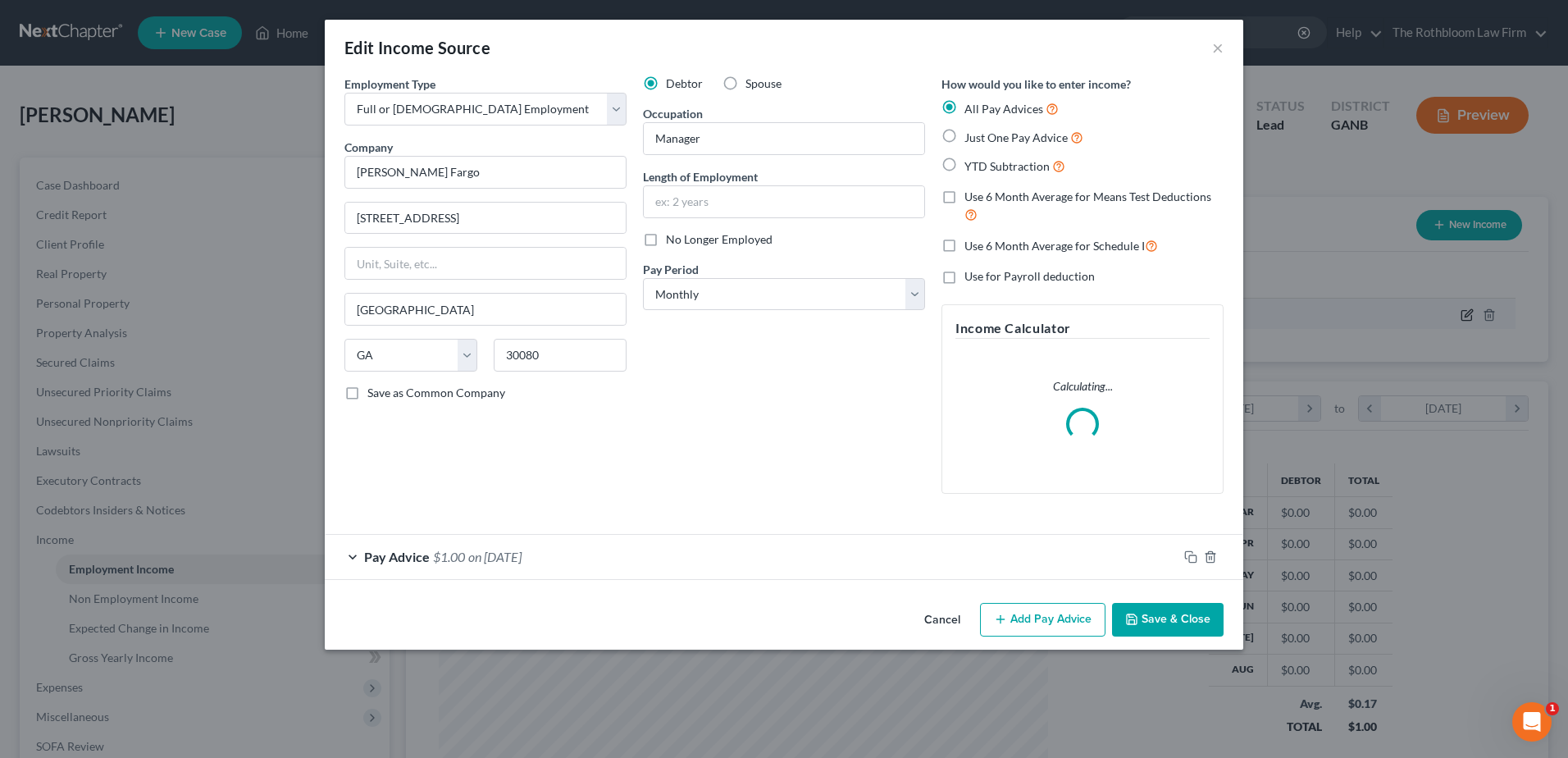
scroll to position [307, 648]
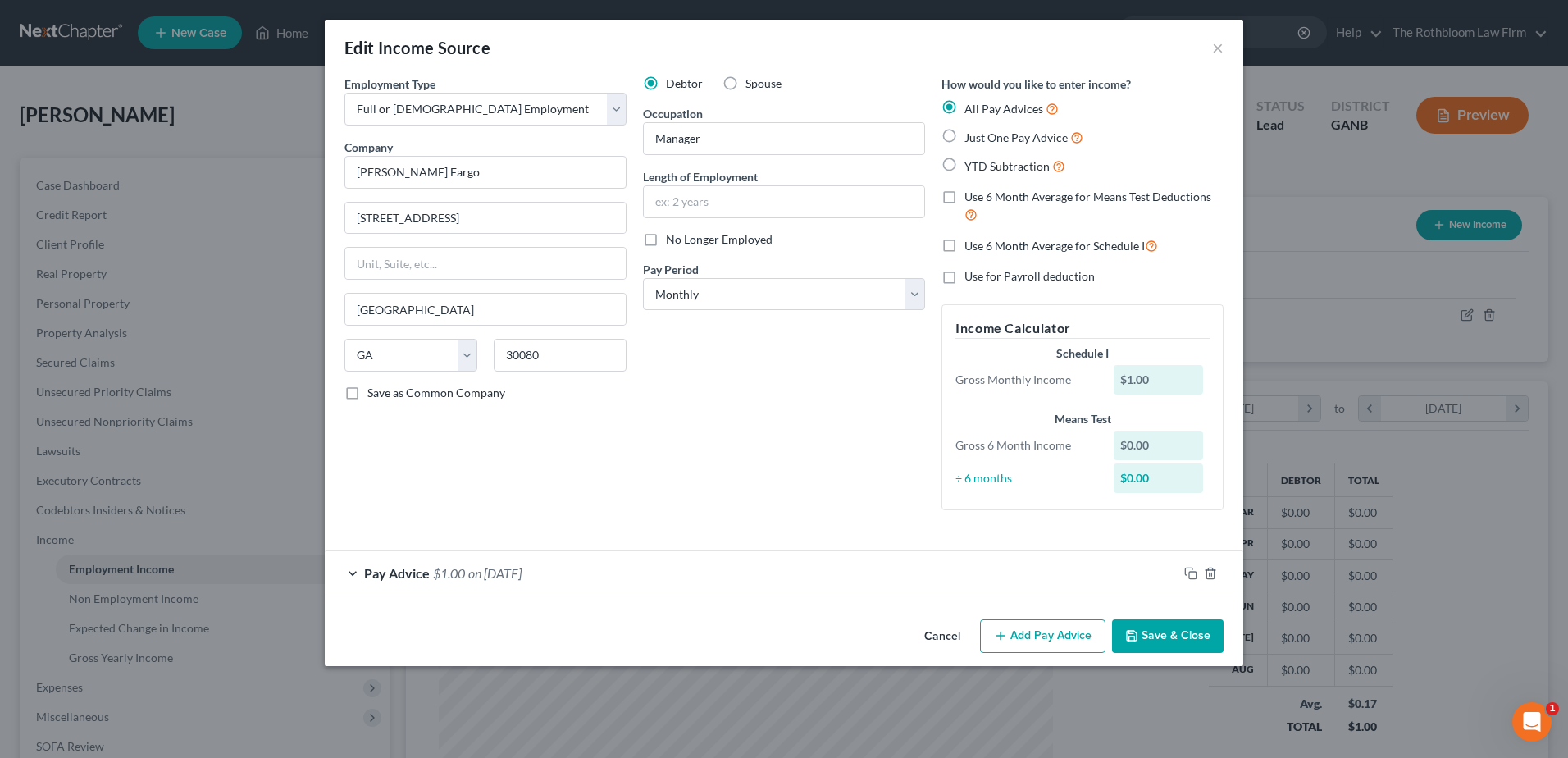
click at [511, 578] on span "on [DATE]" at bounding box center [495, 573] width 53 height 16
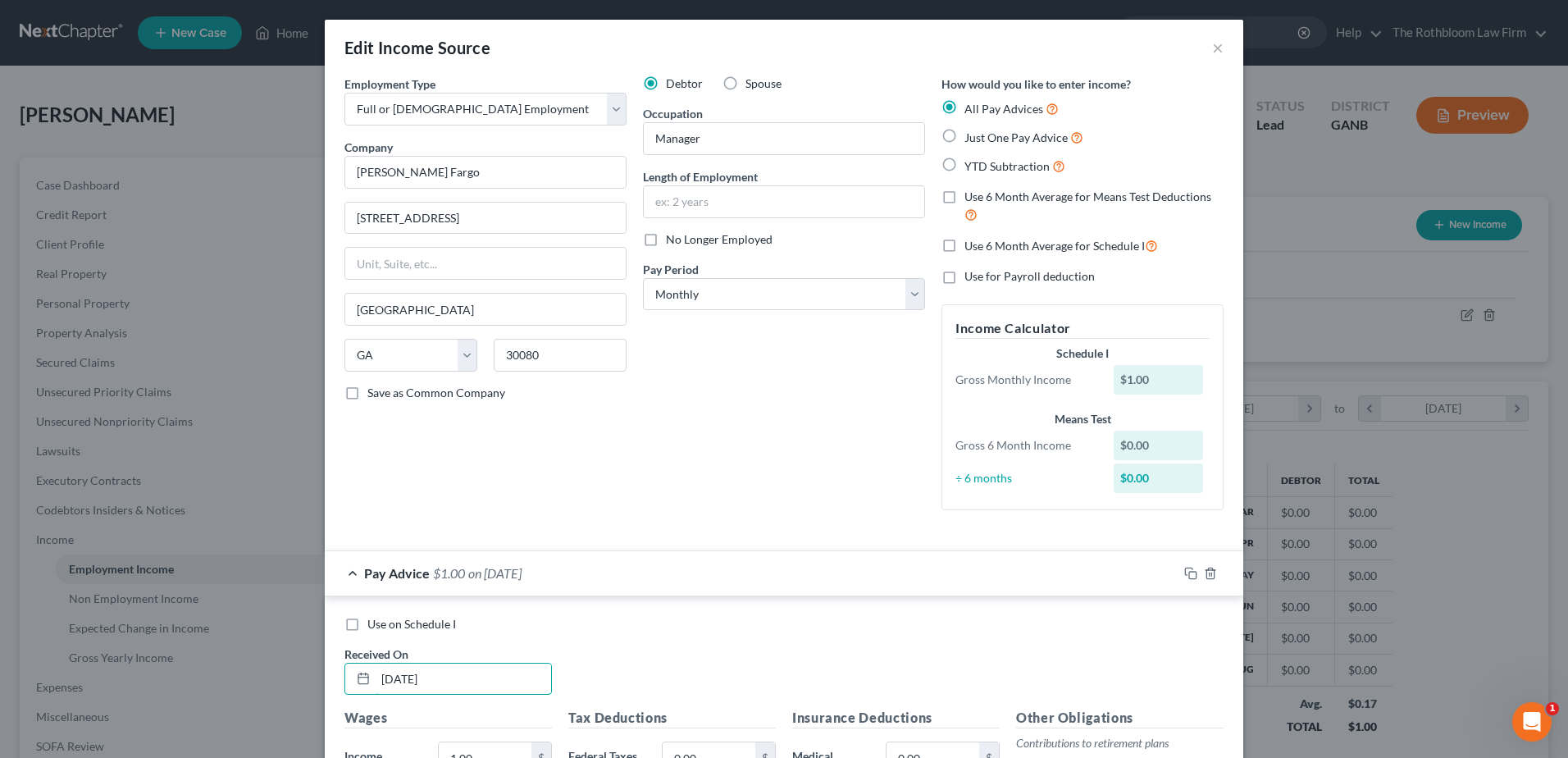
drag, startPoint x: 457, startPoint y: 676, endPoint x: 307, endPoint y: 686, distance: 150.3
click at [307, 686] on div "Edit Income Source × Employment Type * Select Full or [DEMOGRAPHIC_DATA] Employ…" at bounding box center [784, 379] width 1568 height 758
type input "[DATE]"
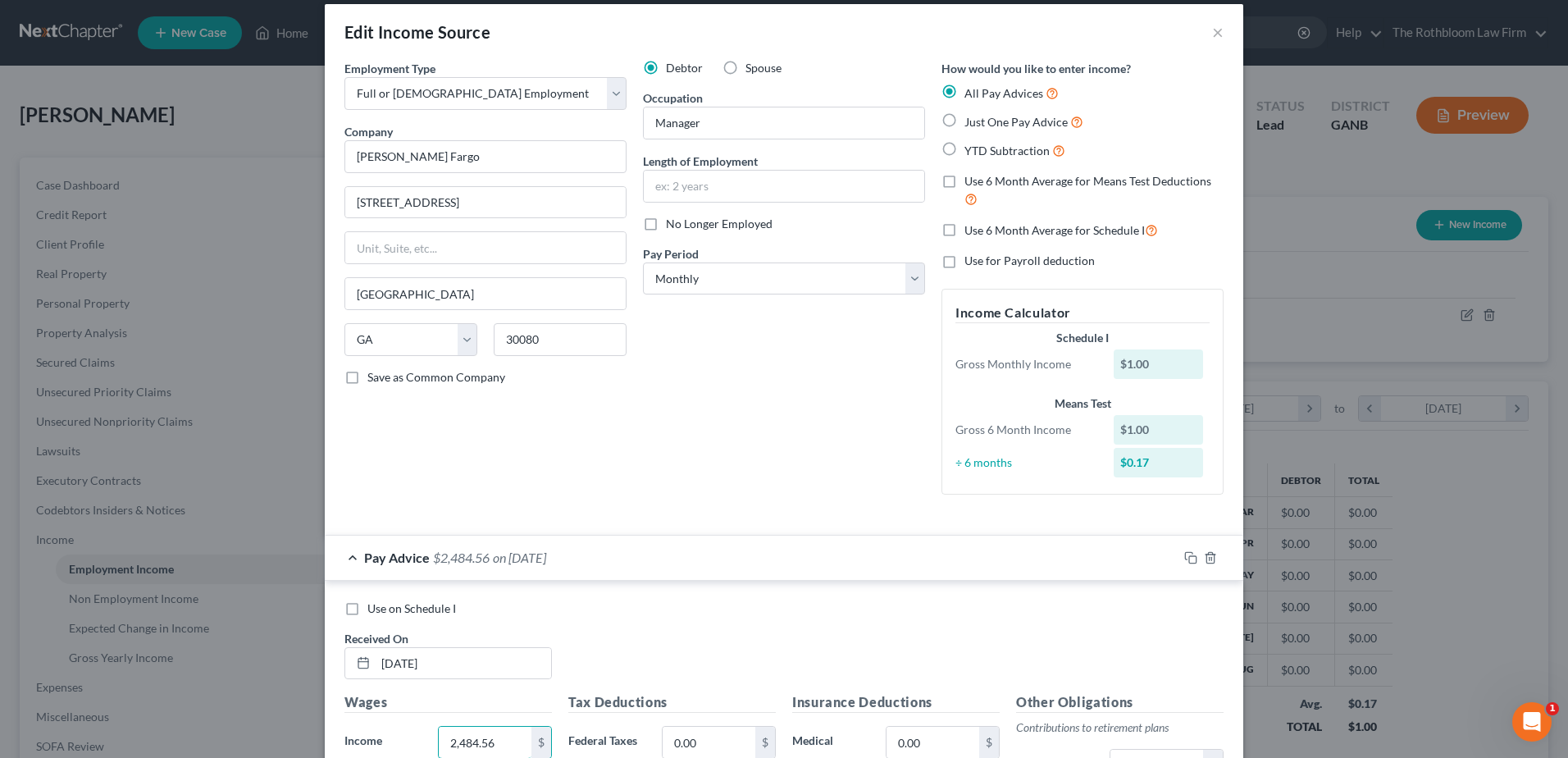
type input "2,484.56"
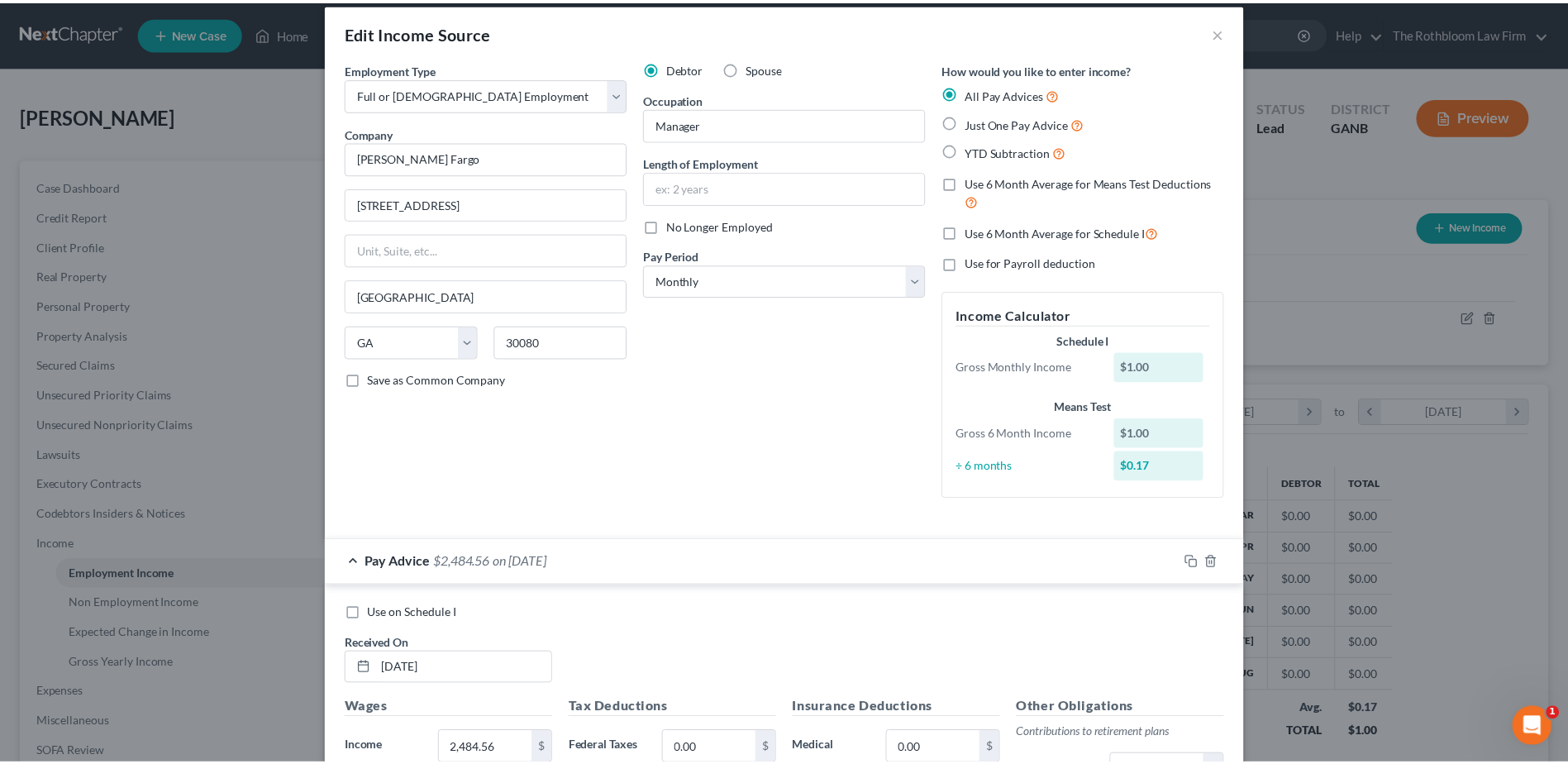
scroll to position [425, 0]
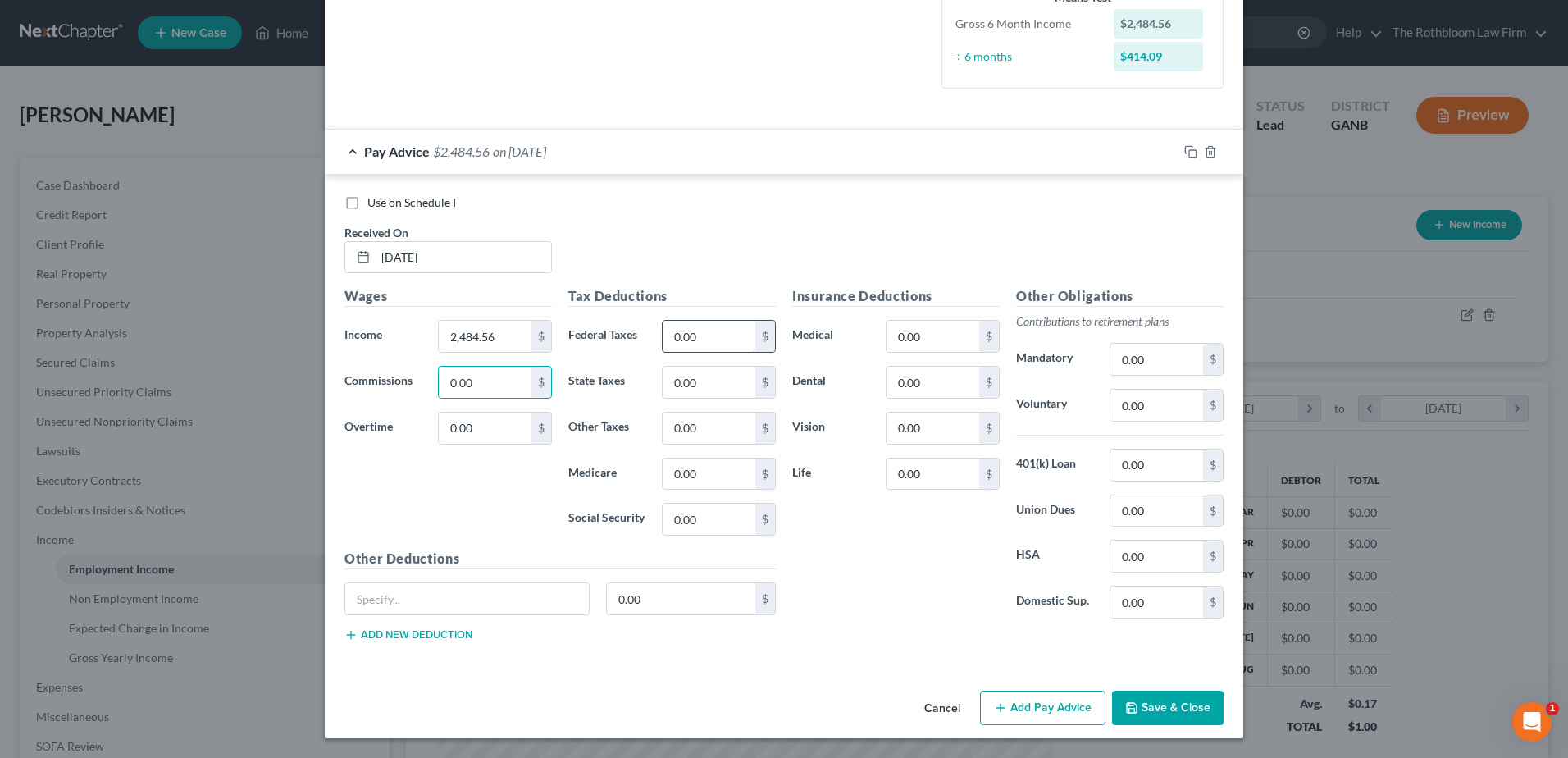
click at [688, 325] on input "0.00" at bounding box center [709, 337] width 93 height 32
type input "492.08"
click at [912, 390] on input "0.00" at bounding box center [933, 383] width 93 height 32
type input "6.72"
click at [902, 326] on input "0.00" at bounding box center [933, 337] width 93 height 32
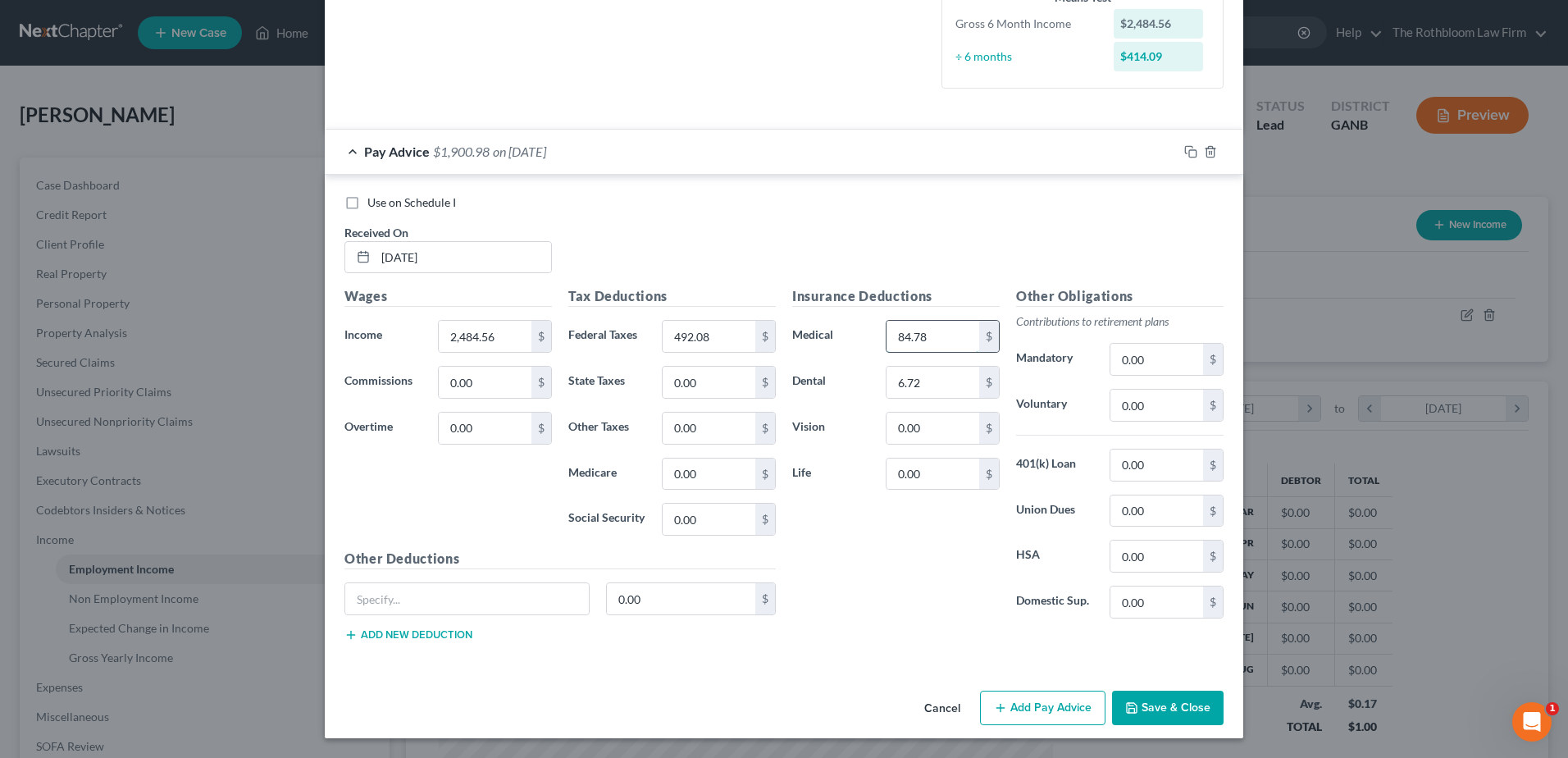
click at [954, 332] on input "84.78" at bounding box center [933, 337] width 93 height 32
type input "91.20"
type input "24.94"
click at [458, 580] on div "Other Deductions 0.00 $ Add new deduction" at bounding box center [559, 602] width 448 height 106
drag, startPoint x: 424, startPoint y: 606, endPoint x: 367, endPoint y: 599, distance: 57.4
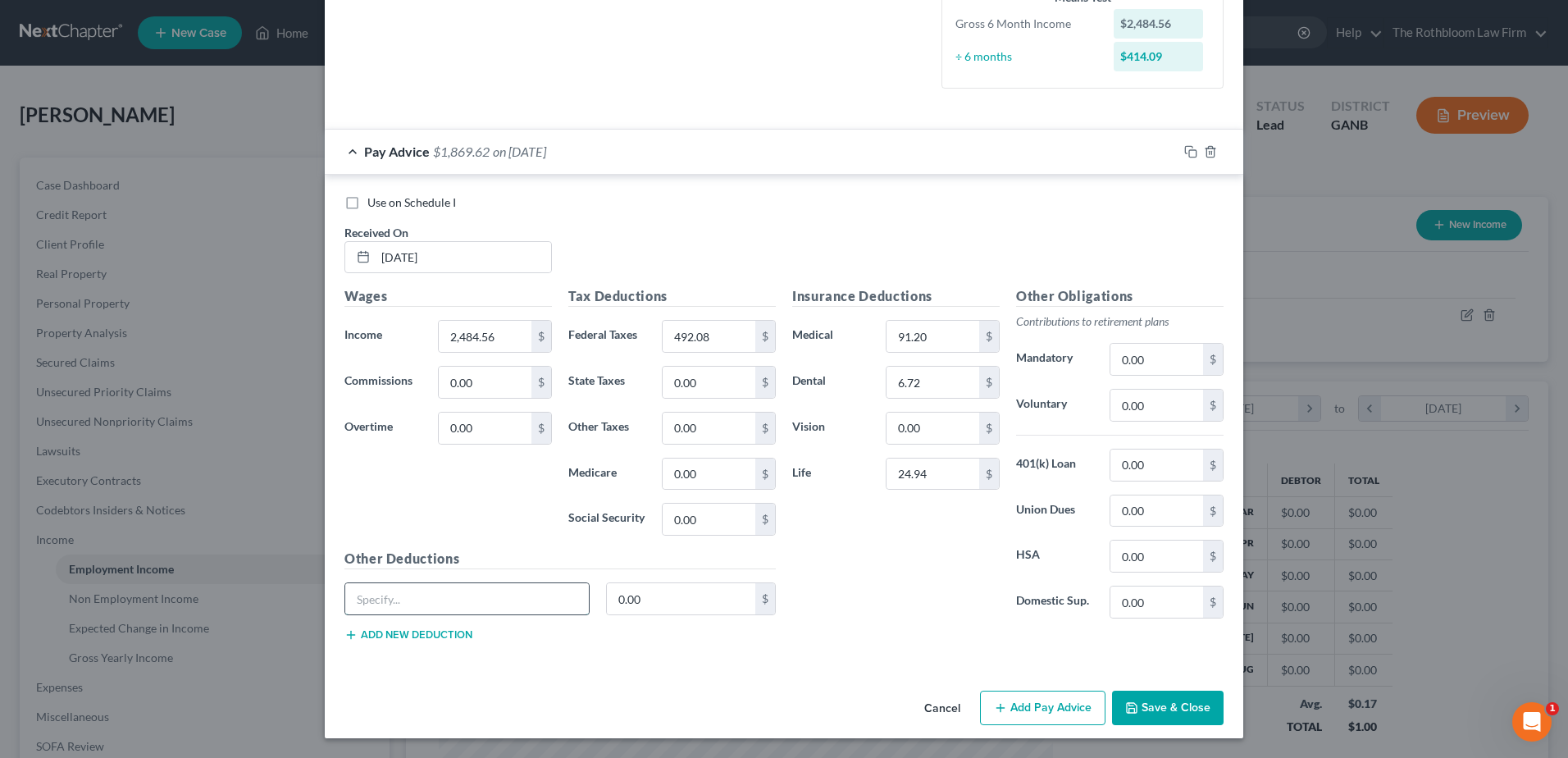
click at [420, 603] on input "text" at bounding box center [467, 599] width 244 height 32
type input "AD&D"
type input "4.80"
click at [922, 476] on input "24.94" at bounding box center [933, 475] width 93 height 32
type input "29.24"
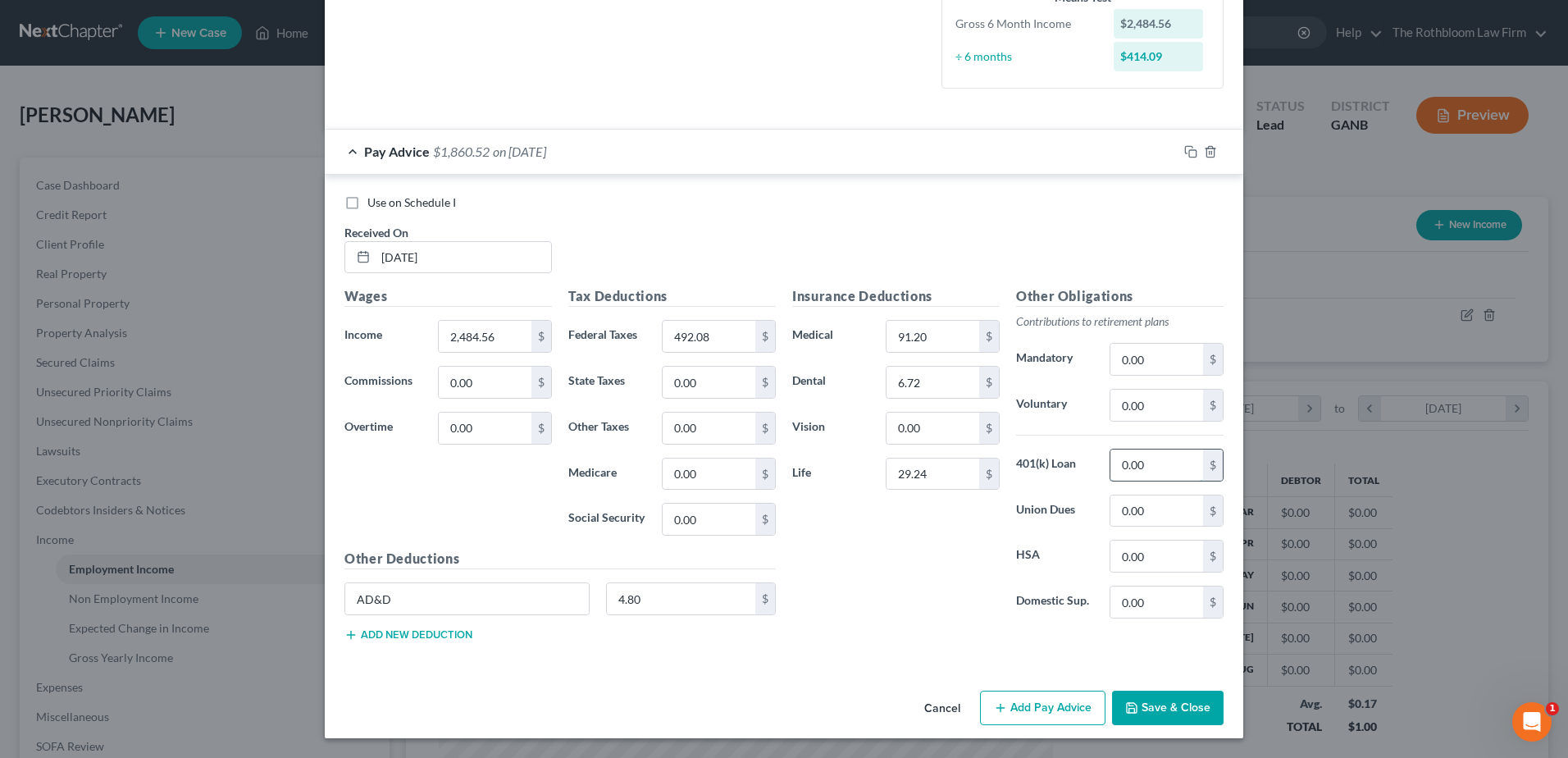
click at [1151, 477] on input "0.00" at bounding box center [1157, 465] width 93 height 32
type input "271.94"
click at [389, 629] on button "Add new deduction" at bounding box center [409, 634] width 128 height 13
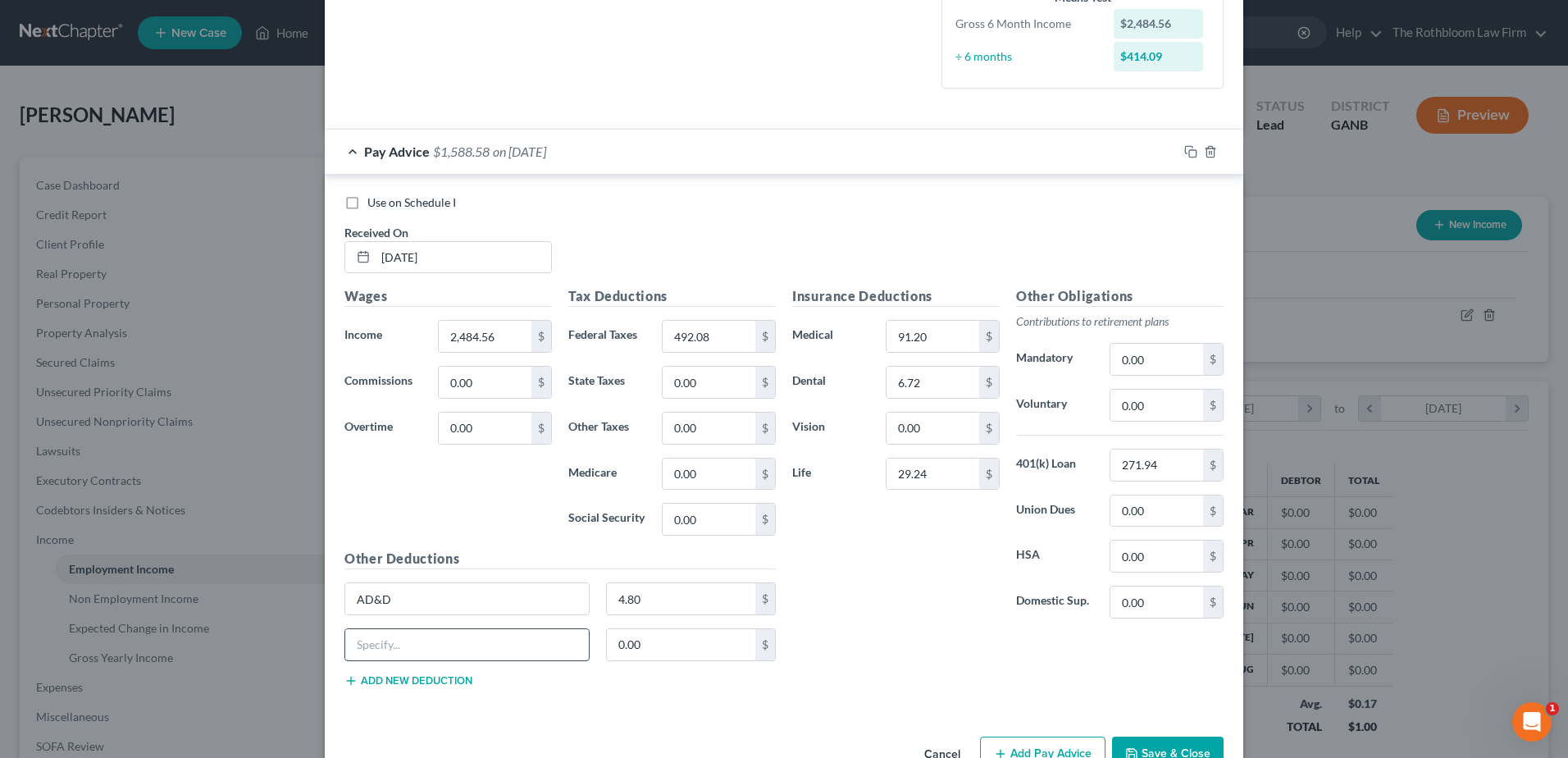
click at [367, 644] on input "text" at bounding box center [467, 645] width 244 height 32
type input "LTD"
type input "3.66"
drag, startPoint x: 904, startPoint y: 468, endPoint x: 952, endPoint y: 476, distance: 48.7
click at [904, 468] on input "29.24" at bounding box center [933, 475] width 93 height 32
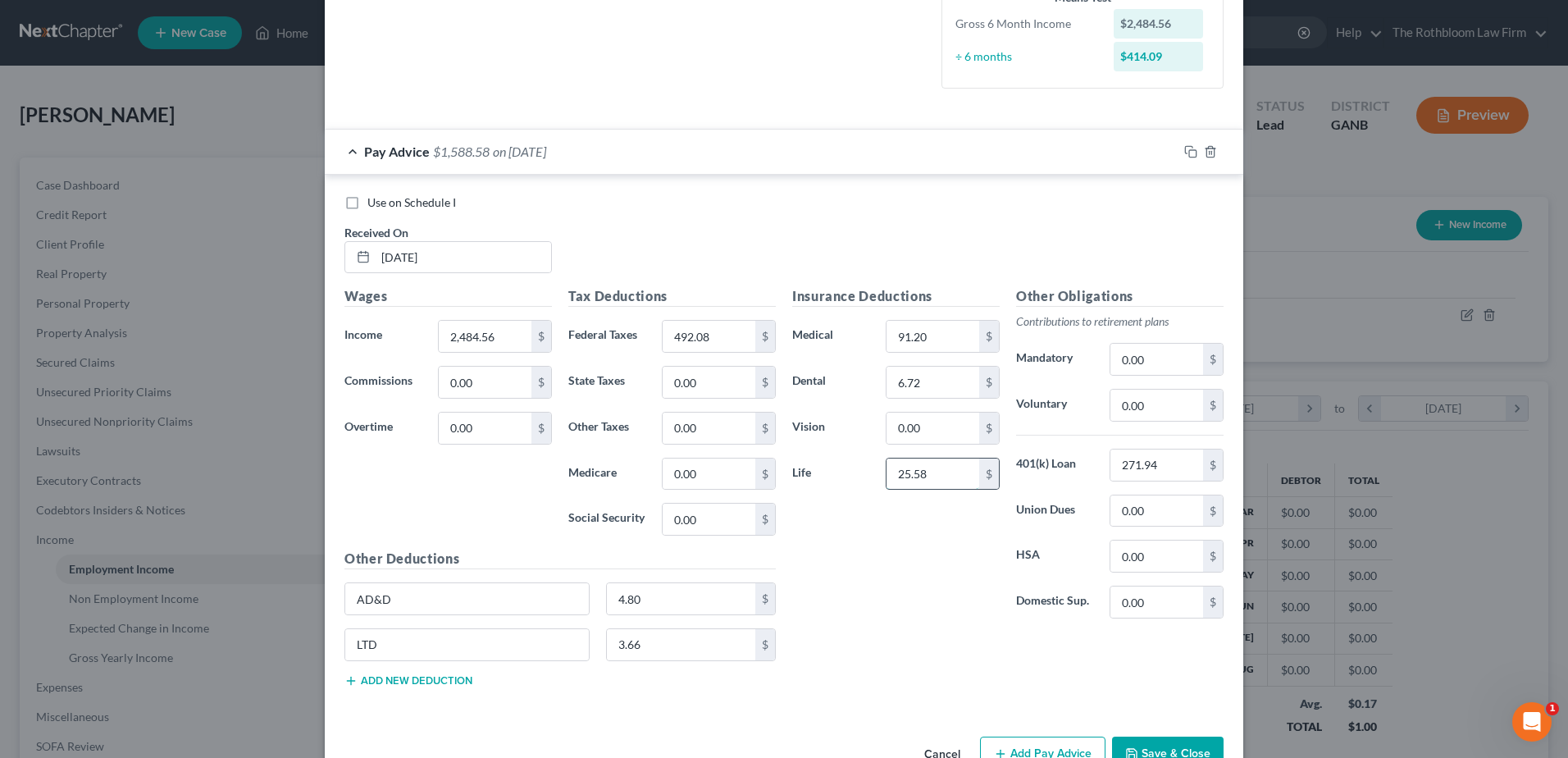
type input "25.58"
drag, startPoint x: 1148, startPoint y: 747, endPoint x: 1165, endPoint y: 640, distance: 108.3
click at [1148, 747] on button "Save & Close" at bounding box center [1167, 754] width 111 height 34
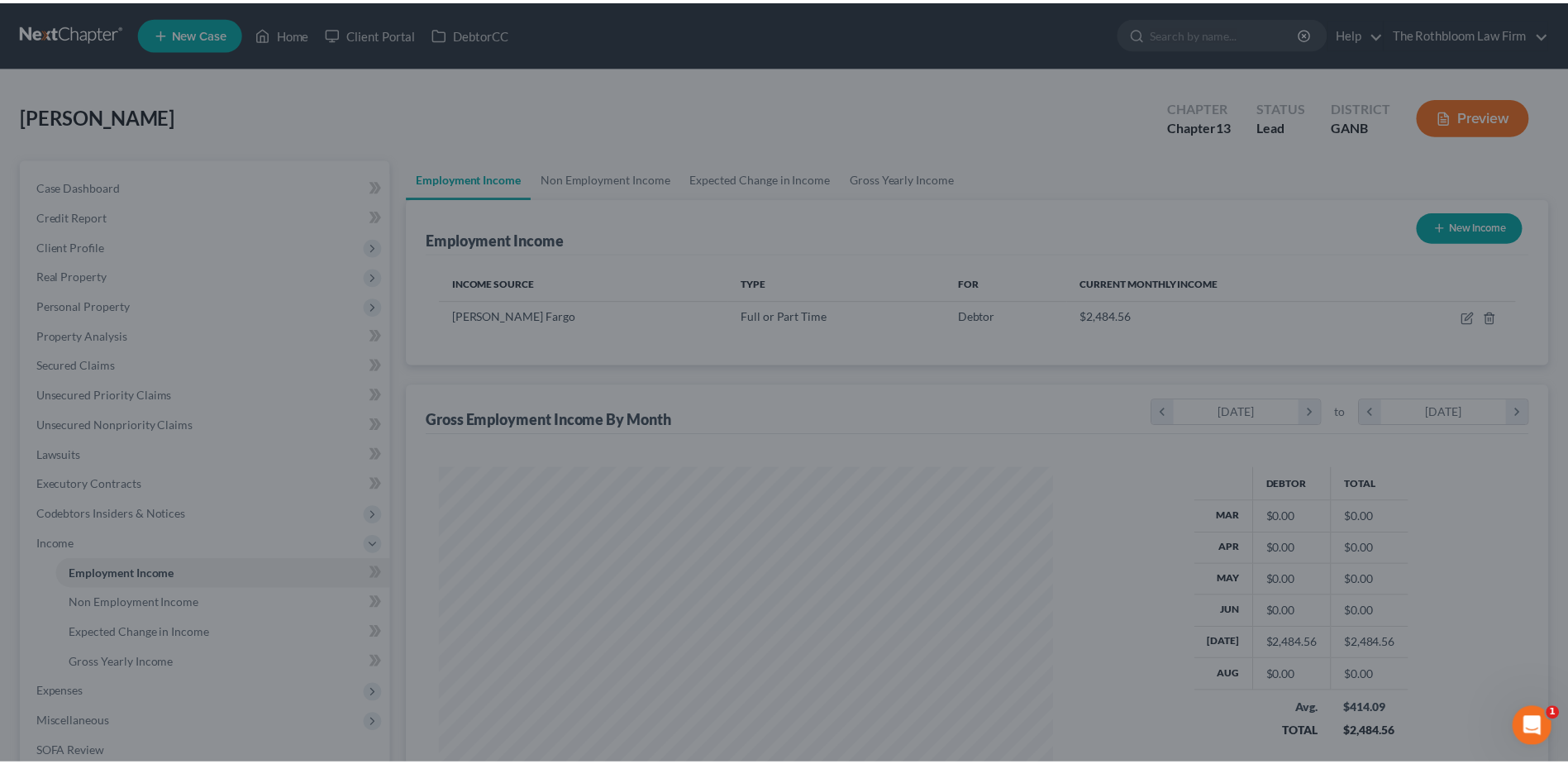
scroll to position [826597, 825899]
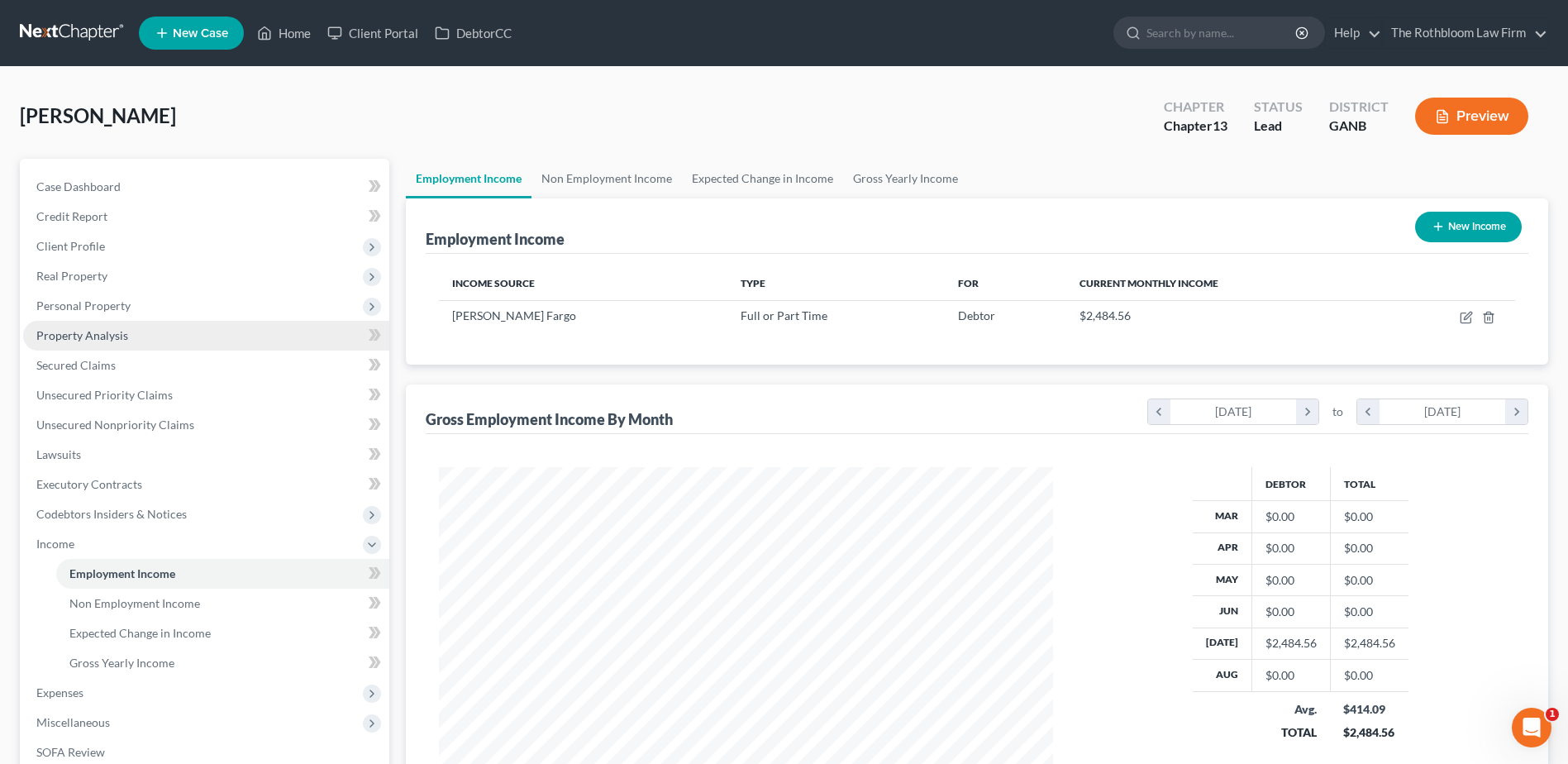
drag, startPoint x: 88, startPoint y: 303, endPoint x: 140, endPoint y: 329, distance: 58.1
click at [88, 303] on span "Personal Property" at bounding box center [83, 306] width 95 height 14
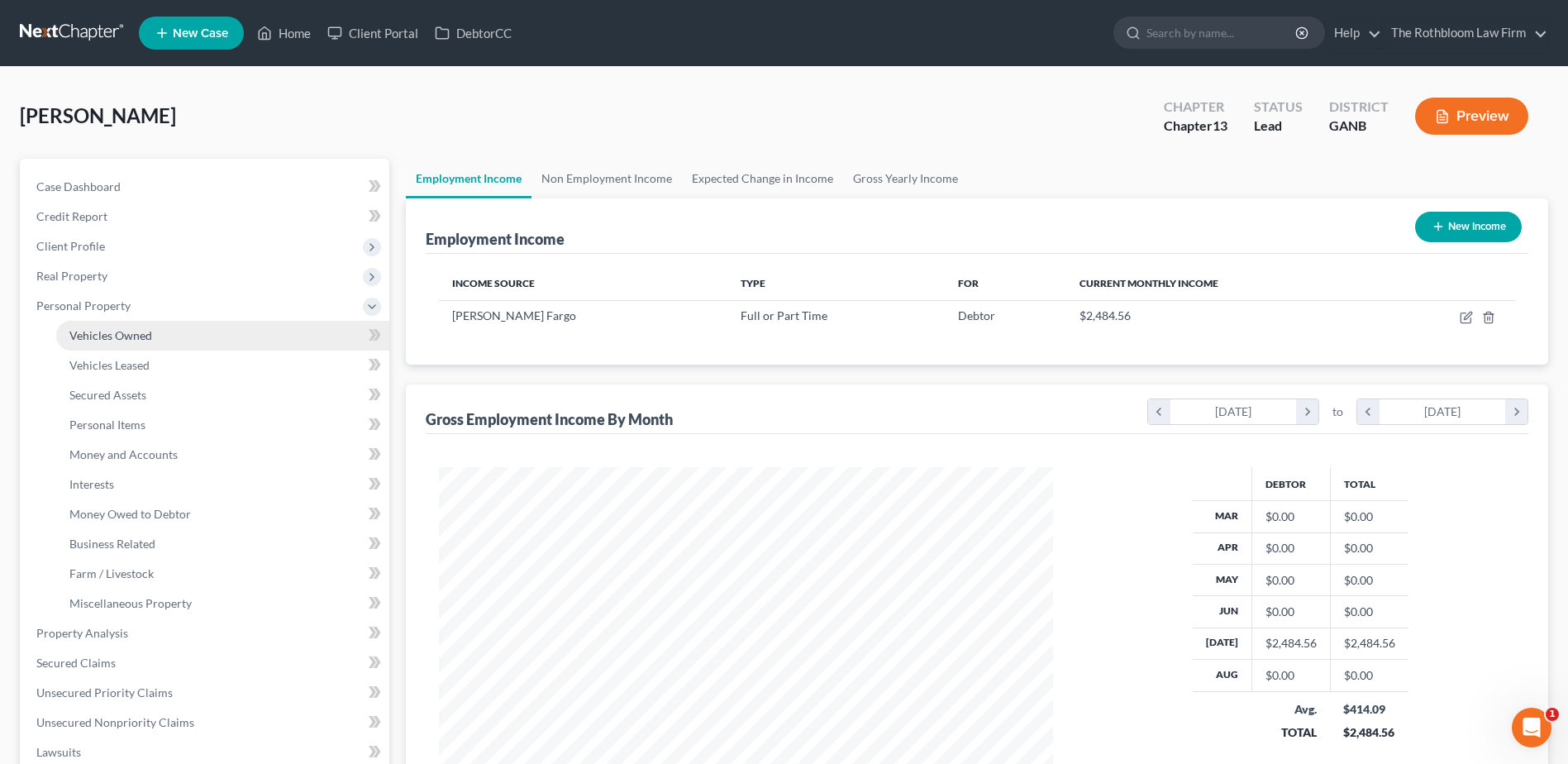
click at [114, 338] on span "Vehicles Owned" at bounding box center [111, 335] width 83 height 14
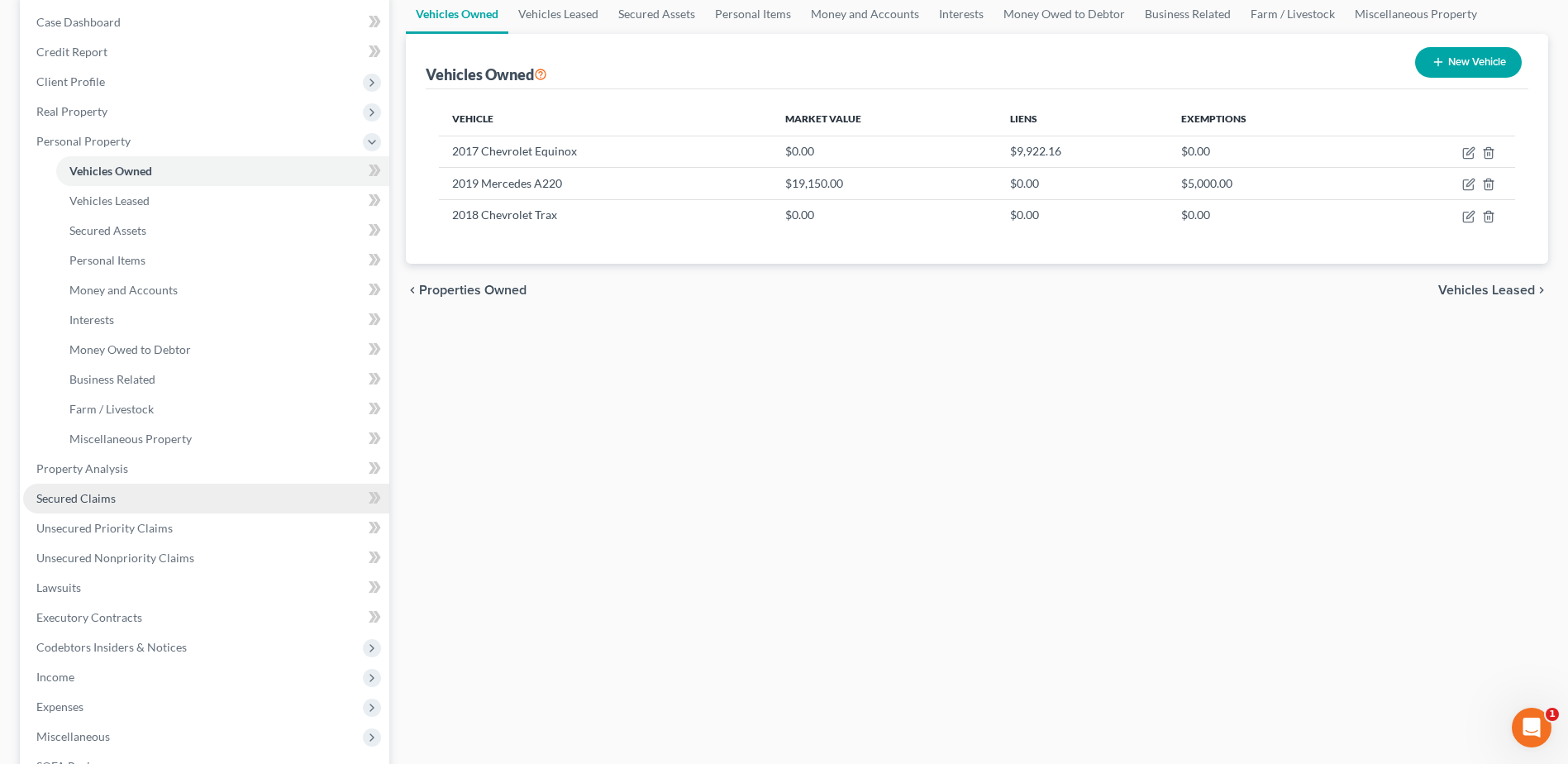
scroll to position [331, 0]
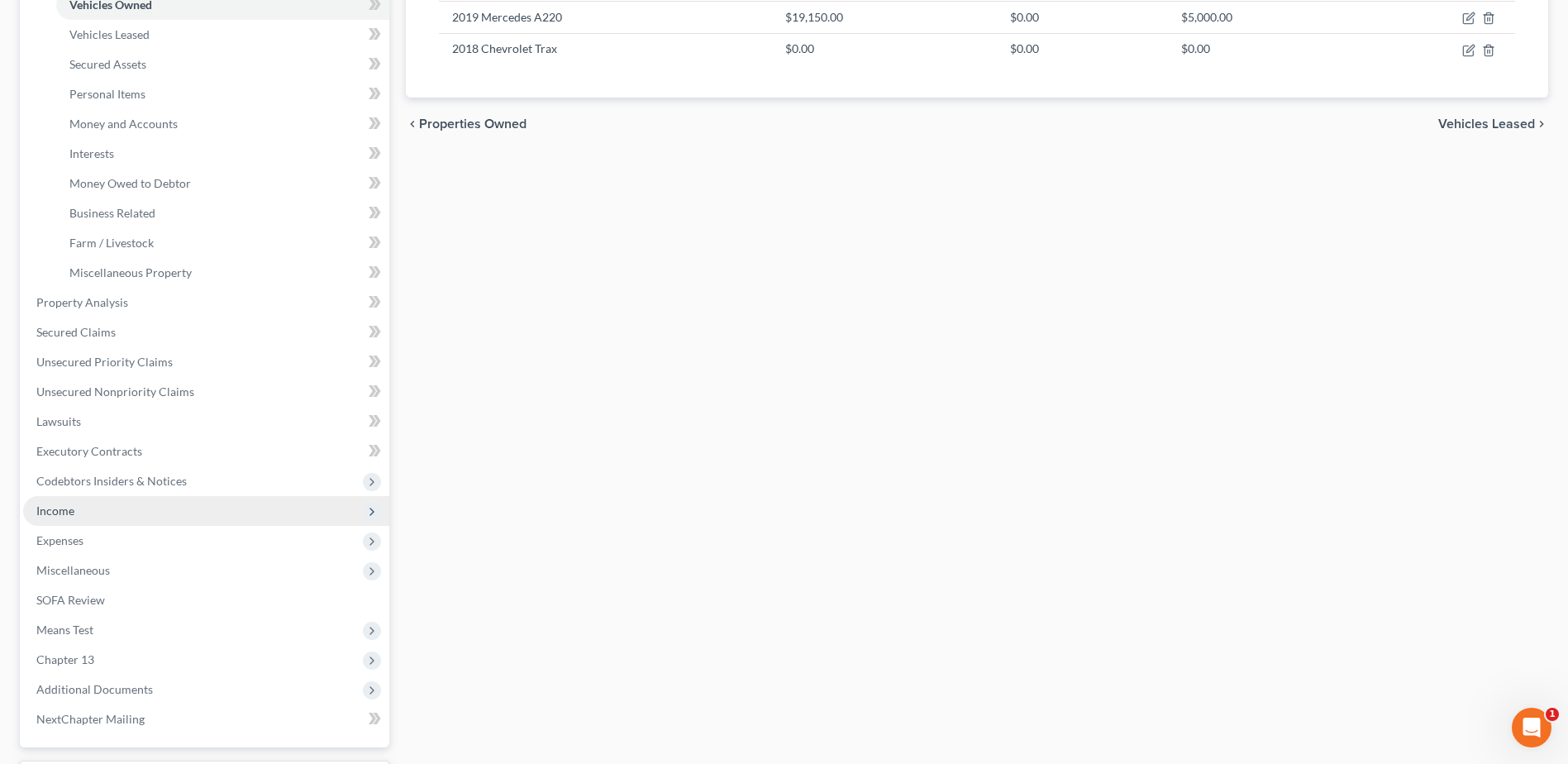
click at [61, 508] on span "Income" at bounding box center [55, 510] width 38 height 14
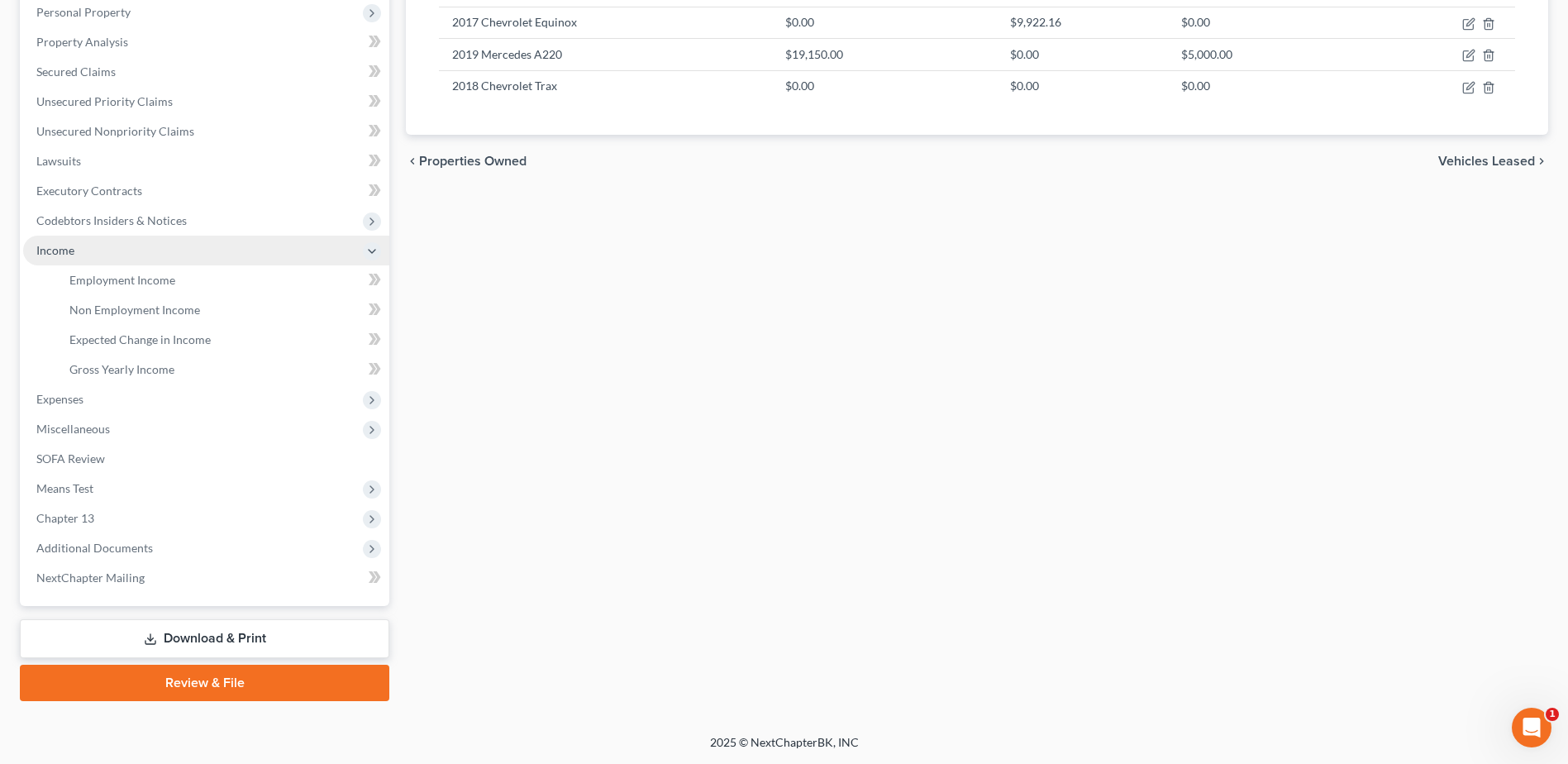
scroll to position [294, 0]
click at [121, 285] on span "Employment Income" at bounding box center [123, 280] width 106 height 14
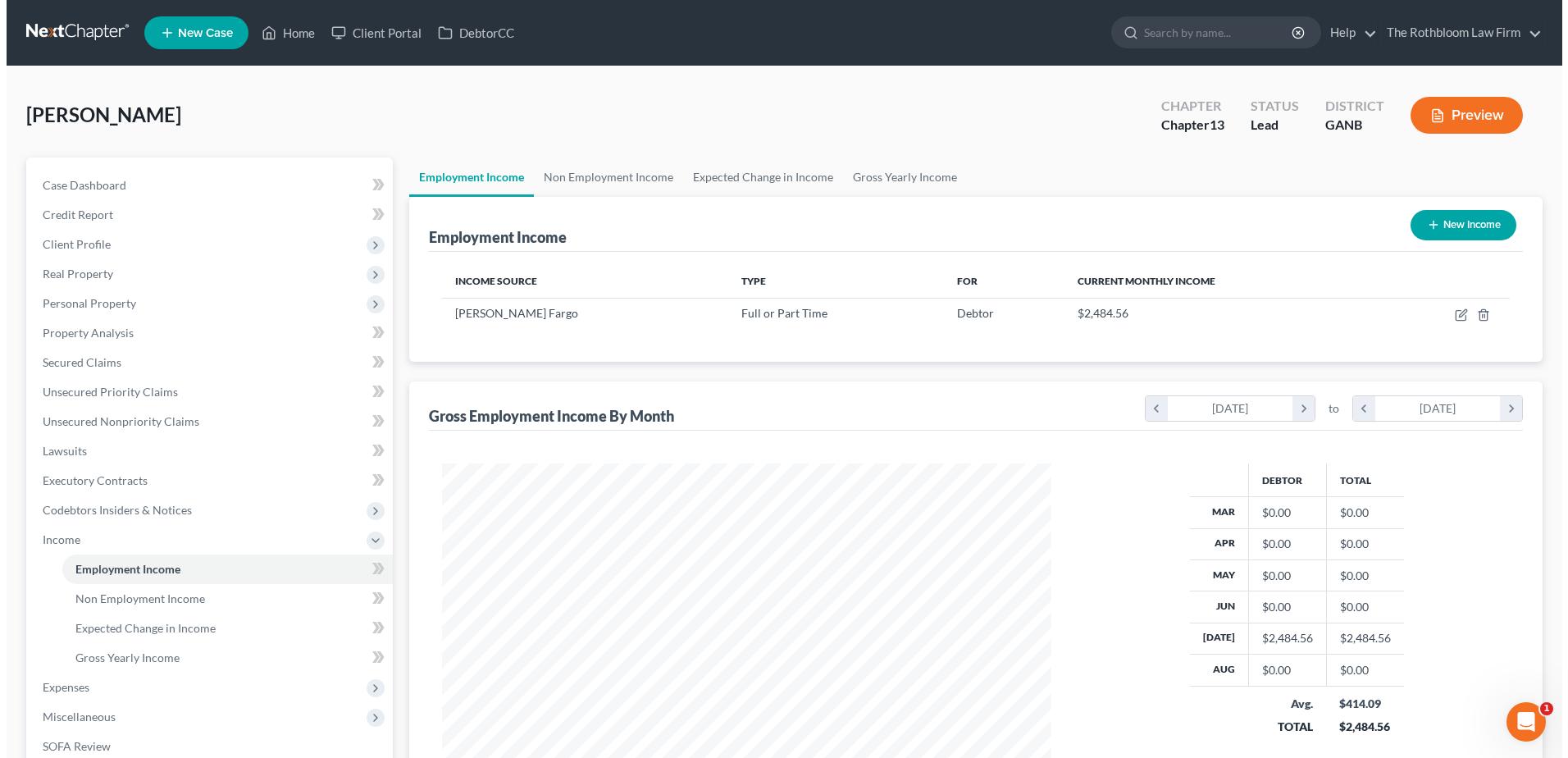
scroll to position [304, 641]
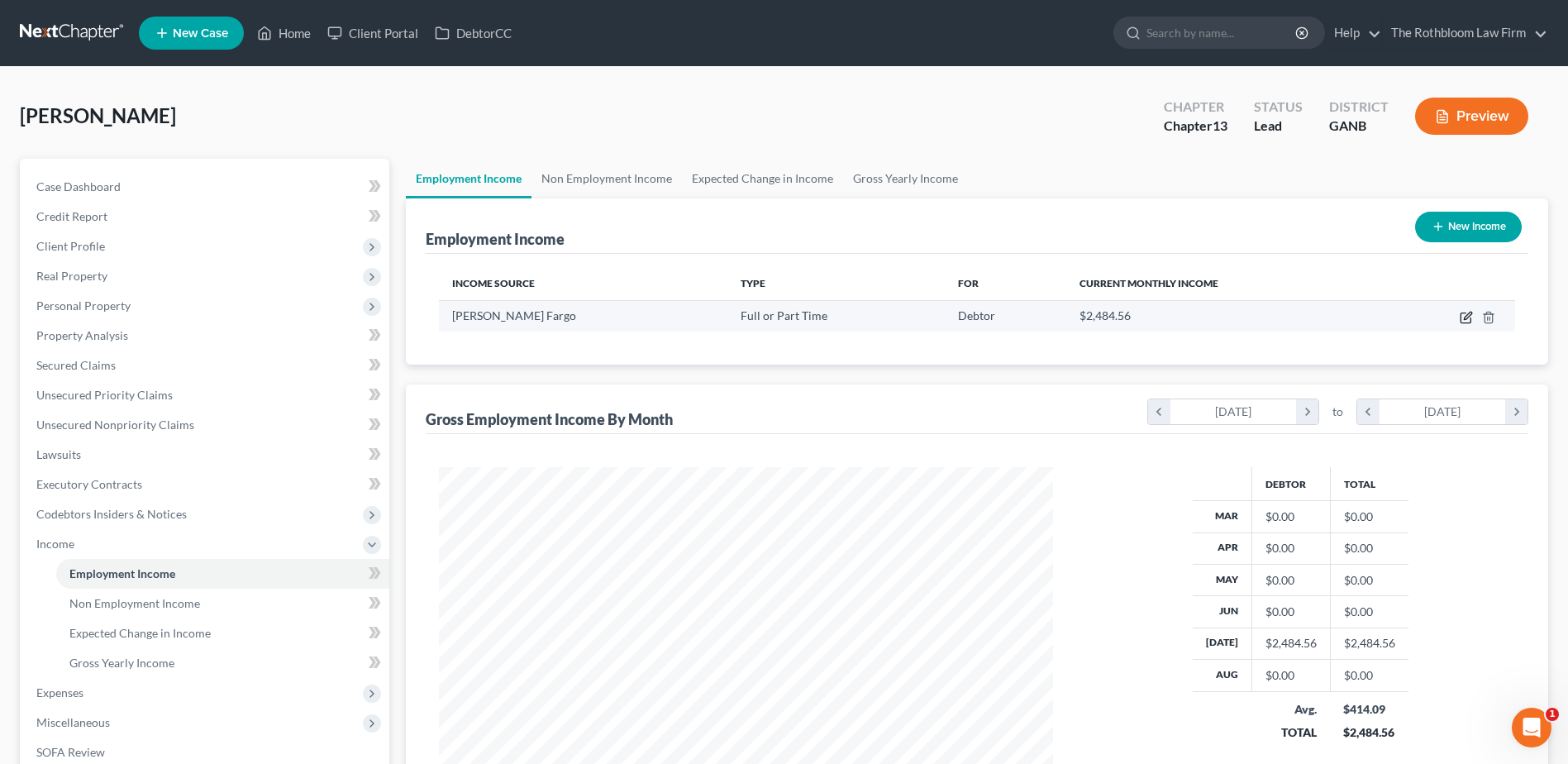
click at [1464, 316] on icon "button" at bounding box center [1465, 317] width 13 height 13
select select "0"
select select "10"
select select "0"
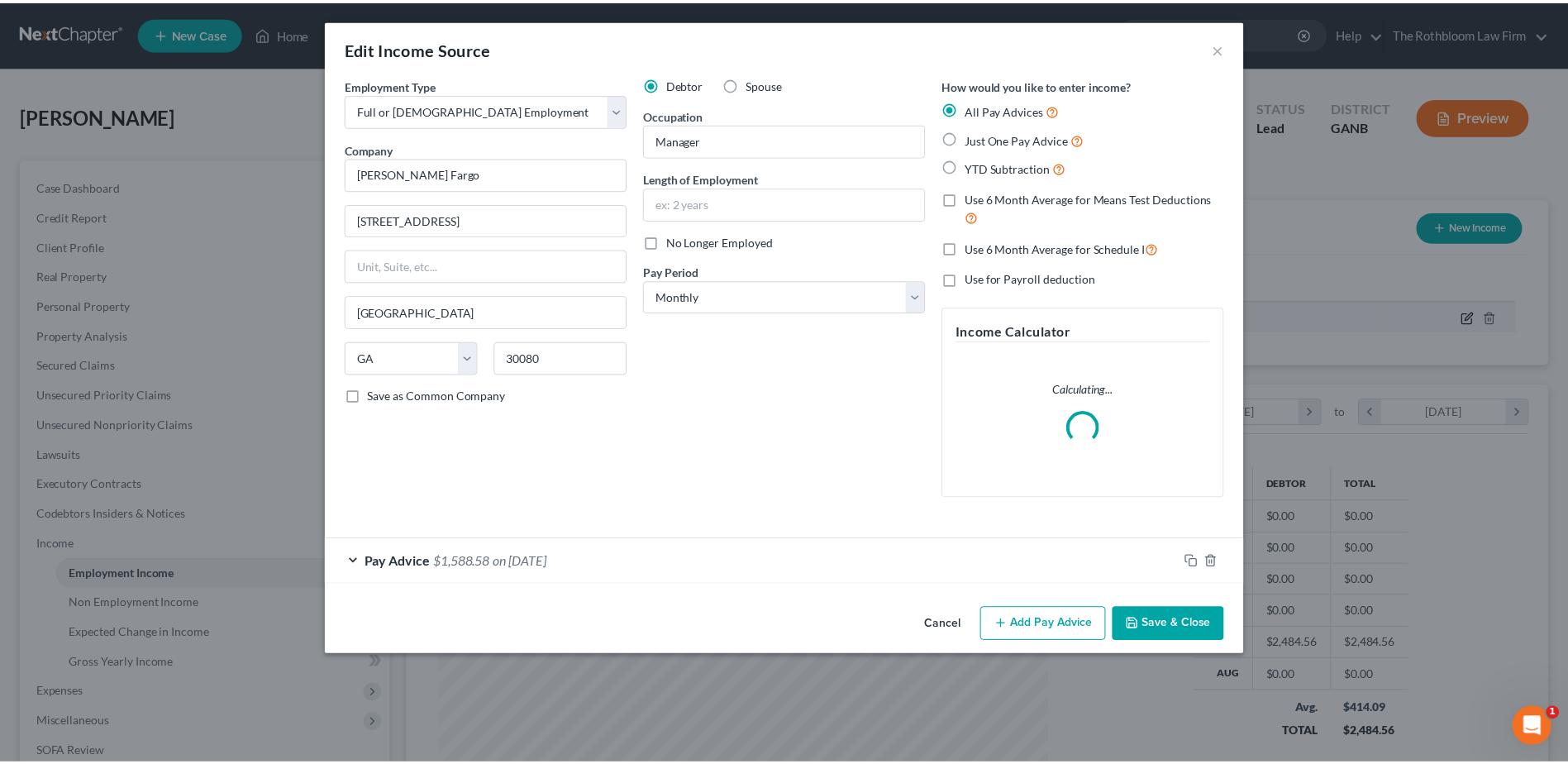
scroll to position [309, 653]
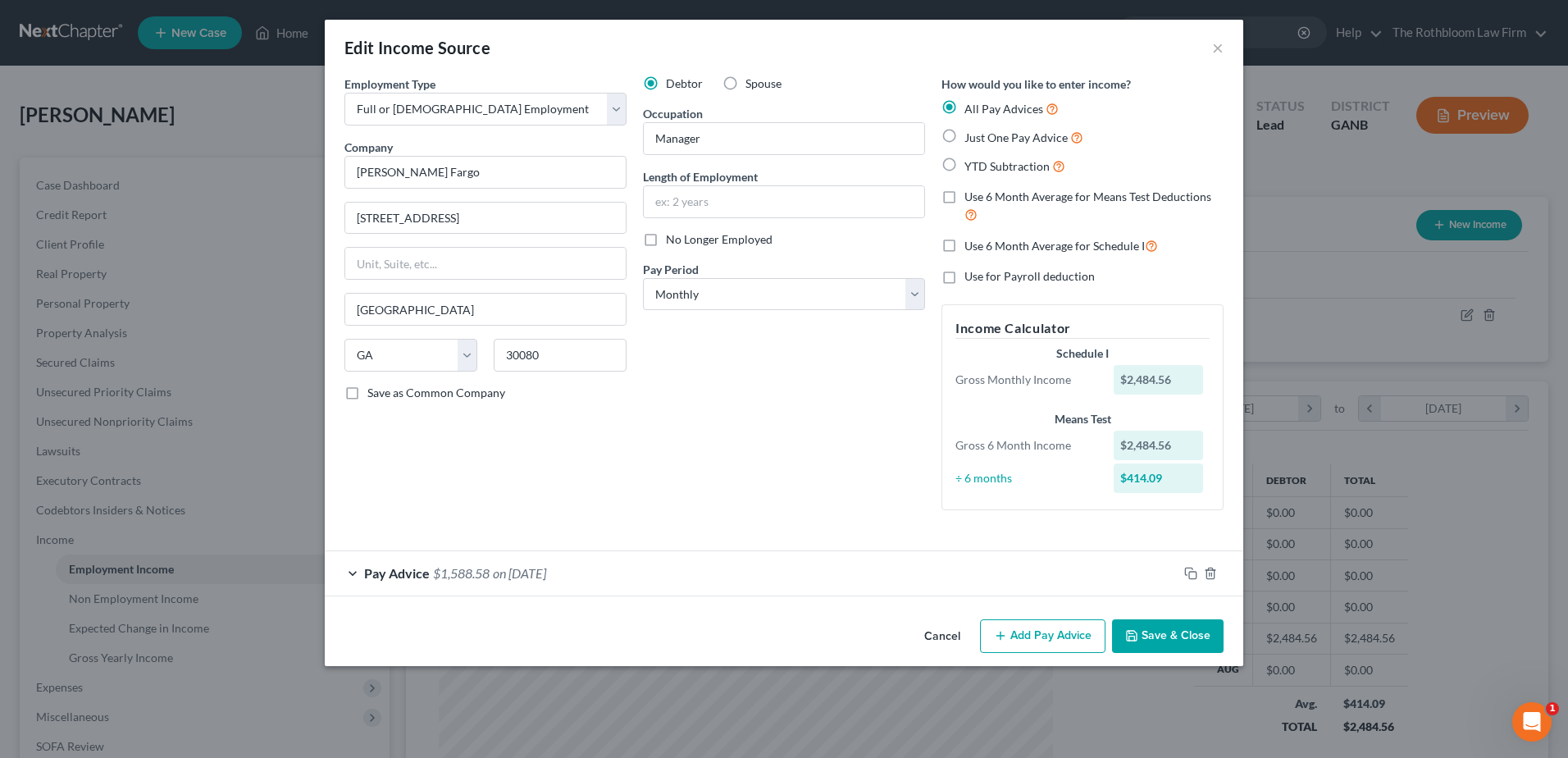
click at [946, 631] on button "Cancel" at bounding box center [942, 637] width 62 height 32
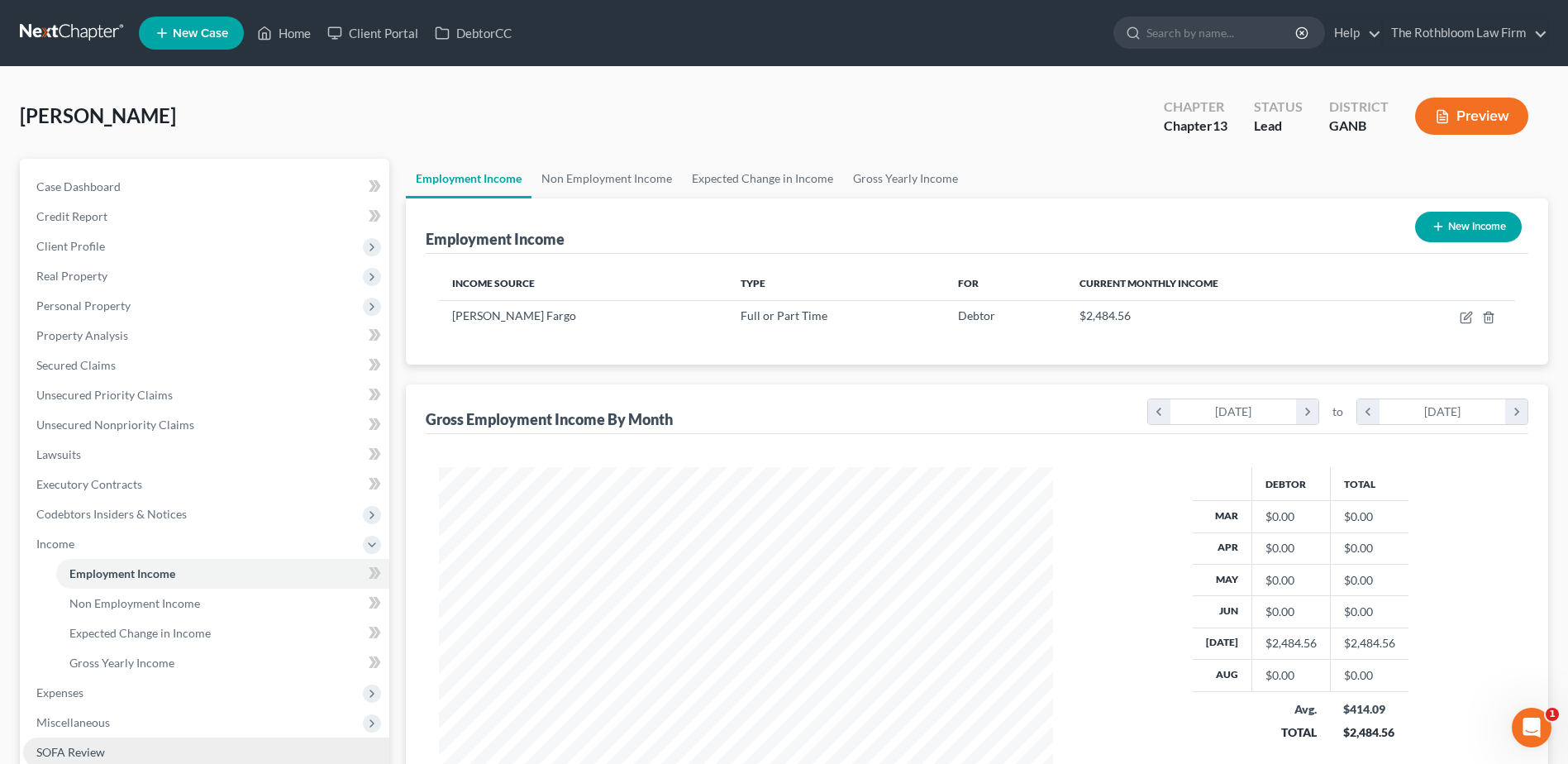
scroll to position [294, 0]
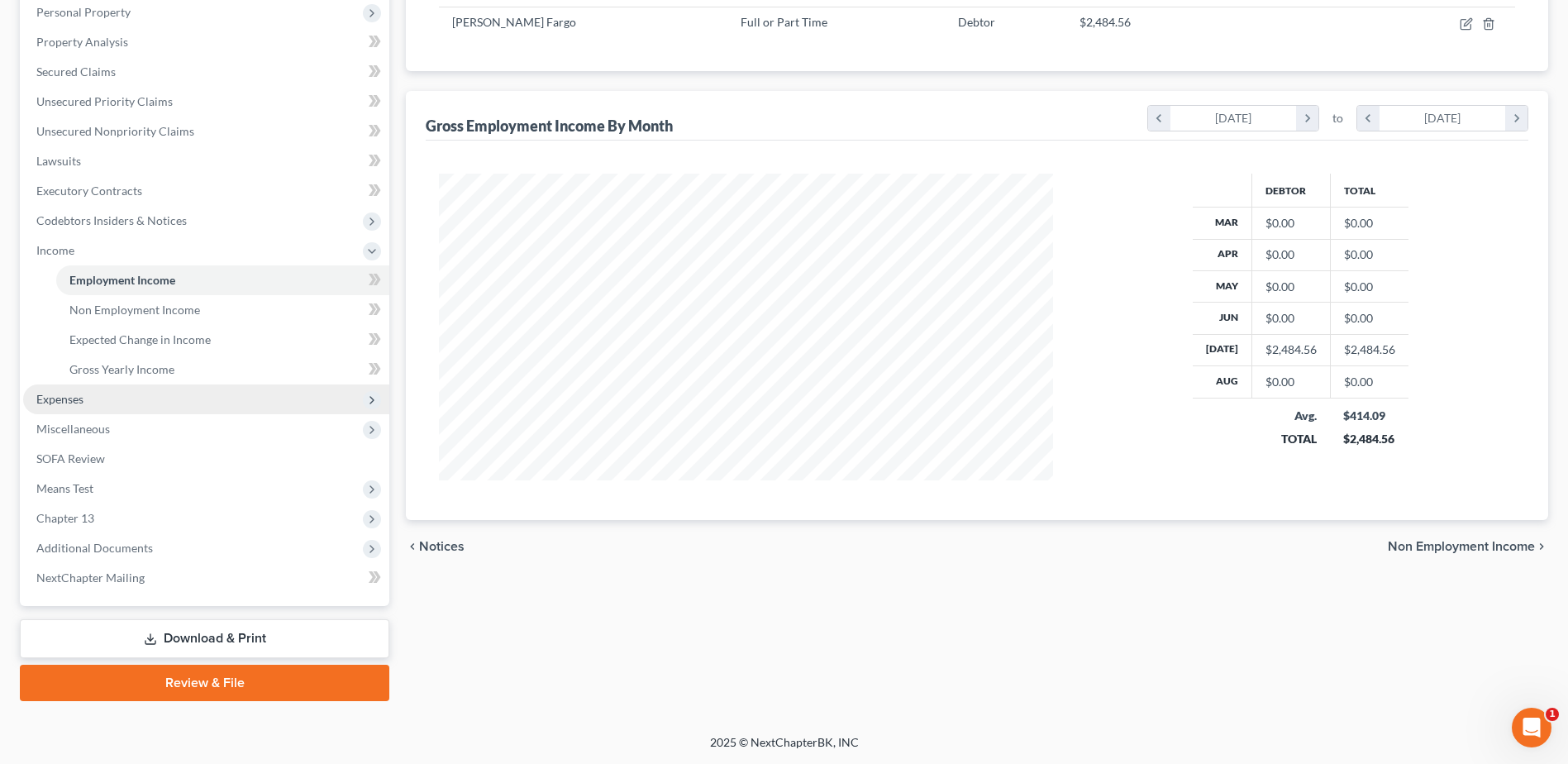
click at [84, 395] on span "Expenses" at bounding box center [206, 400] width 366 height 30
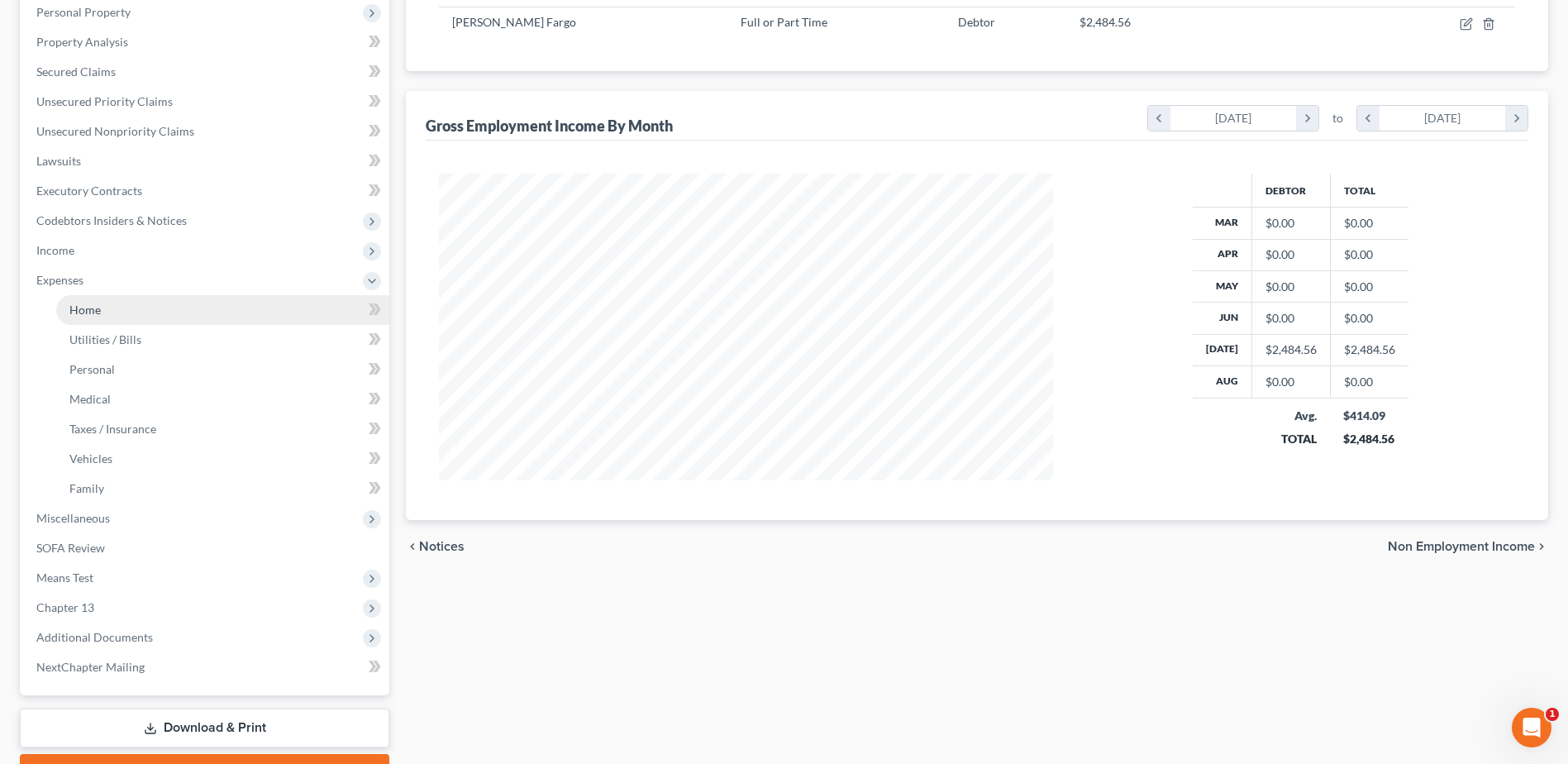
click at [106, 309] on link "Home" at bounding box center [223, 310] width 333 height 30
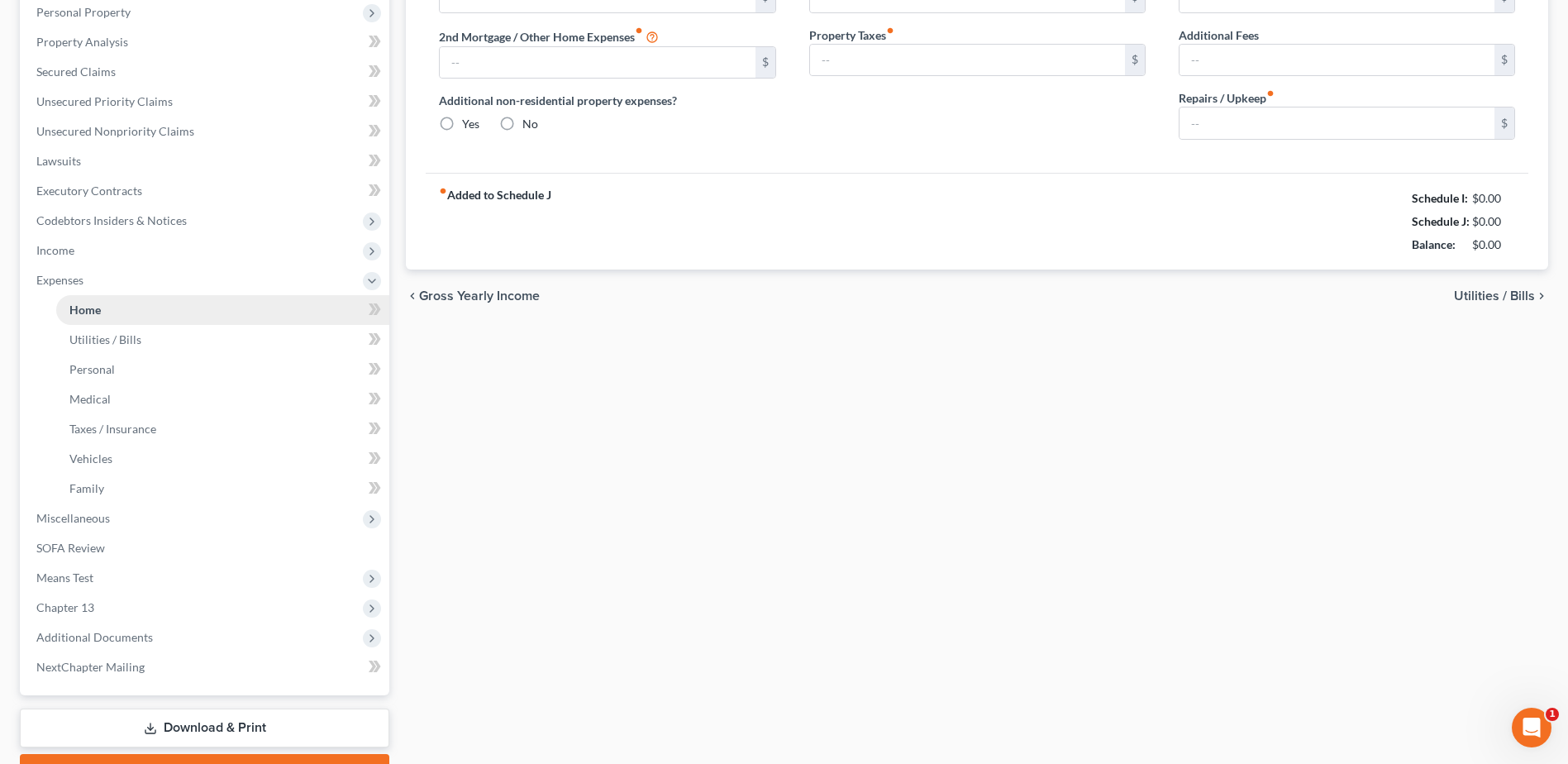
type input "0.00"
radio input "true"
type input "0.00"
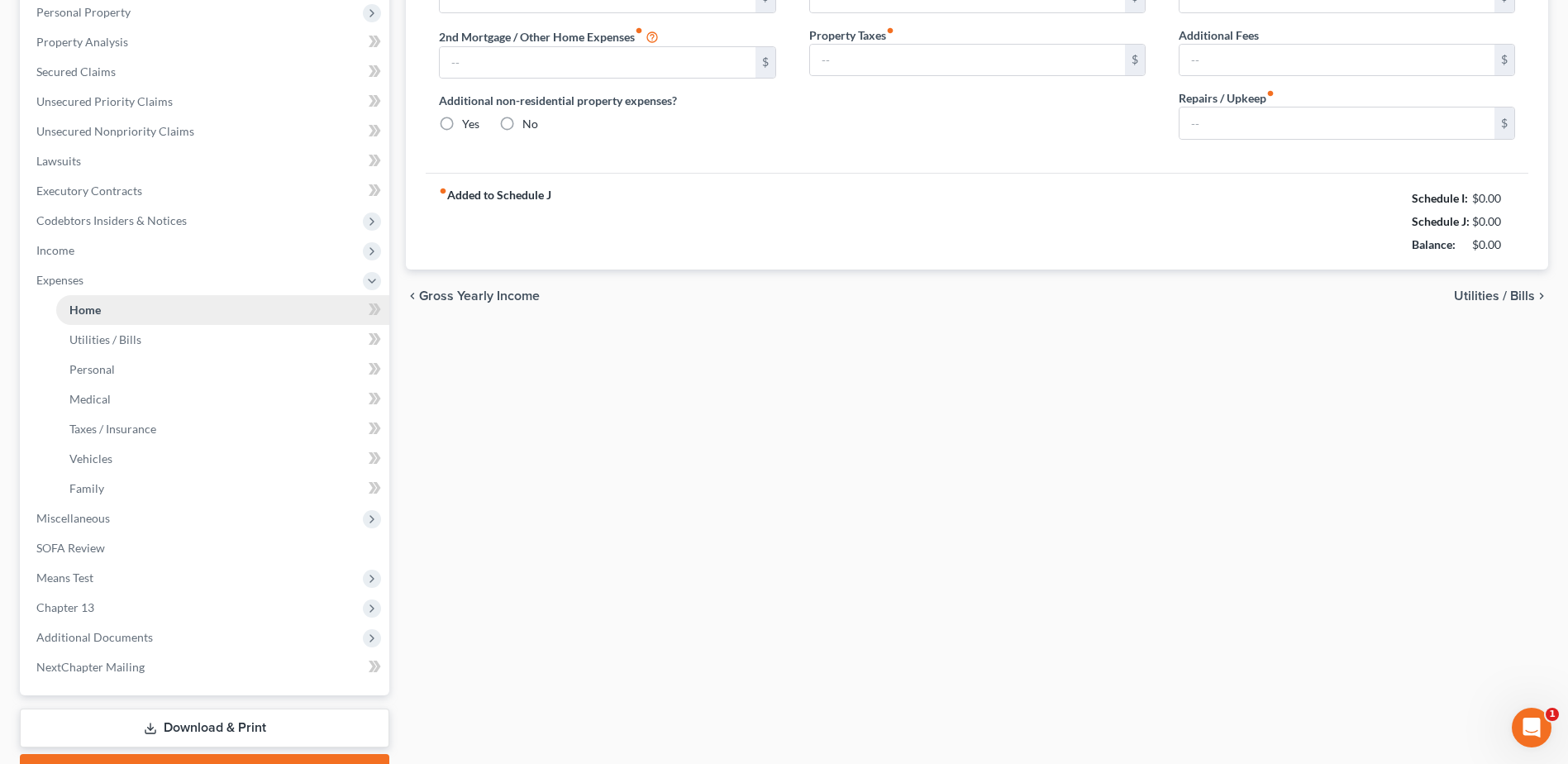
type input "0.00"
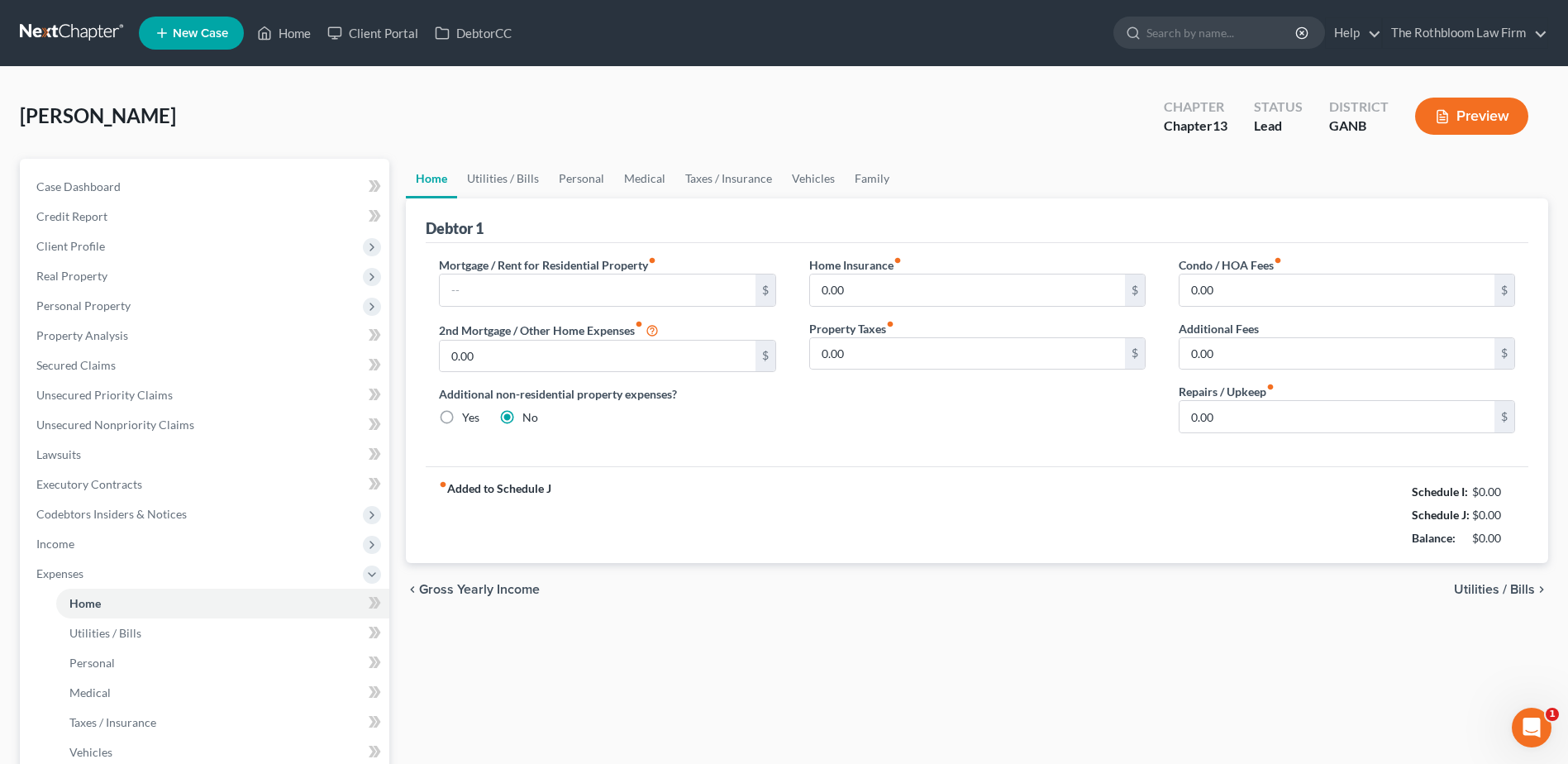
click at [490, 307] on div "Mortgage / Rent for Residential Property fiber_manual_record $ 2nd Mortgage / O…" at bounding box center [607, 351] width 369 height 190
click at [480, 287] on input "text" at bounding box center [597, 290] width 315 height 32
type input "1,827"
click at [511, 180] on link "Utilities / Bills" at bounding box center [503, 179] width 92 height 40
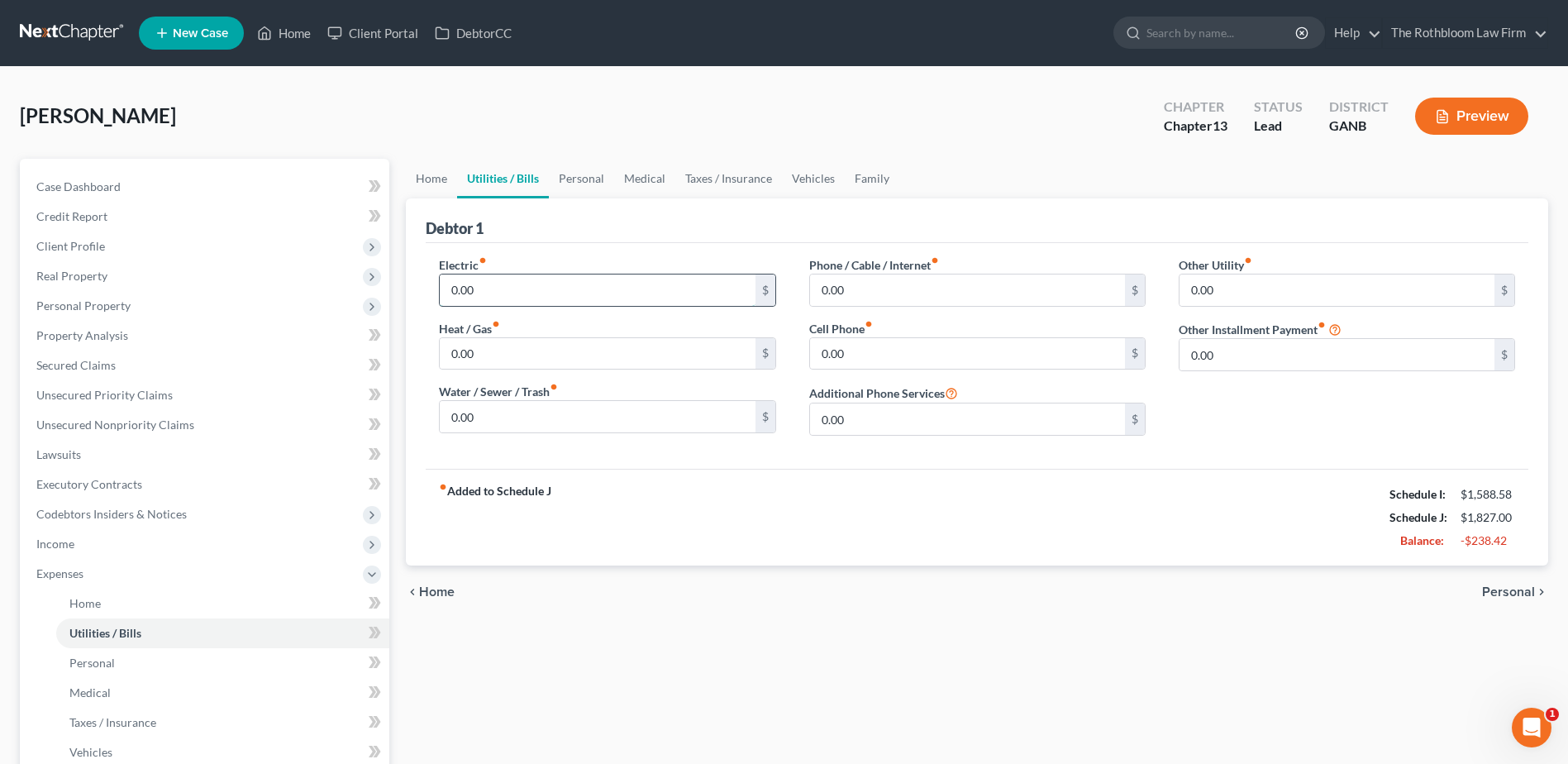
click at [494, 289] on input "0.00" at bounding box center [597, 290] width 315 height 32
type input "1,676"
click at [494, 289] on input "1,676" at bounding box center [597, 290] width 315 height 32
type input "167"
click at [466, 420] on input "0.00" at bounding box center [597, 417] width 315 height 32
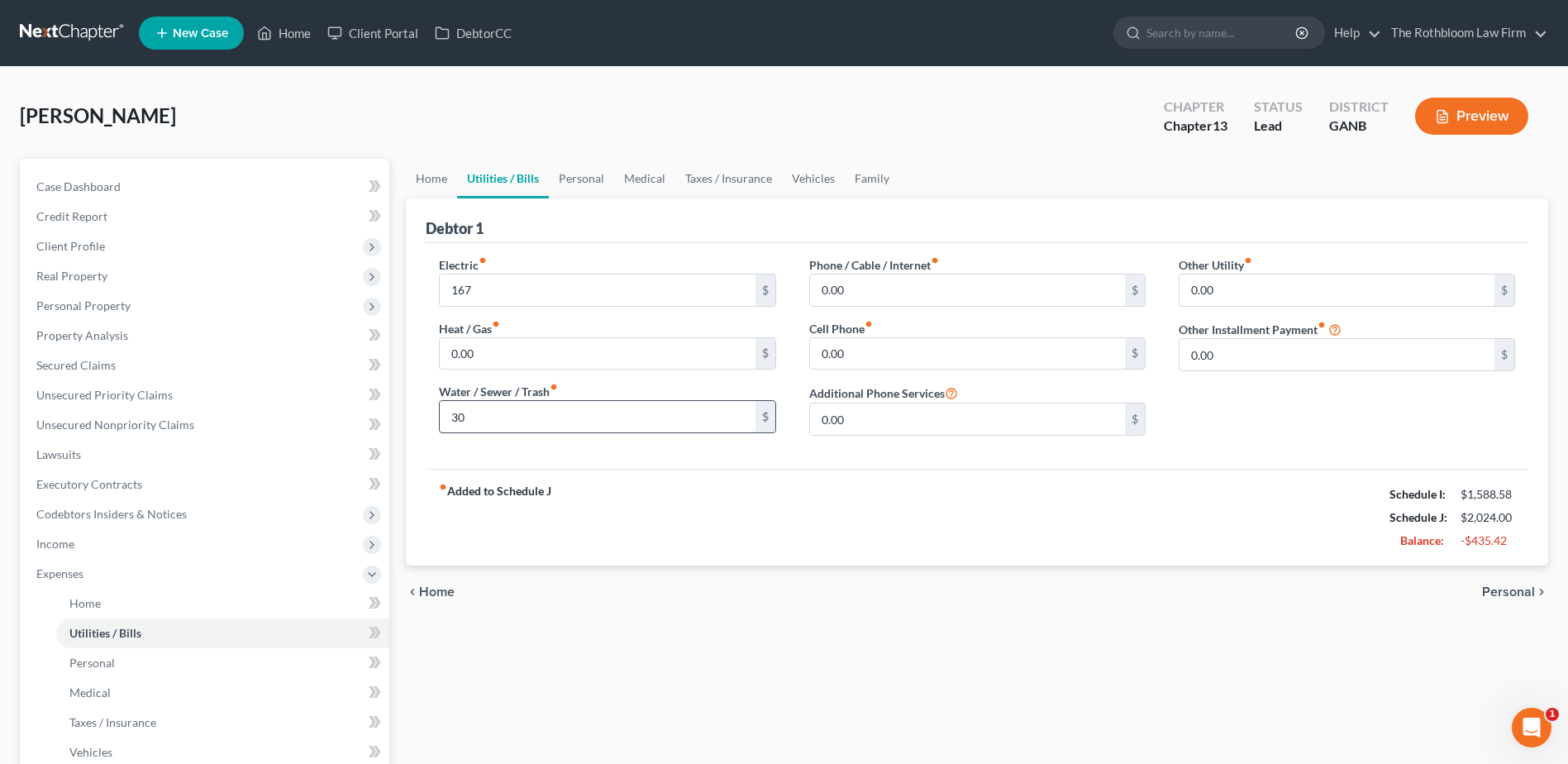
type input "300"
type input "1"
type input "220"
click at [486, 419] on input "300" at bounding box center [597, 417] width 315 height 32
type input "60"
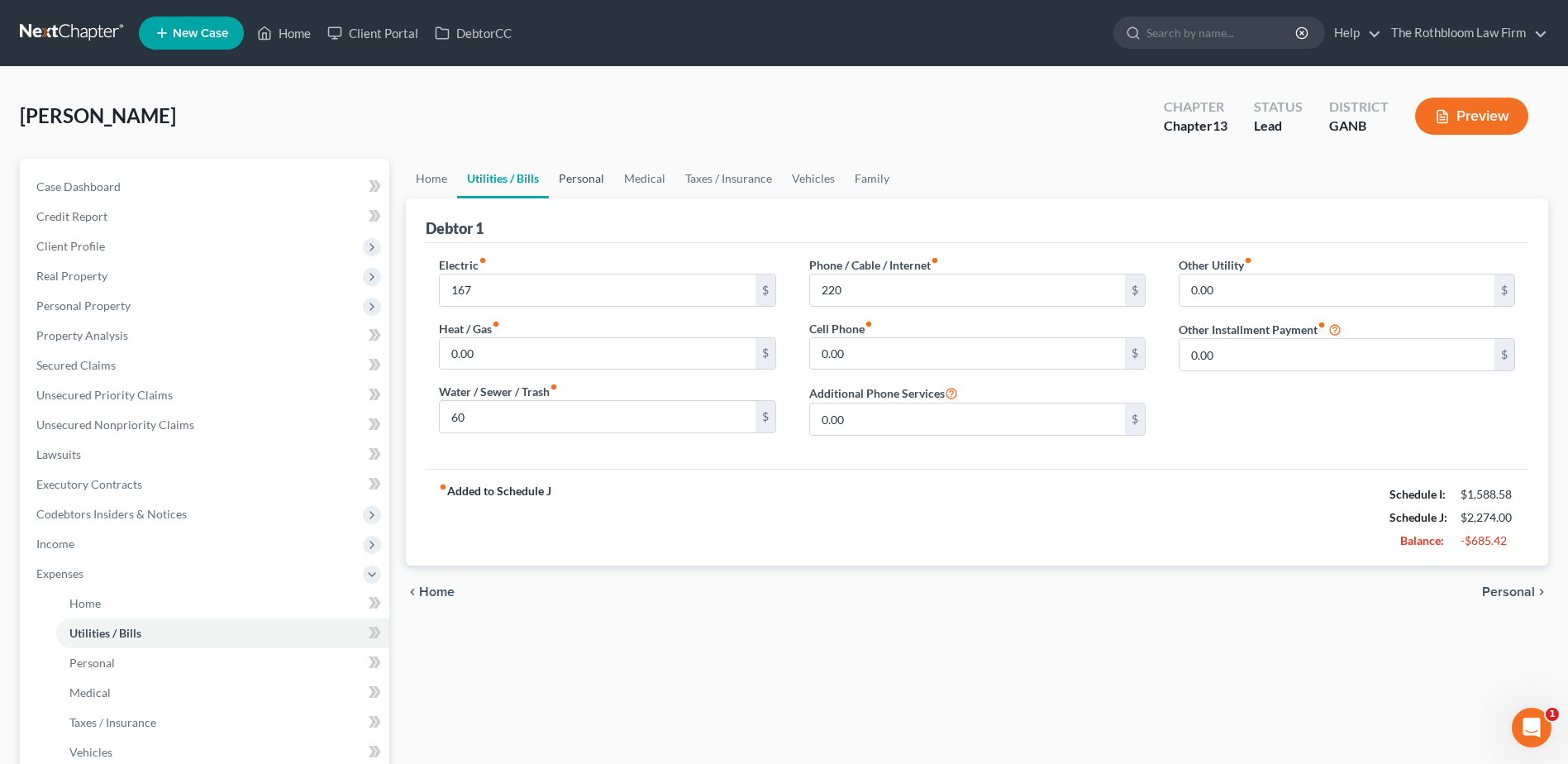
click at [584, 177] on link "Personal" at bounding box center [582, 179] width 65 height 40
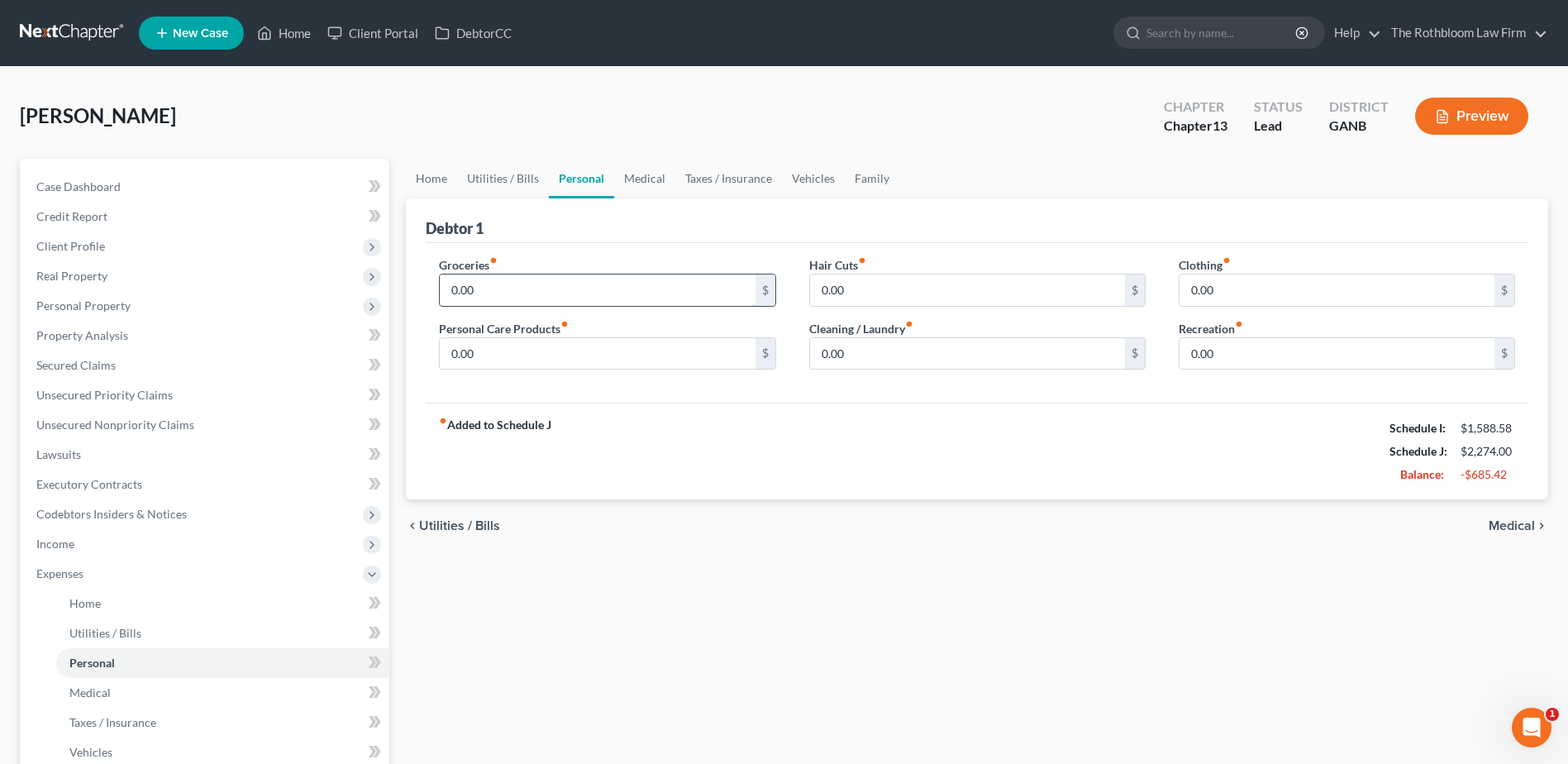
click at [486, 298] on input "0.00" at bounding box center [597, 290] width 315 height 32
type input "250"
click at [809, 182] on link "Vehicles" at bounding box center [813, 179] width 63 height 40
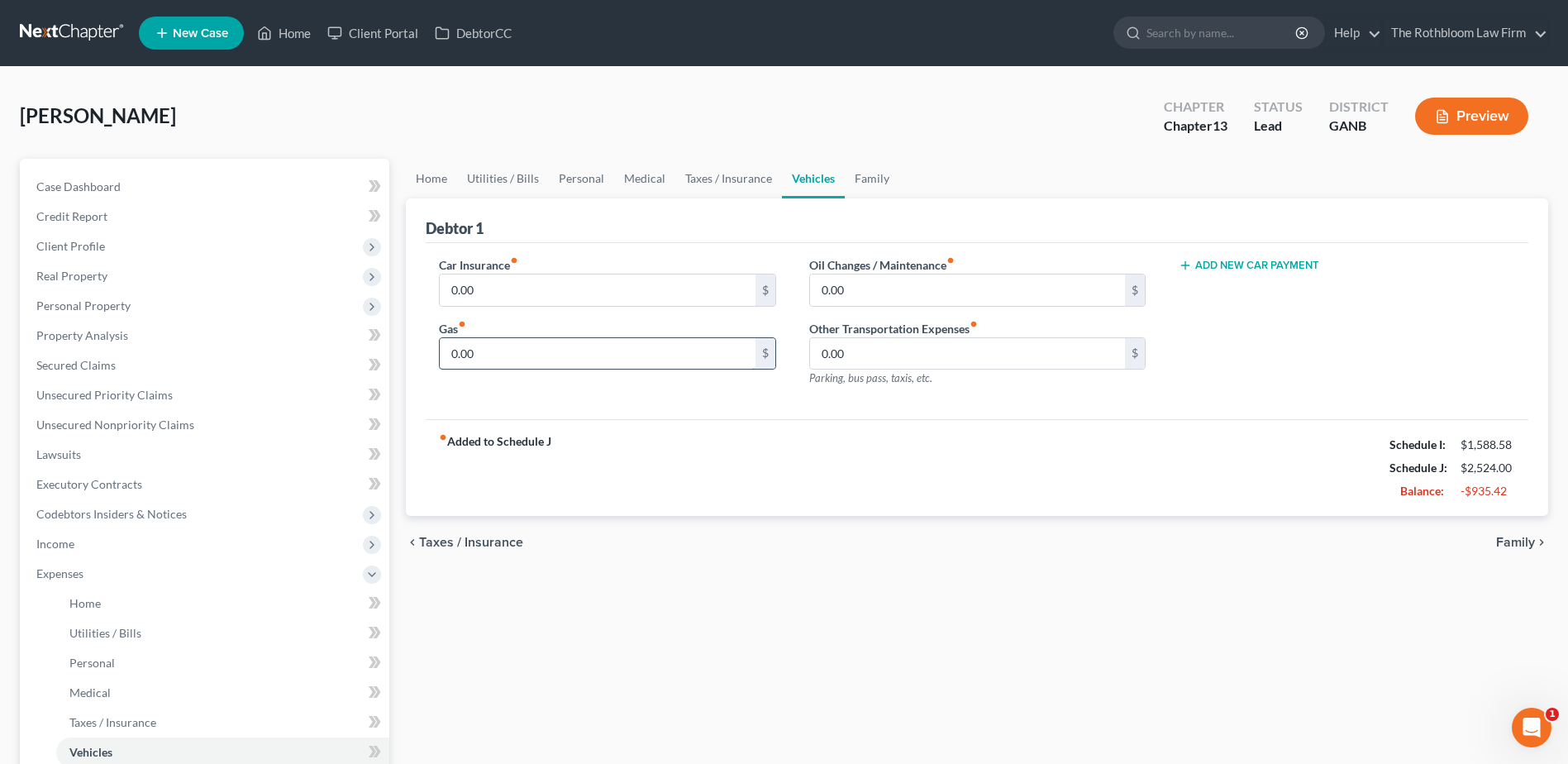
click at [489, 350] on input "0.00" at bounding box center [597, 354] width 315 height 32
type input "100"
click at [724, 178] on link "Taxes / Insurance" at bounding box center [728, 179] width 107 height 40
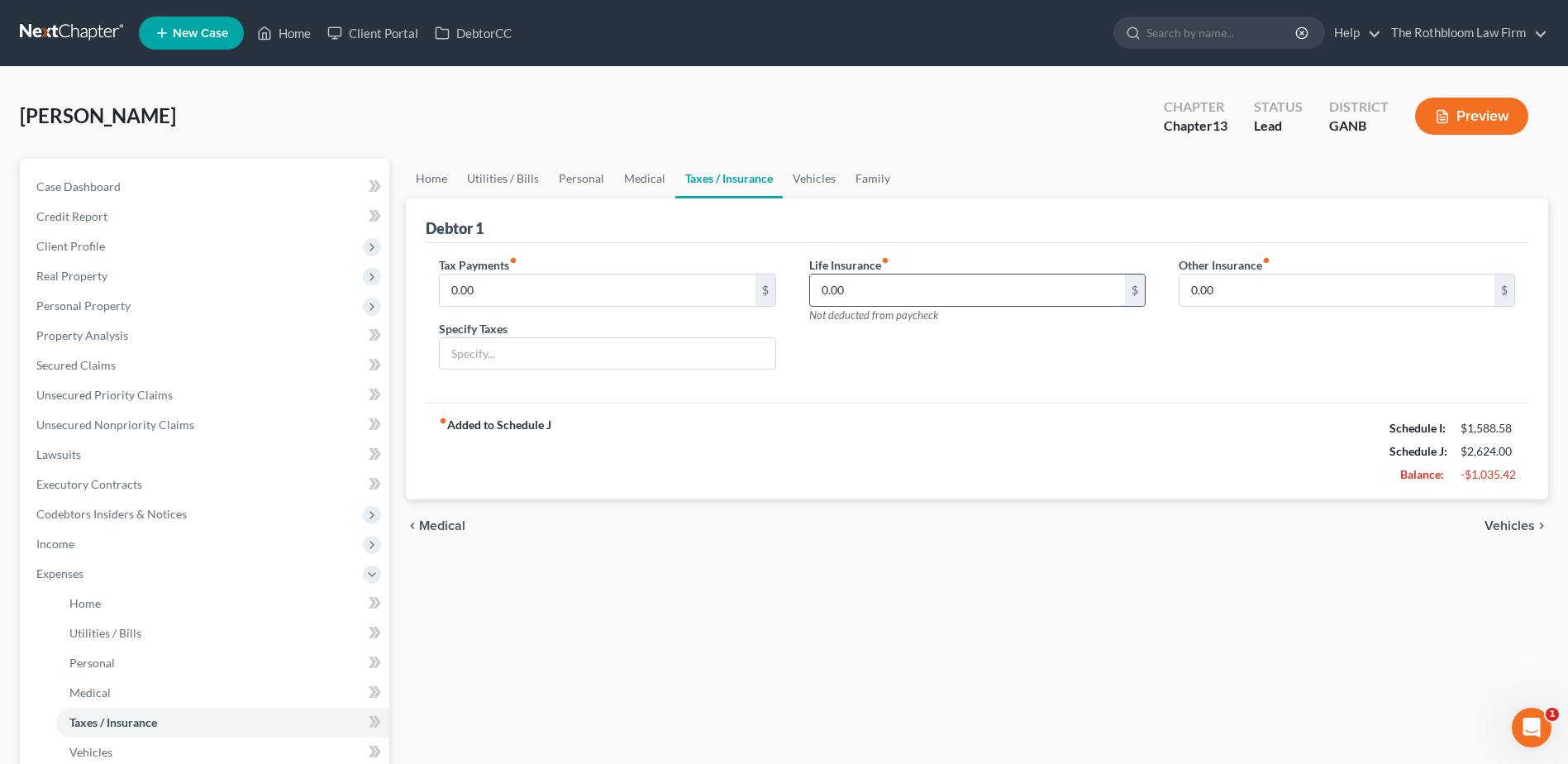
click at [857, 292] on input "0.00" at bounding box center [967, 290] width 315 height 32
type input "30"
click at [822, 178] on link "Vehicles" at bounding box center [814, 179] width 63 height 40
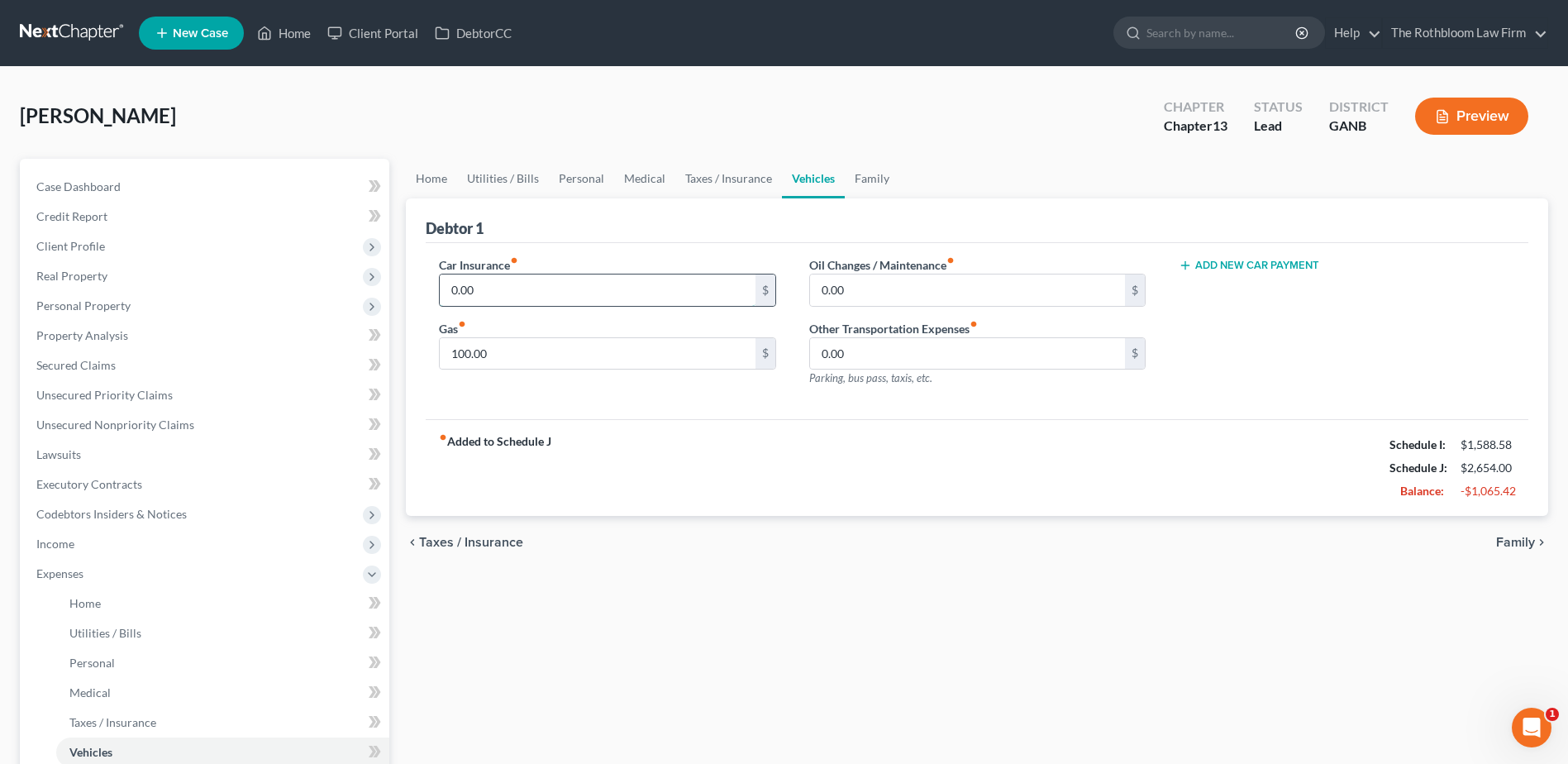
click at [499, 297] on input "0.00" at bounding box center [597, 290] width 315 height 32
click at [53, 539] on span "Income" at bounding box center [55, 544] width 38 height 14
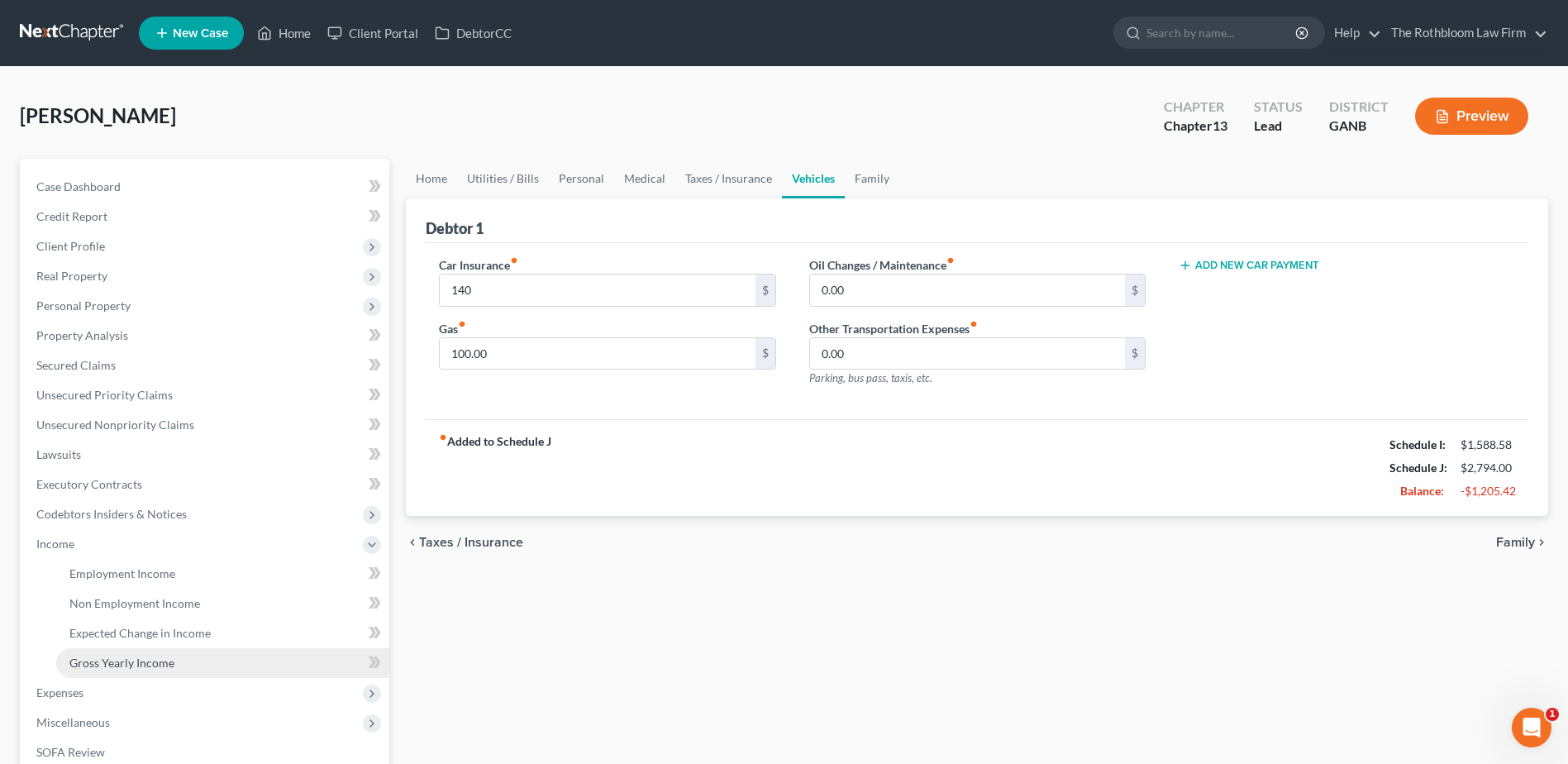
click at [121, 662] on span "Gross Yearly Income" at bounding box center [122, 663] width 105 height 14
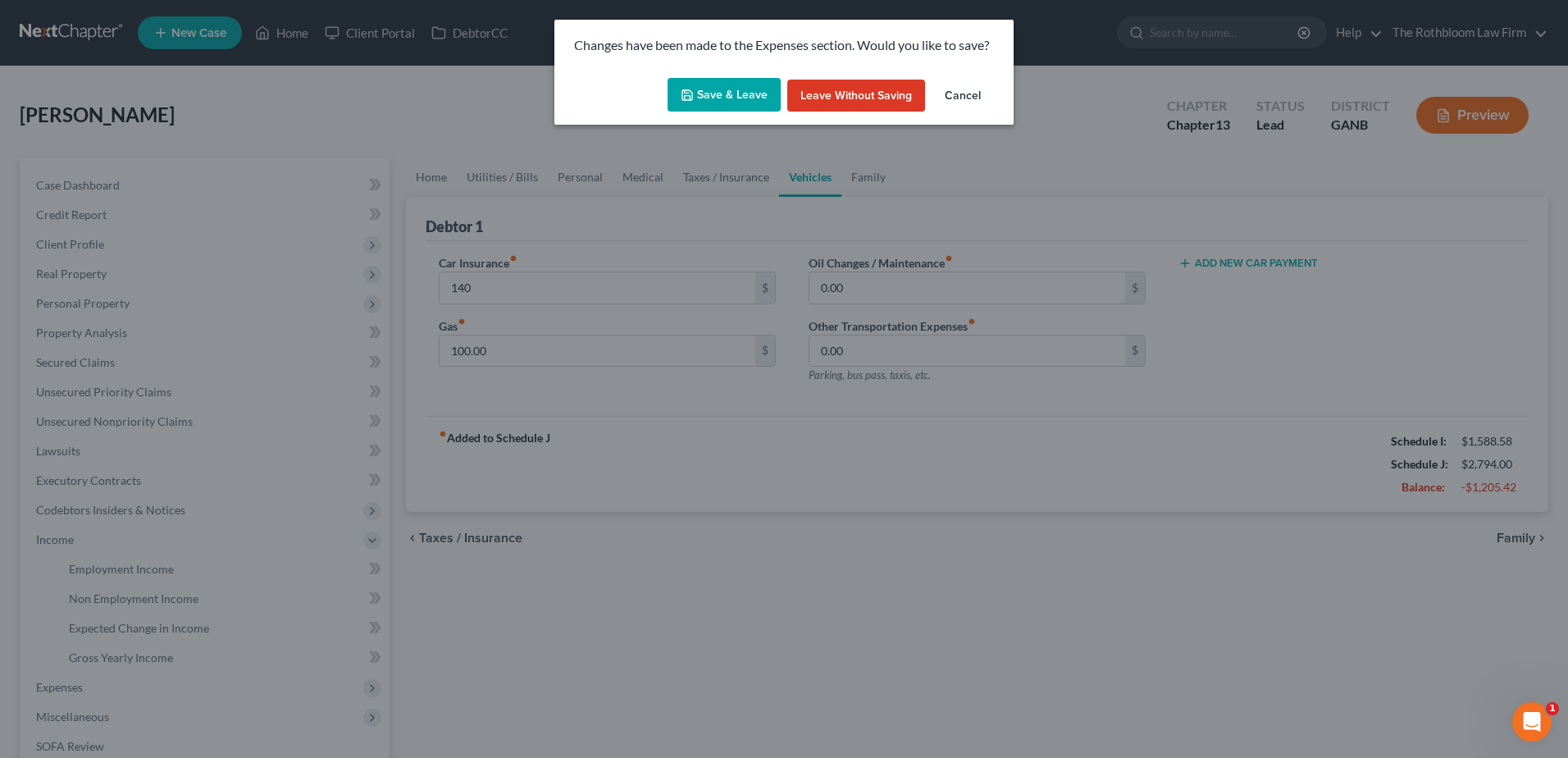
click at [723, 91] on button "Save & Leave" at bounding box center [723, 95] width 113 height 34
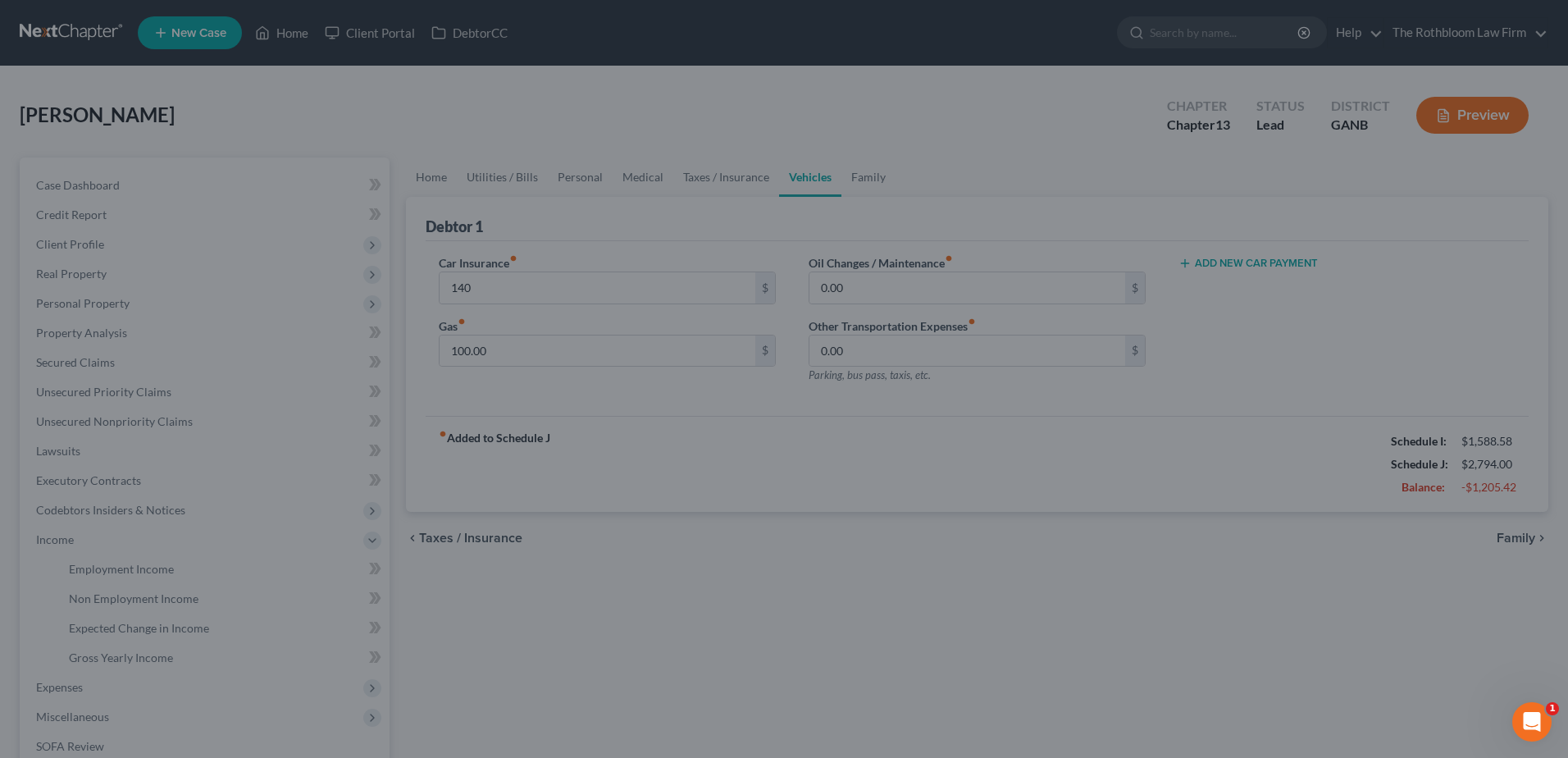
type input "140.00"
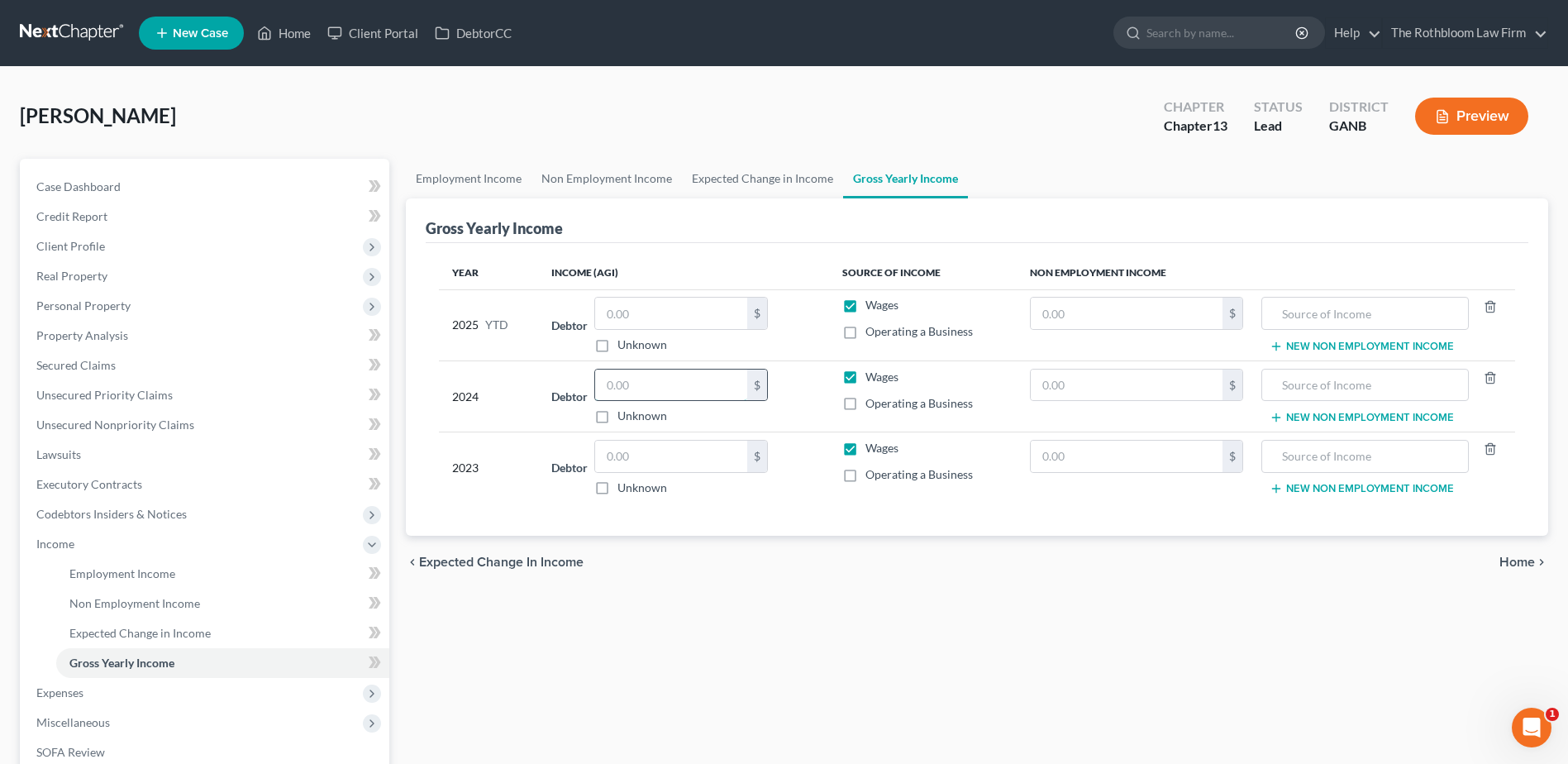
click at [620, 380] on input "text" at bounding box center [671, 386] width 152 height 32
type input "66,449"
click at [294, 29] on link "Home" at bounding box center [283, 34] width 70 height 30
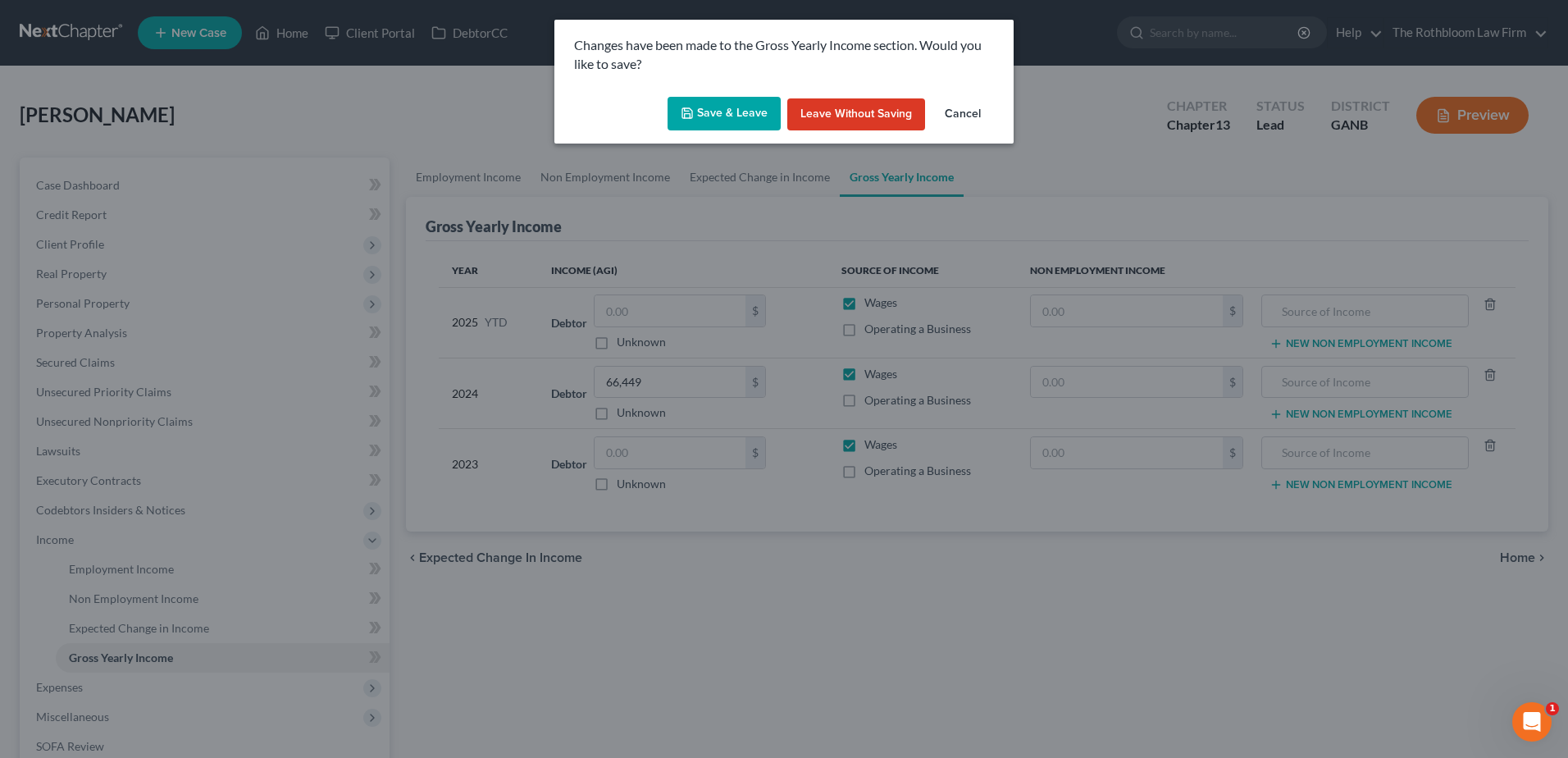
click at [738, 114] on button "Save & Leave" at bounding box center [723, 113] width 113 height 34
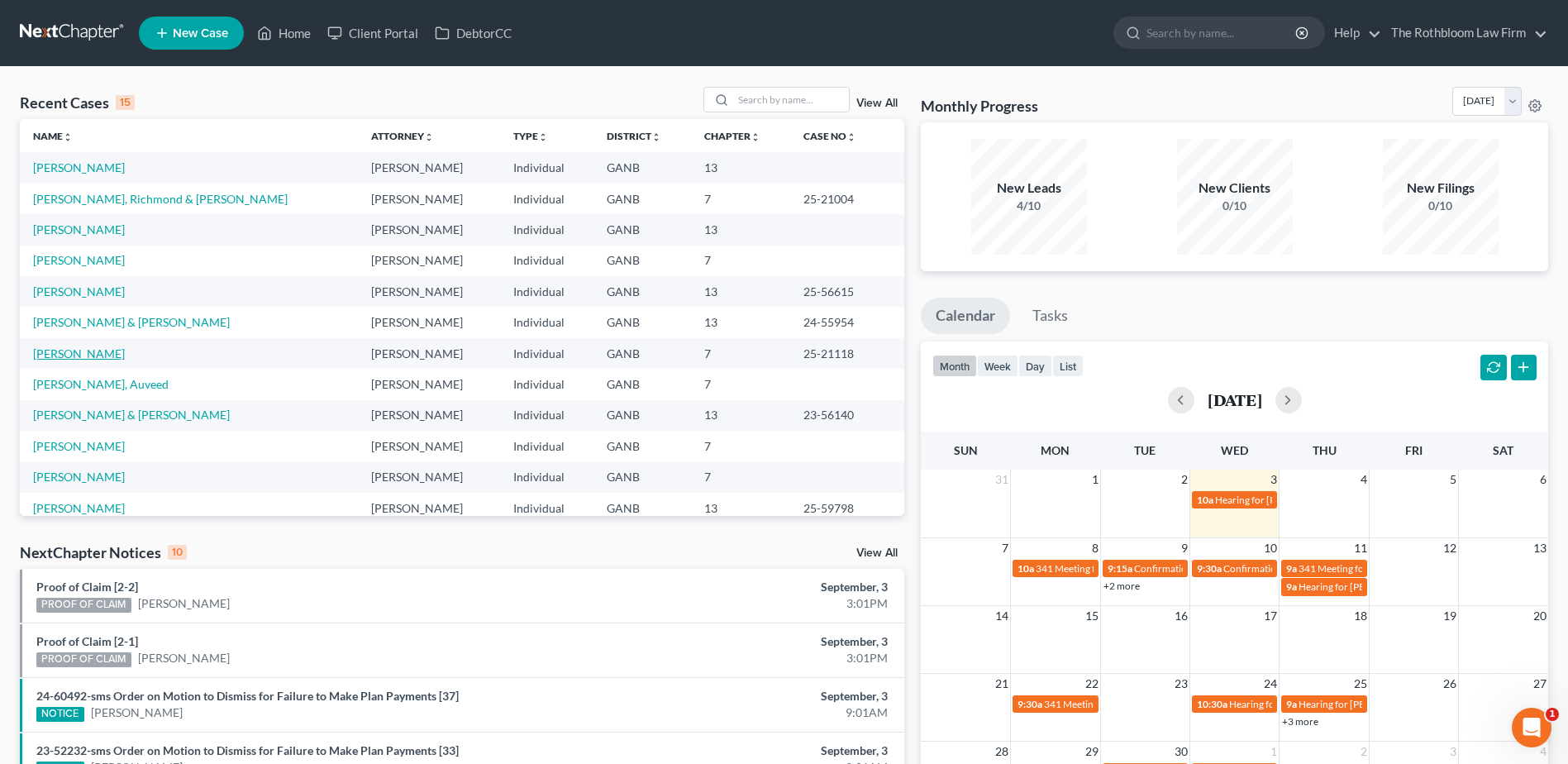
click at [73, 355] on link "[PERSON_NAME]" at bounding box center [79, 354] width 92 height 14
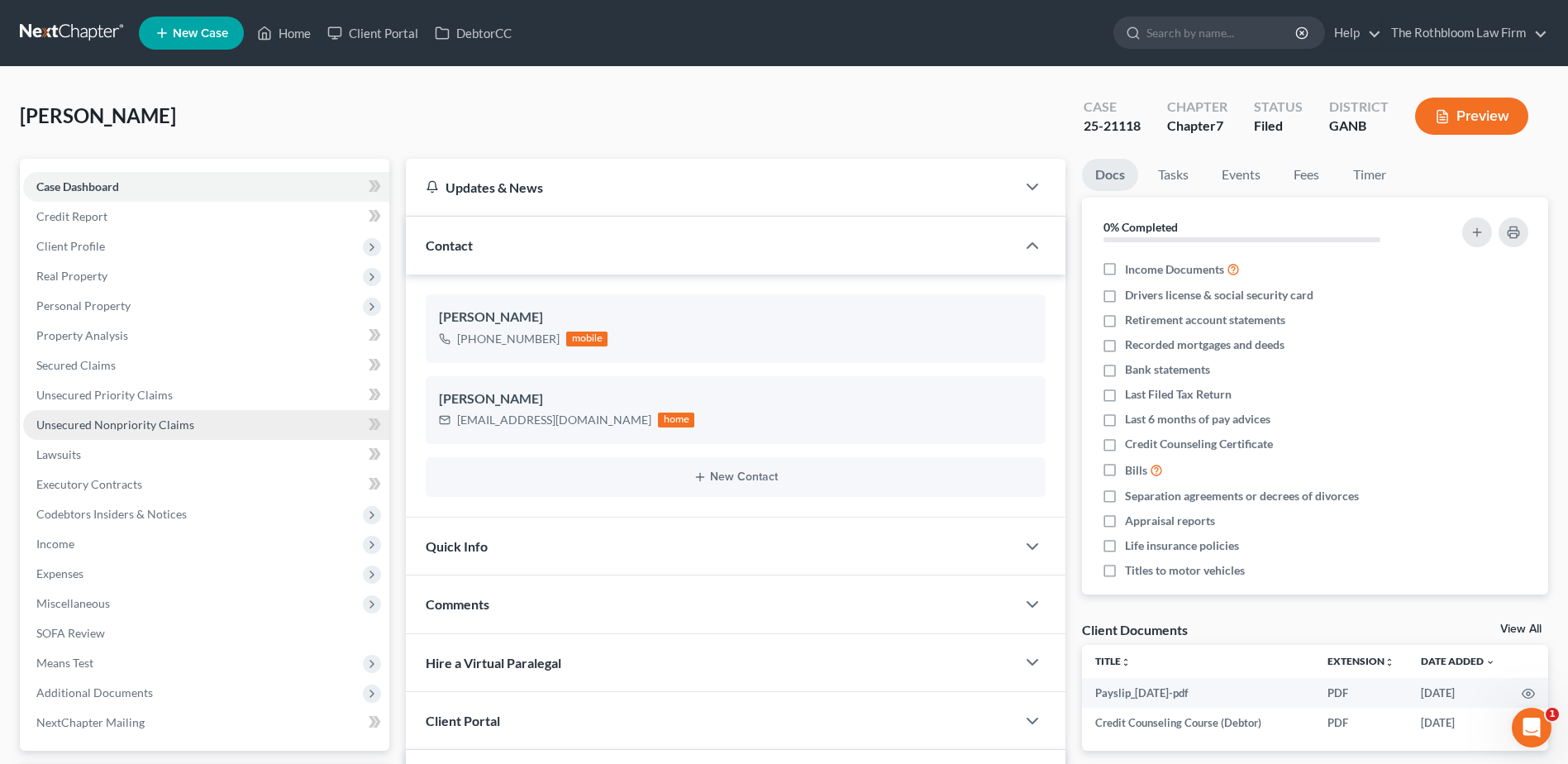
click at [138, 415] on link "Unsecured Nonpriority Claims" at bounding box center [206, 425] width 366 height 30
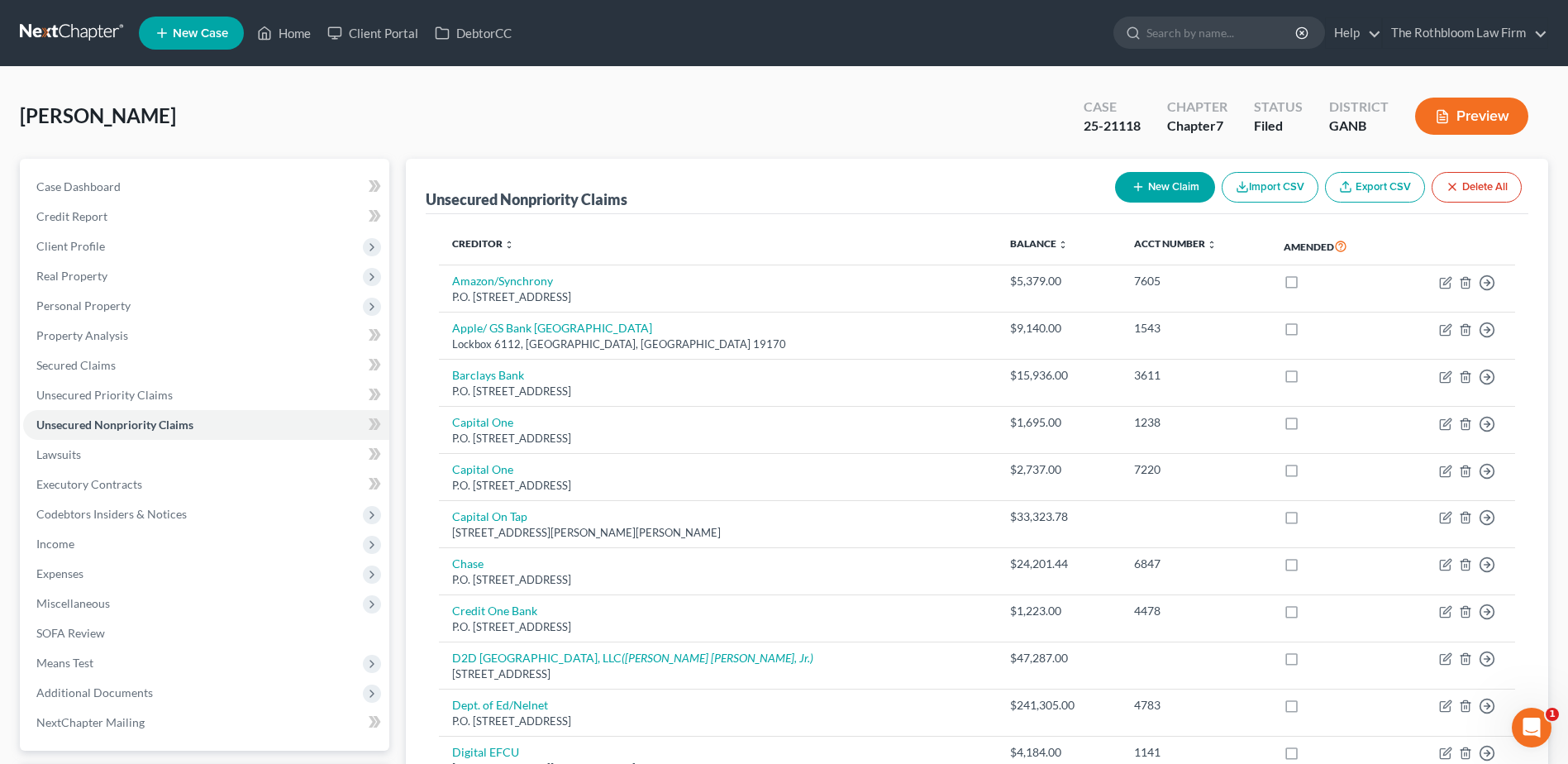
click at [1191, 187] on button "New Claim" at bounding box center [1164, 187] width 100 height 31
select select "0"
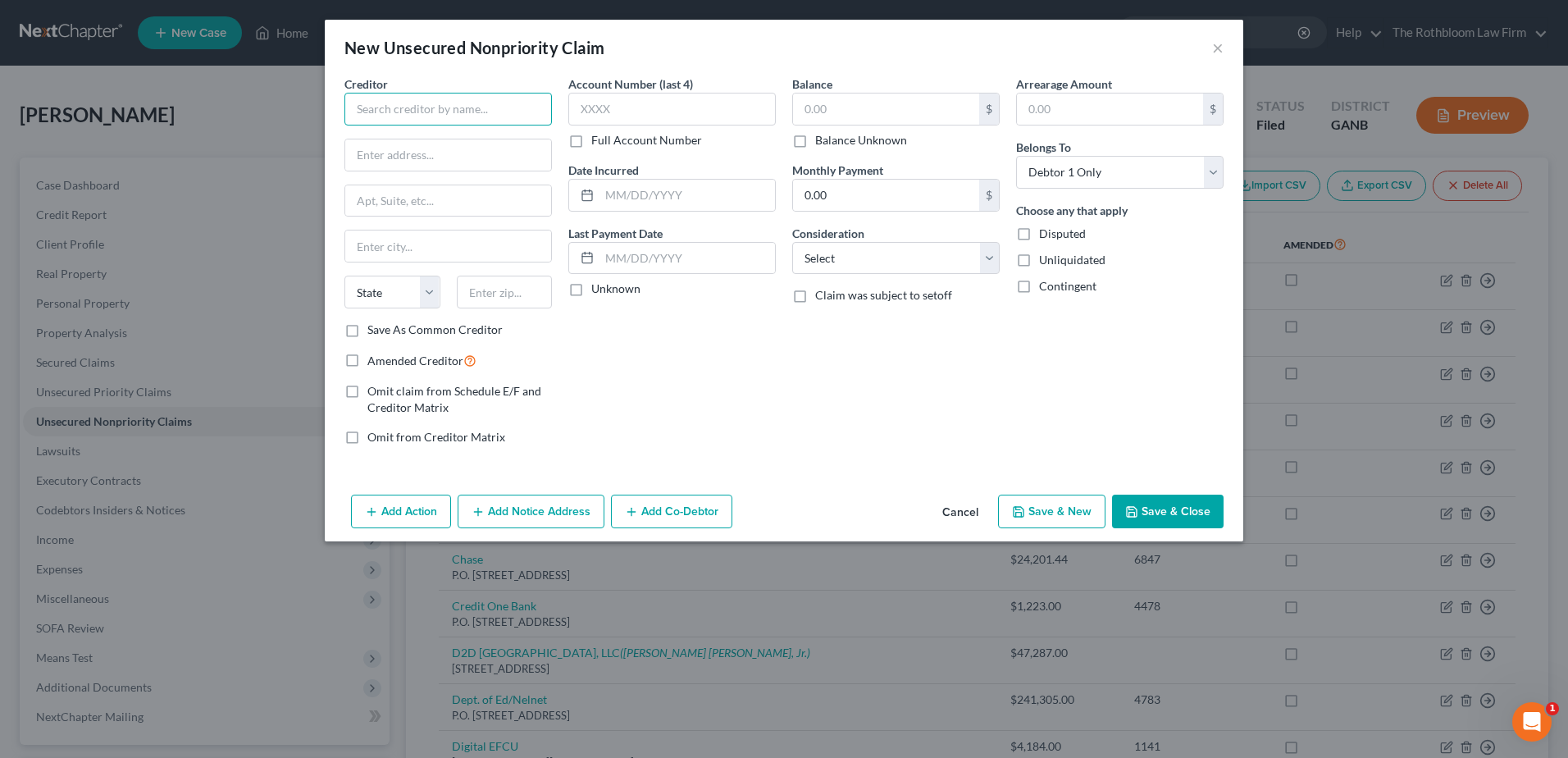
click at [367, 119] on input "text" at bounding box center [448, 109] width 208 height 32
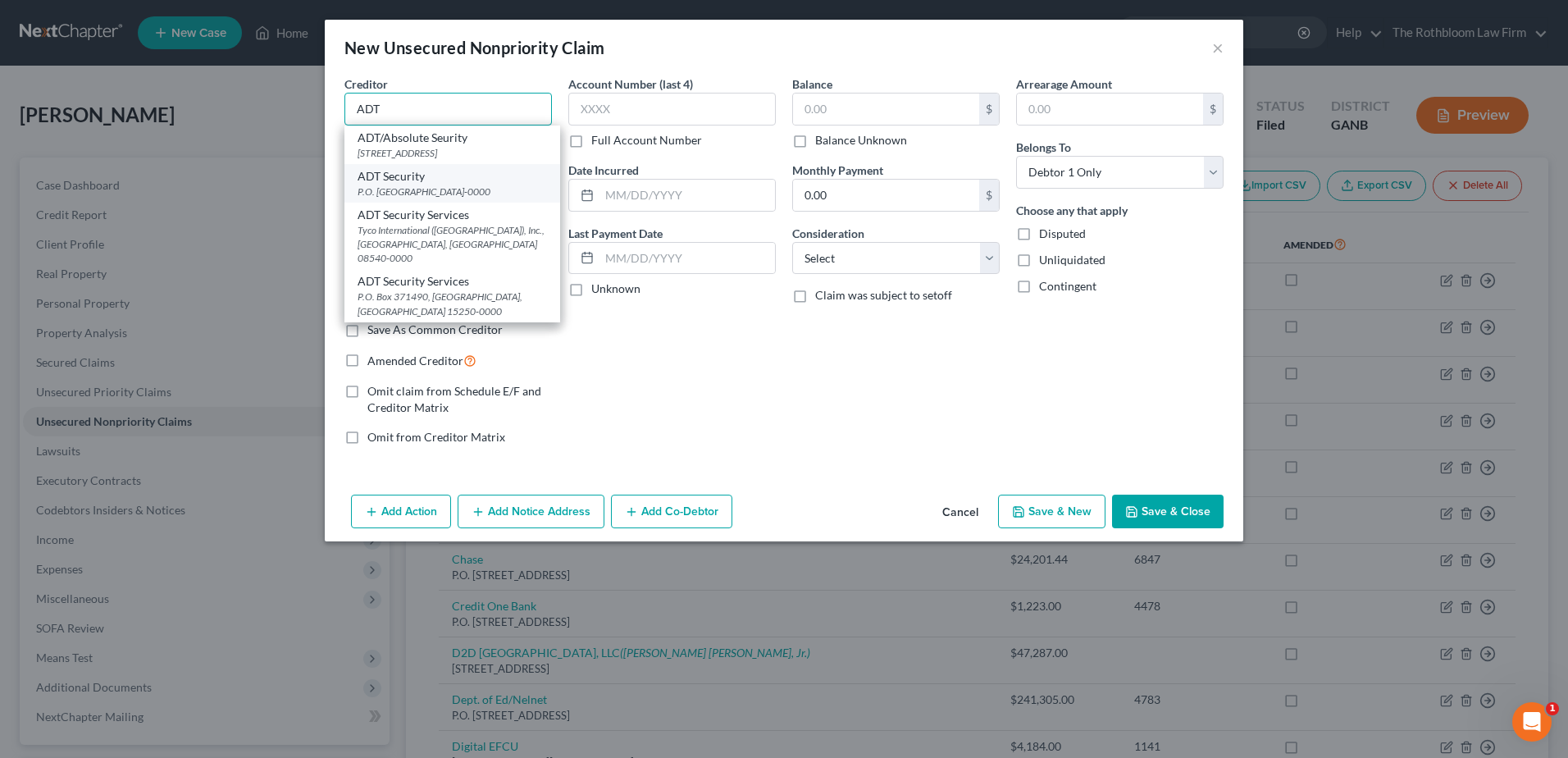
type input "ADT Security"
type input "P.O. Box 650485"
type input "[GEOGRAPHIC_DATA]"
select select "45"
type input "75265-0000"
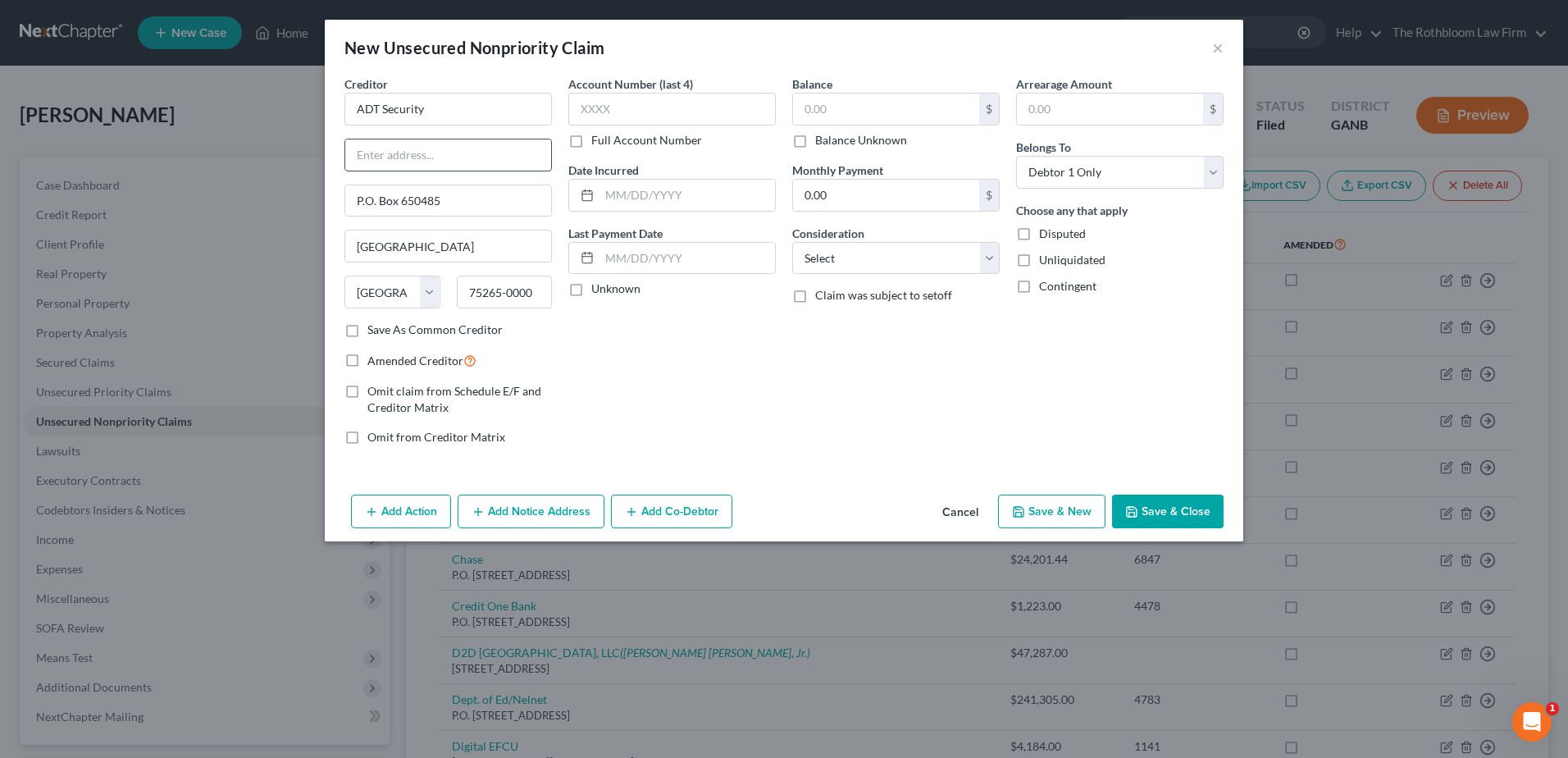
click at [381, 150] on input "text" at bounding box center [448, 155] width 206 height 32
type input "[STREET_ADDRESS]"
type input "33431"
type input "Boca Raton"
select select "9"
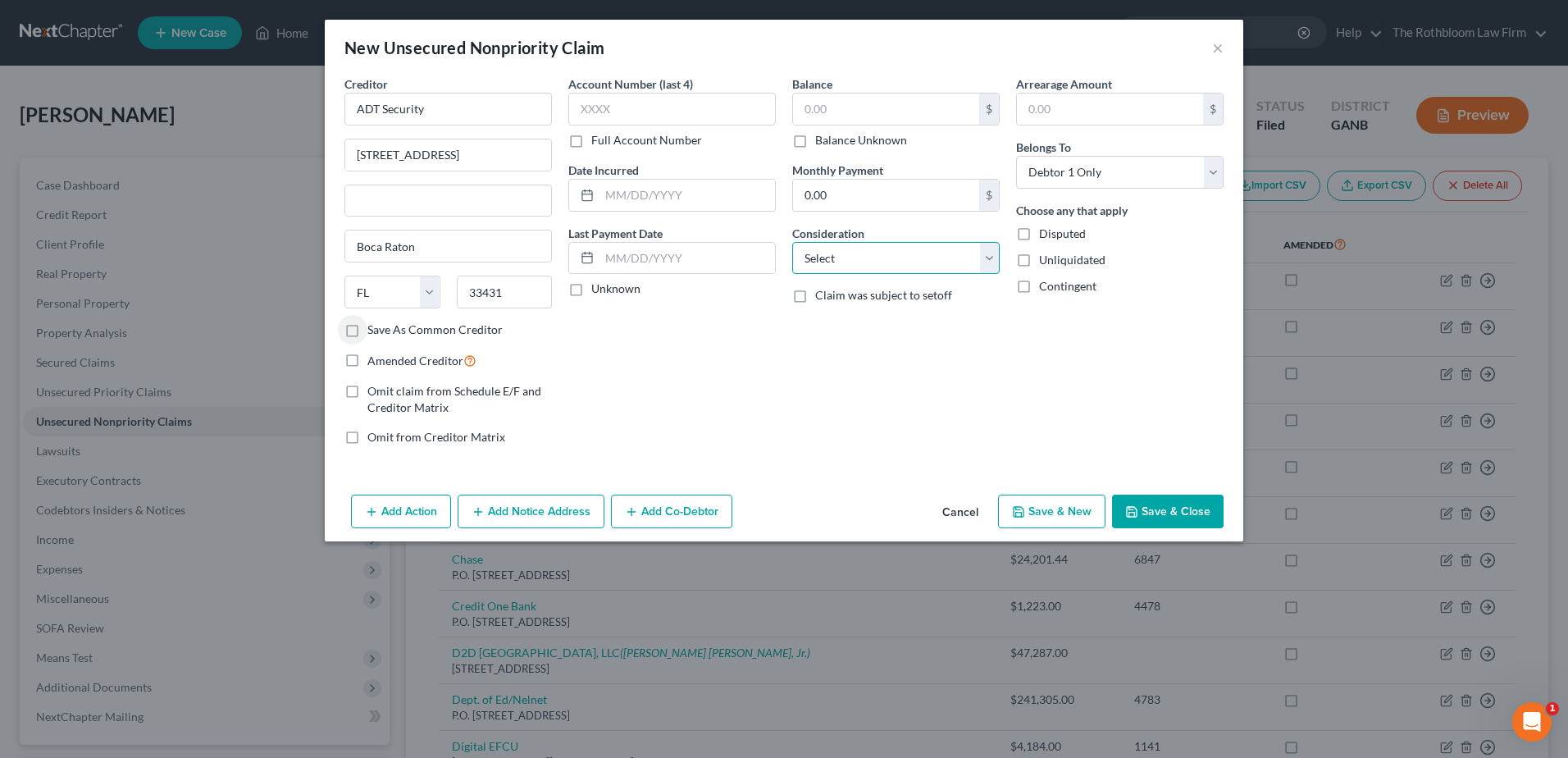
click at [870, 254] on select "Select Cable / Satellite Services Collection Agency Credit Card Debt Debt Couns…" at bounding box center [895, 258] width 208 height 32
select select "20"
click at [792, 242] on select "Select Cable / Satellite Services Collection Agency Credit Card Debt Debt Couns…" at bounding box center [895, 258] width 208 height 32
click at [1167, 511] on button "Save & Close" at bounding box center [1167, 511] width 111 height 34
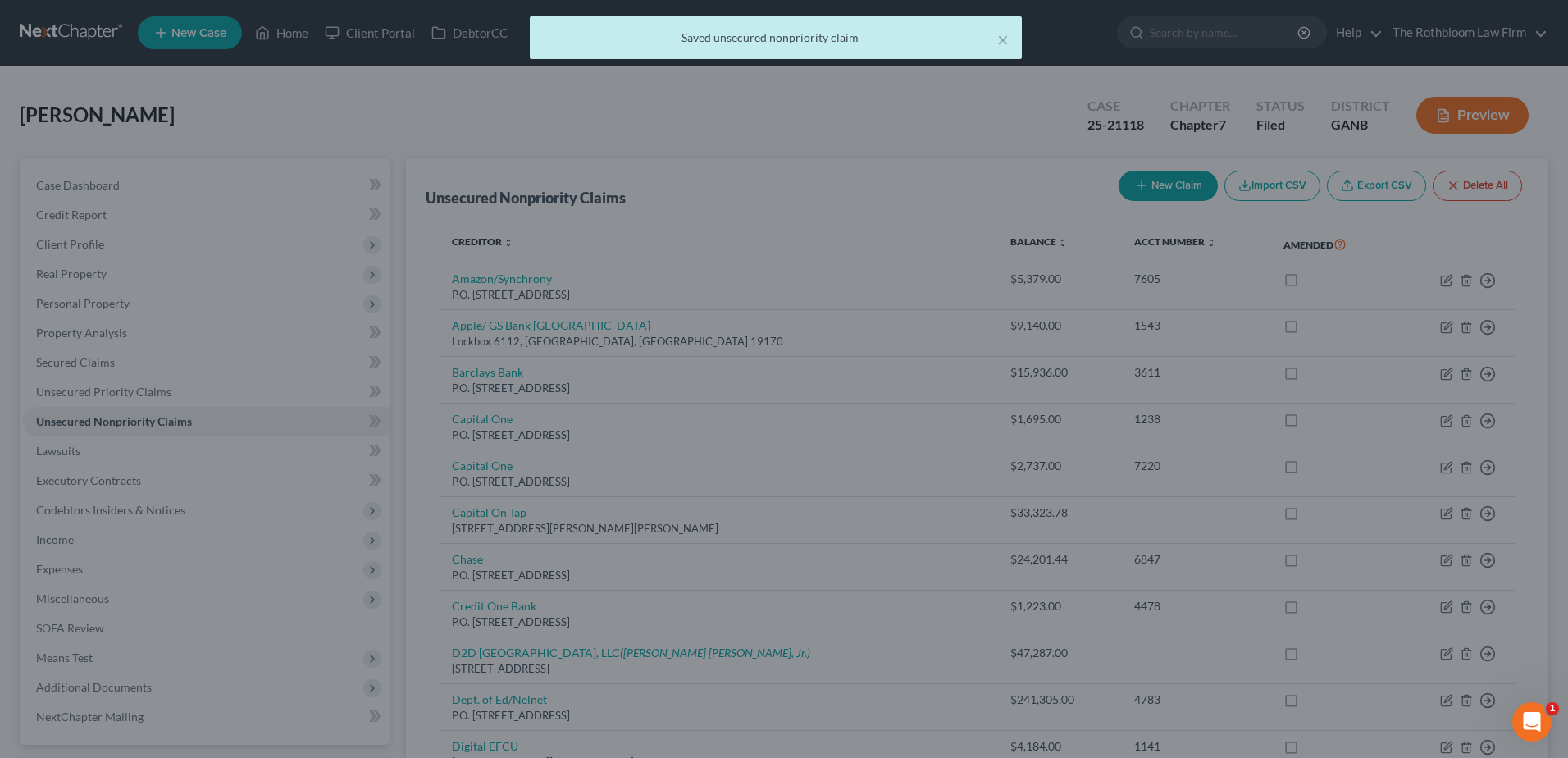
type input "0.00"
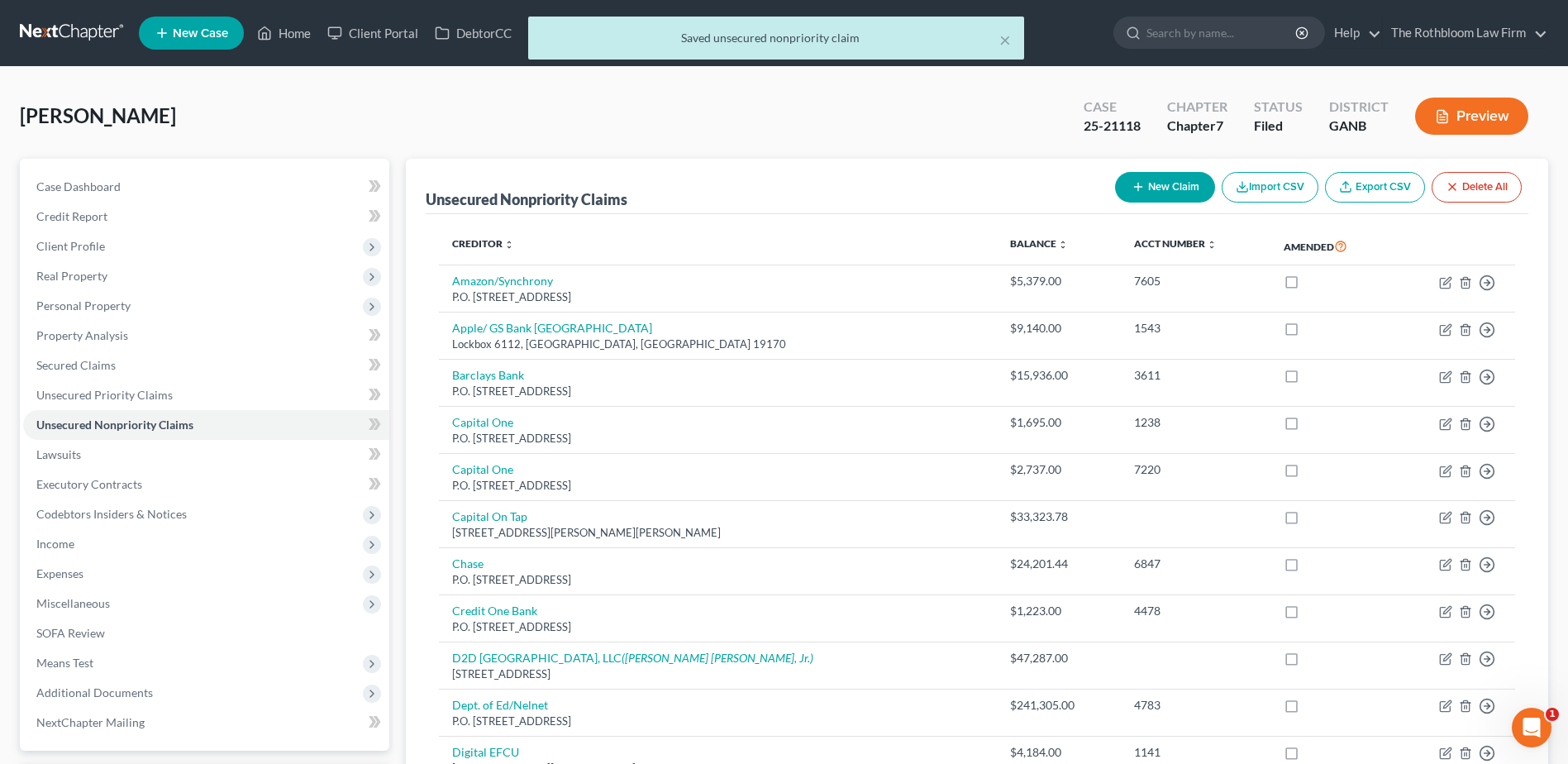
click at [1200, 187] on button "New Claim" at bounding box center [1164, 187] width 100 height 31
select select "0"
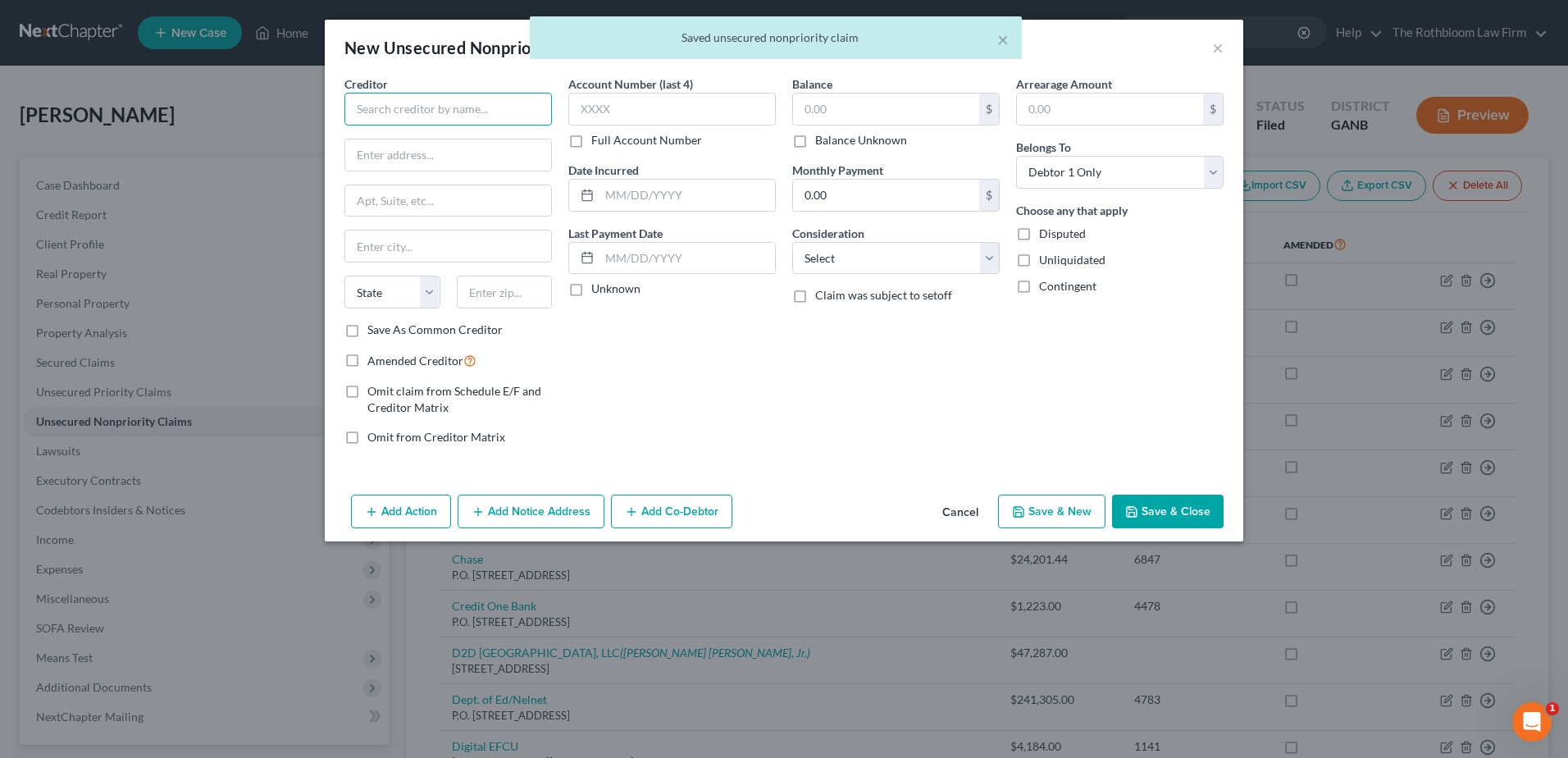
click at [383, 117] on input "text" at bounding box center [448, 109] width 208 height 32
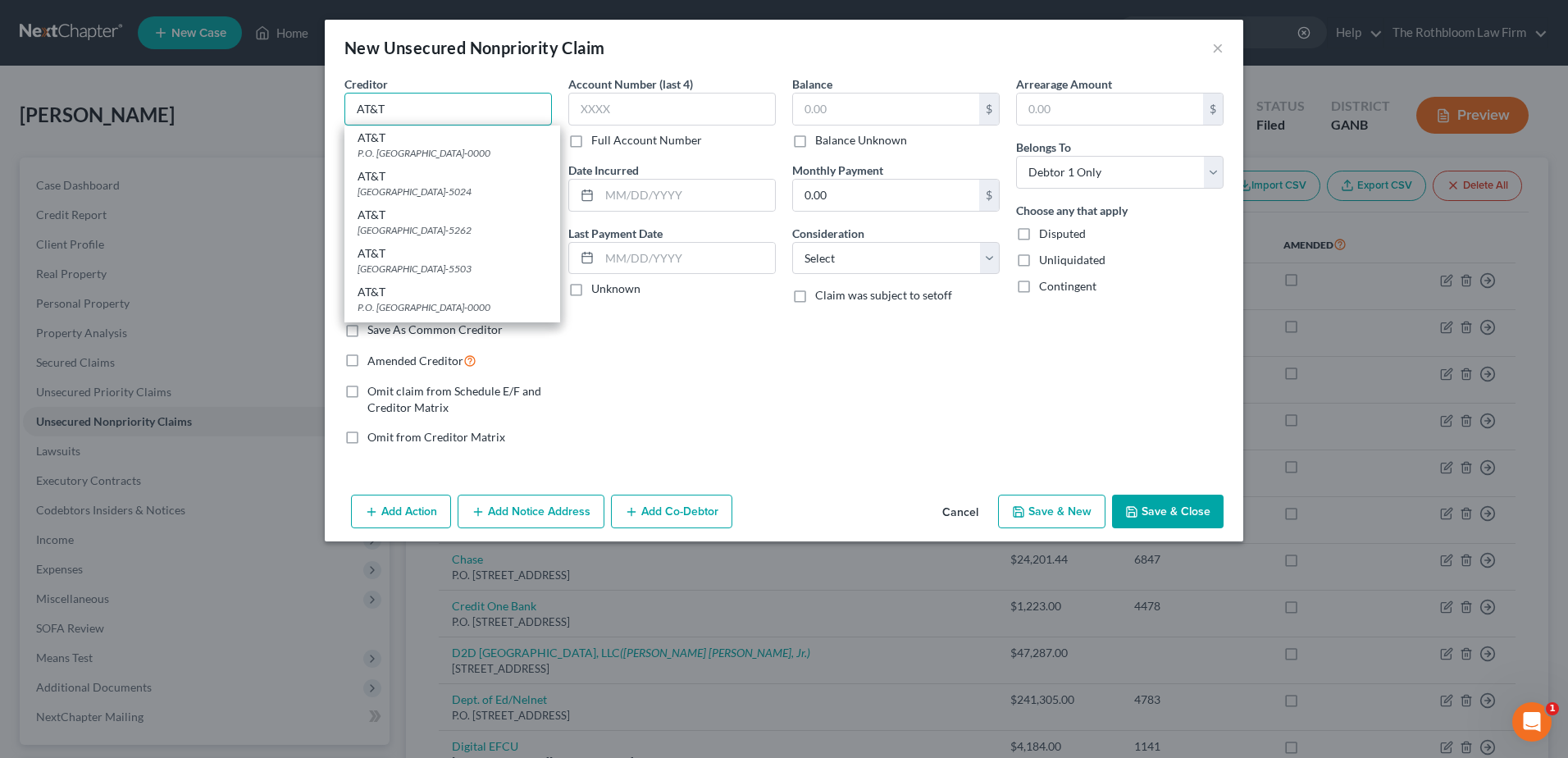
type input "AT&T"
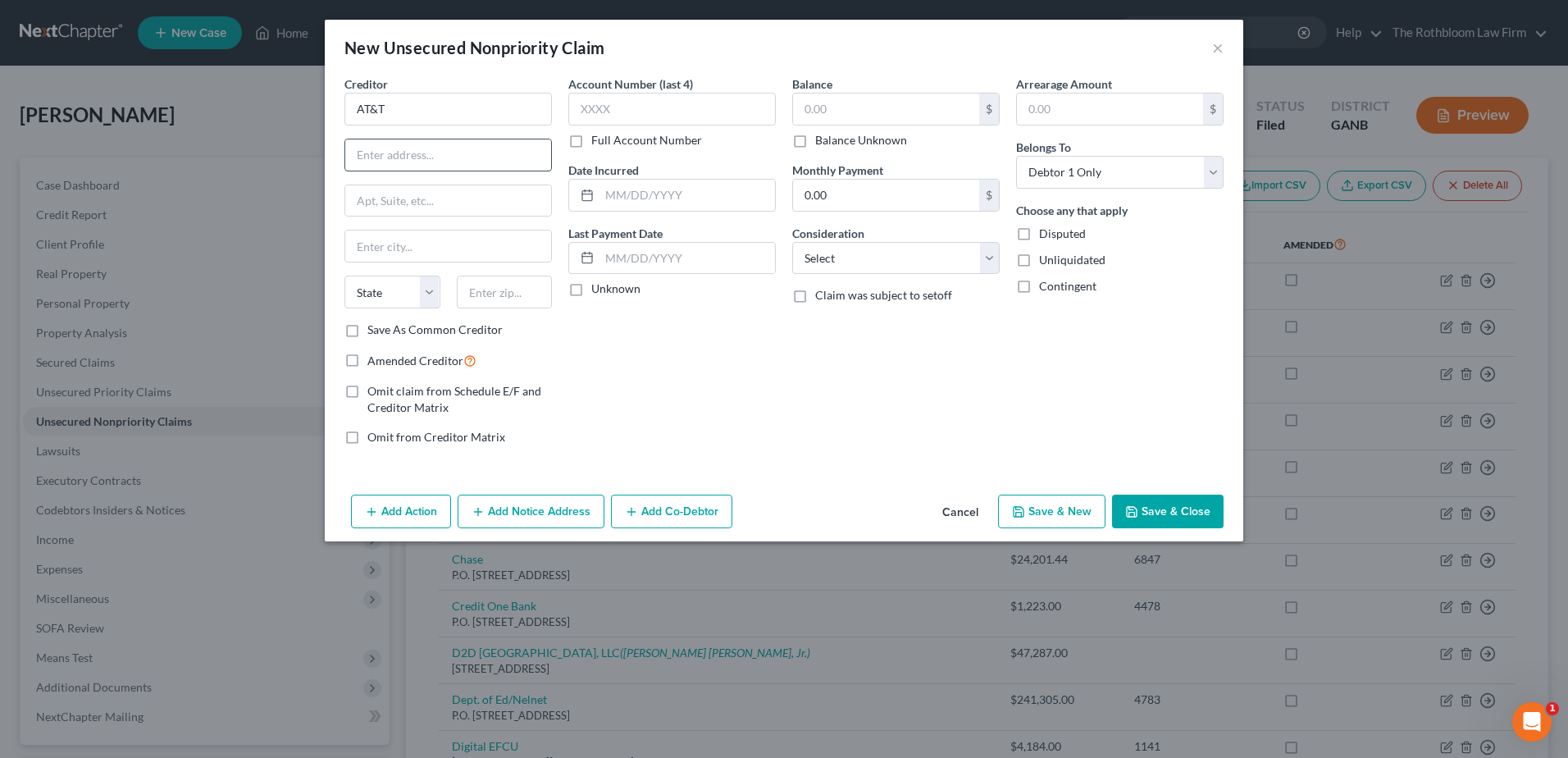
click at [426, 154] on input "text" at bounding box center [448, 155] width 206 height 32
type input "P.O. Box 5014"
click at [500, 295] on input "text" at bounding box center [504, 291] width 96 height 32
type input "60197"
type input "[PERSON_NAME] Stream"
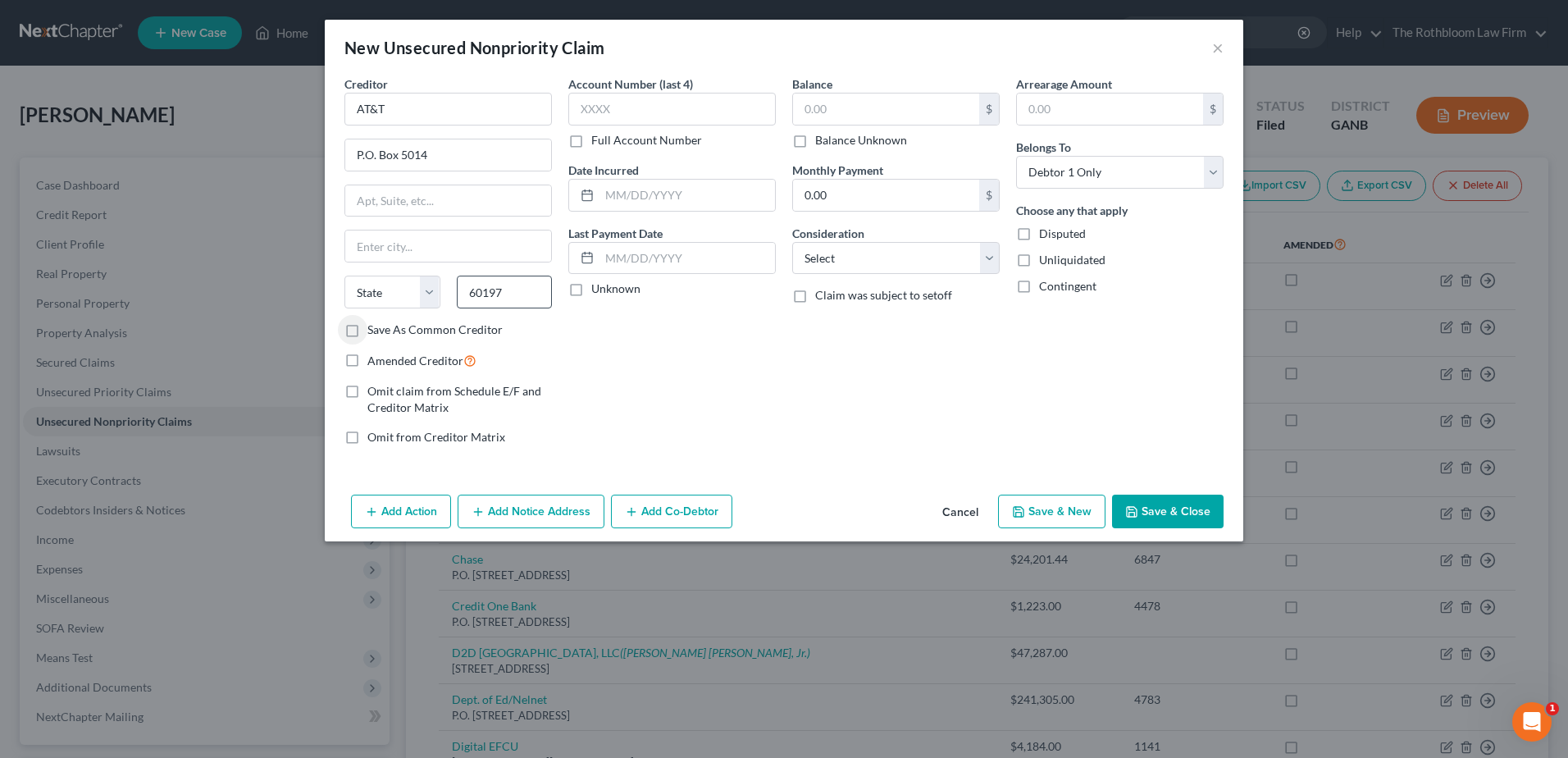
select select "14"
click at [816, 110] on input "text" at bounding box center [886, 110] width 186 height 32
type input "560"
click at [646, 113] on input "text" at bounding box center [672, 109] width 208 height 32
type input "0429"
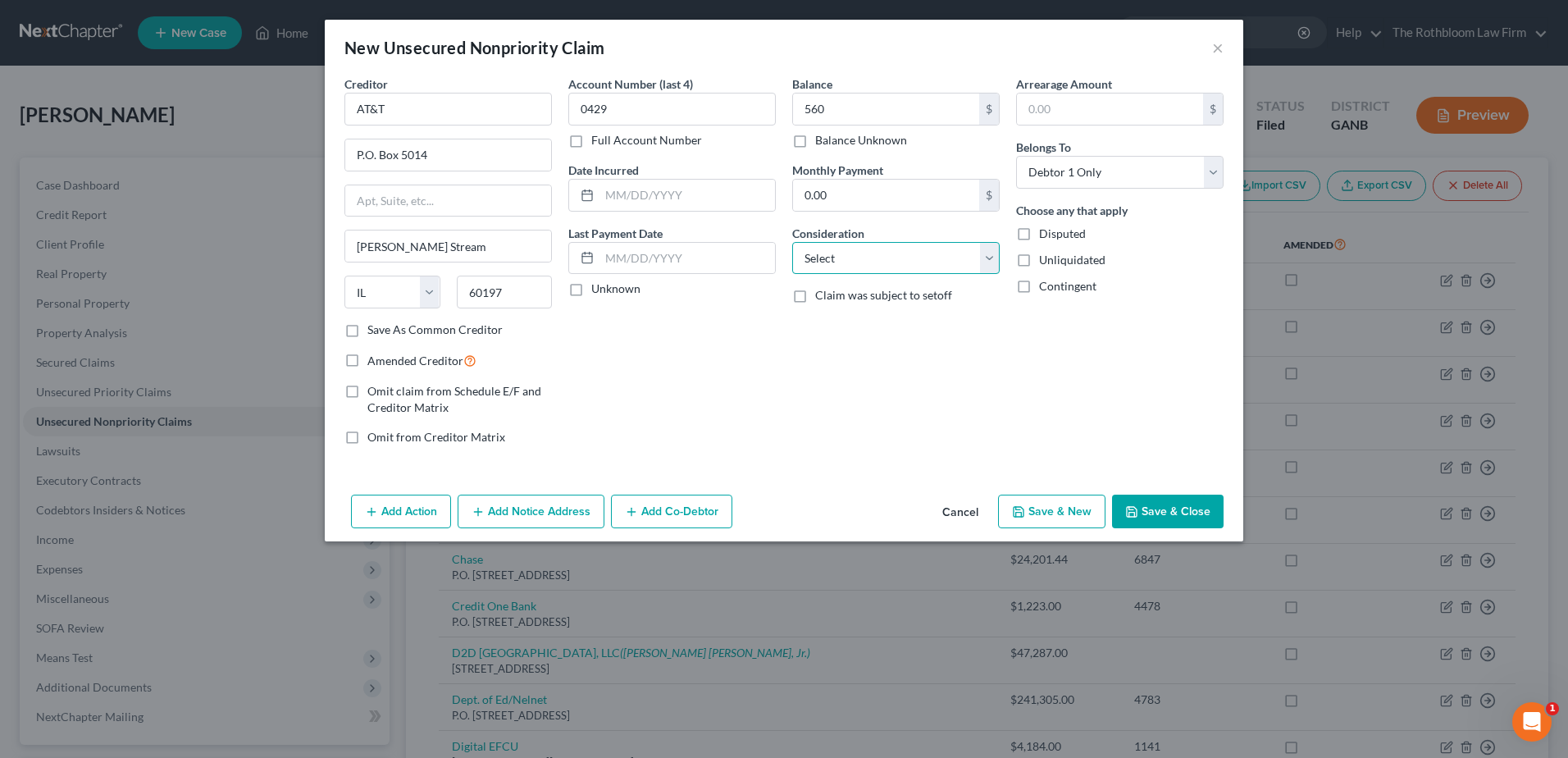
click at [836, 260] on select "Select Cable / Satellite Services Collection Agency Credit Card Debt Debt Couns…" at bounding box center [895, 258] width 208 height 32
click at [792, 242] on select "Select Cable / Satellite Services Collection Agency Credit Card Debt Debt Couns…" at bounding box center [895, 258] width 208 height 32
click at [987, 264] on select "Select Cable / Satellite Services Collection Agency Credit Card Debt Debt Couns…" at bounding box center [895, 258] width 208 height 32
select select "19"
click at [792, 242] on select "Select Cable / Satellite Services Collection Agency Credit Card Debt Debt Couns…" at bounding box center [895, 258] width 208 height 32
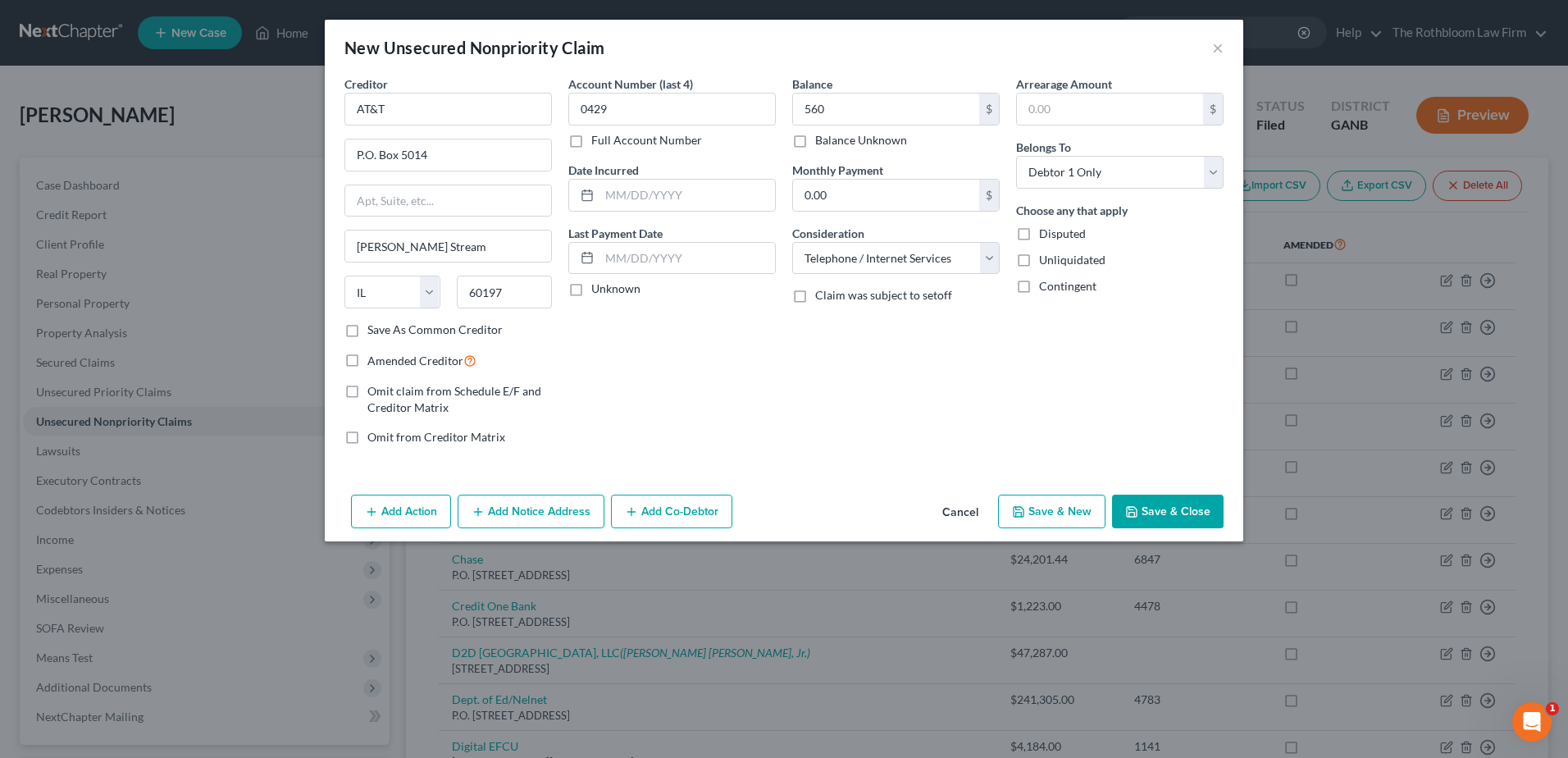
click at [1184, 517] on button "Save & Close" at bounding box center [1167, 511] width 111 height 34
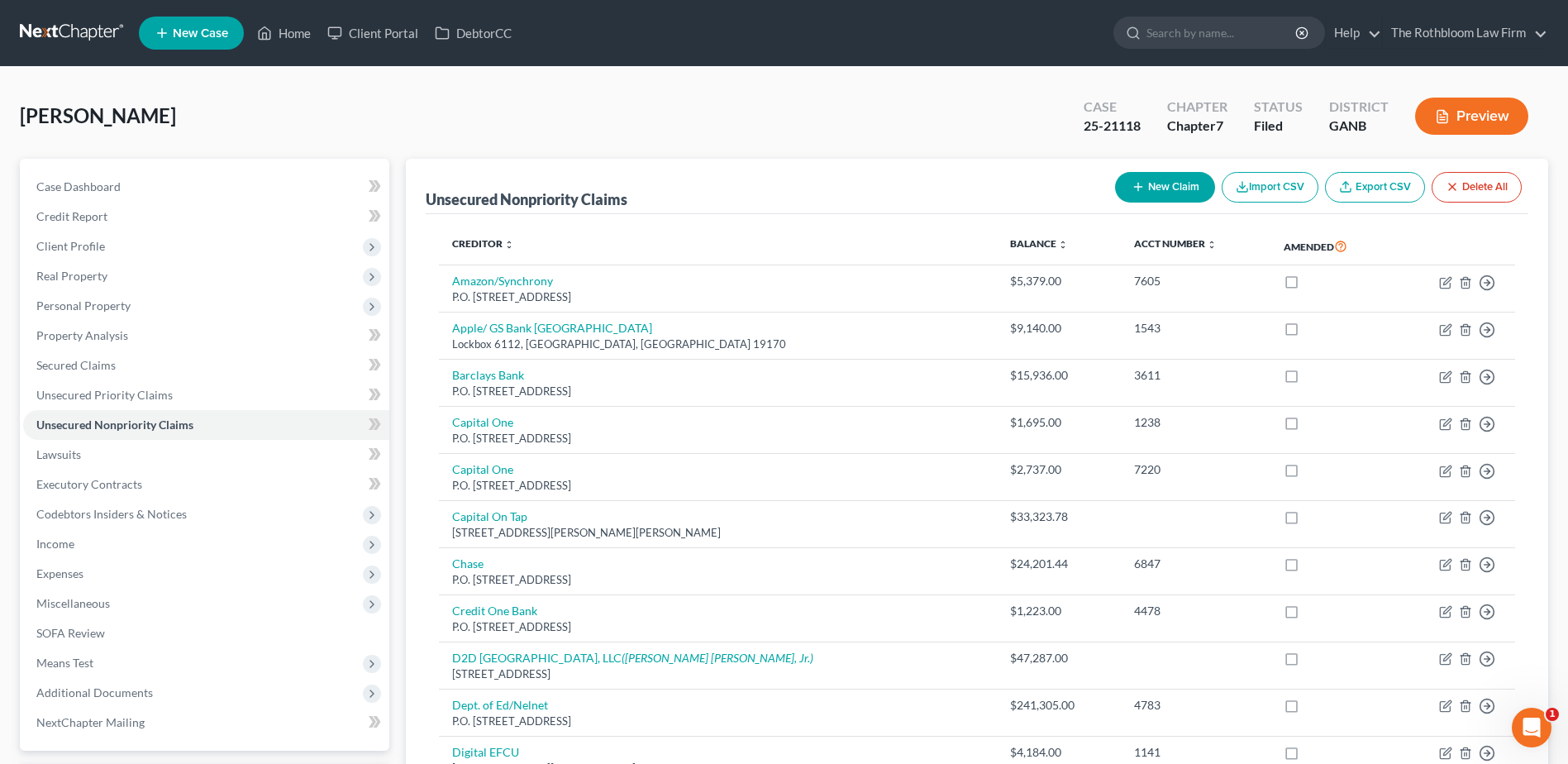
click at [1151, 190] on button "New Claim" at bounding box center [1164, 187] width 100 height 31
select select "0"
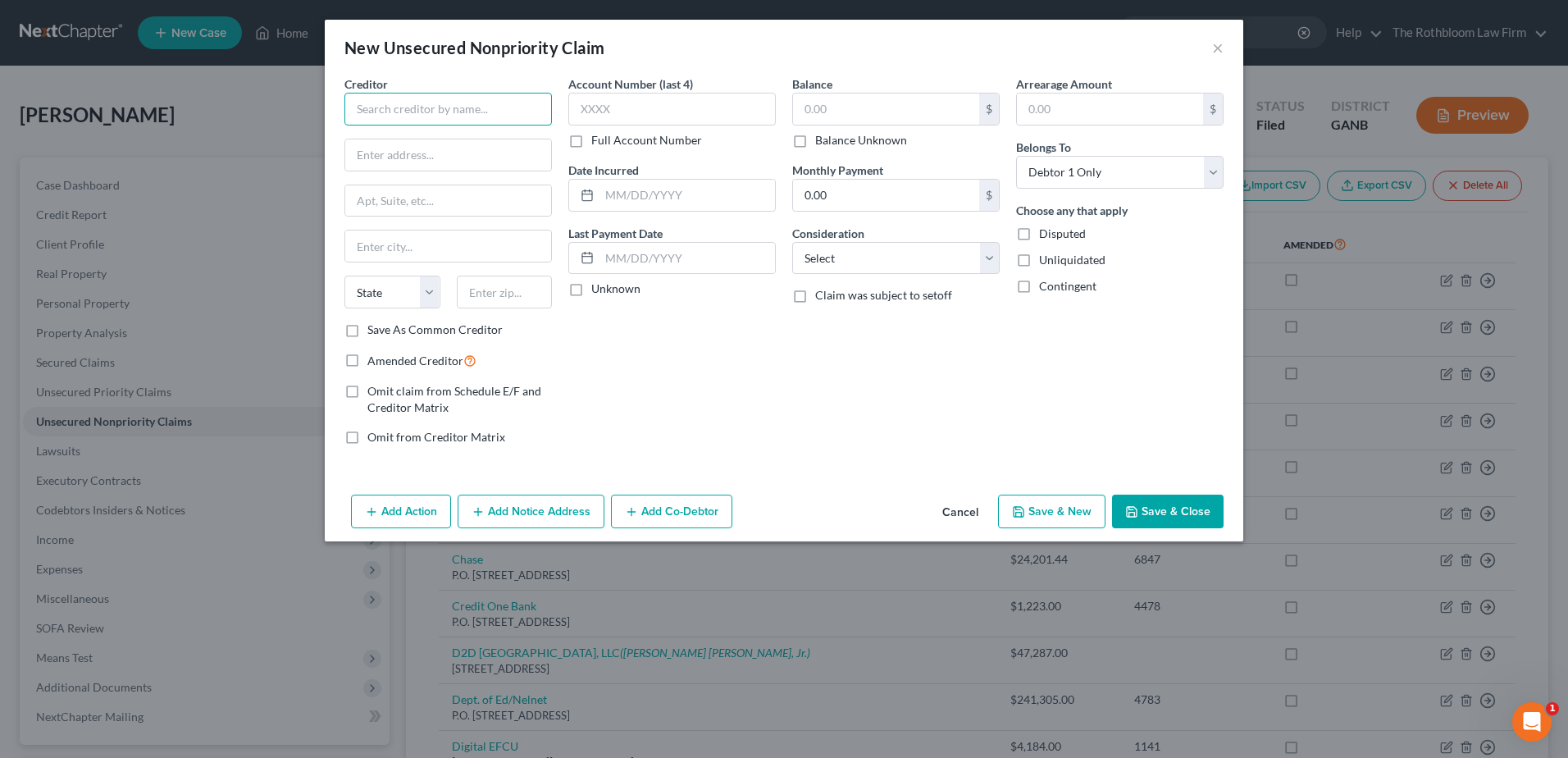
click at [393, 103] on input "text" at bounding box center [448, 109] width 208 height 32
type input "WillScott Containers"
click at [801, 100] on input "text" at bounding box center [886, 110] width 186 height 32
type input "1,267.75"
click at [416, 151] on input "text" at bounding box center [448, 155] width 206 height 32
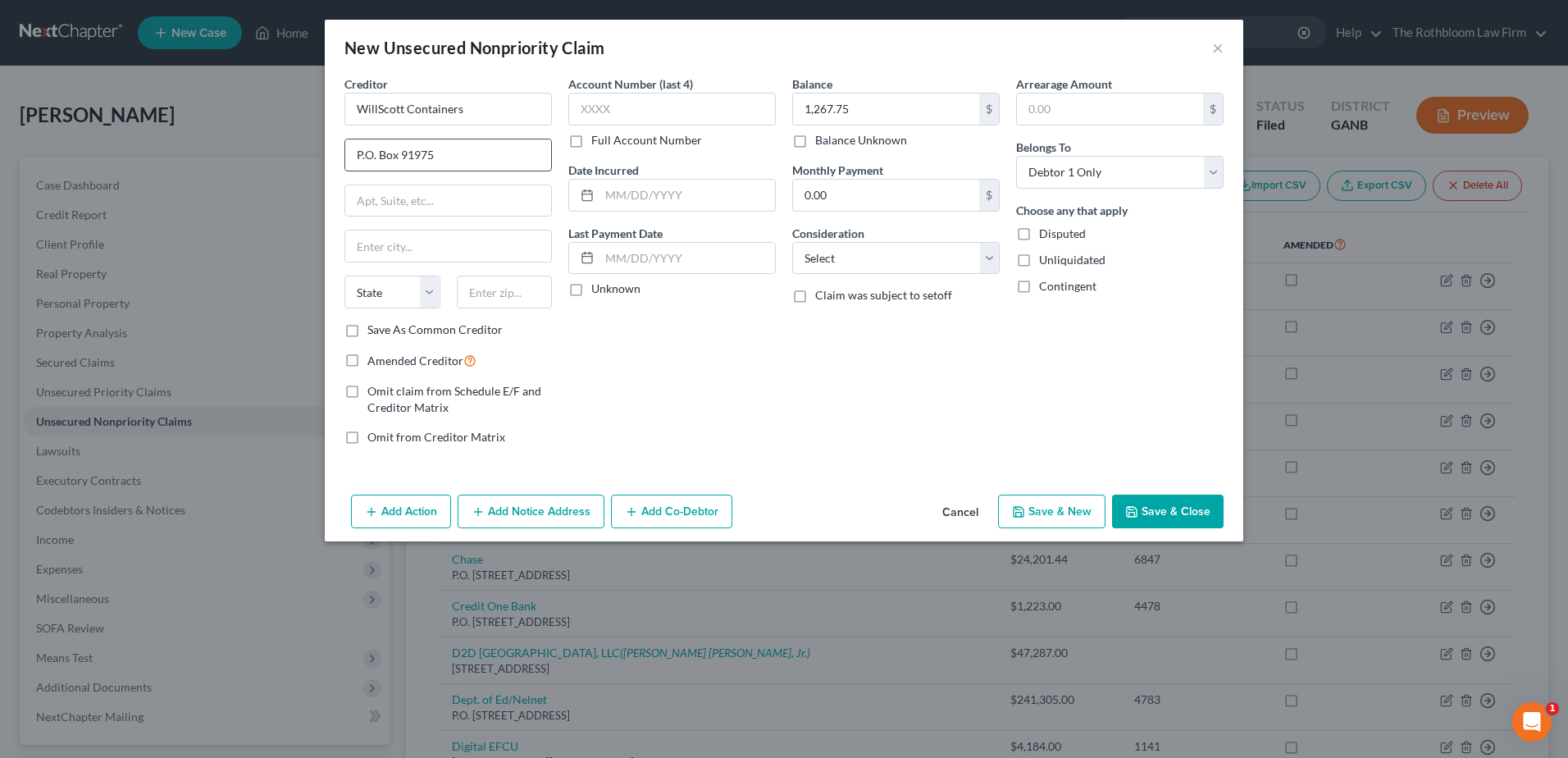
type input "P.O. Box 91975"
type input "60693"
type input "[GEOGRAPHIC_DATA]"
select select "14"
click at [836, 252] on select "Select Cable / Satellite Services Collection Agency Credit Card Debt Debt Couns…" at bounding box center [895, 258] width 208 height 32
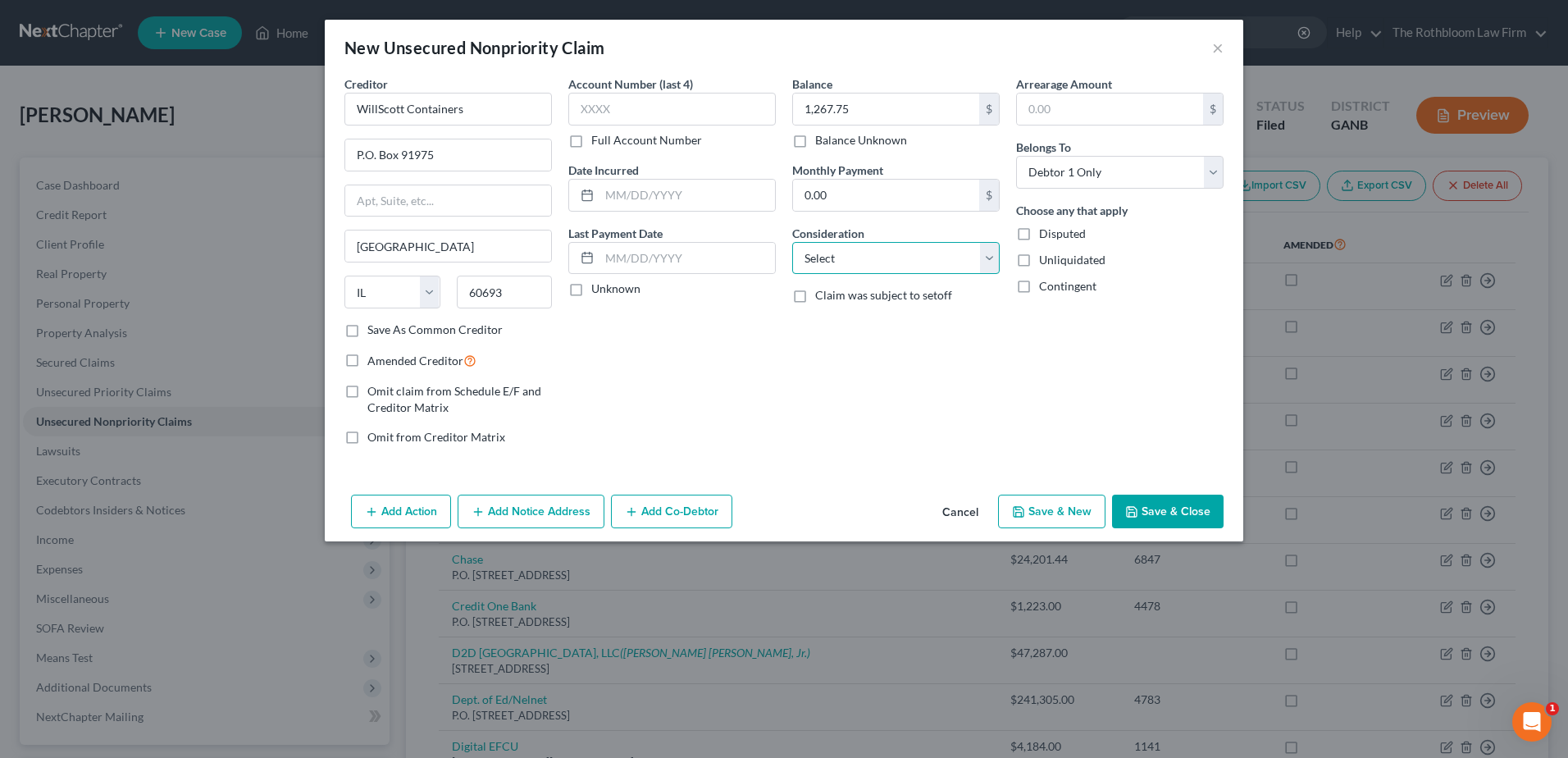
select select "14"
click at [792, 242] on select "Select Cable / Satellite Services Collection Agency Credit Card Debt Debt Couns…" at bounding box center [895, 258] width 208 height 32
click at [810, 317] on input "text" at bounding box center [895, 321] width 206 height 32
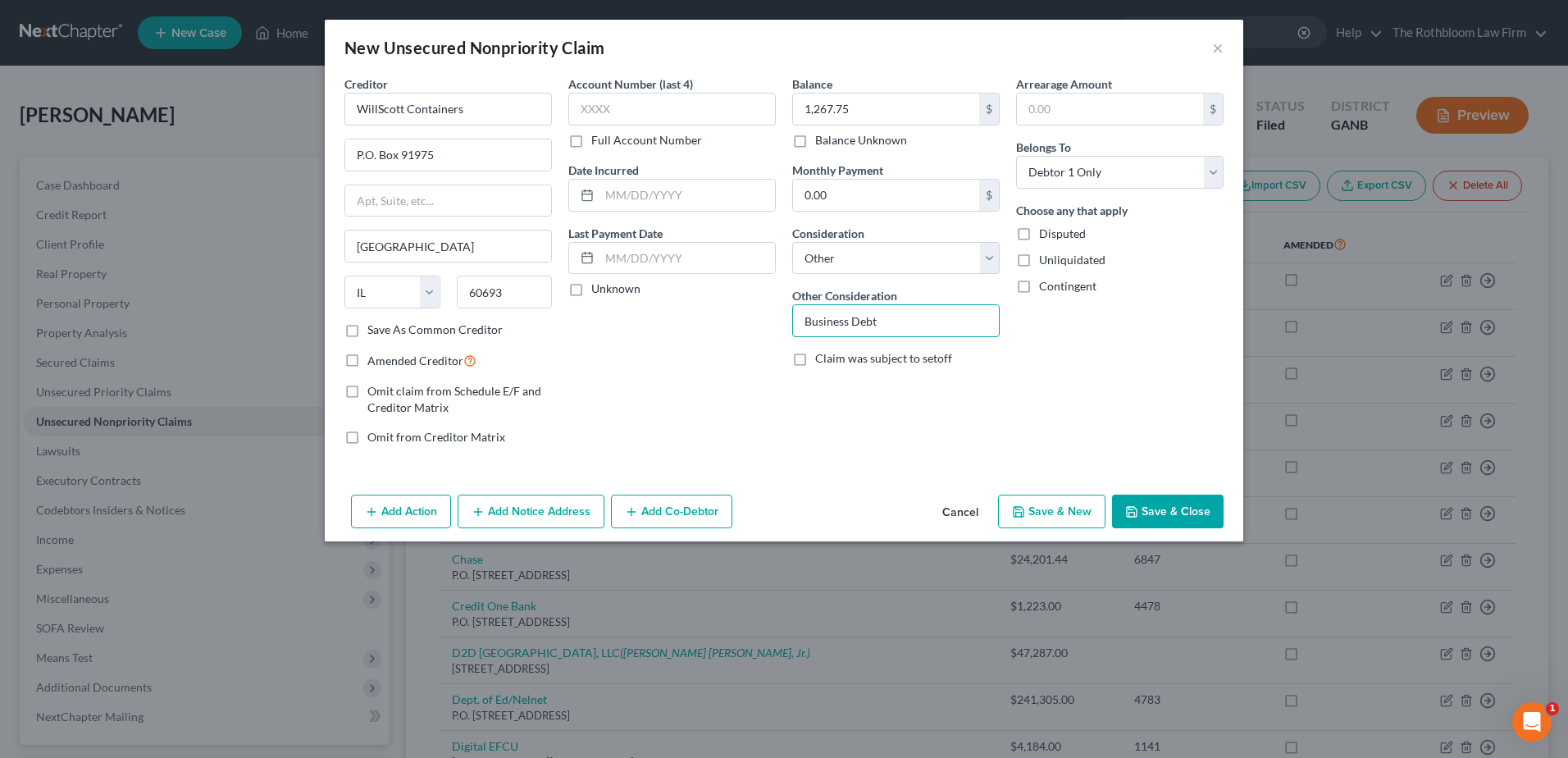
type input "Business Debt"
click at [1207, 504] on button "Save & Close" at bounding box center [1167, 511] width 111 height 34
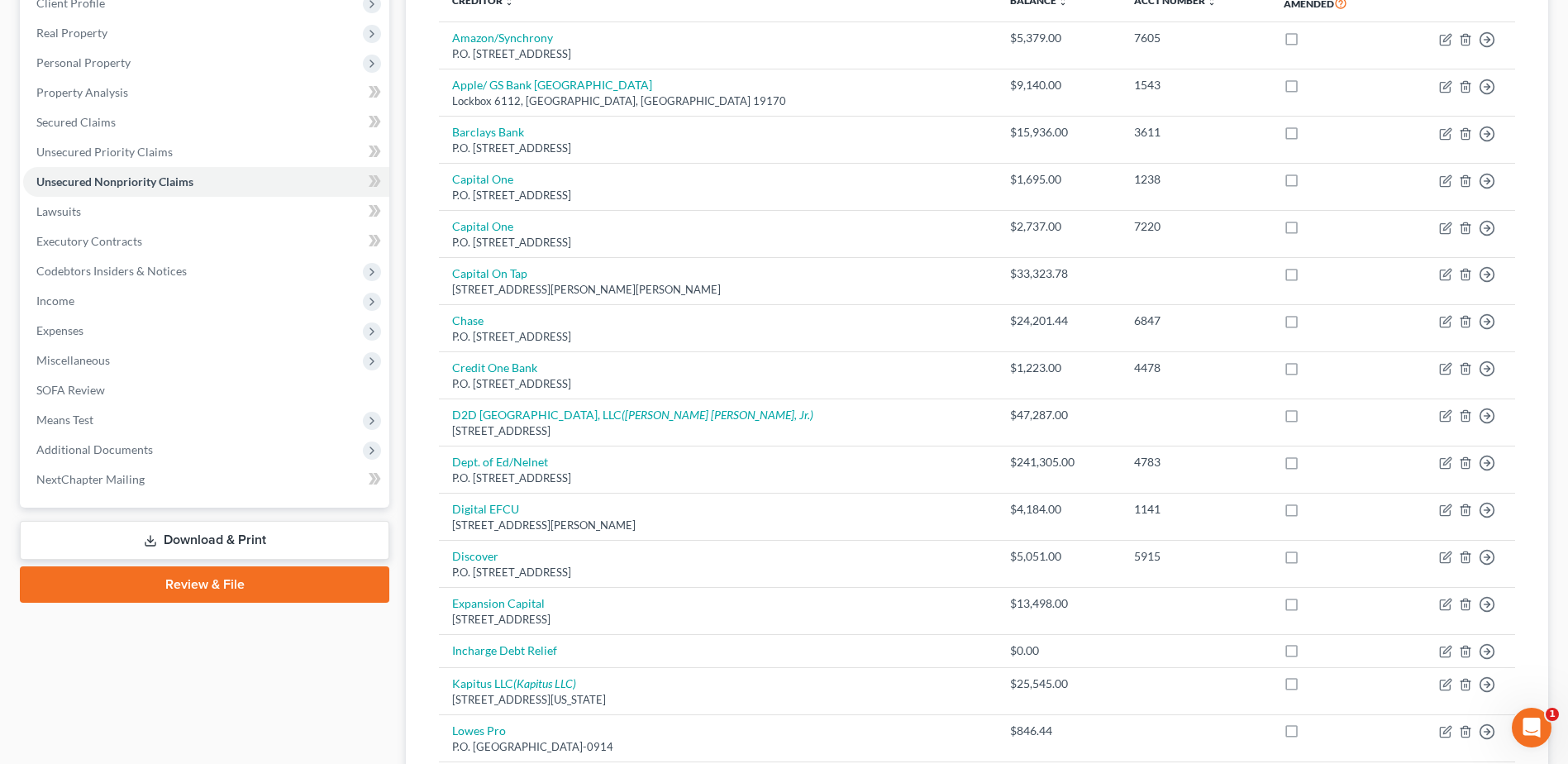
scroll to position [414, 0]
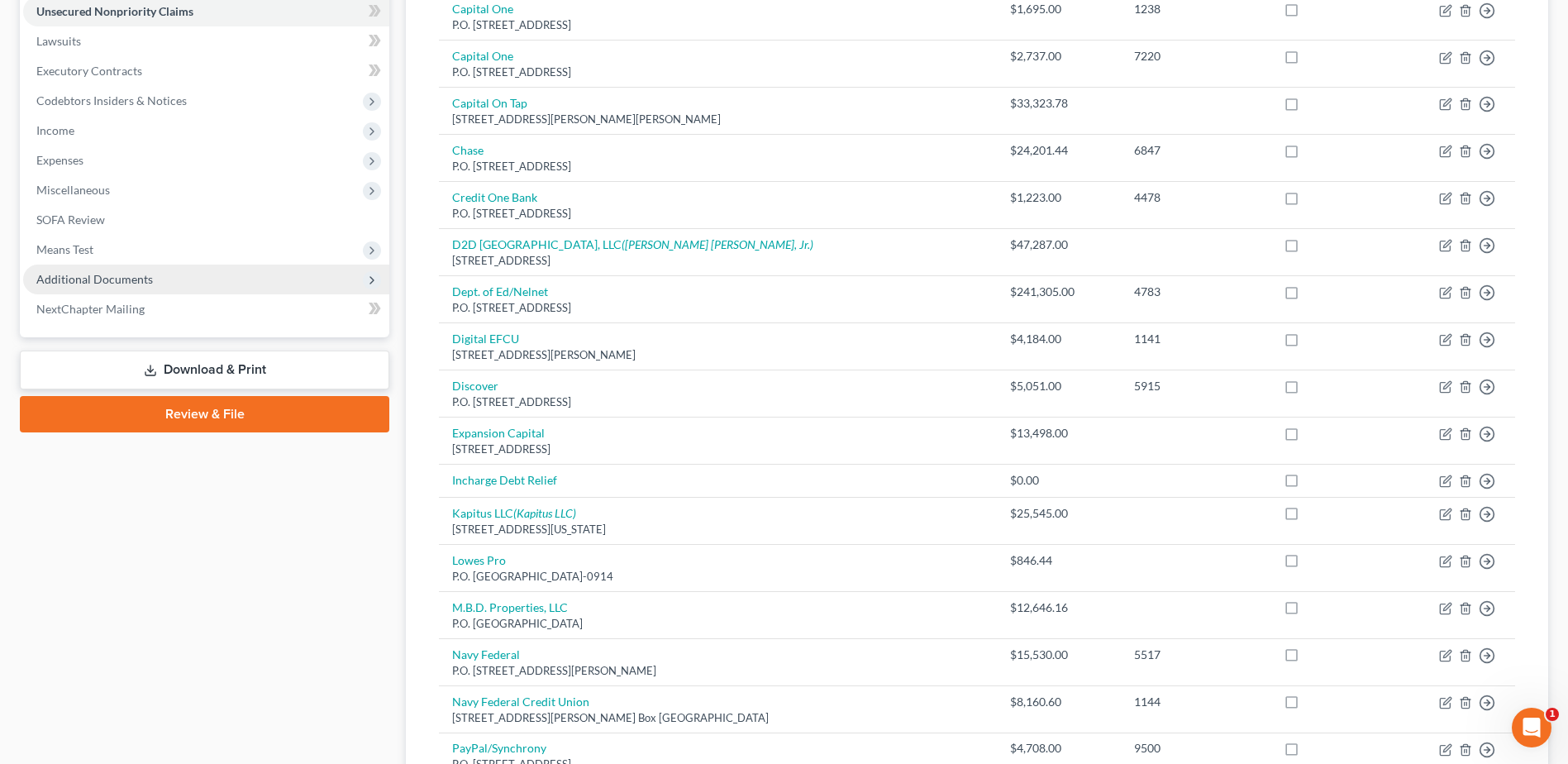
click at [133, 279] on span "Additional Documents" at bounding box center [95, 279] width 117 height 14
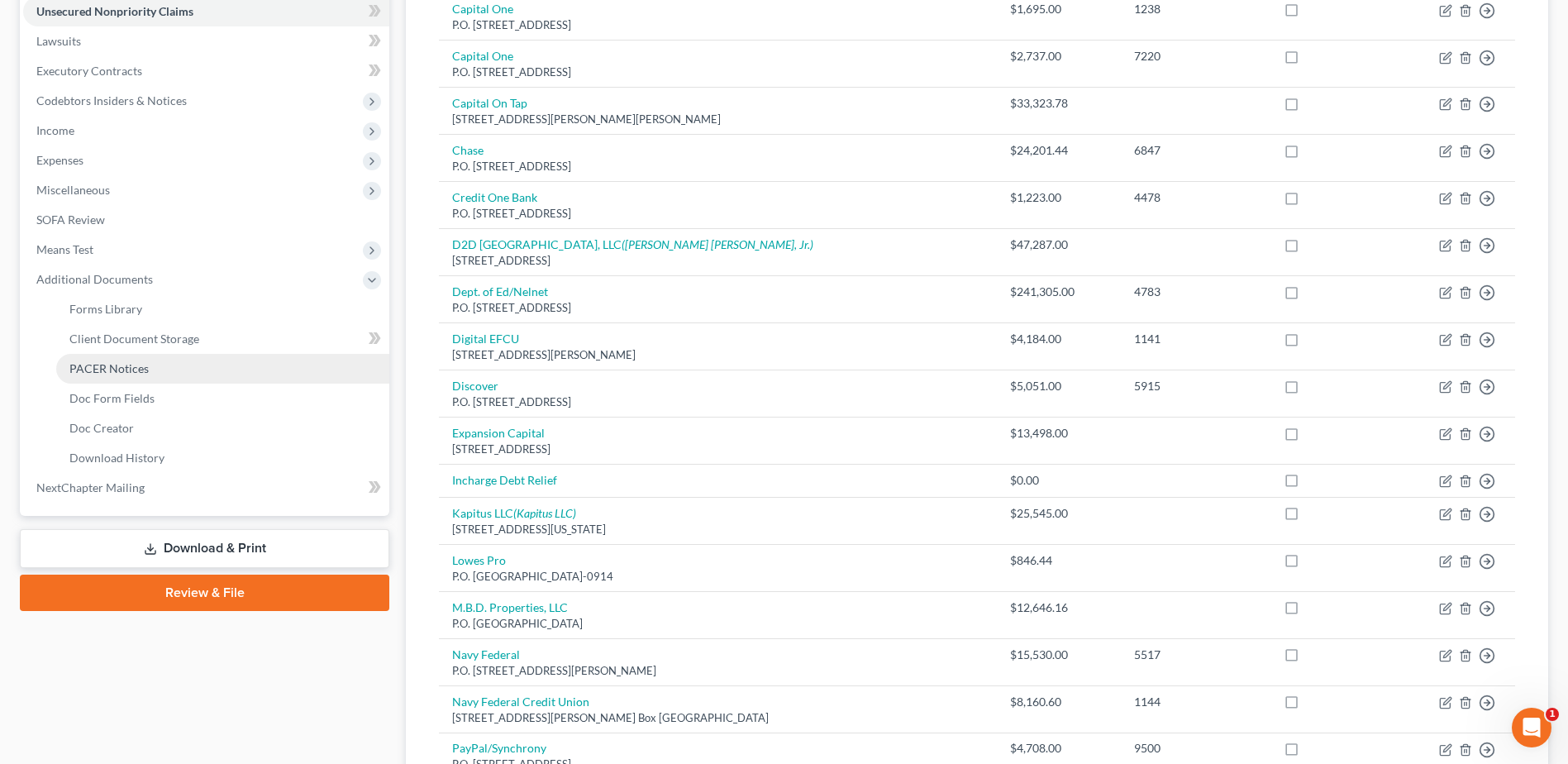
click at [127, 371] on span "PACER Notices" at bounding box center [110, 369] width 80 height 14
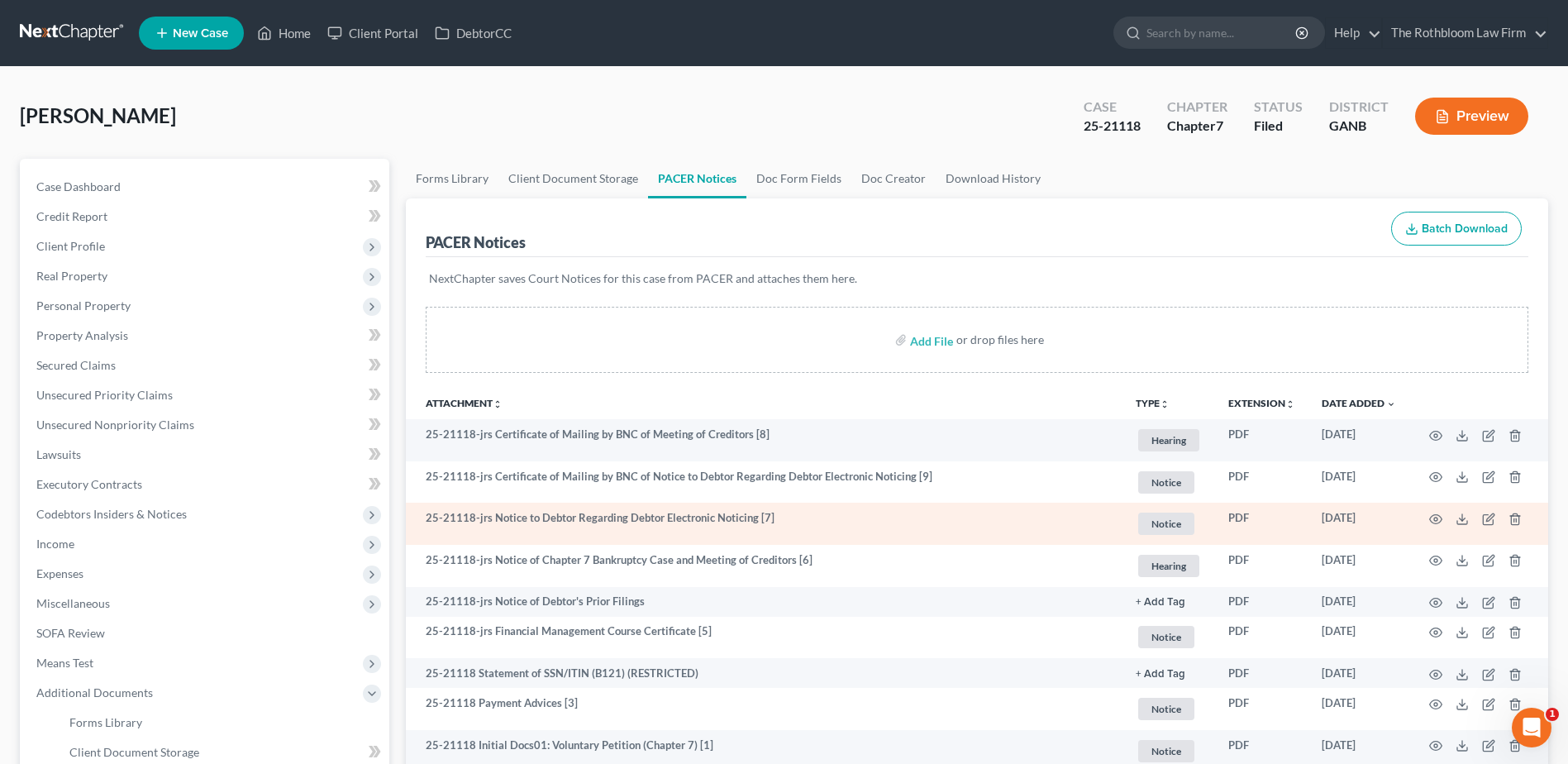
scroll to position [248, 0]
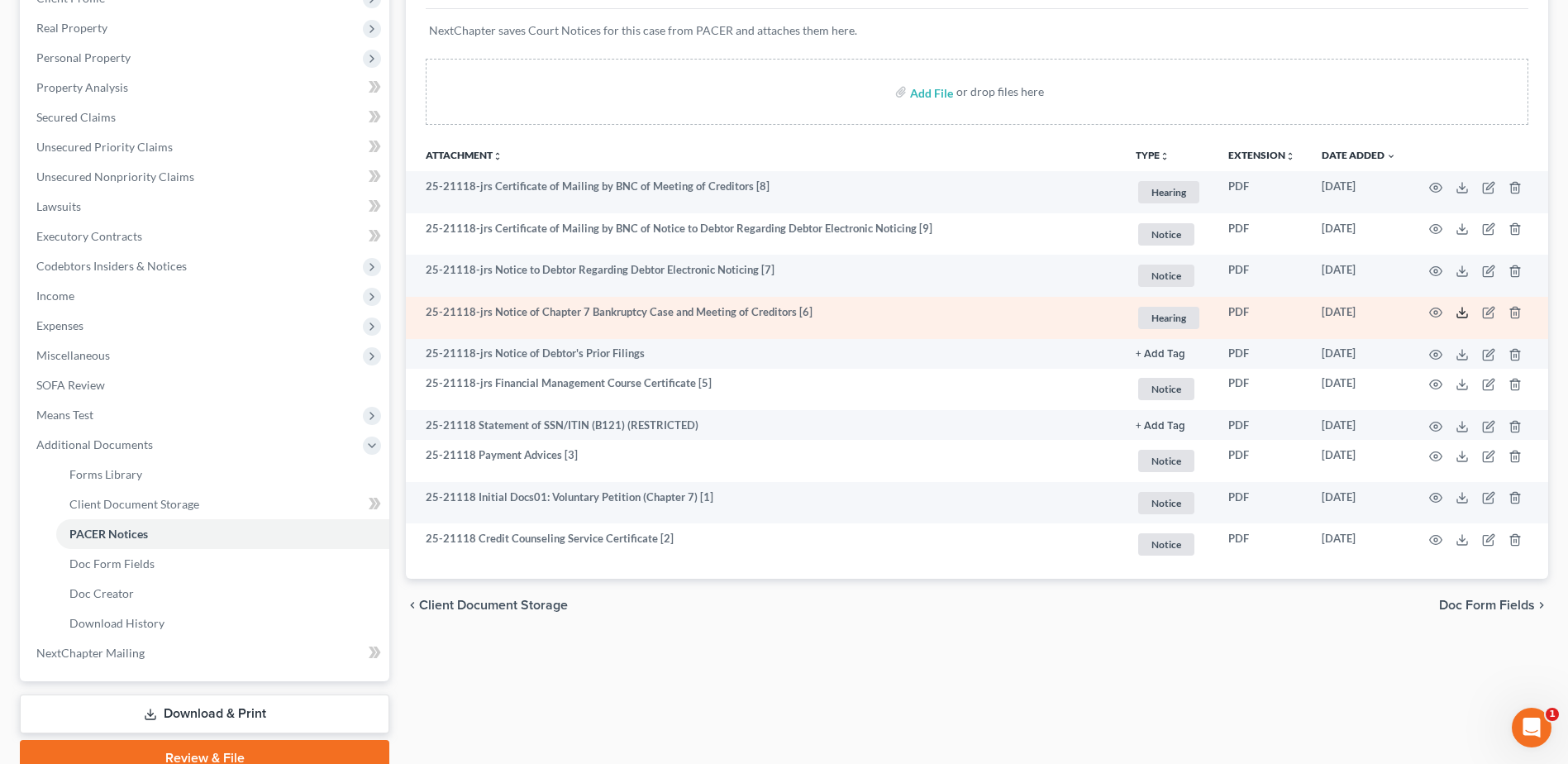
click at [1459, 316] on icon at bounding box center [1462, 312] width 13 height 13
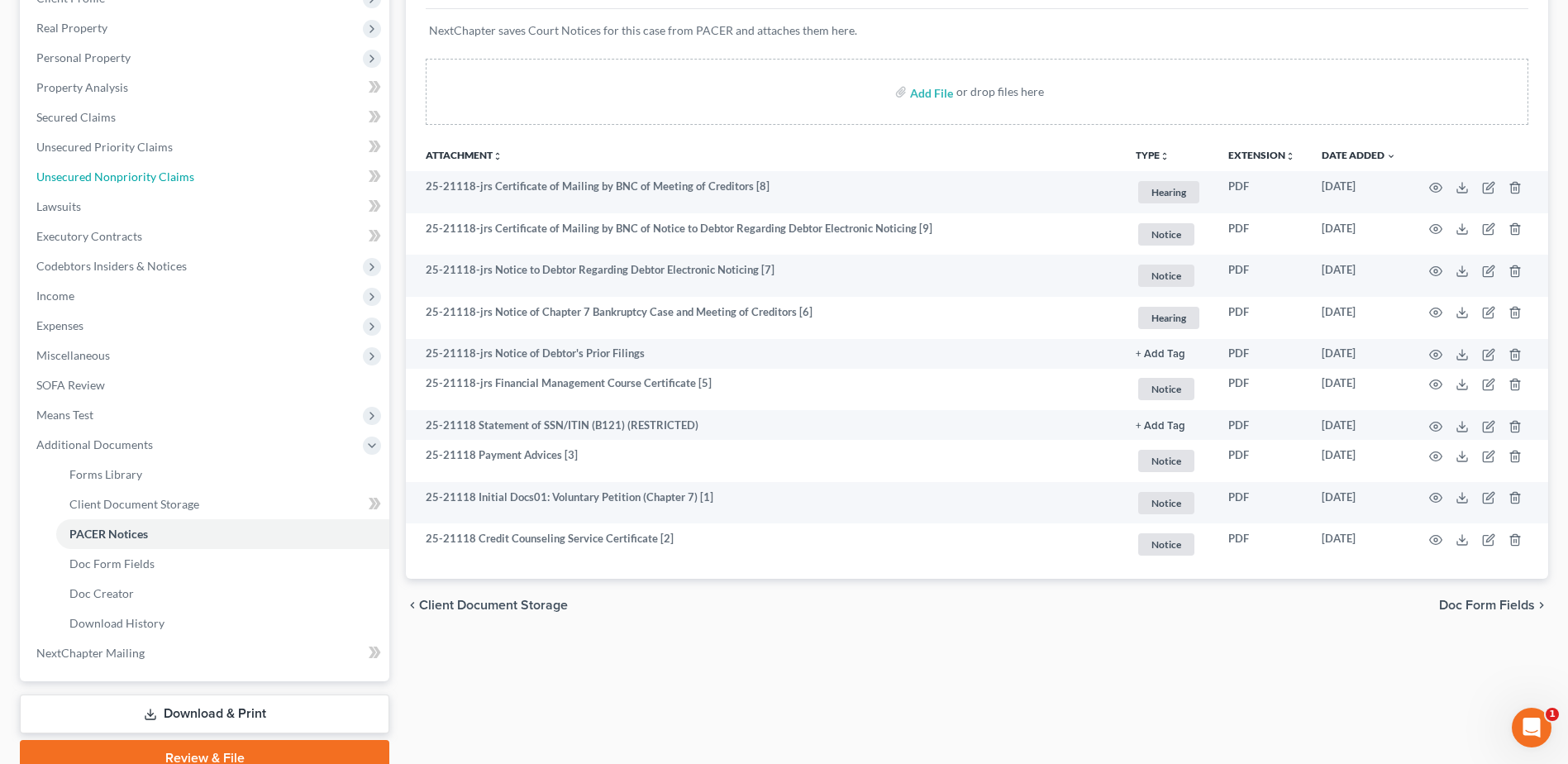
click at [112, 168] on link "Unsecured Nonpriority Claims" at bounding box center [206, 177] width 366 height 30
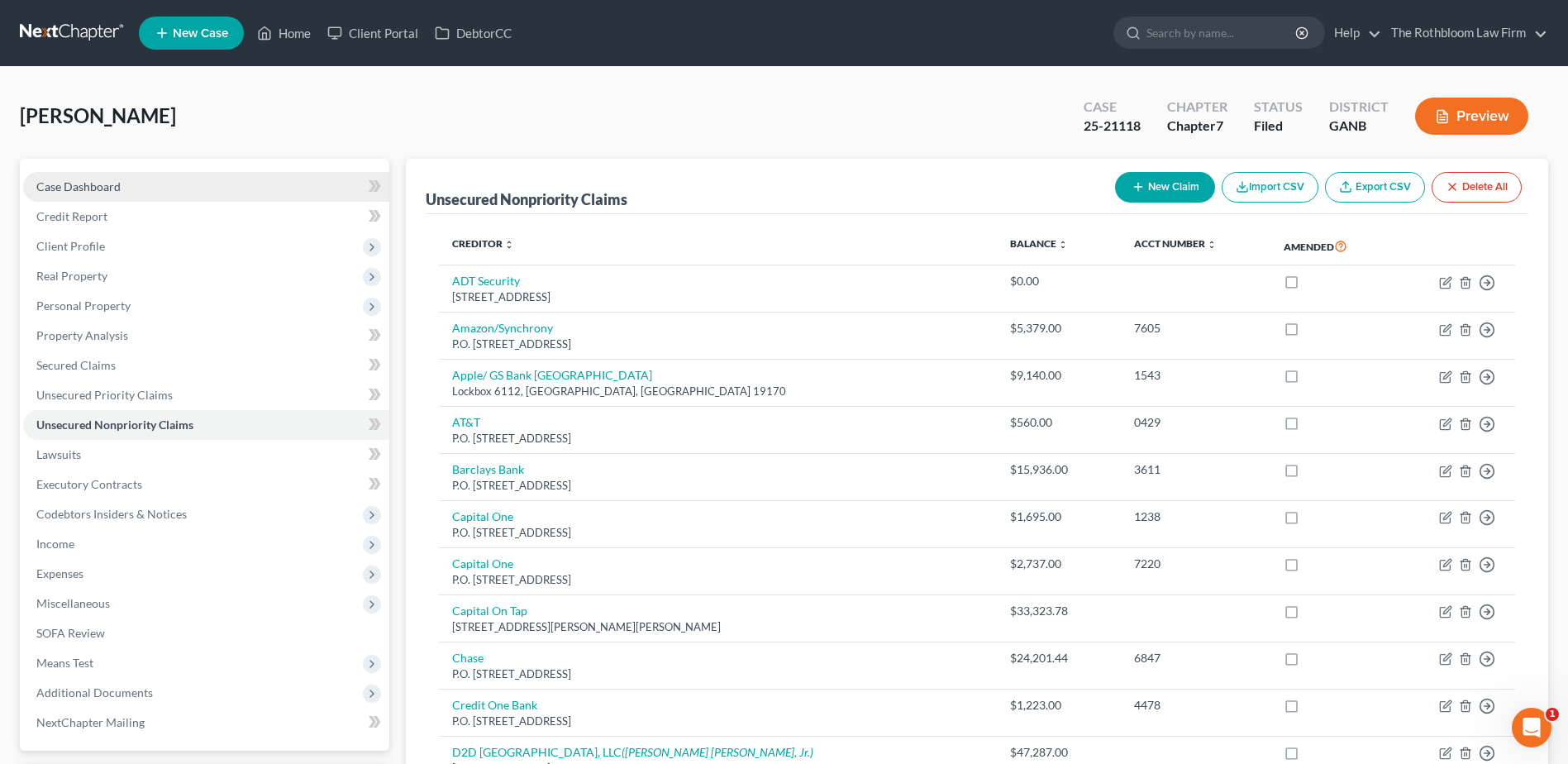
click at [79, 190] on span "Case Dashboard" at bounding box center [78, 187] width 84 height 14
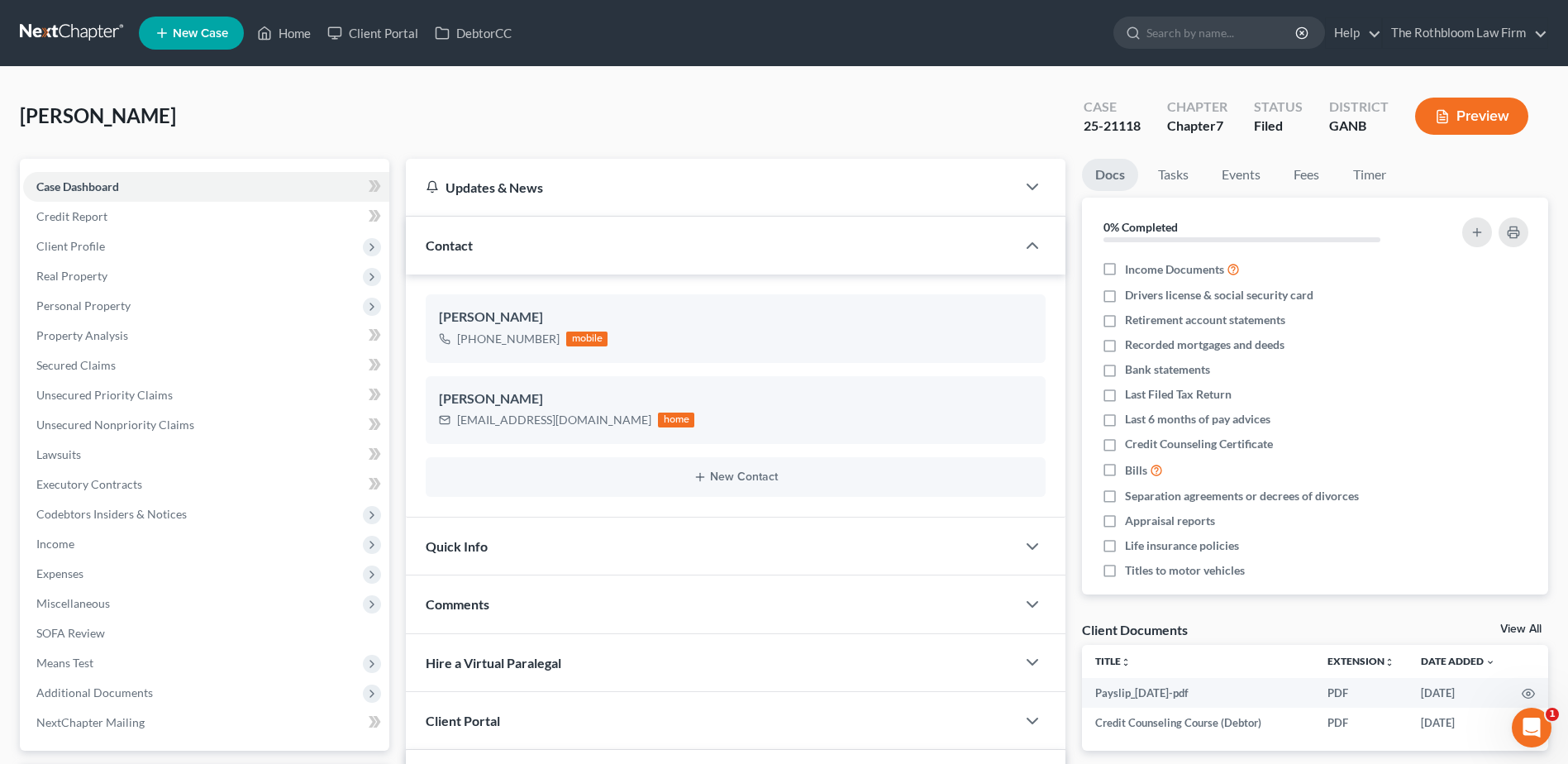
scroll to position [236, 0]
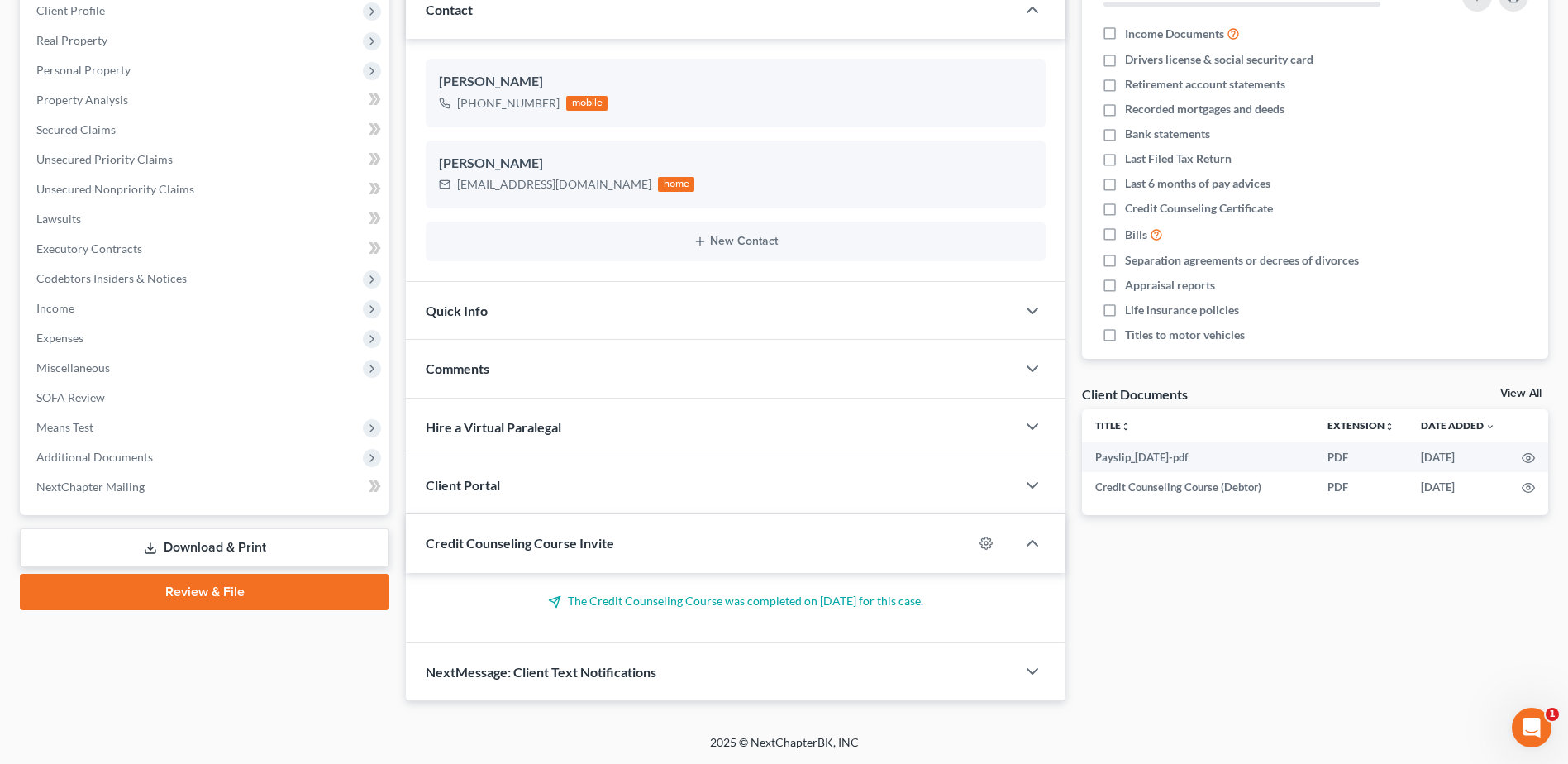
drag, startPoint x: 181, startPoint y: 547, endPoint x: 21, endPoint y: 537, distance: 160.3
click at [181, 547] on link "Download & Print" at bounding box center [204, 548] width 369 height 39
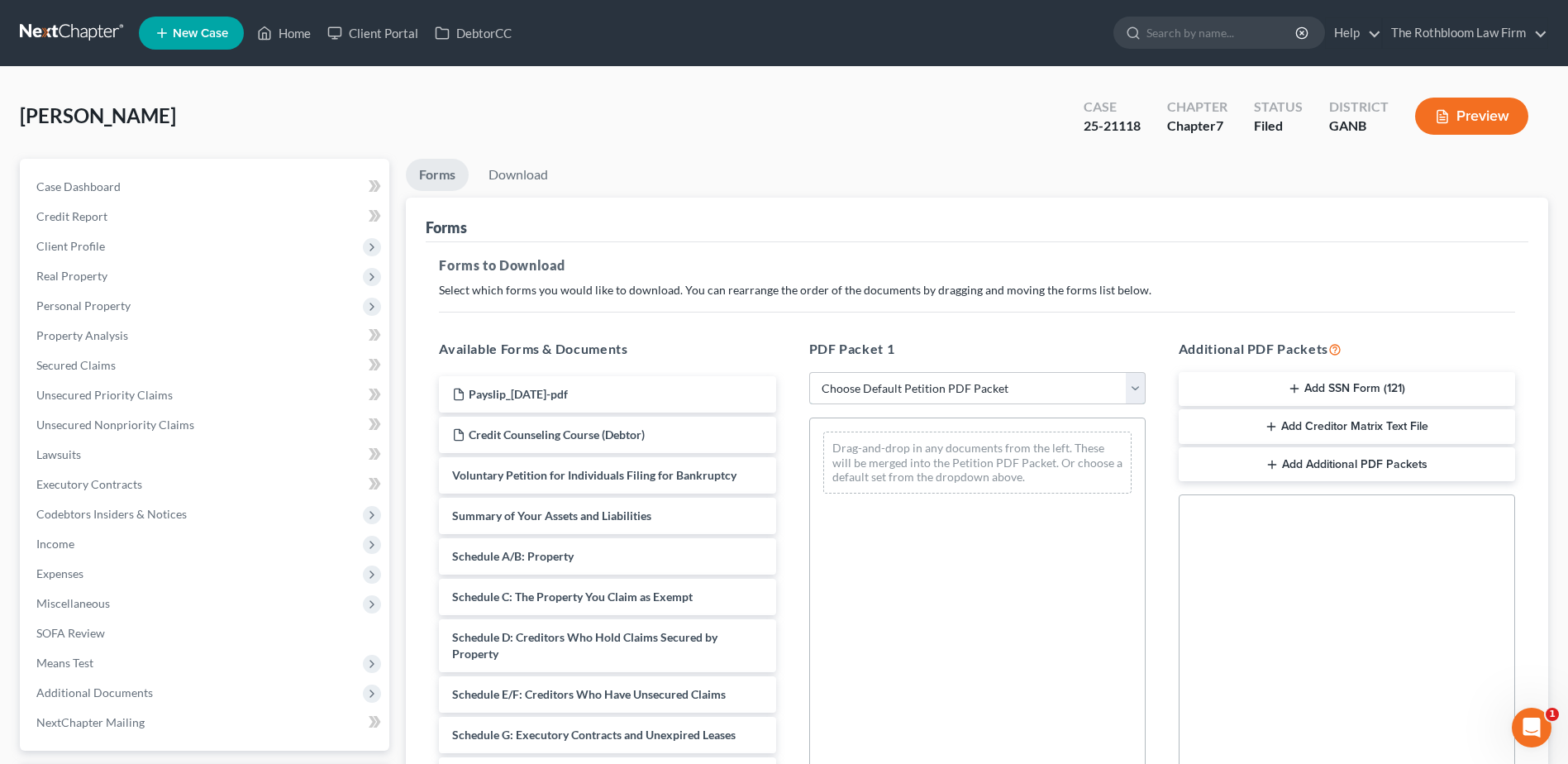
click at [877, 394] on select "Choose Default Petition PDF Packet Complete Bankruptcy Petition (all forms and …" at bounding box center [977, 388] width 337 height 33
select select "5"
click at [809, 372] on select "Choose Default Petition PDF Packet Complete Bankruptcy Petition (all forms and …" at bounding box center [977, 388] width 337 height 33
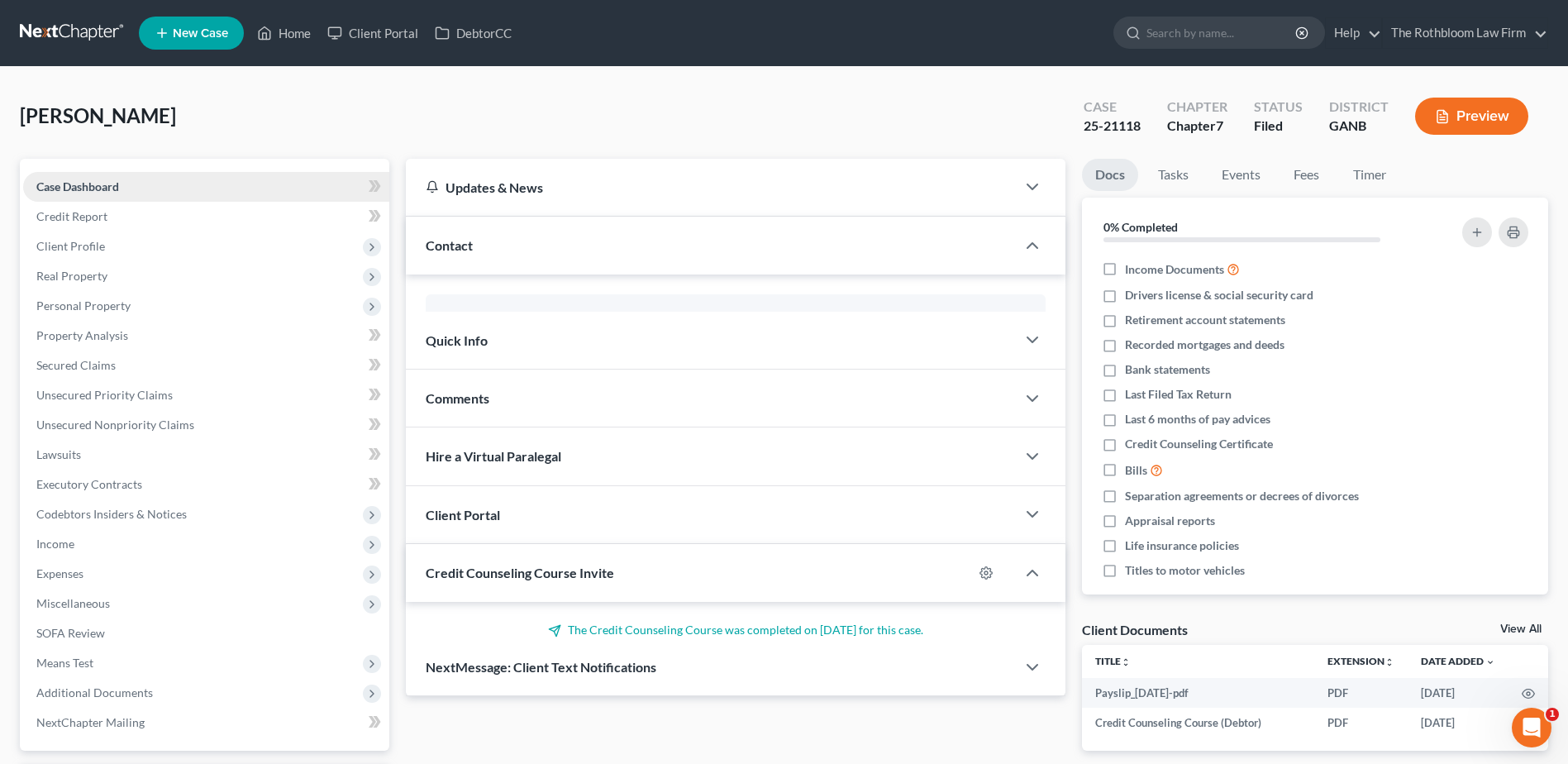
scroll to position [145, 0]
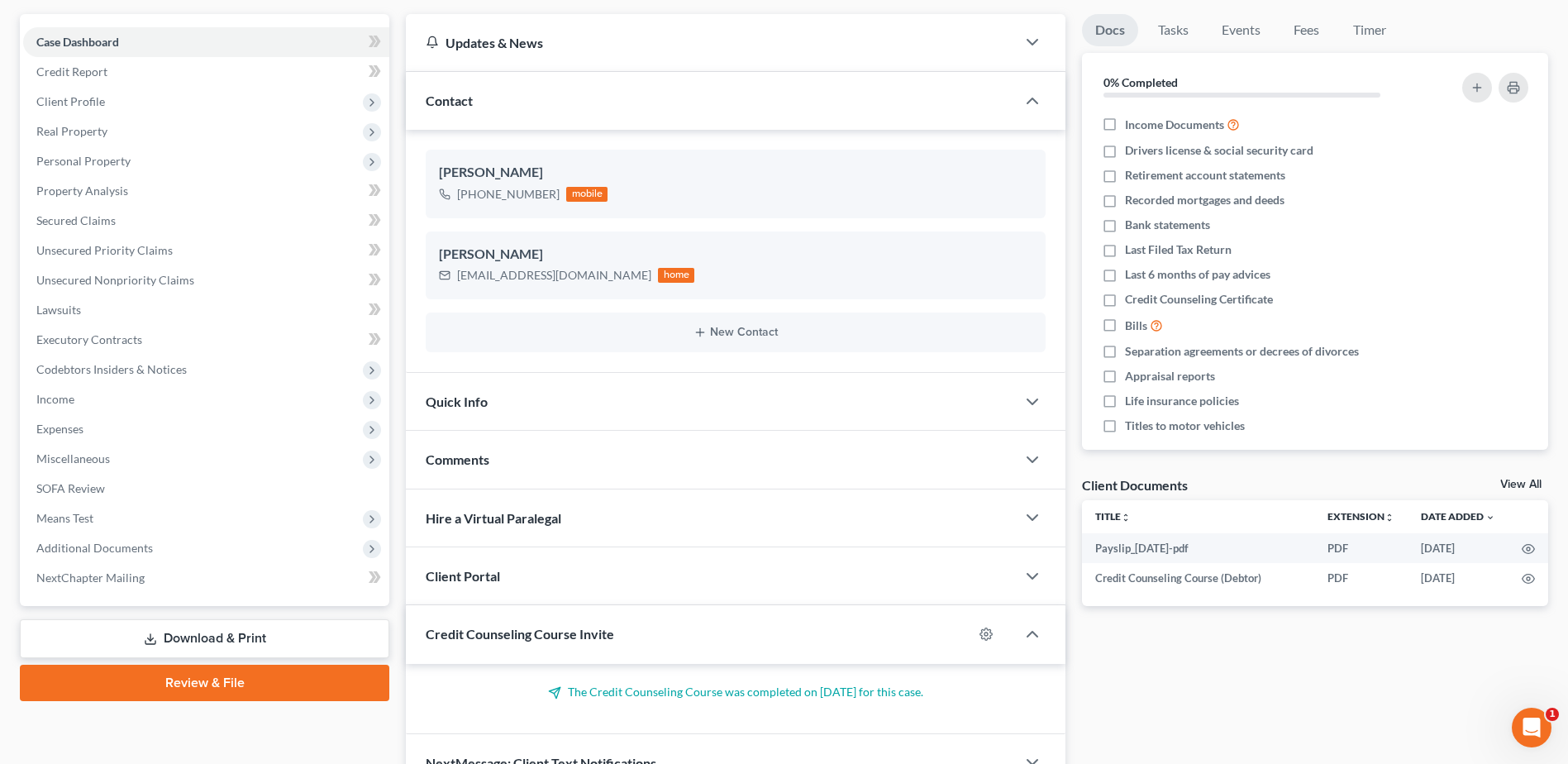
click at [218, 637] on link "Download & Print" at bounding box center [204, 638] width 369 height 39
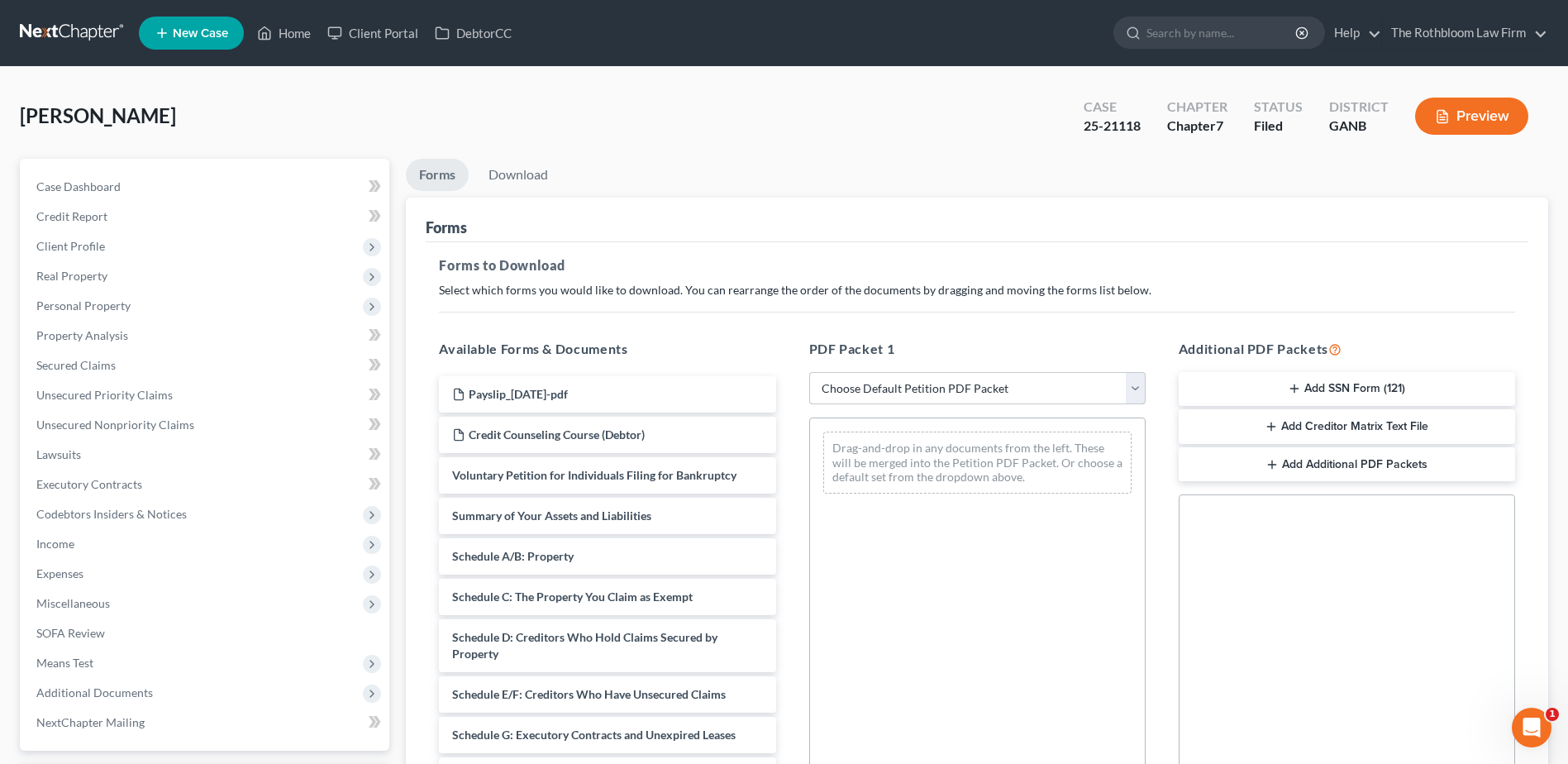
click at [887, 397] on select "Choose Default Petition PDF Packet Complete Bankruptcy Petition (all forms and …" at bounding box center [977, 388] width 337 height 33
select select "2"
click at [809, 372] on select "Choose Default Petition PDF Packet Complete Bankruptcy Petition (all forms and …" at bounding box center [977, 388] width 337 height 33
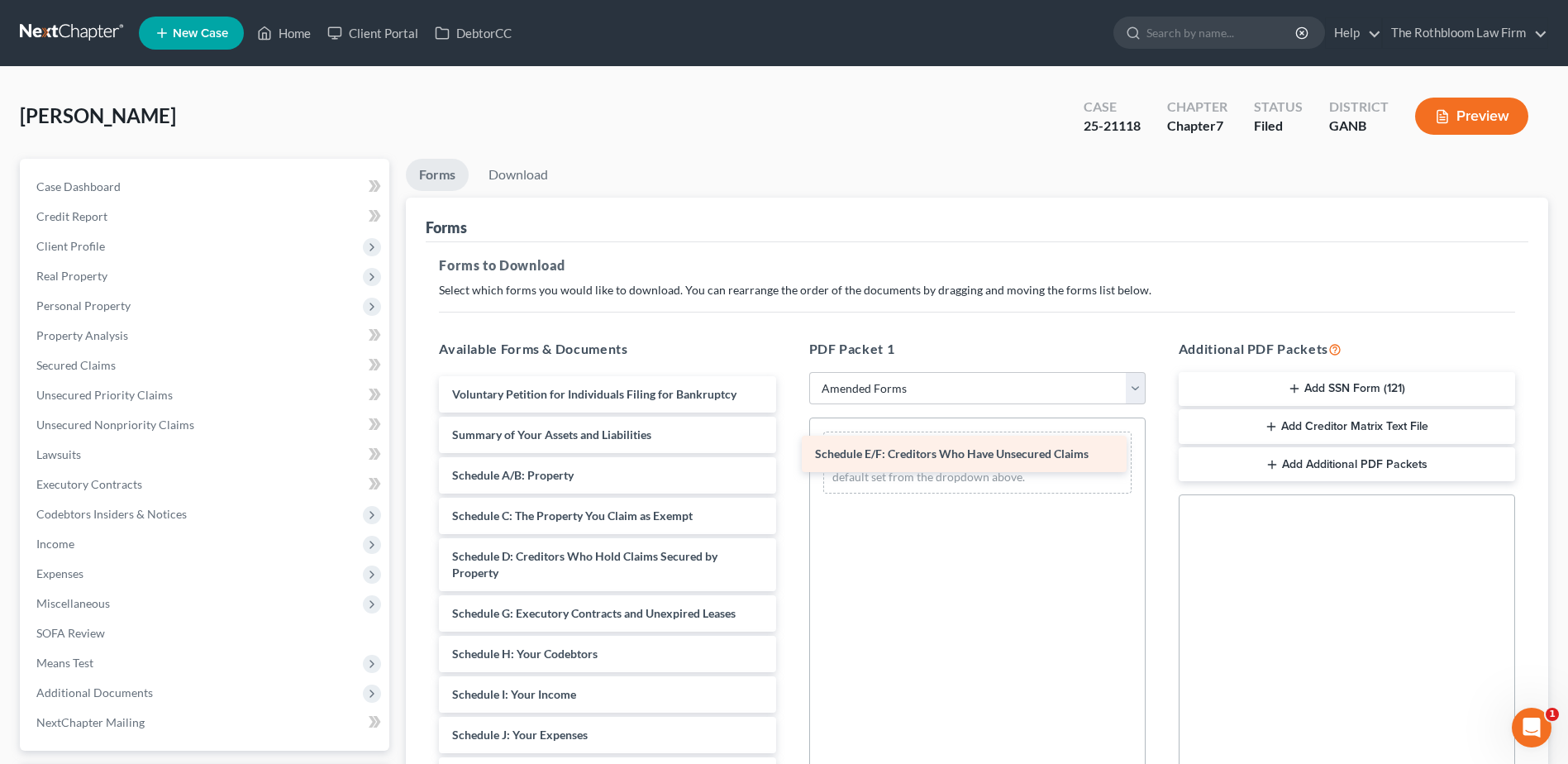
drag, startPoint x: 543, startPoint y: 609, endPoint x: 906, endPoint y: 450, distance: 396.3
click at [788, 450] on div "Schedule E/F: Creditors Who Have Unsecured Claims Voluntary Petition for Indivi…" at bounding box center [607, 760] width 363 height 768
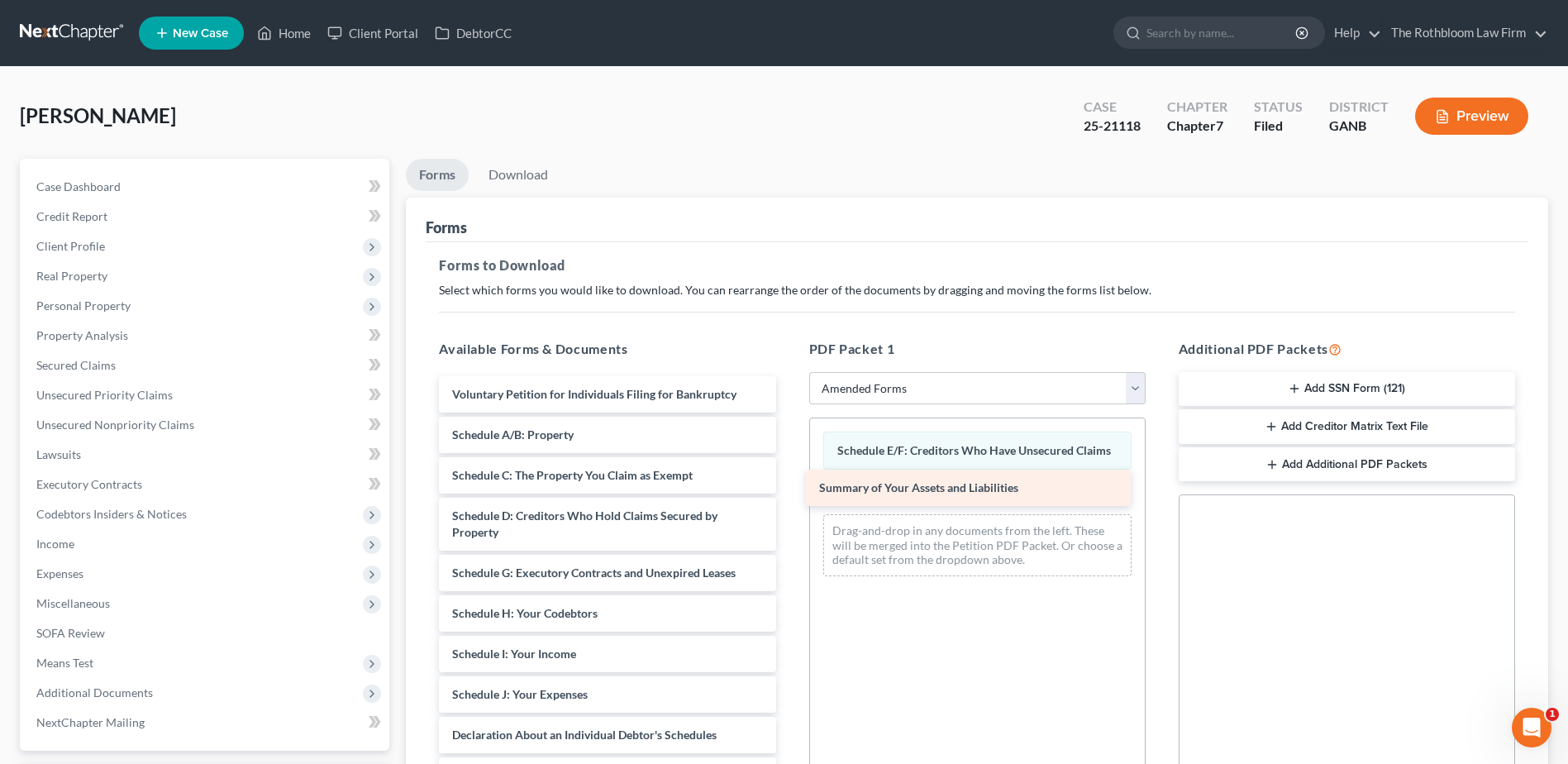
drag, startPoint x: 559, startPoint y: 445, endPoint x: 925, endPoint y: 498, distance: 369.8
click at [788, 498] on div "Summary of Your Assets and Liabilities Voluntary Petition for Individuals Filin…" at bounding box center [607, 739] width 363 height 727
click at [521, 180] on link "Download" at bounding box center [518, 175] width 86 height 32
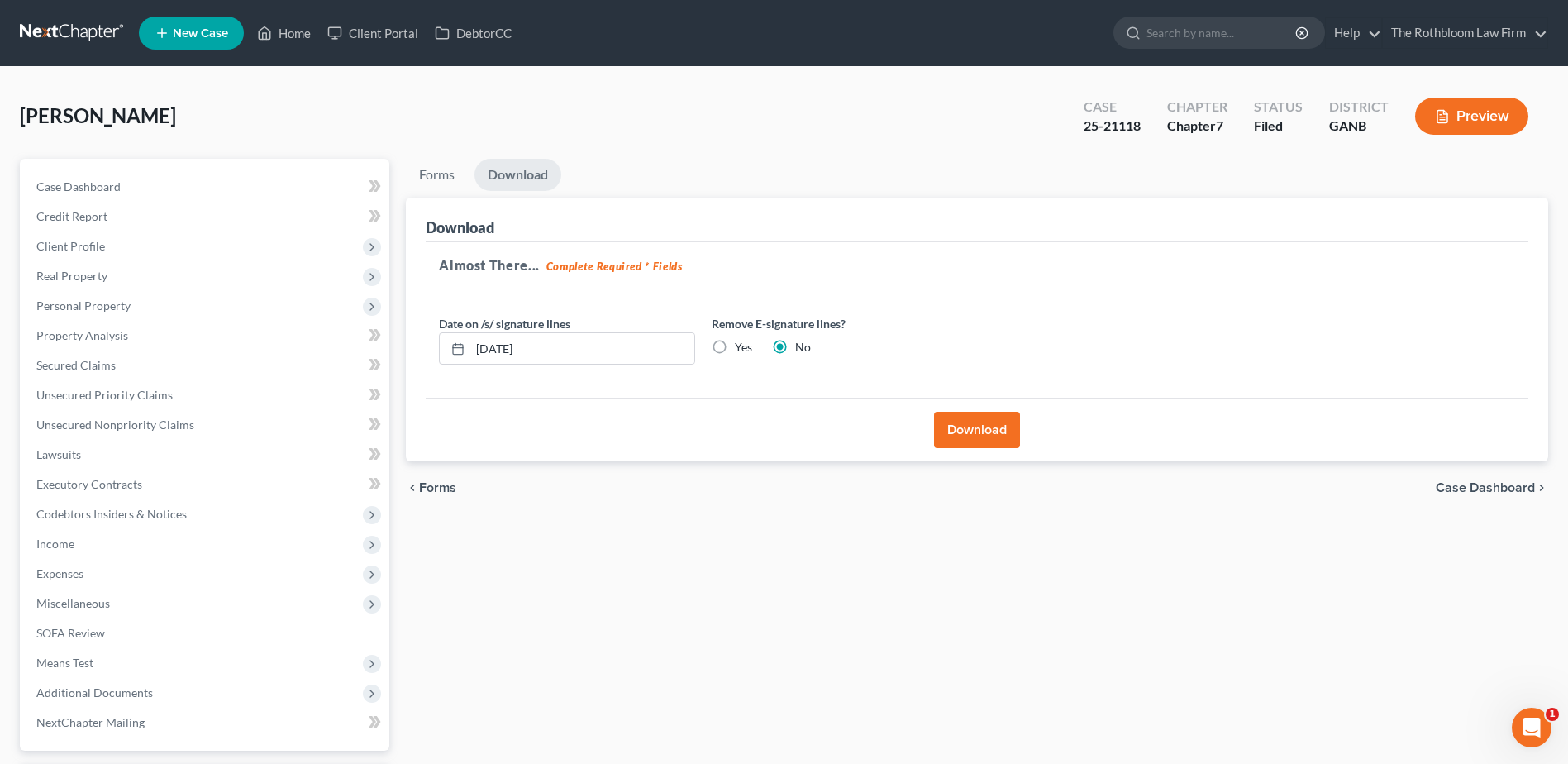
click at [987, 427] on button "Download" at bounding box center [977, 430] width 86 height 36
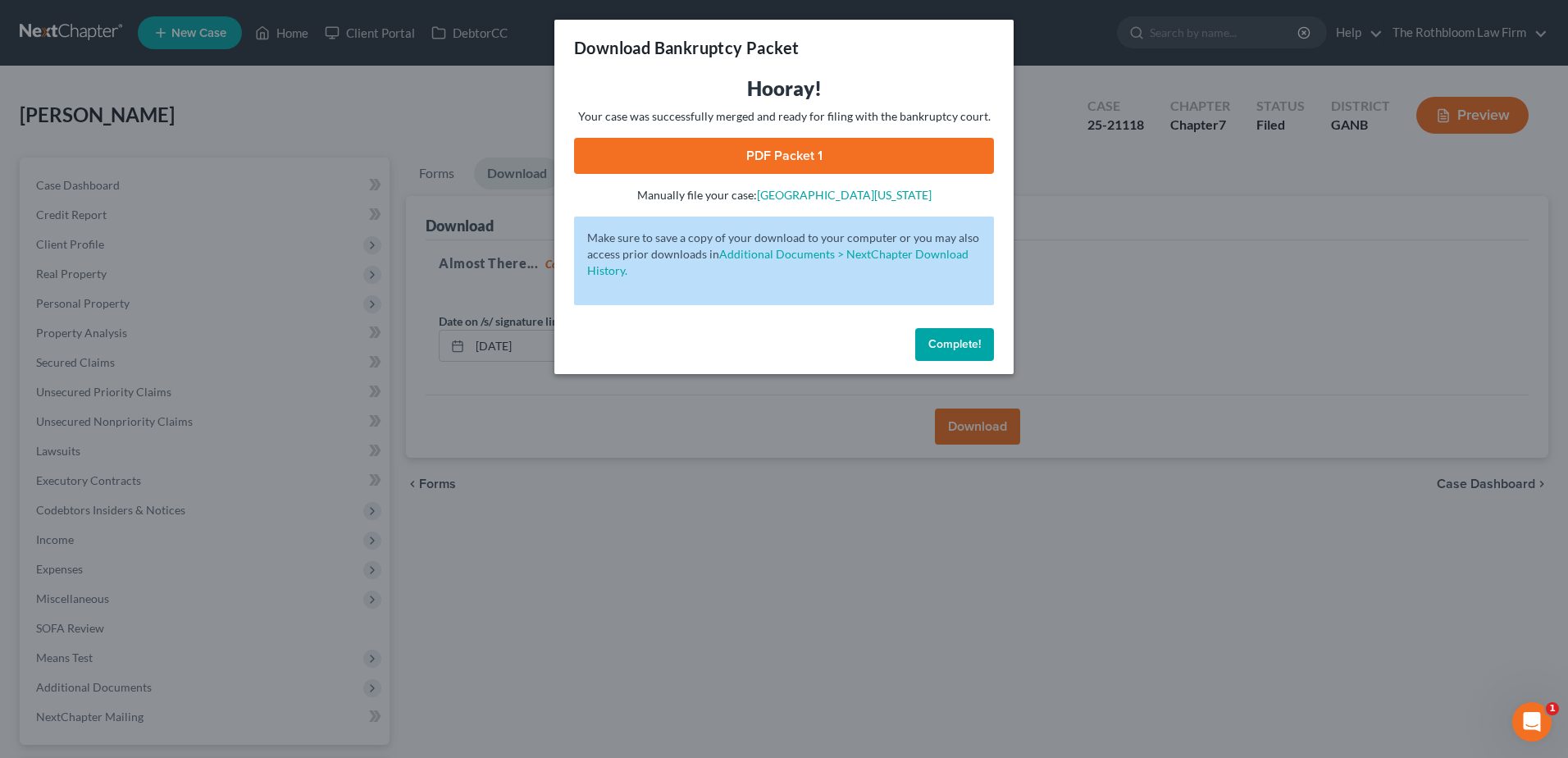
click at [751, 141] on link "PDF Packet 1" at bounding box center [784, 155] width 420 height 36
click at [945, 350] on span "Complete!" at bounding box center [955, 344] width 53 height 14
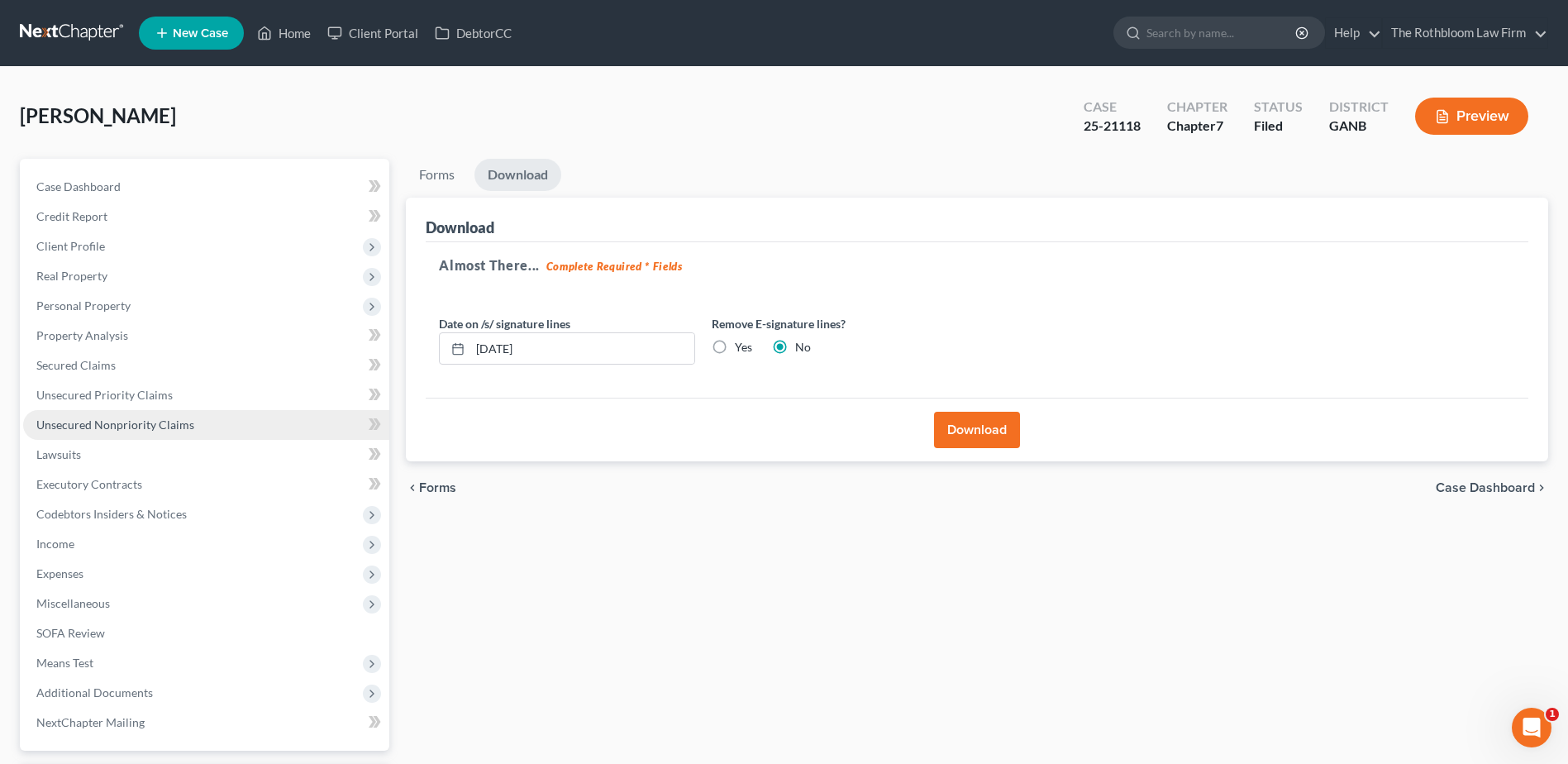
click at [70, 419] on span "Unsecured Nonpriority Claims" at bounding box center [115, 424] width 158 height 14
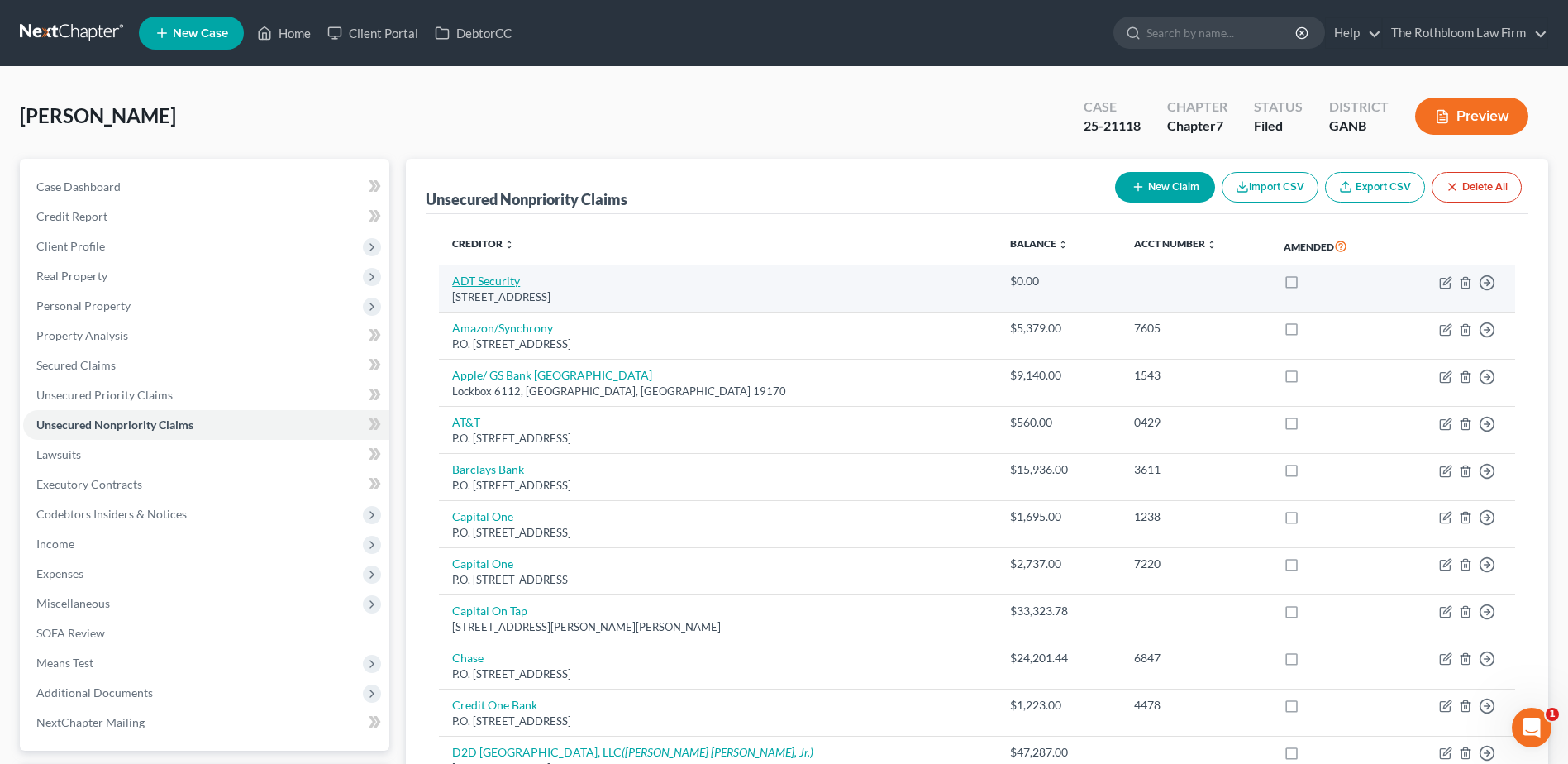
click at [496, 281] on link "ADT Security" at bounding box center [486, 281] width 68 height 14
select select "9"
select select "20"
select select "0"
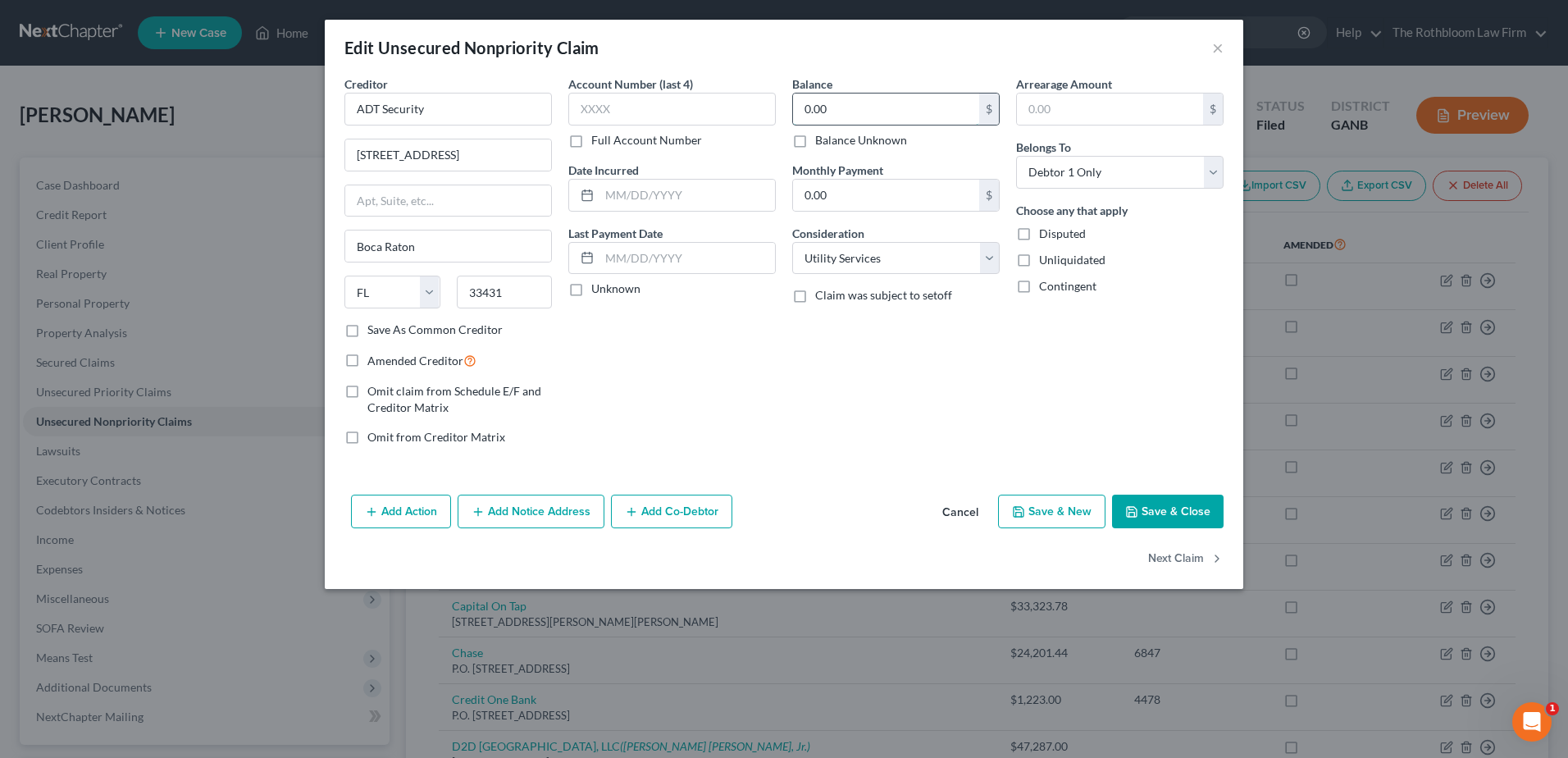
click at [863, 102] on input "0.00" at bounding box center [886, 110] width 186 height 32
type input "427.00"
click at [1165, 511] on button "Save & Close" at bounding box center [1167, 511] width 111 height 34
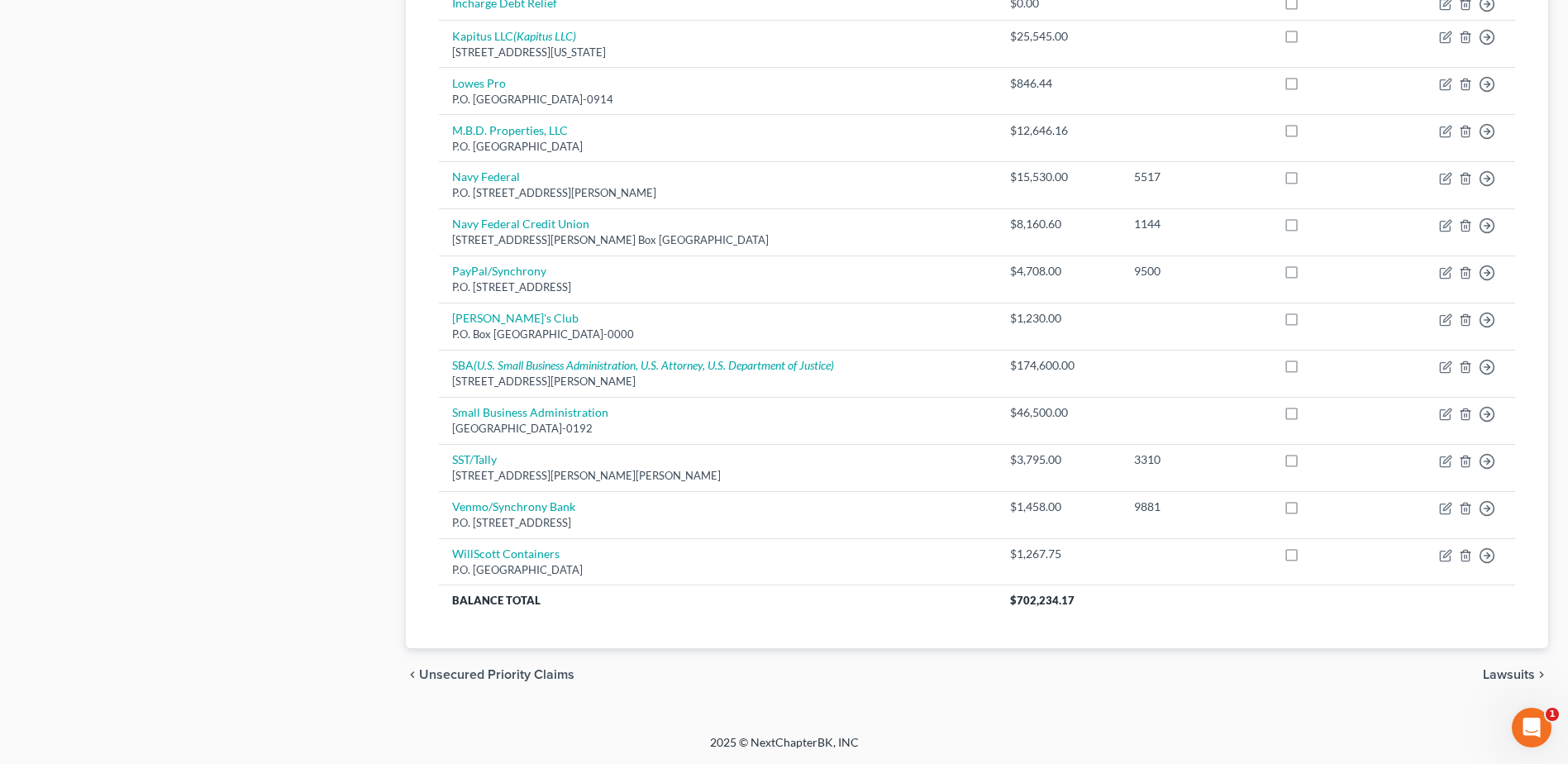
scroll to position [654, 0]
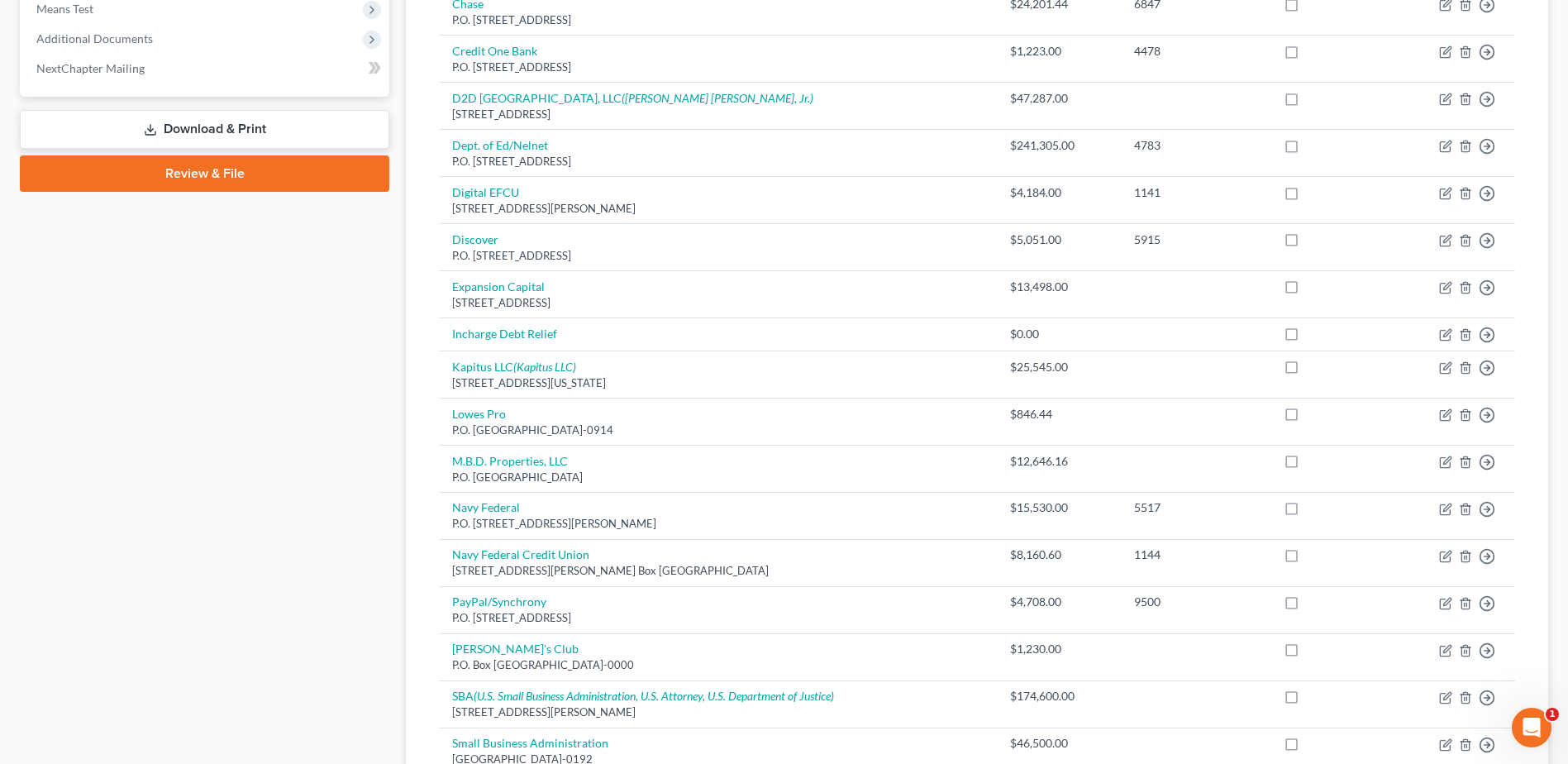
drag, startPoint x: 214, startPoint y: 134, endPoint x: 209, endPoint y: 145, distance: 12.1
click at [214, 134] on link "Download & Print" at bounding box center [204, 129] width 369 height 39
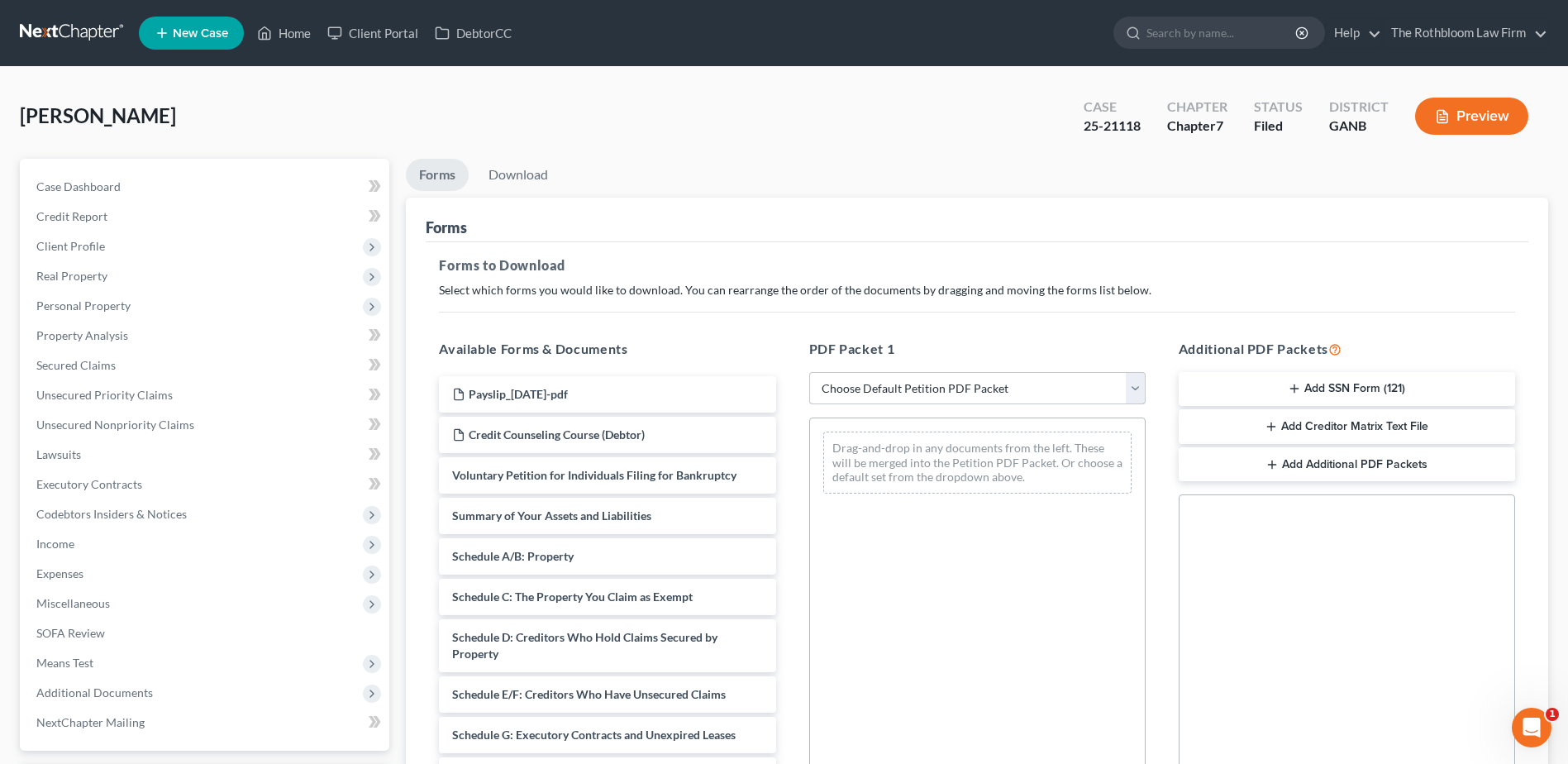
click at [860, 390] on select "Choose Default Petition PDF Packet Complete Bankruptcy Petition (all forms and …" at bounding box center [977, 388] width 337 height 33
select select "2"
click at [809, 372] on select "Choose Default Petition PDF Packet Complete Bankruptcy Petition (all forms and …" at bounding box center [977, 388] width 337 height 33
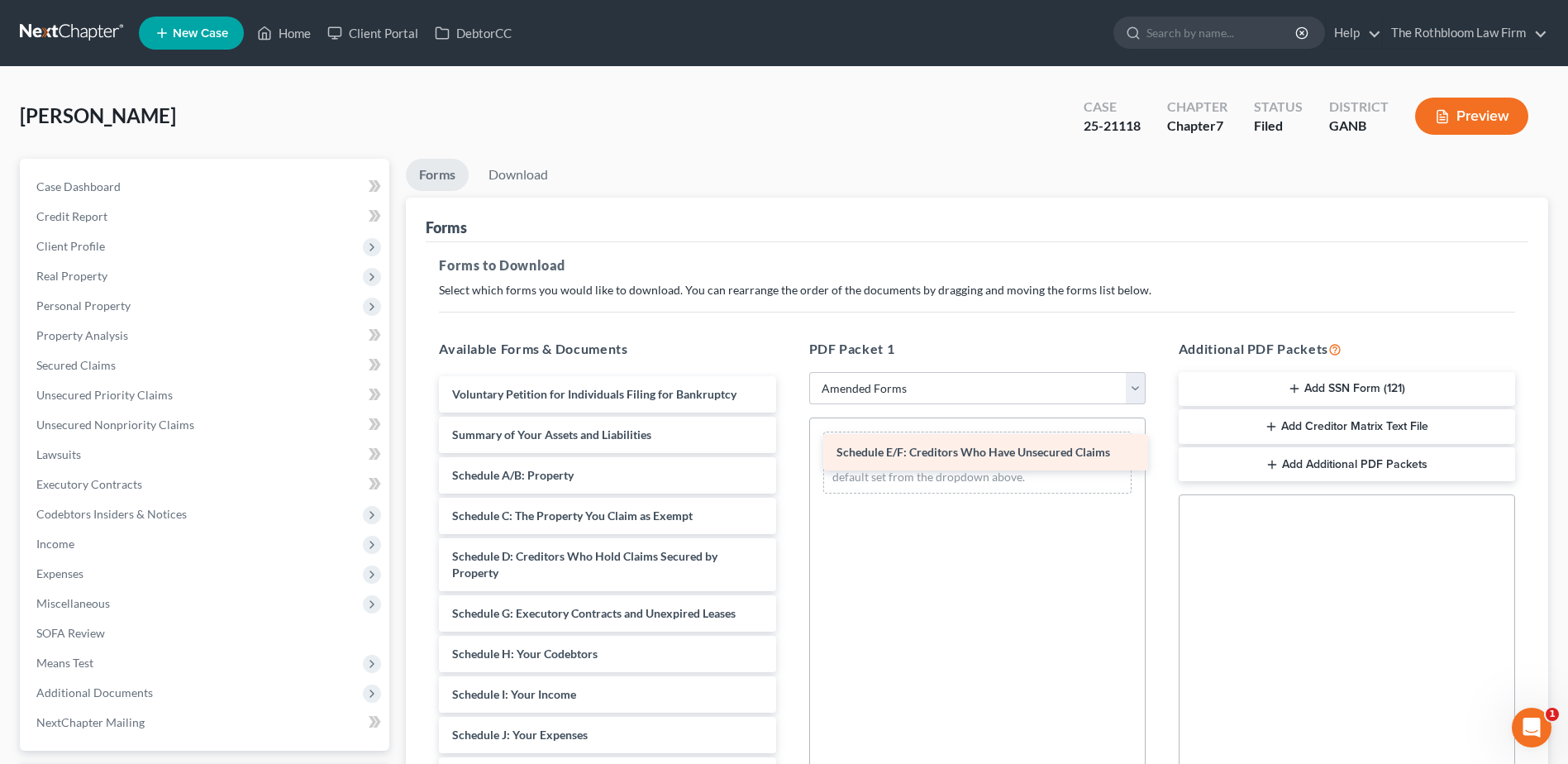
drag, startPoint x: 549, startPoint y: 615, endPoint x: 933, endPoint y: 453, distance: 416.8
click at [788, 453] on div "Schedule E/F: Creditors Who Have Unsecured Claims Voluntary Petition for Indivi…" at bounding box center [607, 760] width 363 height 768
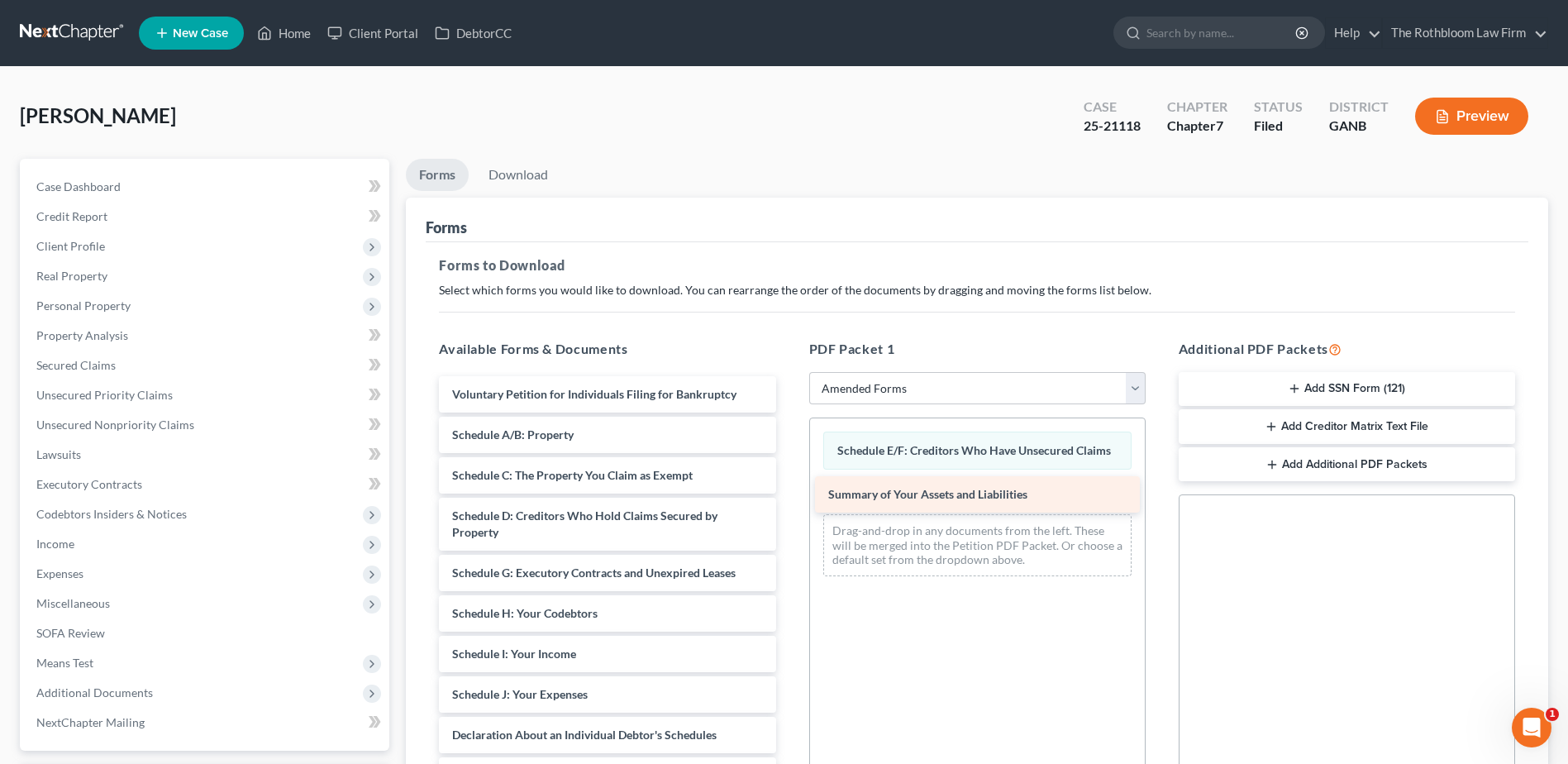
drag, startPoint x: 568, startPoint y: 432, endPoint x: 945, endPoint y: 492, distance: 381.7
click at [788, 492] on div "Summary of Your Assets and Liabilities Voluntary Petition for Individuals Filin…" at bounding box center [607, 739] width 363 height 727
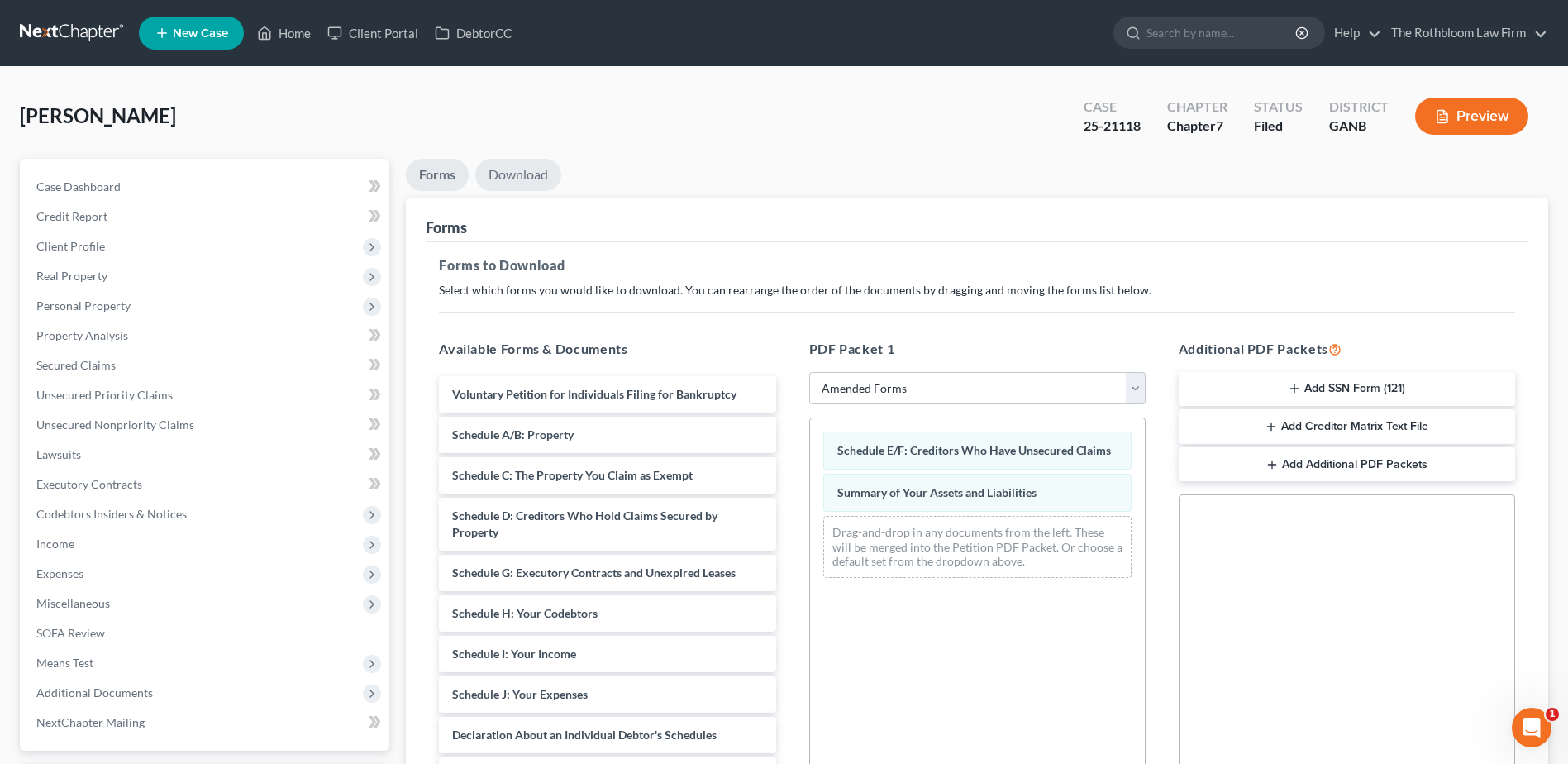
click at [518, 178] on link "Download" at bounding box center [518, 175] width 86 height 32
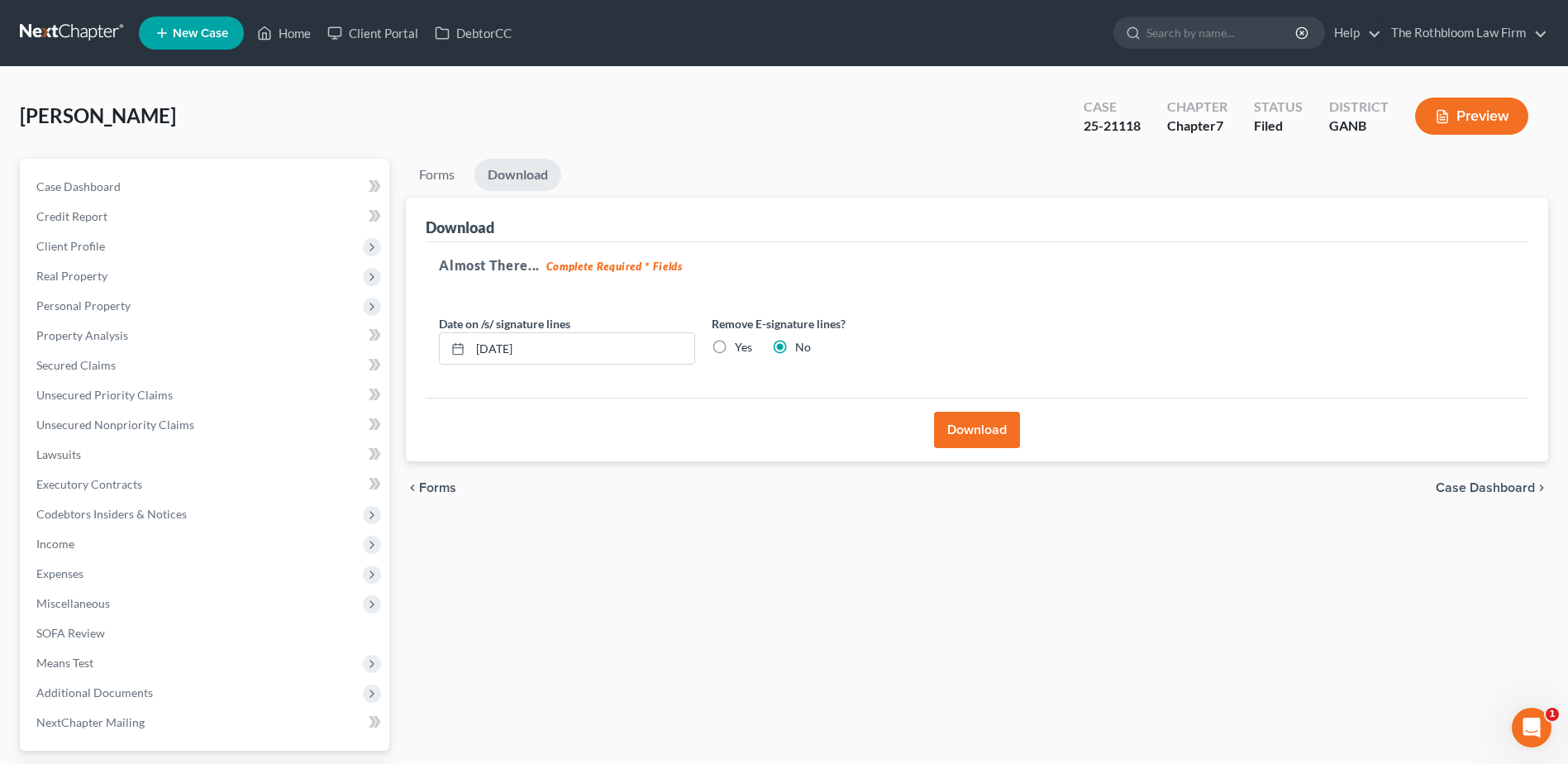
click at [958, 424] on button "Download" at bounding box center [977, 430] width 86 height 36
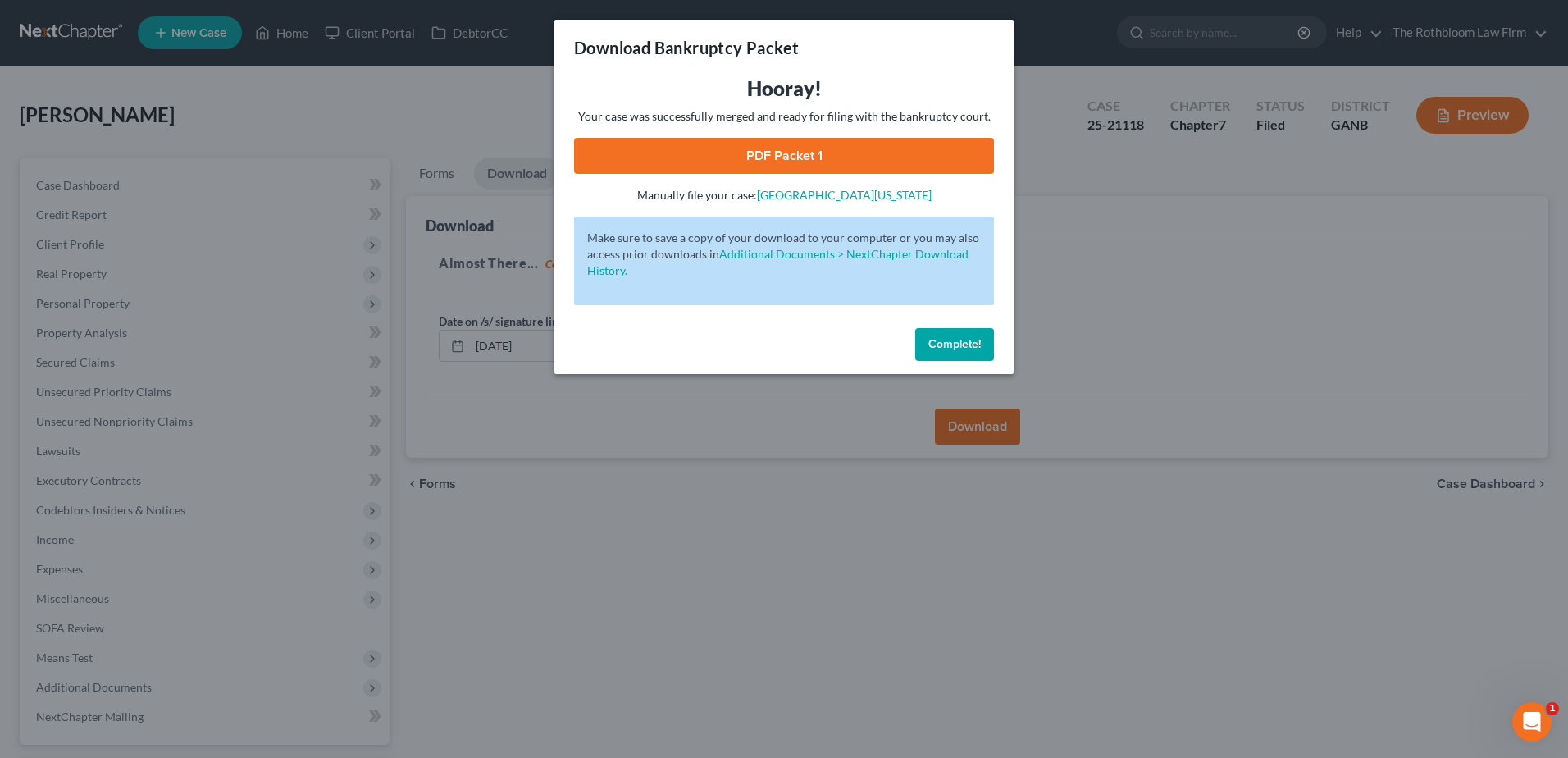
click at [773, 160] on link "PDF Packet 1" at bounding box center [784, 155] width 420 height 36
drag, startPoint x: 941, startPoint y: 349, endPoint x: 894, endPoint y: 177, distance: 178.3
click at [941, 348] on span "Complete!" at bounding box center [955, 344] width 53 height 14
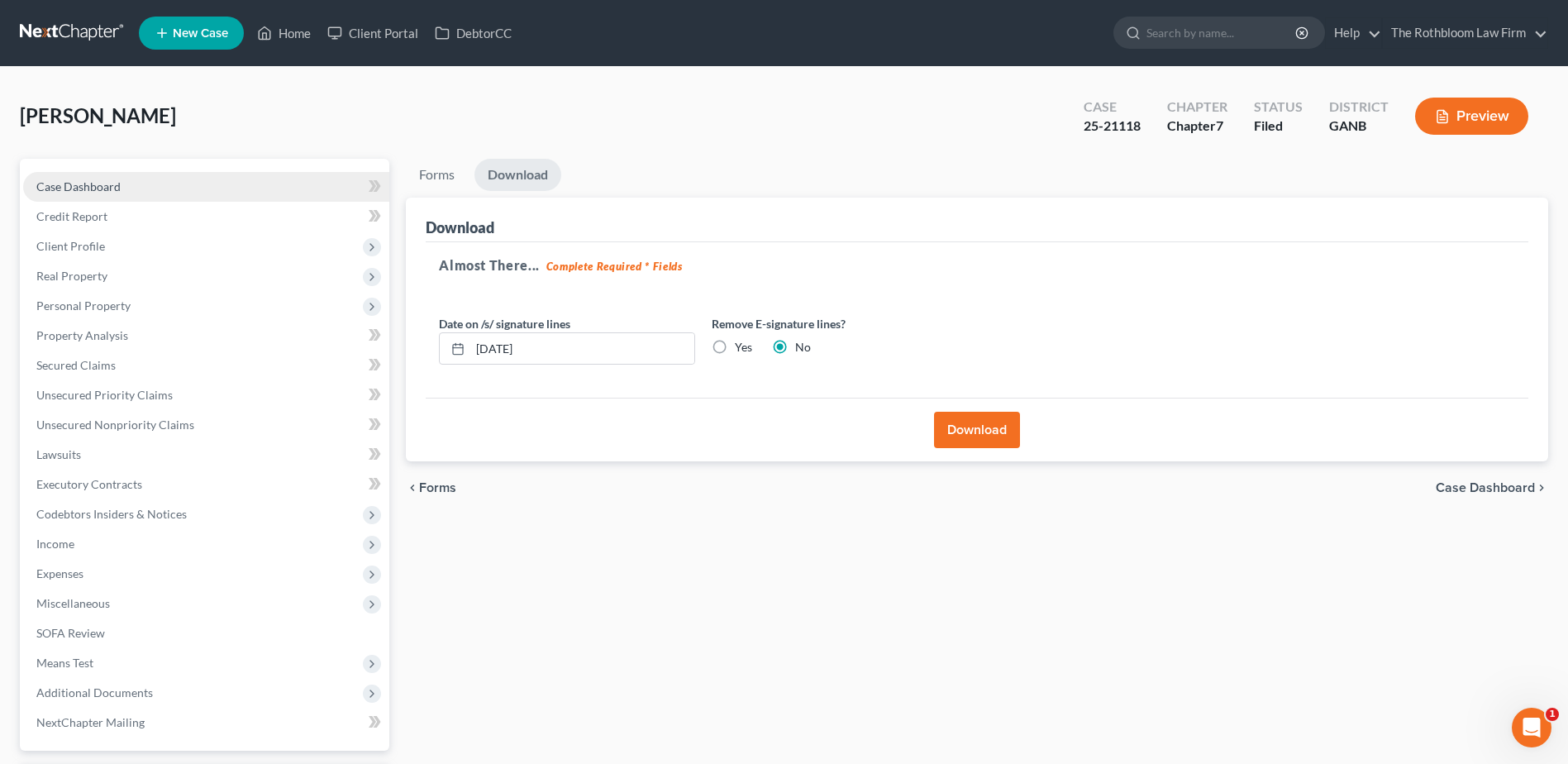
click at [95, 185] on span "Case Dashboard" at bounding box center [78, 187] width 84 height 14
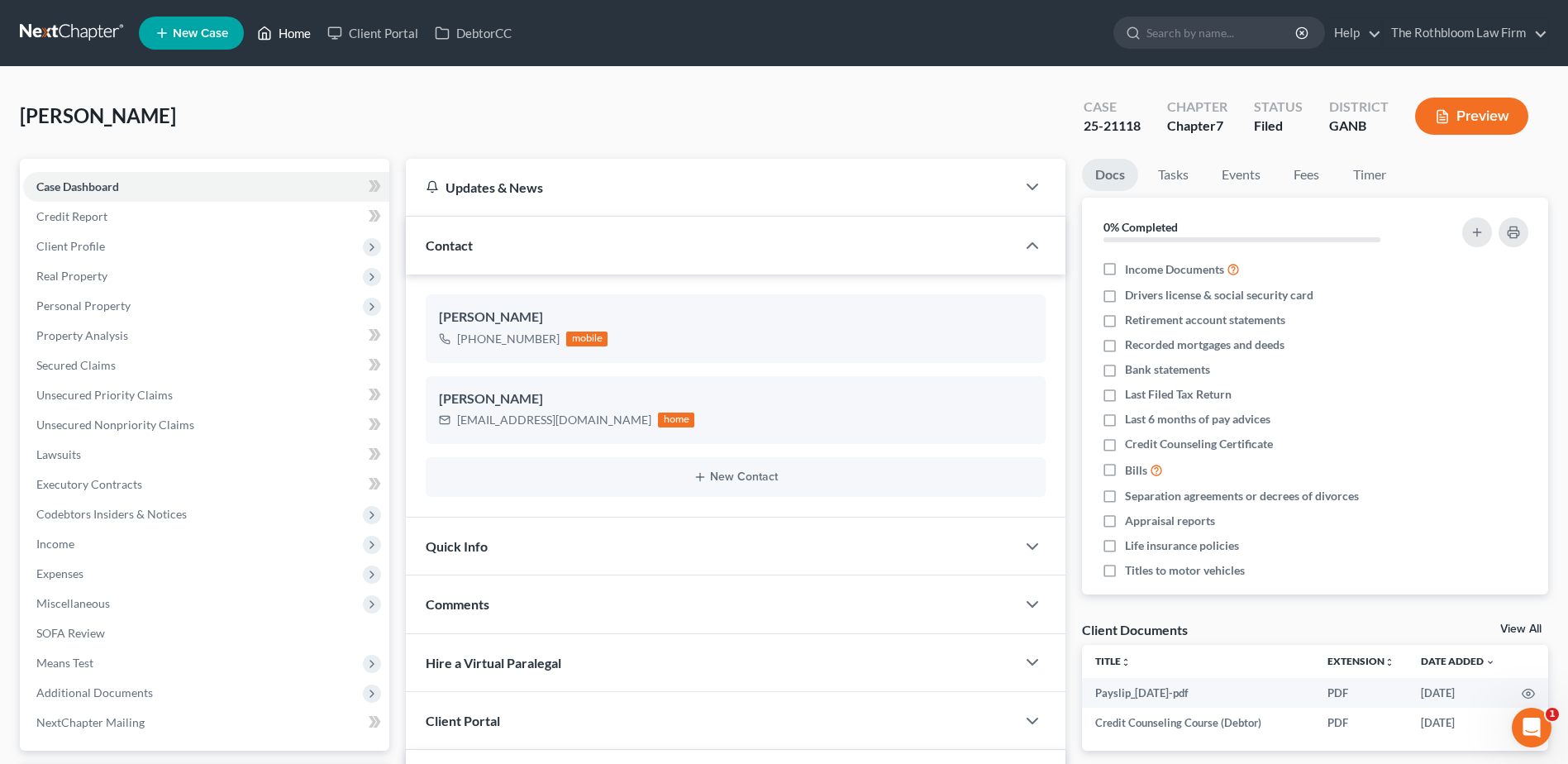
click at [304, 38] on link "Home" at bounding box center [283, 34] width 70 height 30
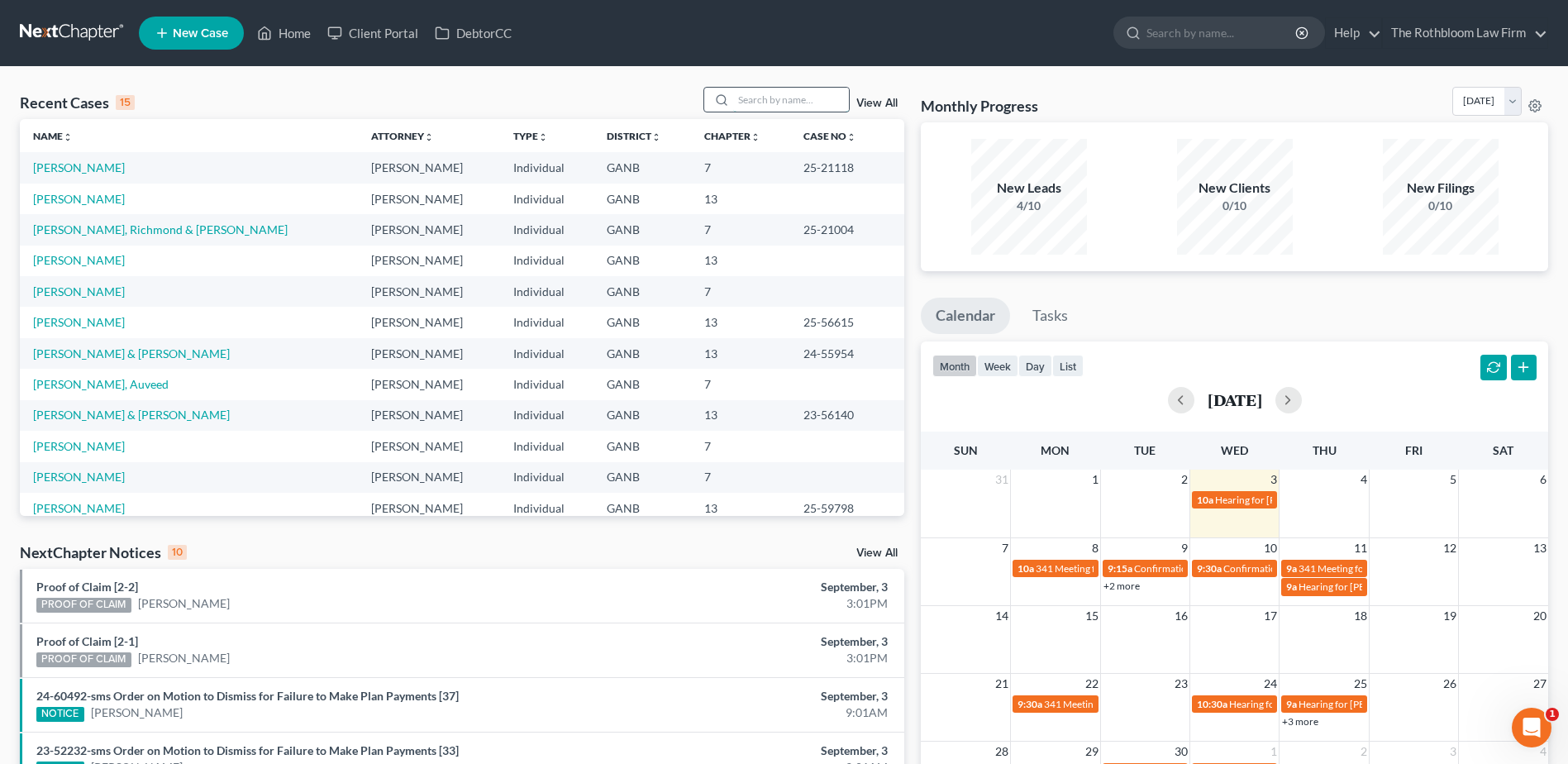
click at [757, 95] on input "search" at bounding box center [790, 99] width 116 height 24
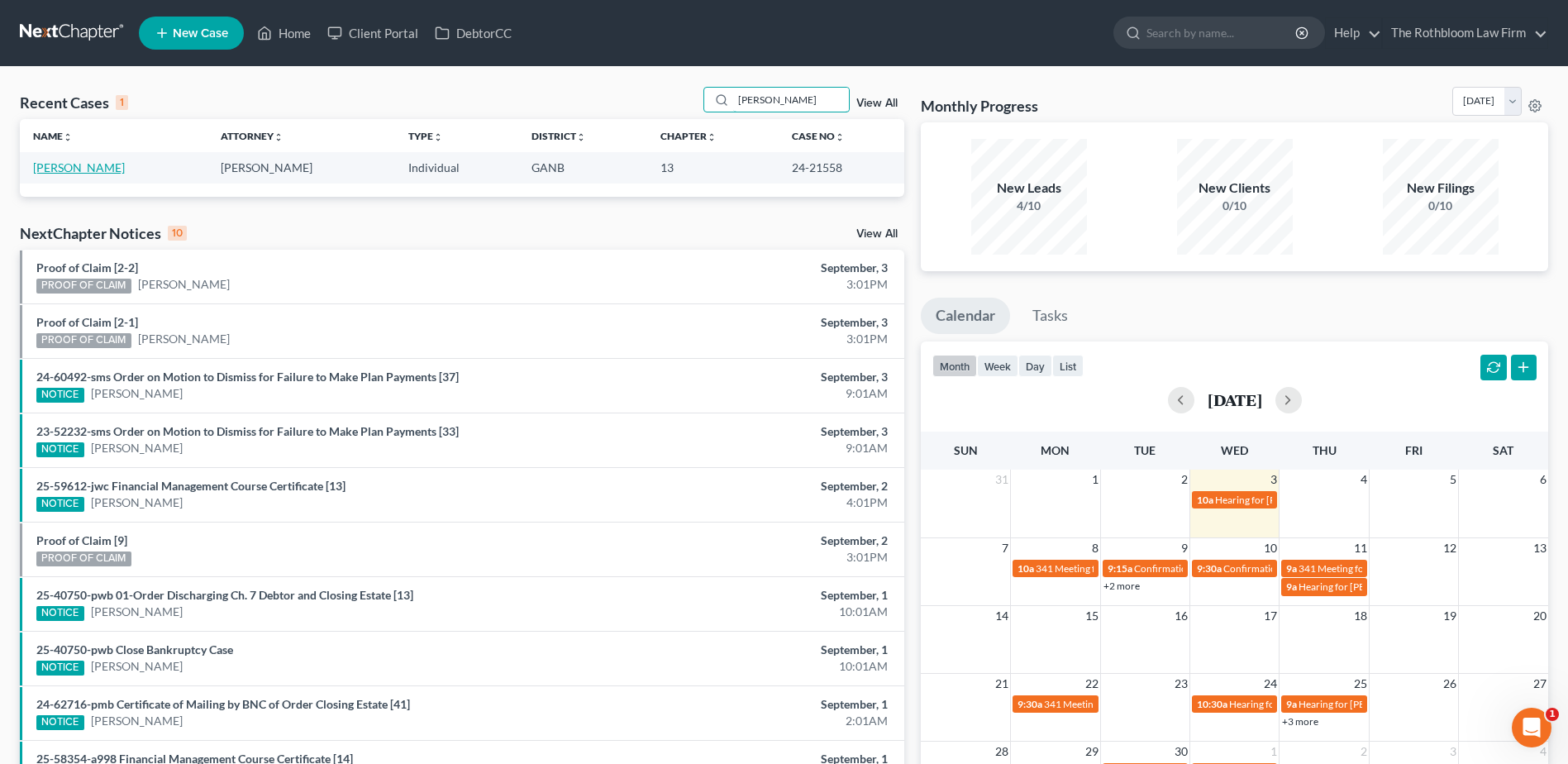
type input "[PERSON_NAME]"
click at [47, 170] on link "[PERSON_NAME]" at bounding box center [79, 167] width 92 height 14
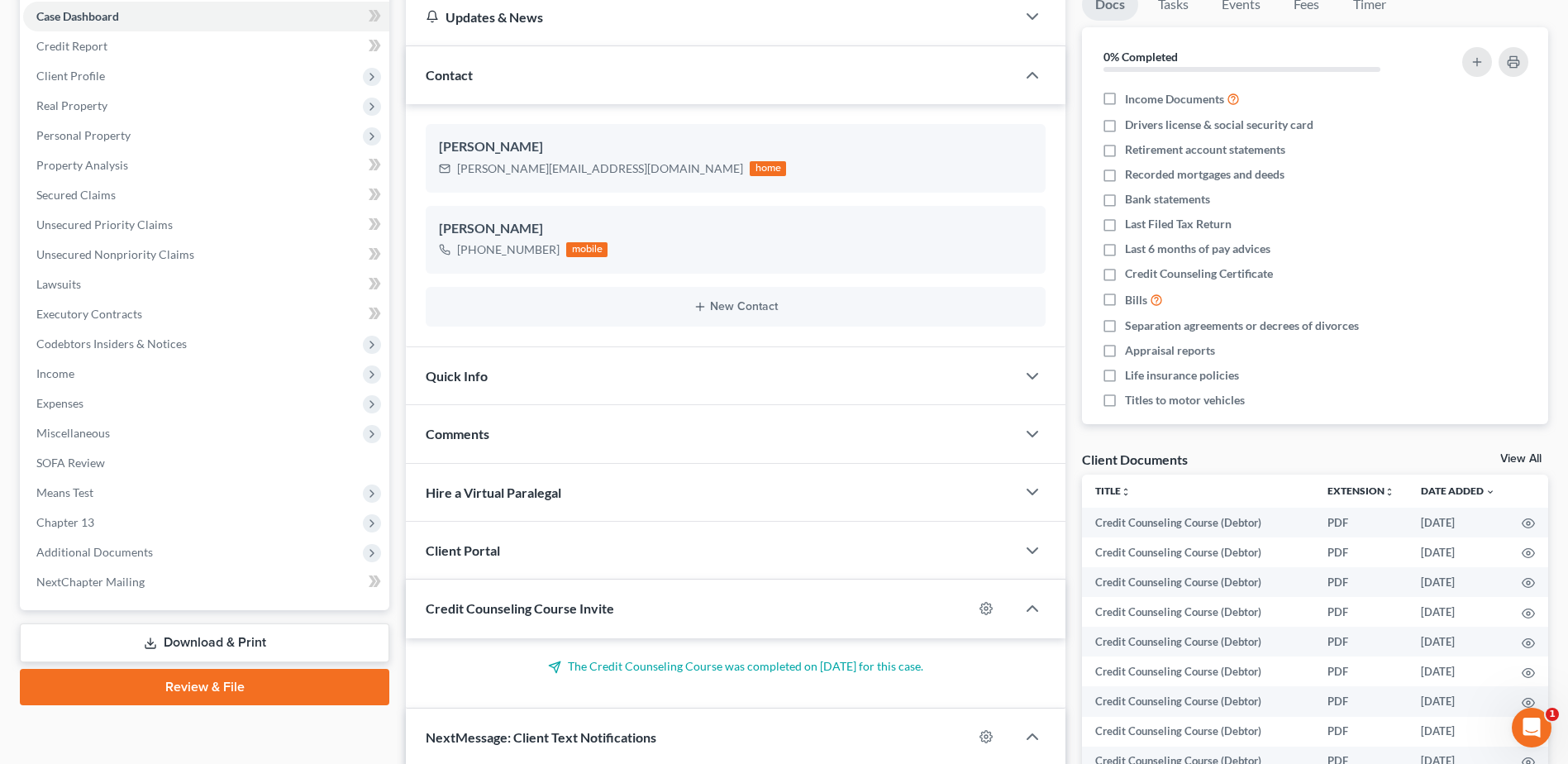
scroll to position [331, 0]
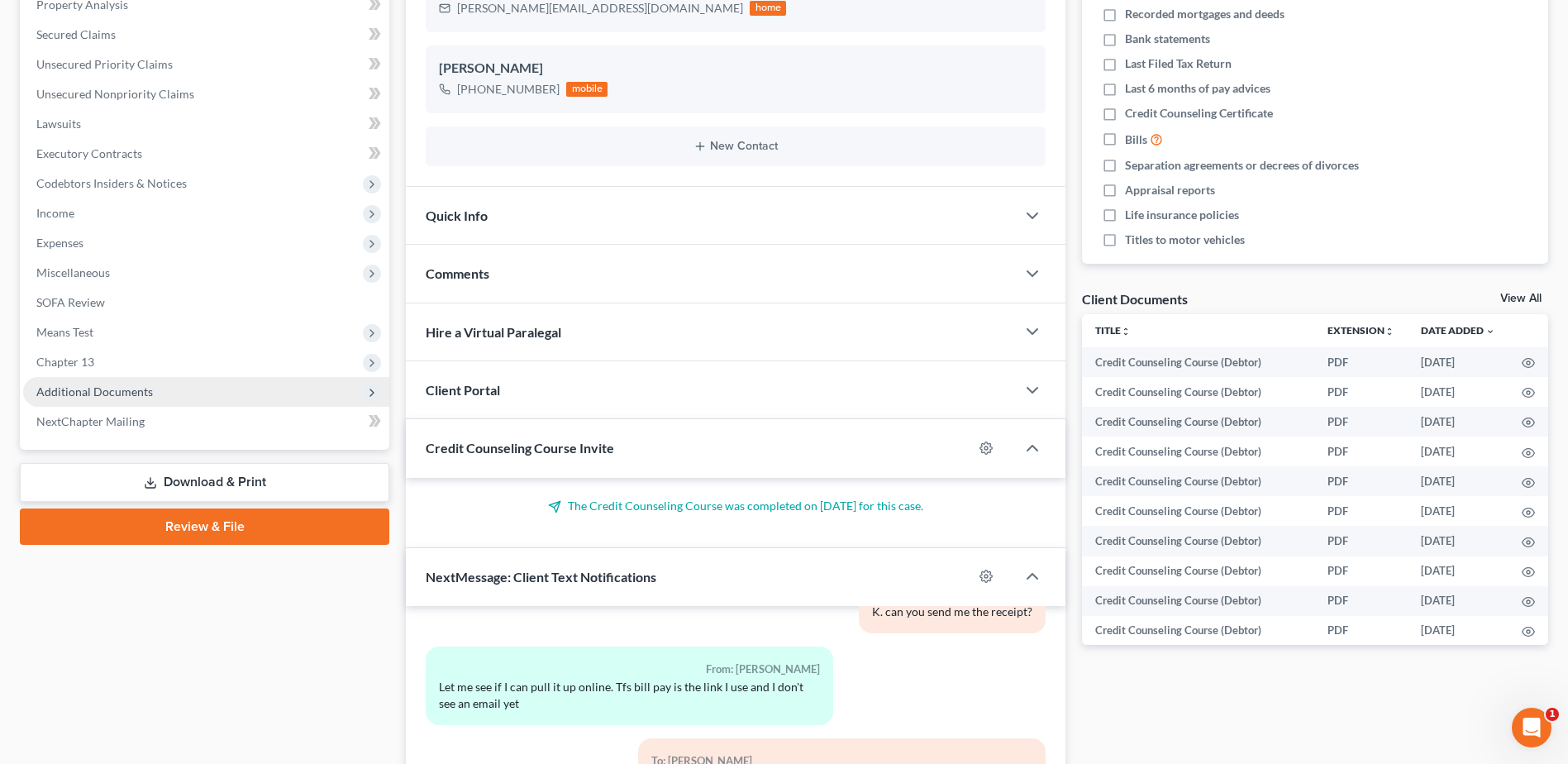
click at [87, 400] on span "Additional Documents" at bounding box center [206, 392] width 366 height 30
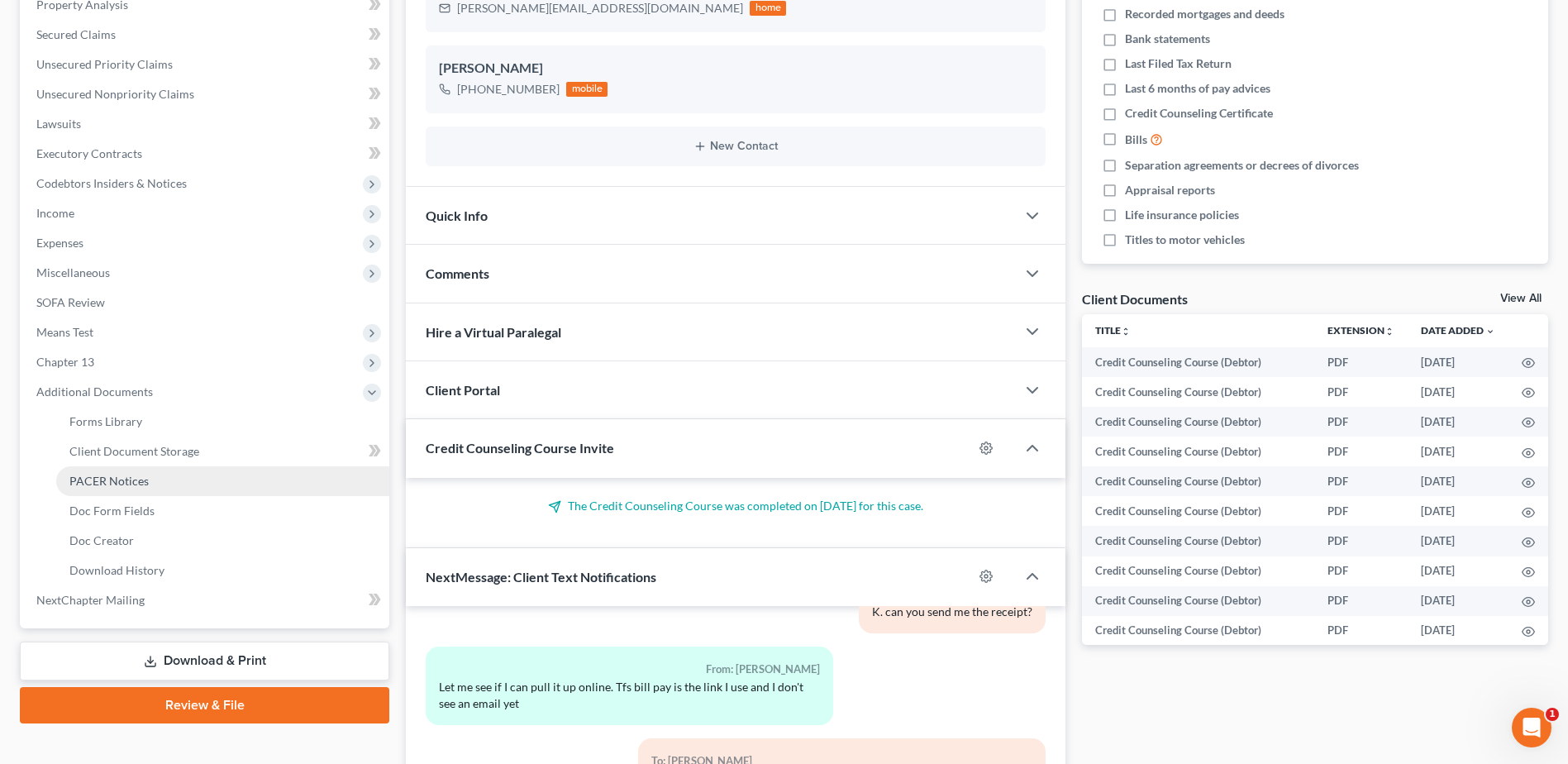
click at [95, 478] on span "PACER Notices" at bounding box center [110, 481] width 80 height 14
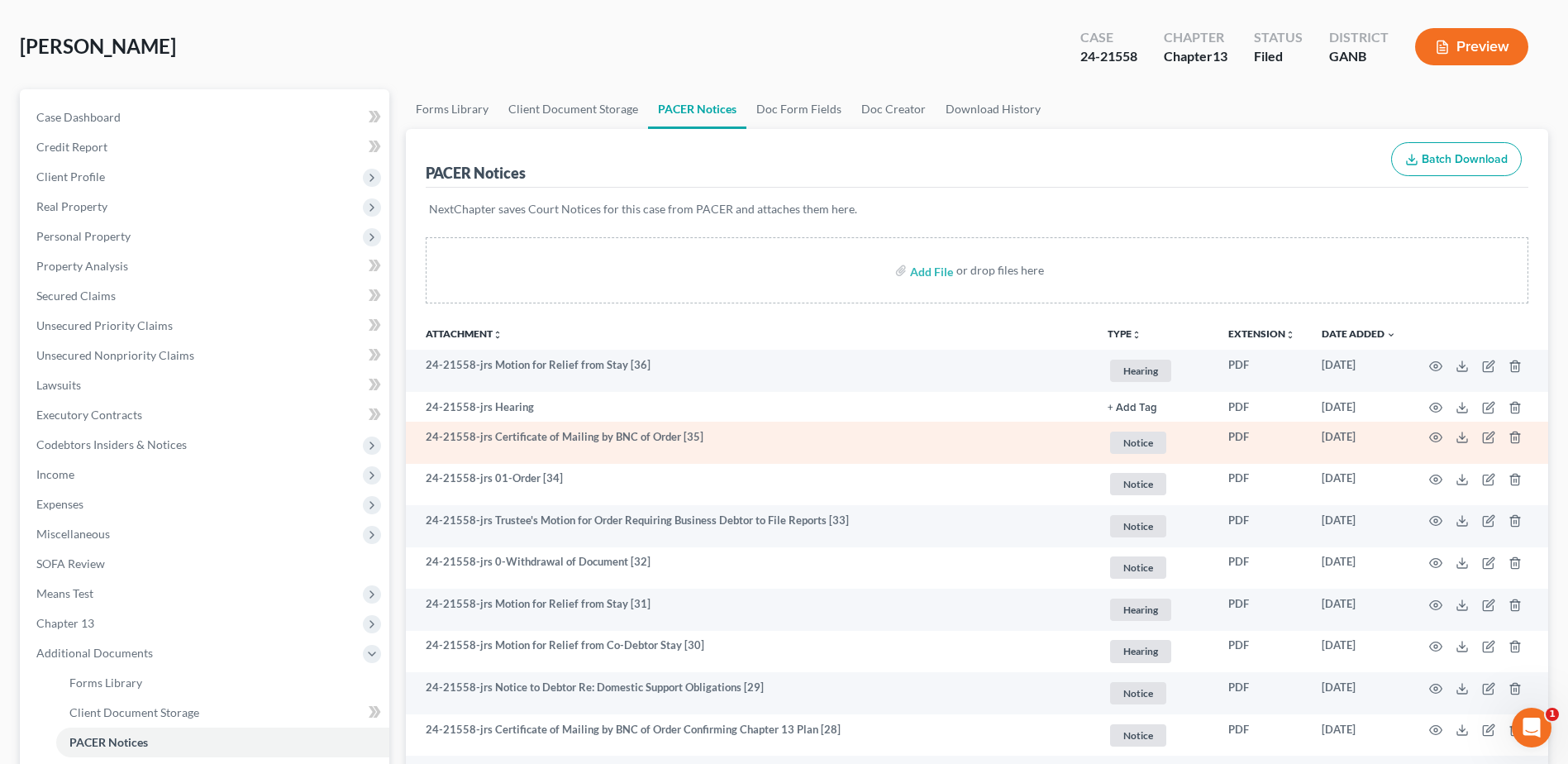
scroll to position [165, 0]
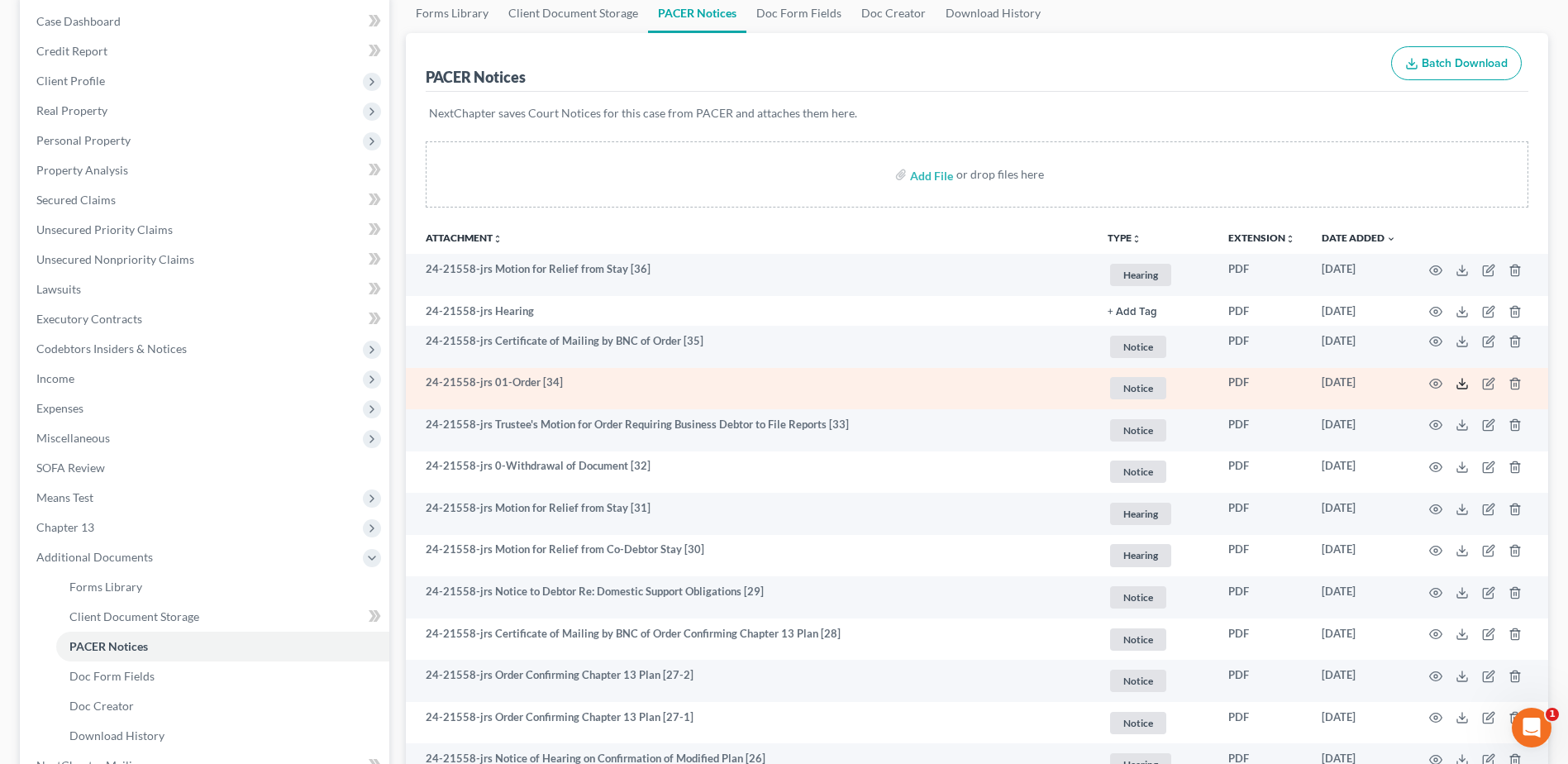
click at [1464, 383] on polyline at bounding box center [1462, 384] width 6 height 3
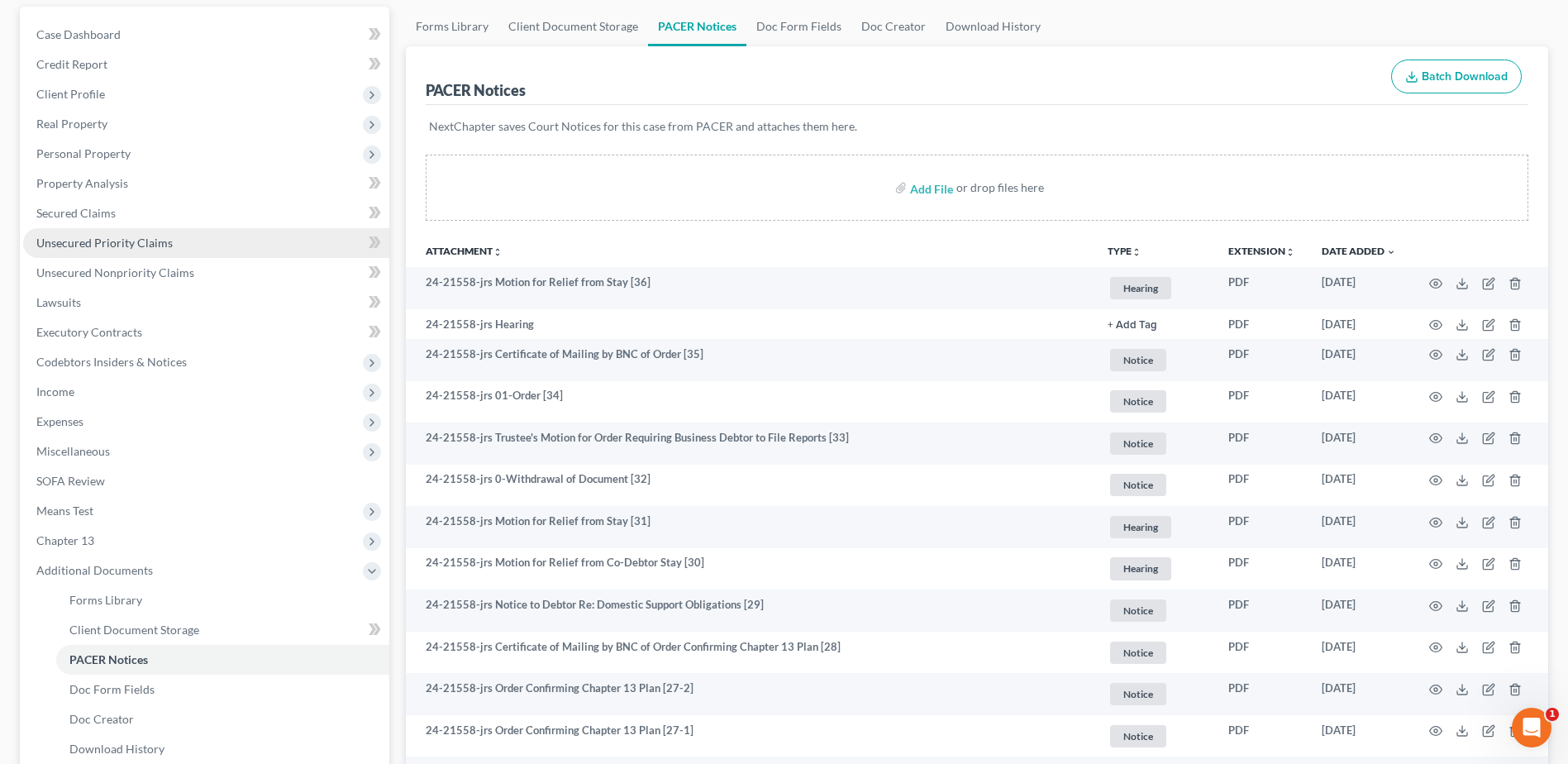
scroll to position [0, 0]
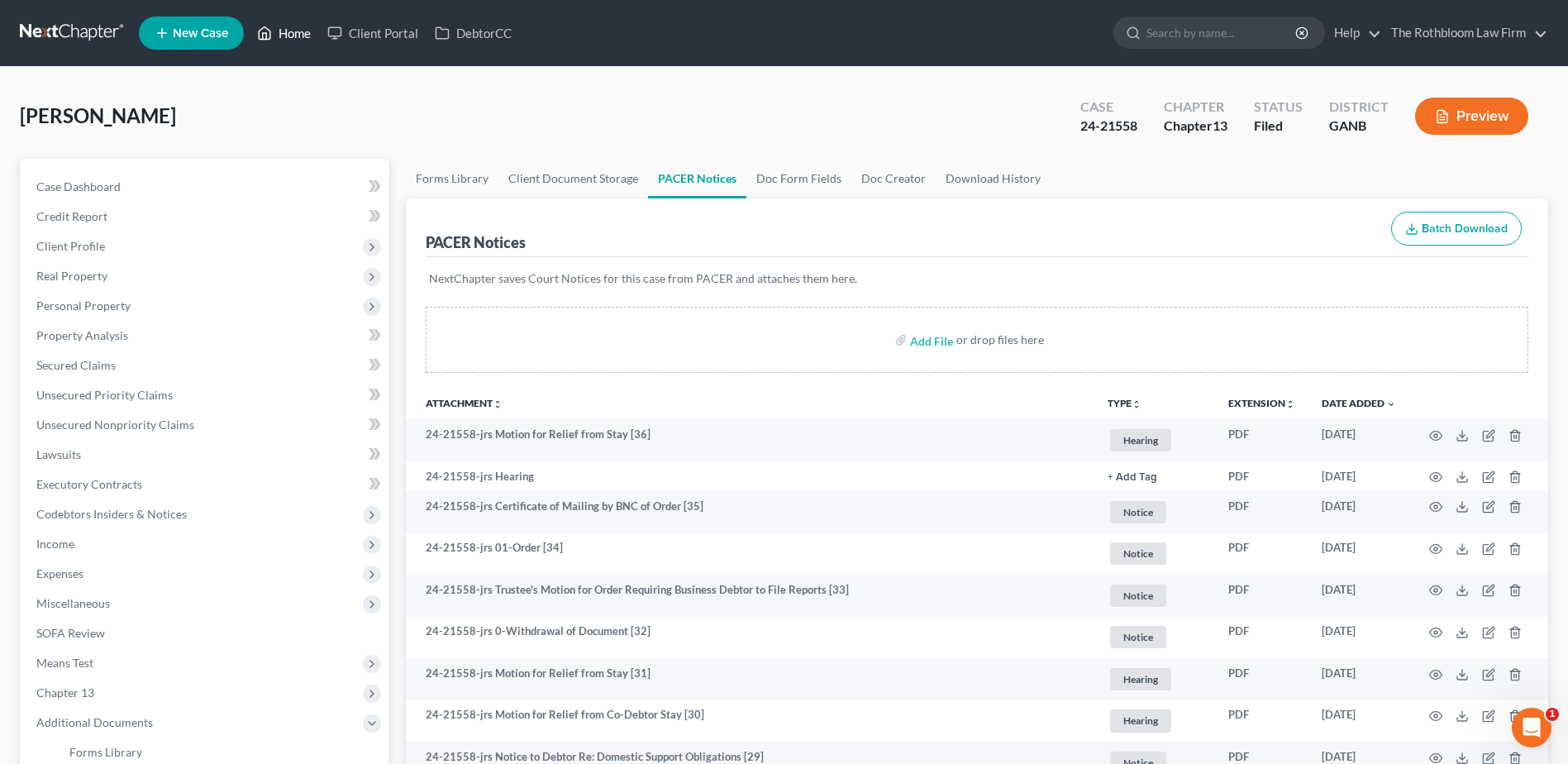
click at [293, 35] on link "Home" at bounding box center [283, 34] width 70 height 30
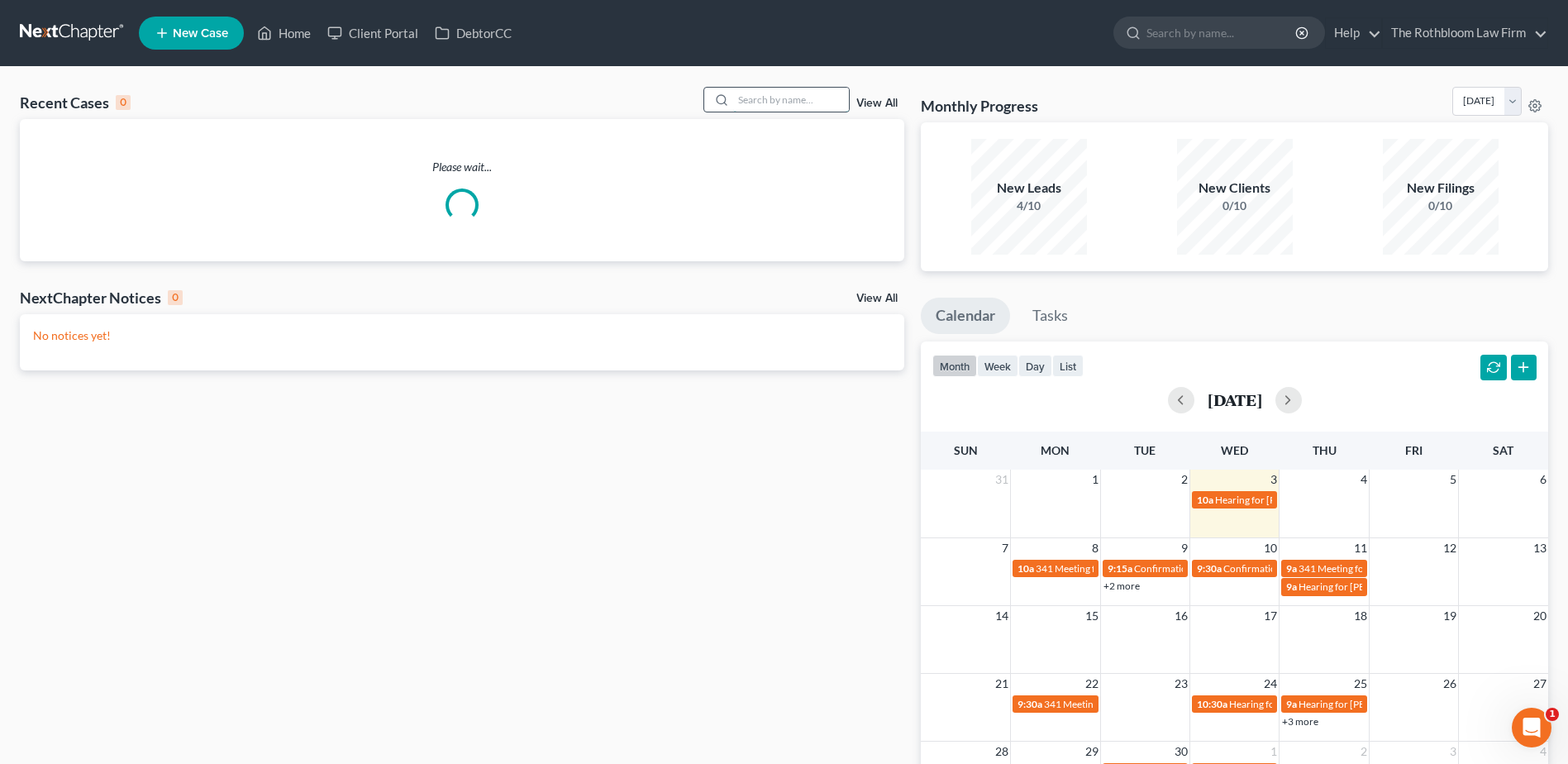
click at [760, 92] on input "search" at bounding box center [790, 99] width 116 height 24
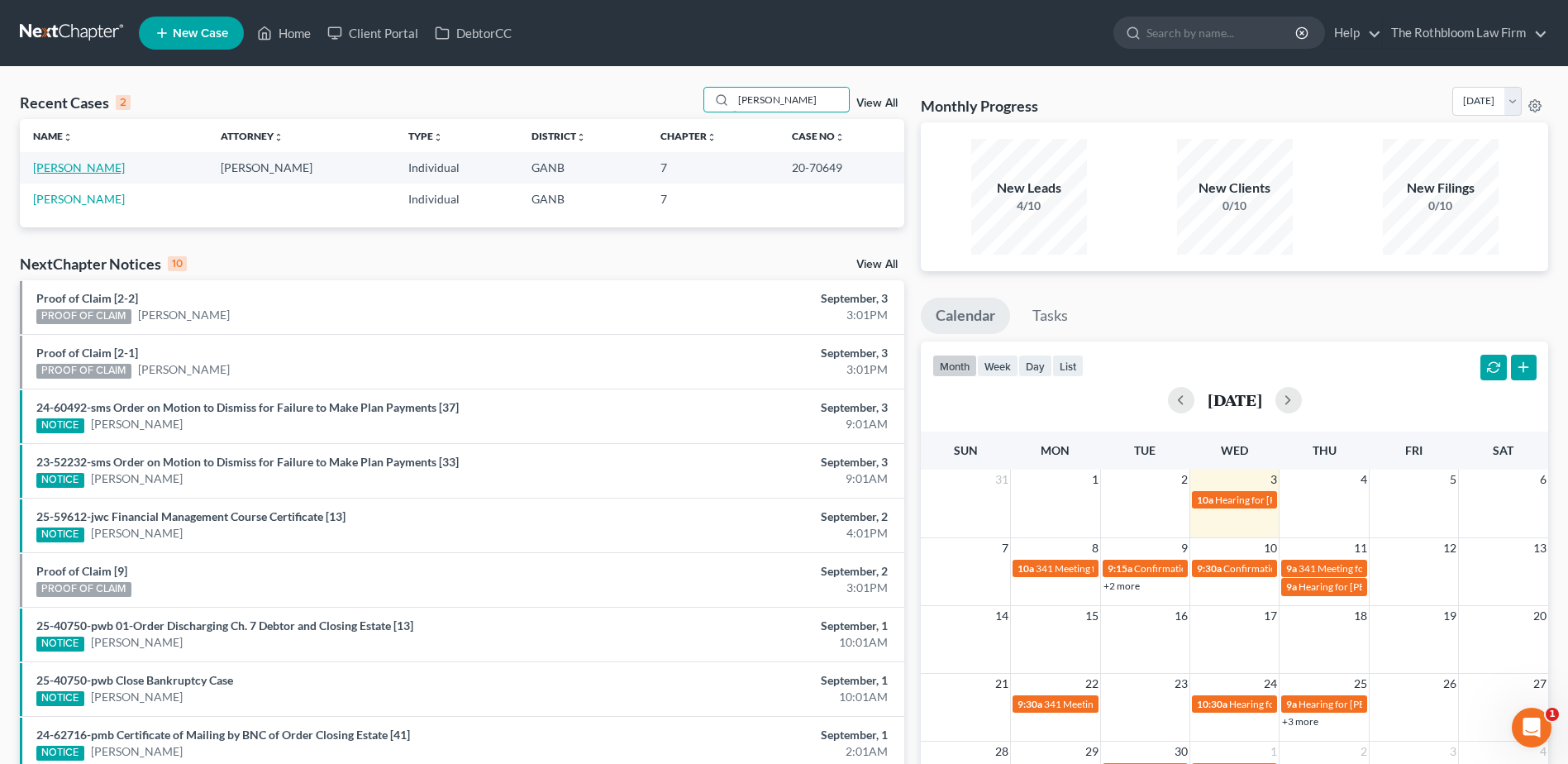
type input "[PERSON_NAME]"
click at [57, 161] on link "[PERSON_NAME]" at bounding box center [79, 167] width 92 height 14
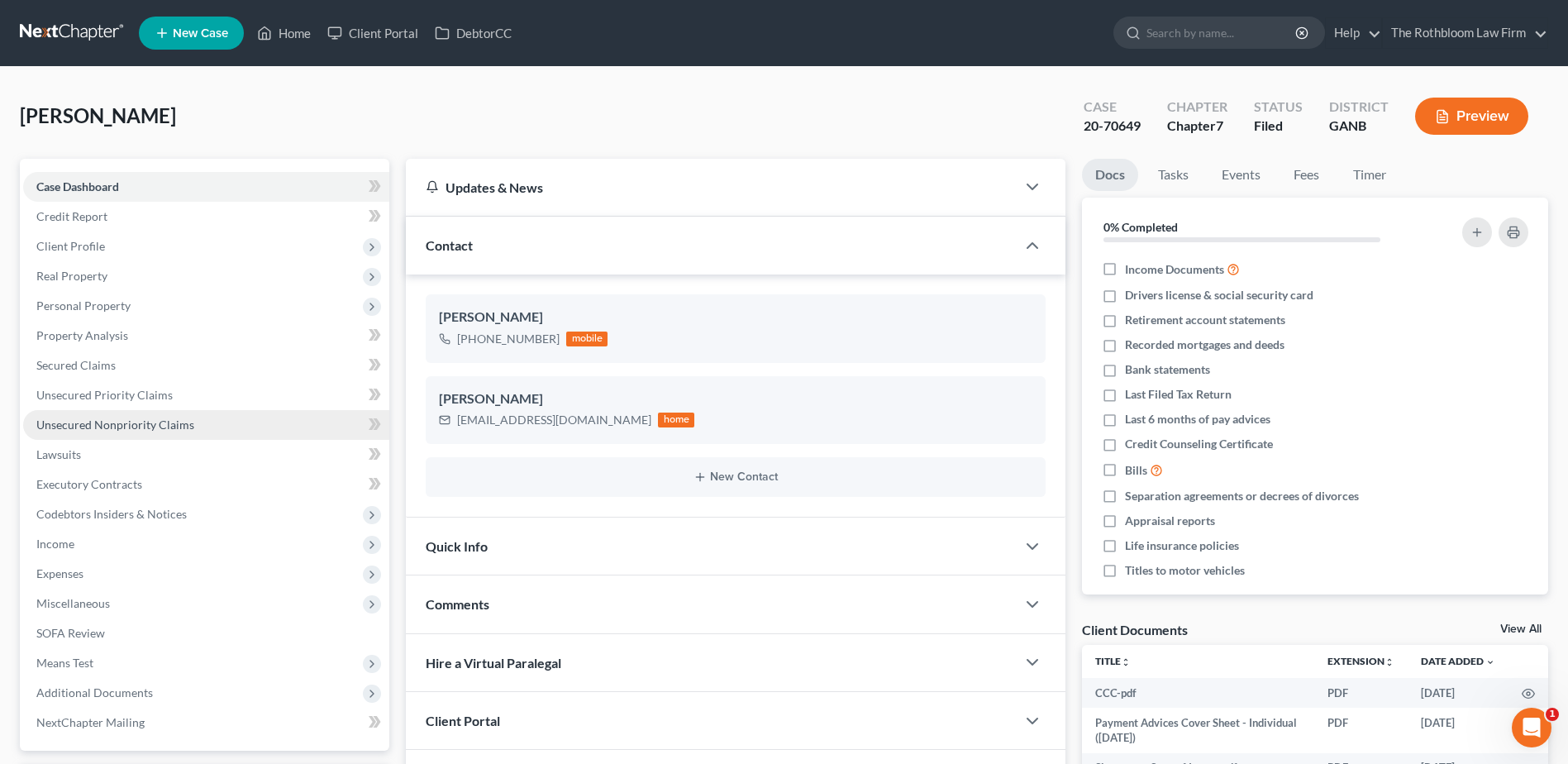
click at [73, 417] on span "Unsecured Nonpriority Claims" at bounding box center [115, 424] width 158 height 14
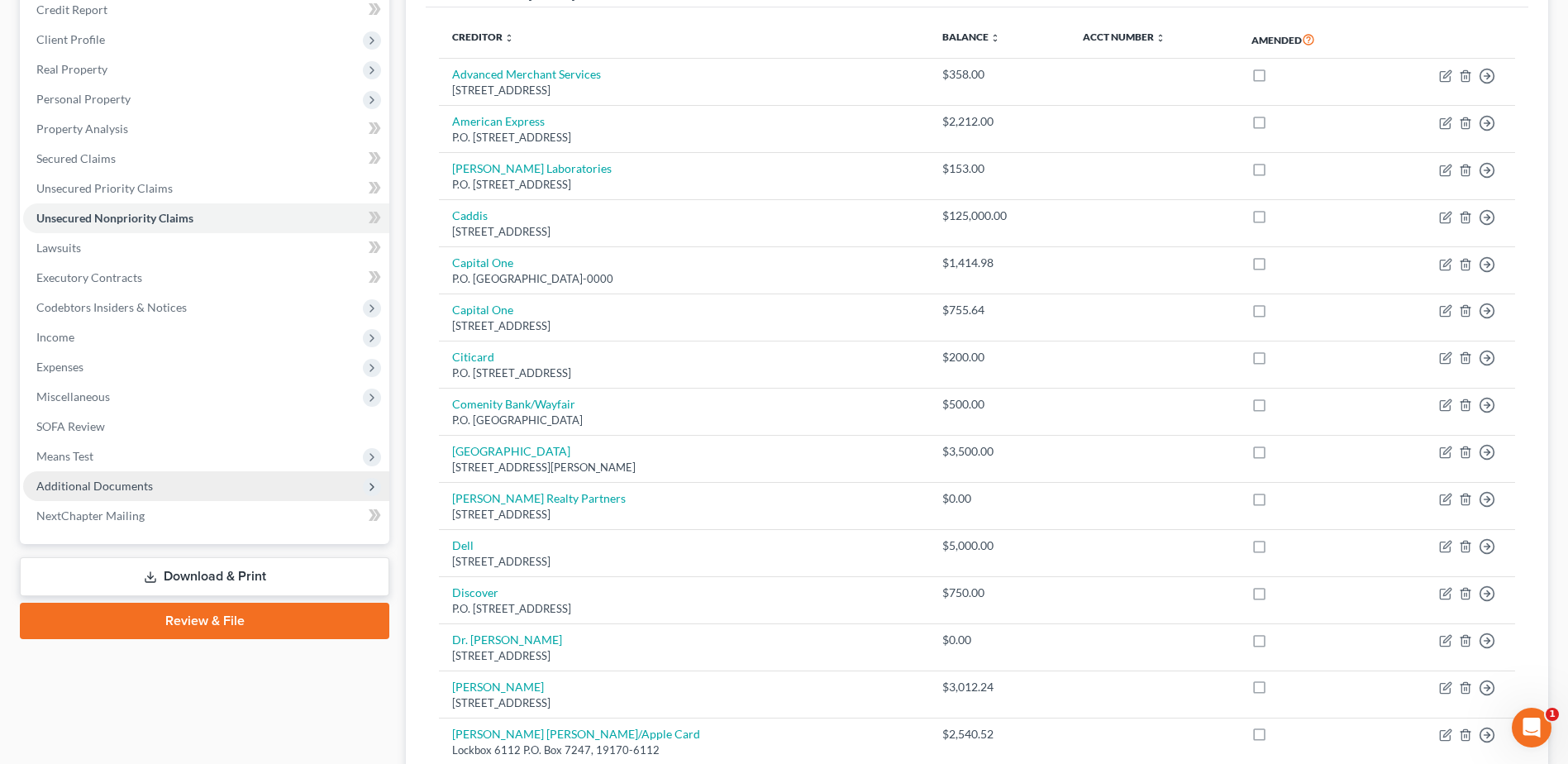
scroll to position [209, 0]
click at [95, 484] on span "Additional Documents" at bounding box center [95, 485] width 117 height 14
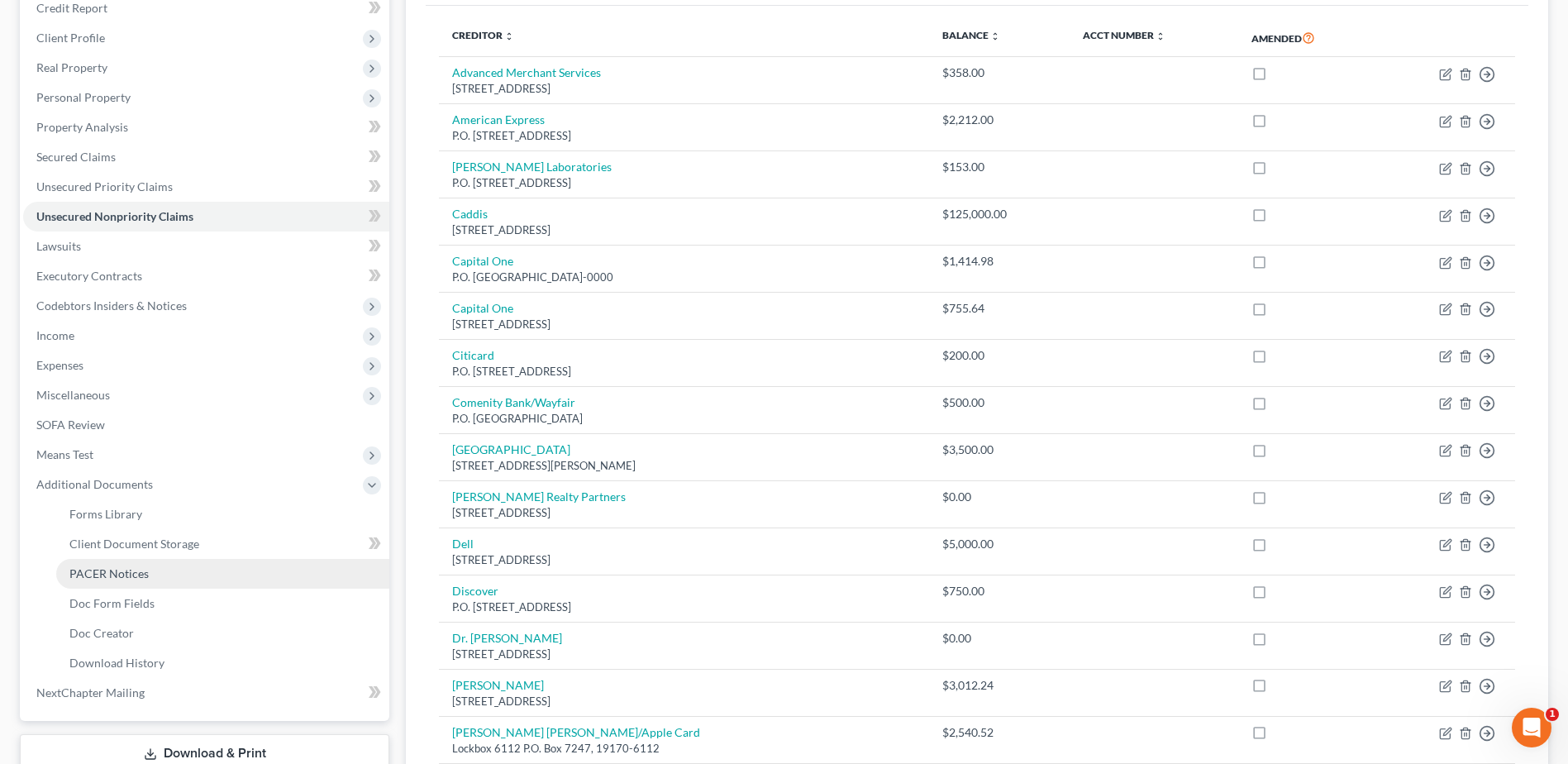
click at [109, 570] on span "PACER Notices" at bounding box center [110, 574] width 80 height 14
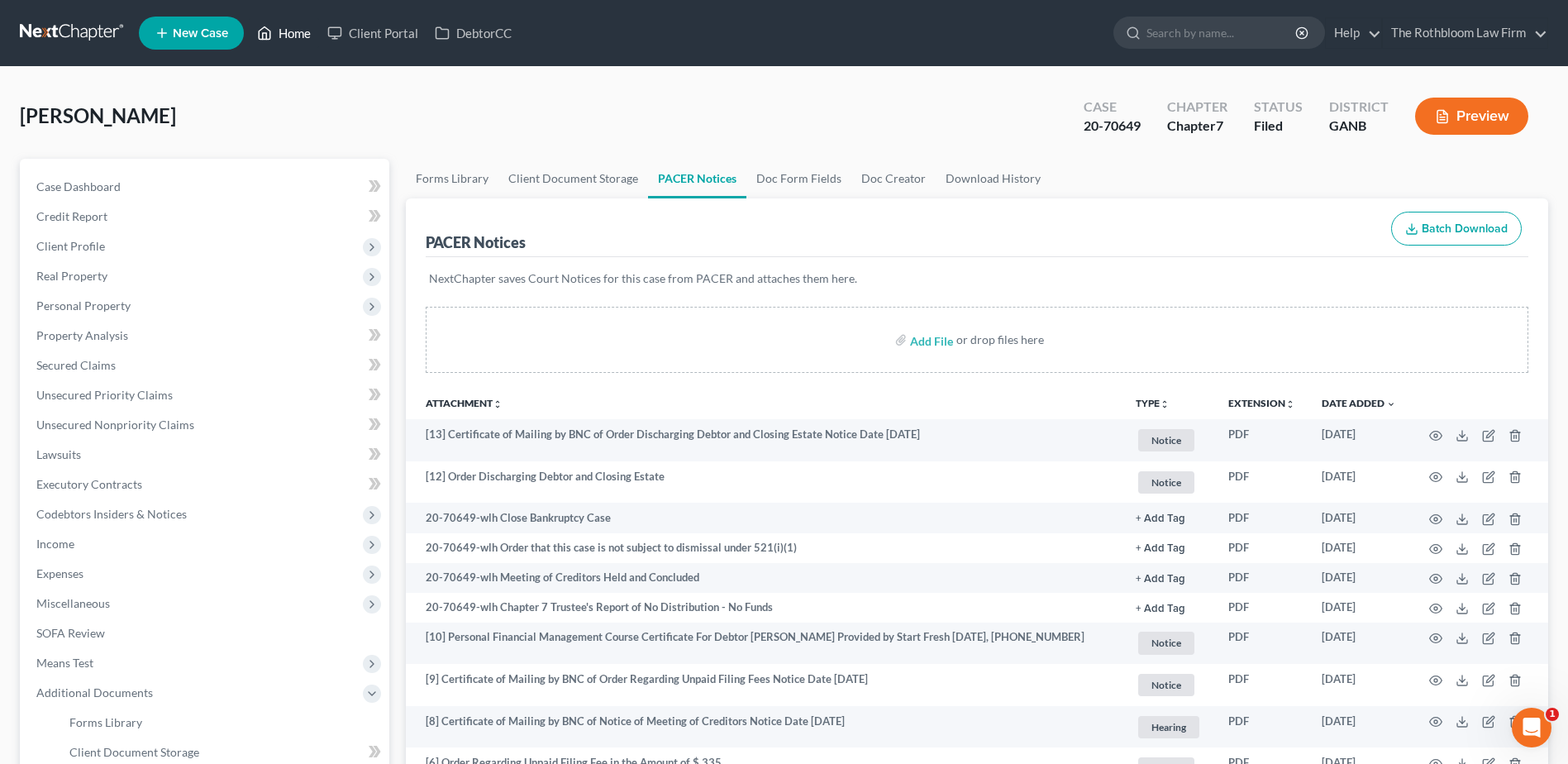
click at [289, 36] on link "Home" at bounding box center [283, 34] width 70 height 30
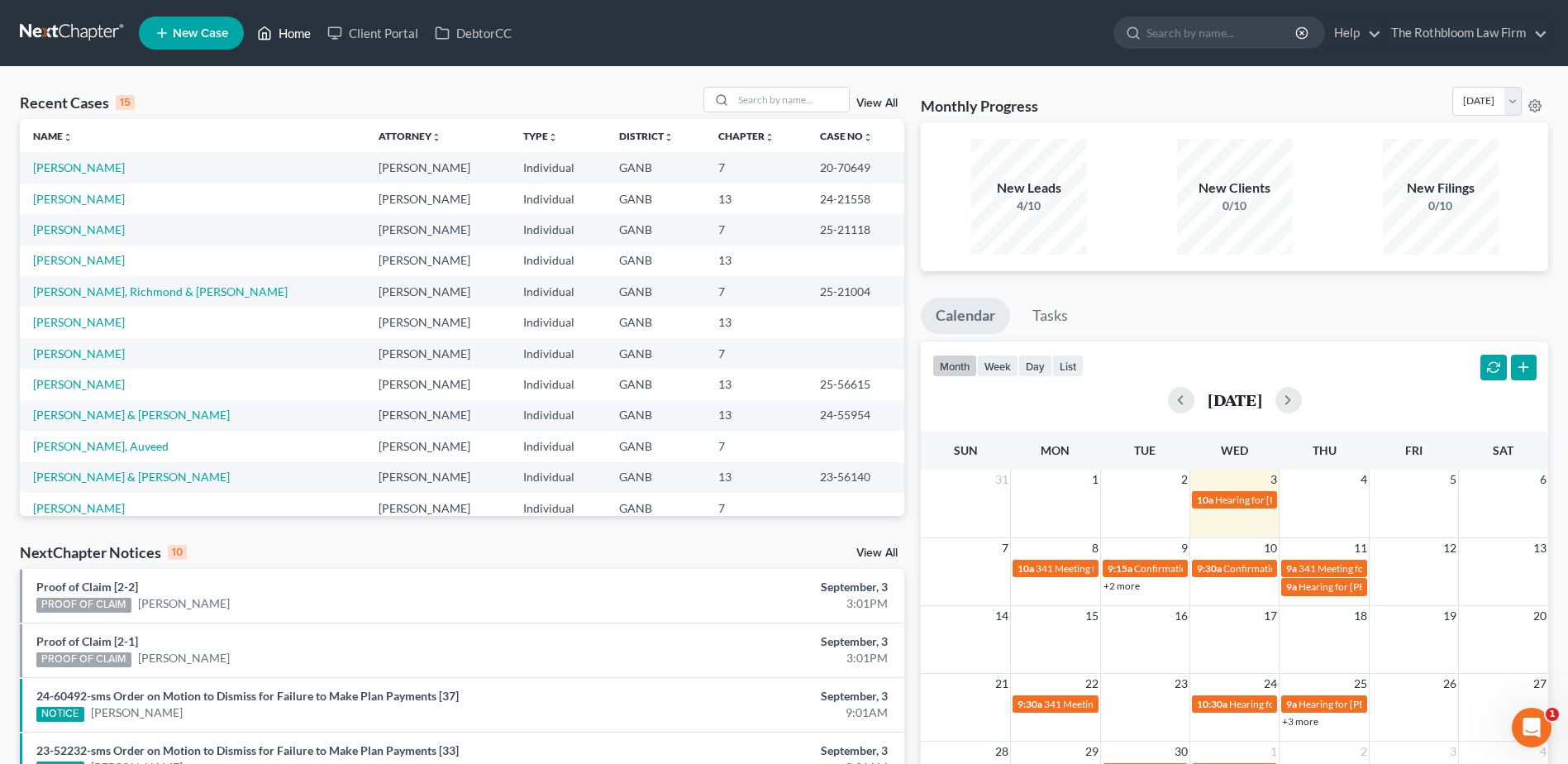
scroll to position [83, 0]
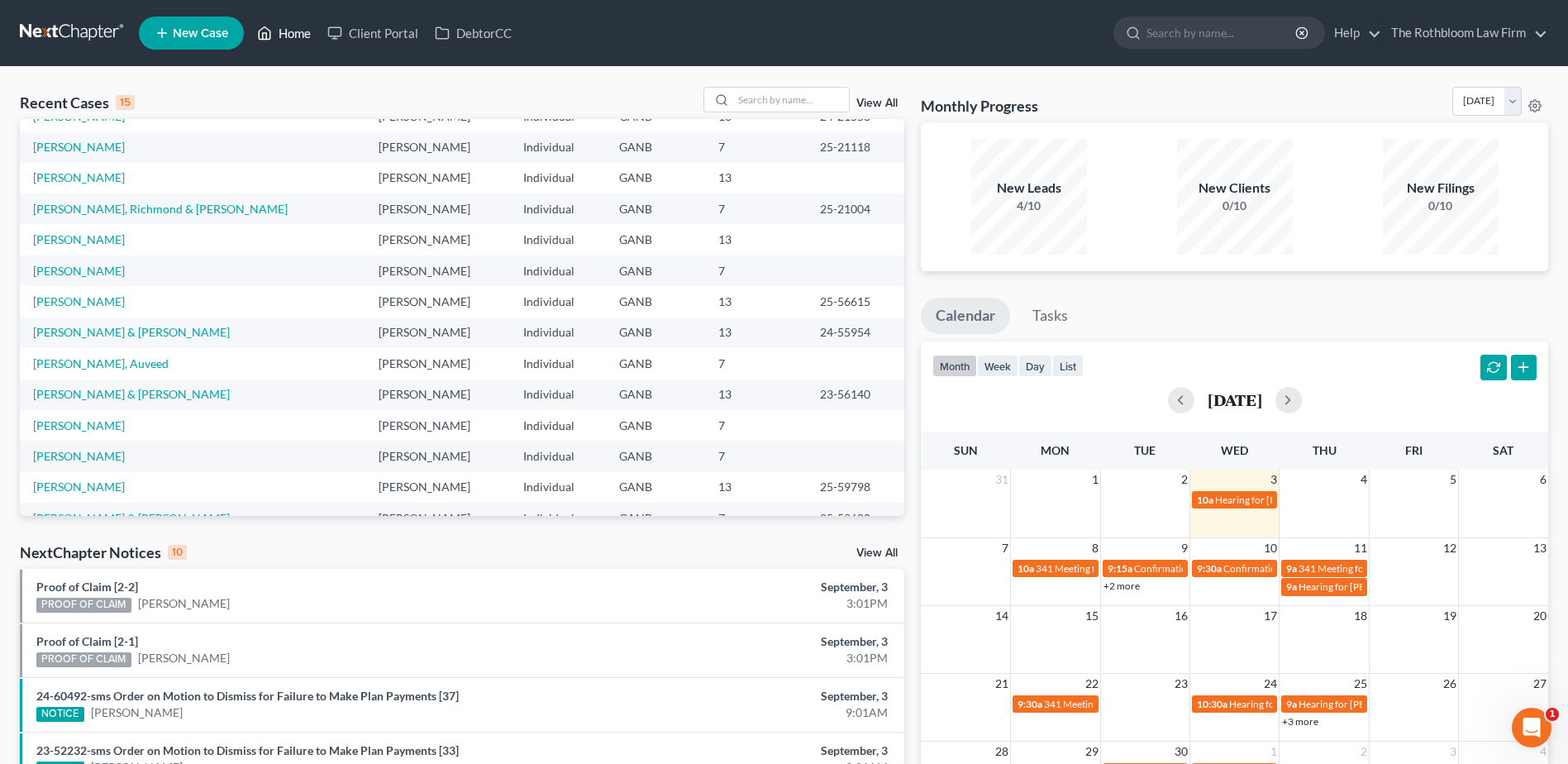
click at [287, 29] on link "Home" at bounding box center [283, 34] width 70 height 30
click at [757, 104] on input "search" at bounding box center [790, 99] width 116 height 24
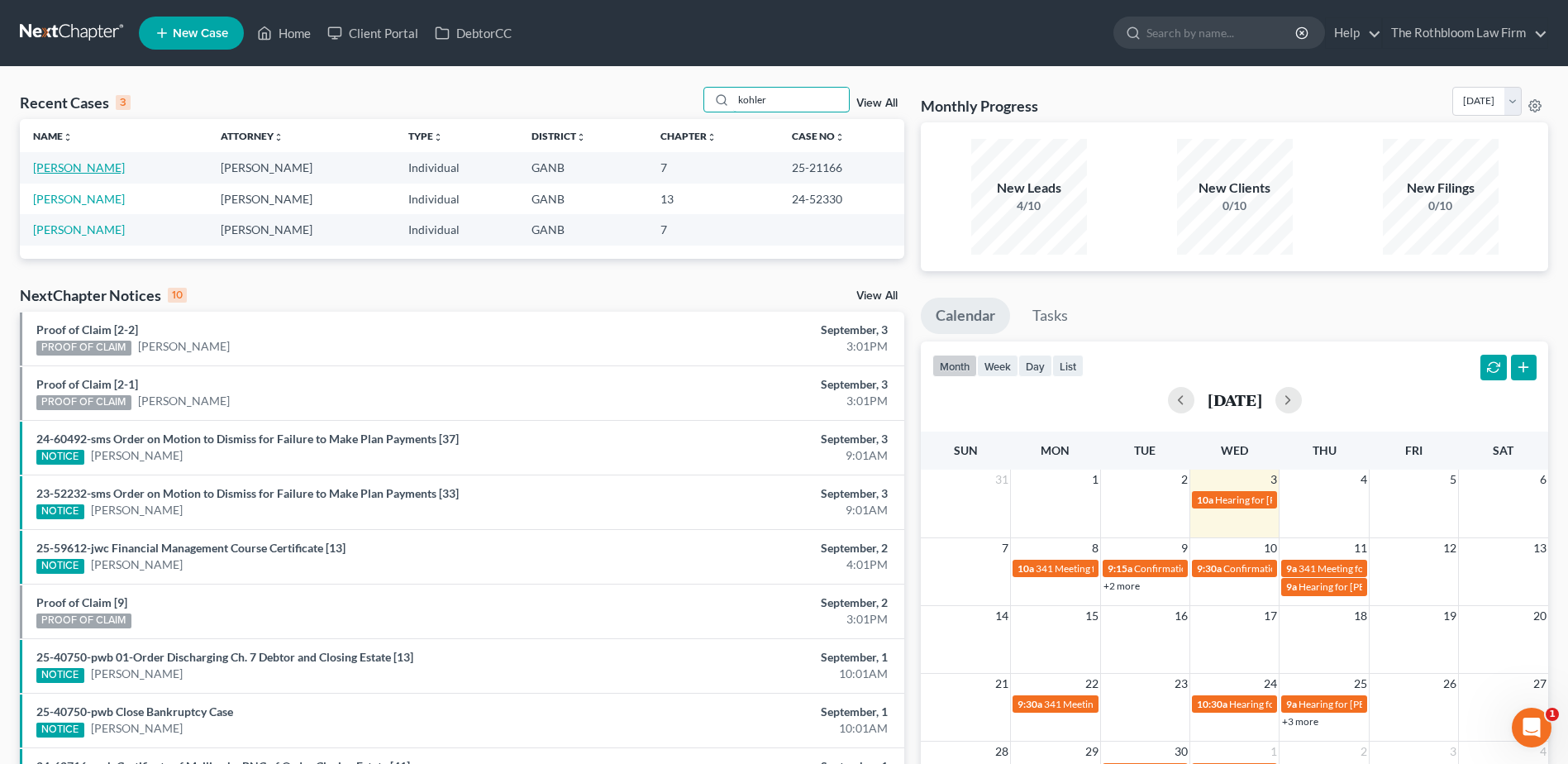
type input "kohler"
click at [71, 167] on link "[PERSON_NAME]" at bounding box center [79, 167] width 92 height 14
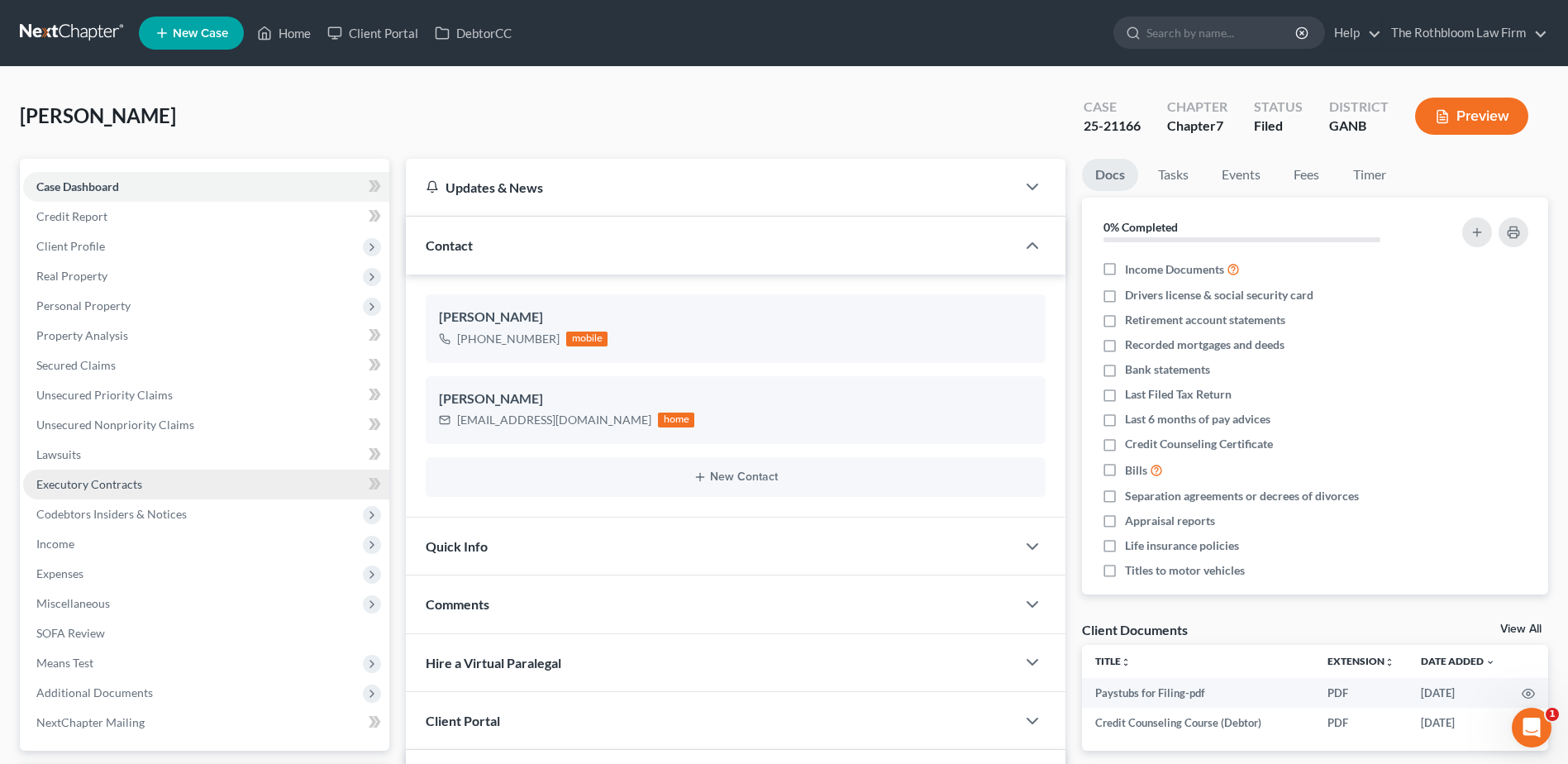
scroll to position [707, 0]
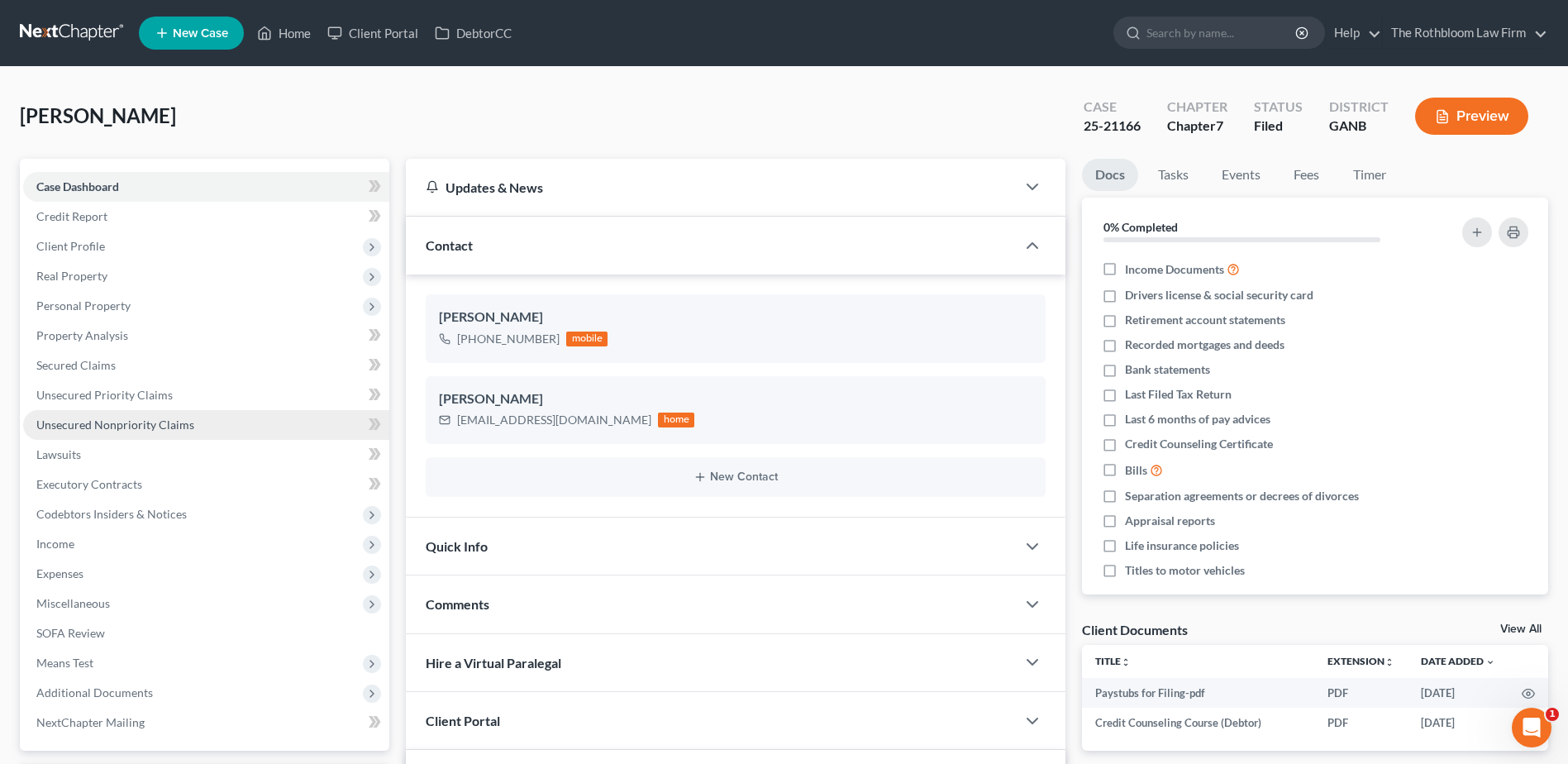
click at [99, 424] on span "Unsecured Nonpriority Claims" at bounding box center [115, 424] width 158 height 14
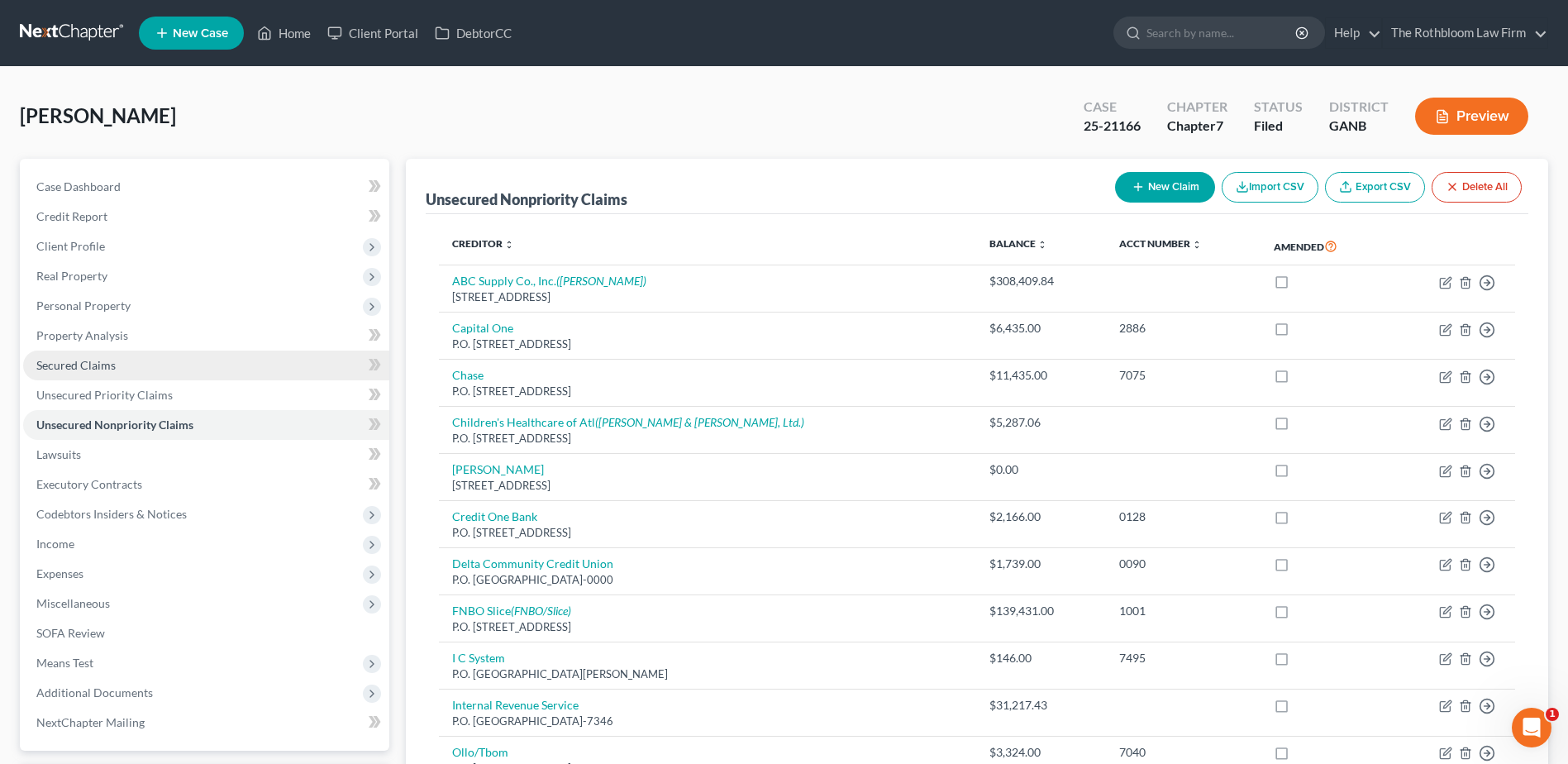
click at [91, 363] on span "Secured Claims" at bounding box center [76, 365] width 80 height 14
